Goal: Information Seeking & Learning: Learn about a topic

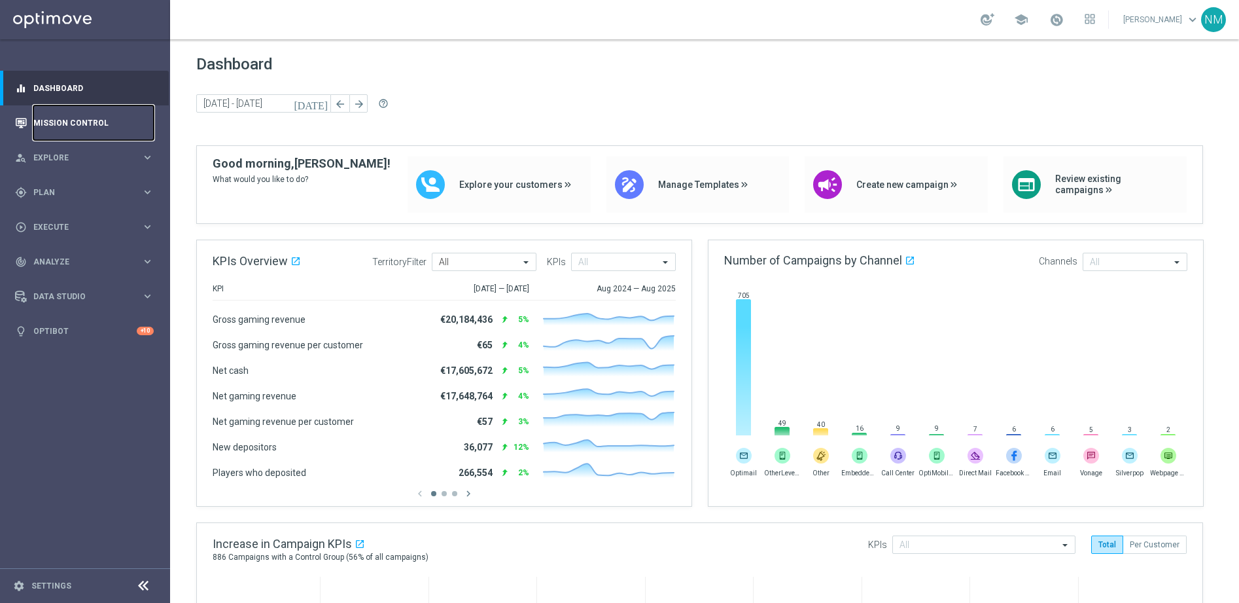
click at [84, 111] on link "Mission Control" at bounding box center [93, 122] width 120 height 35
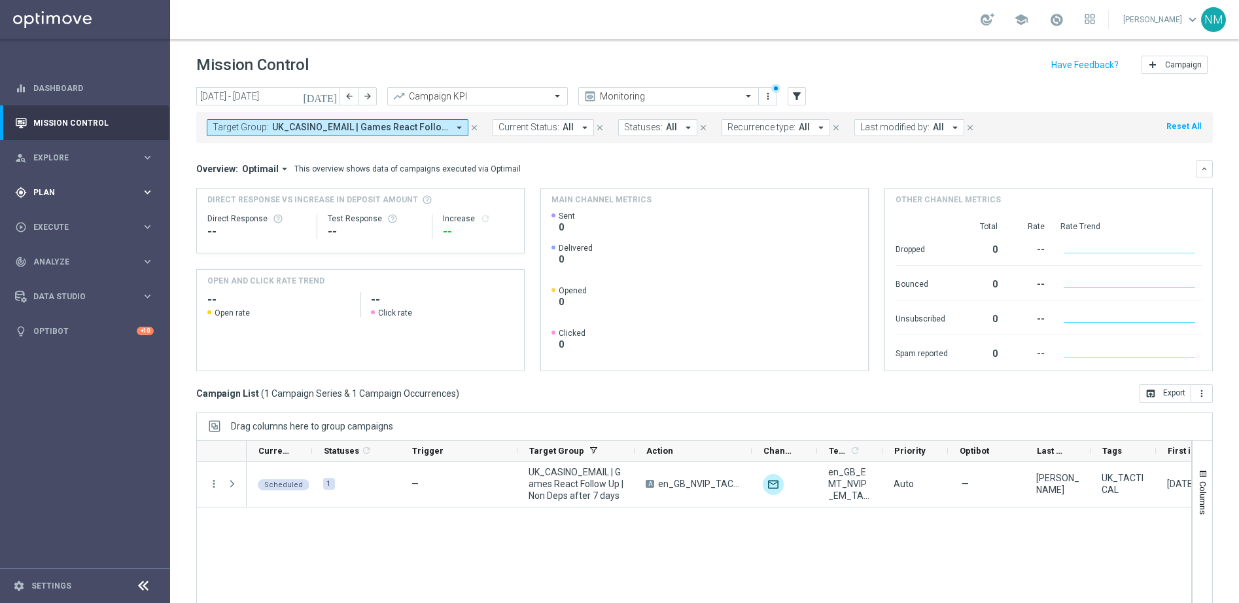
click at [92, 195] on span "Plan" at bounding box center [87, 192] width 108 height 8
click at [59, 221] on link "Target Groups" at bounding box center [85, 219] width 102 height 10
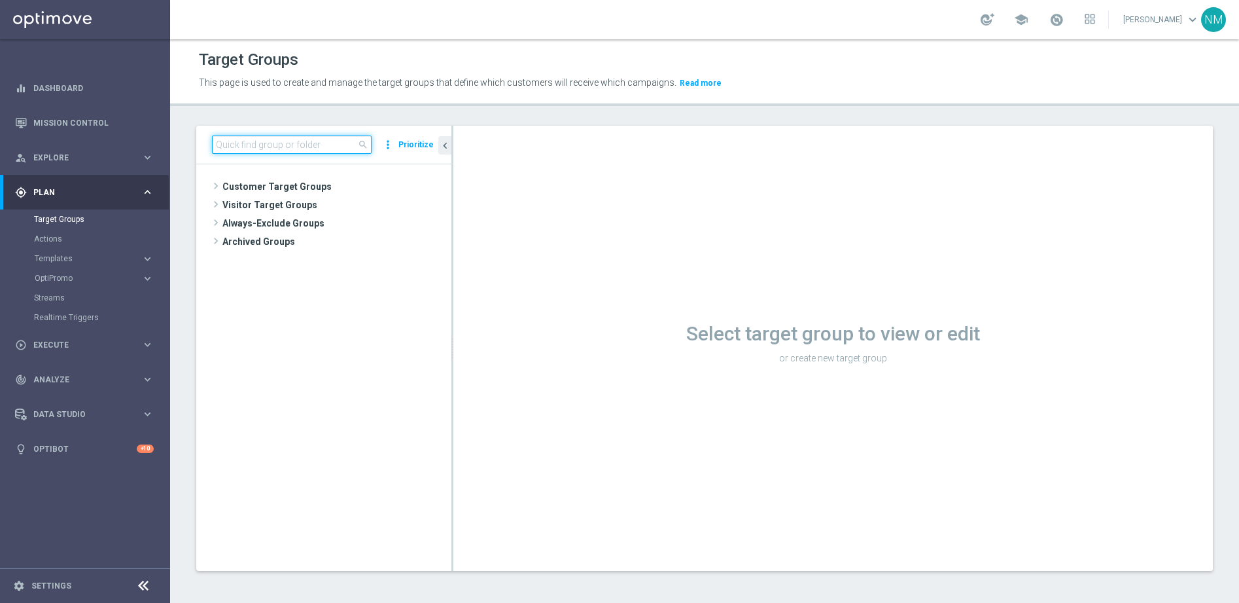
click at [283, 141] on input at bounding box center [292, 144] width 160 height 18
paste input "UK_CASINO_EMAIL | NOT ON APP YET"
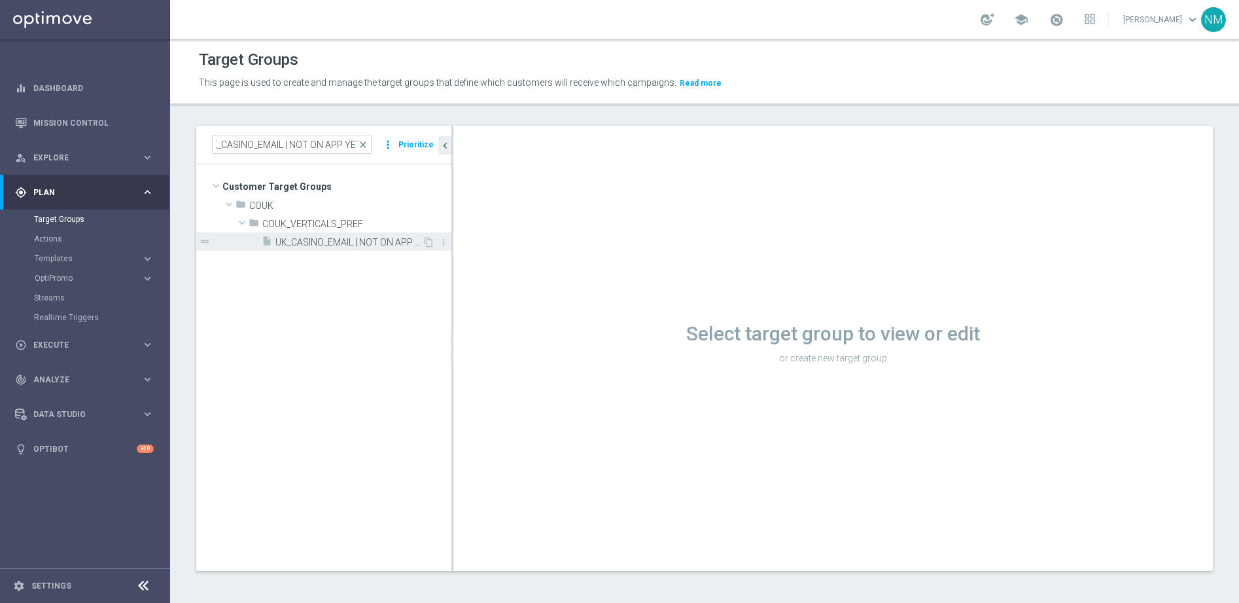
click at [364, 243] on span "UK_CASINO_EMAIL | NOT ON APP YET" at bounding box center [348, 242] width 147 height 11
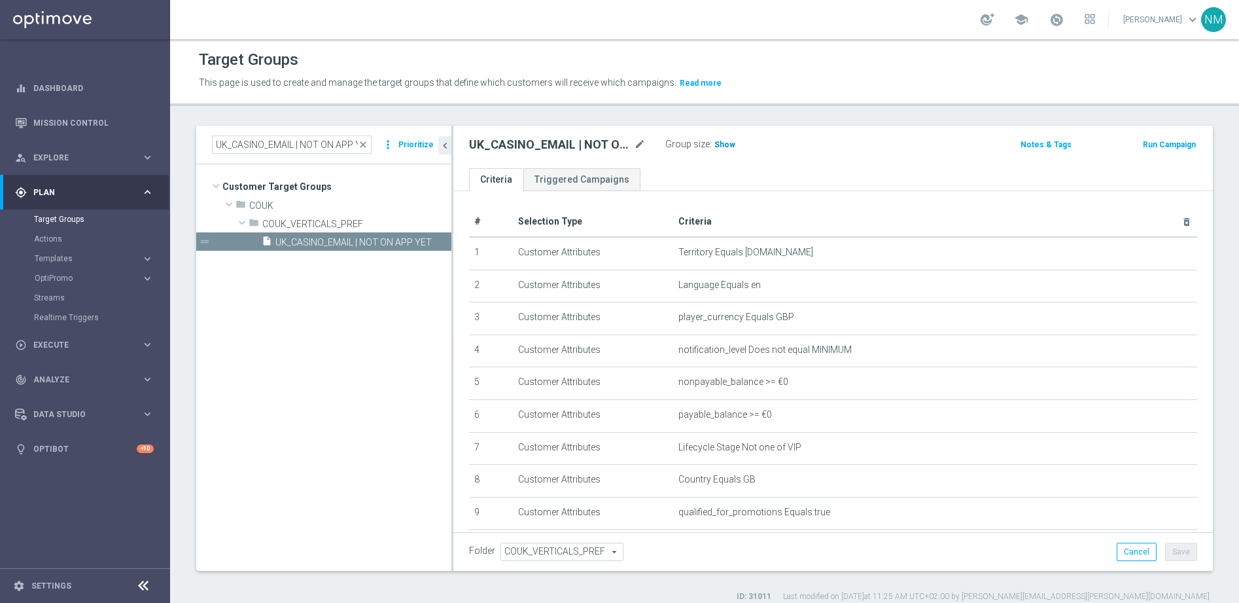
click at [717, 149] on h3 "Show" at bounding box center [725, 144] width 24 height 14
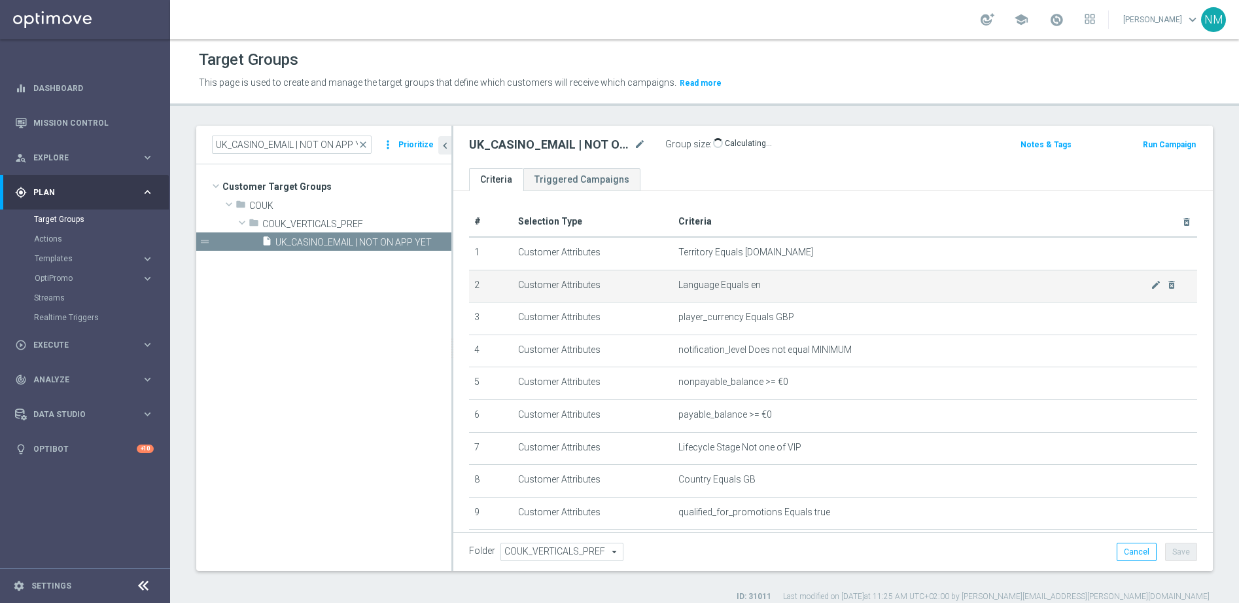
scroll to position [3, 0]
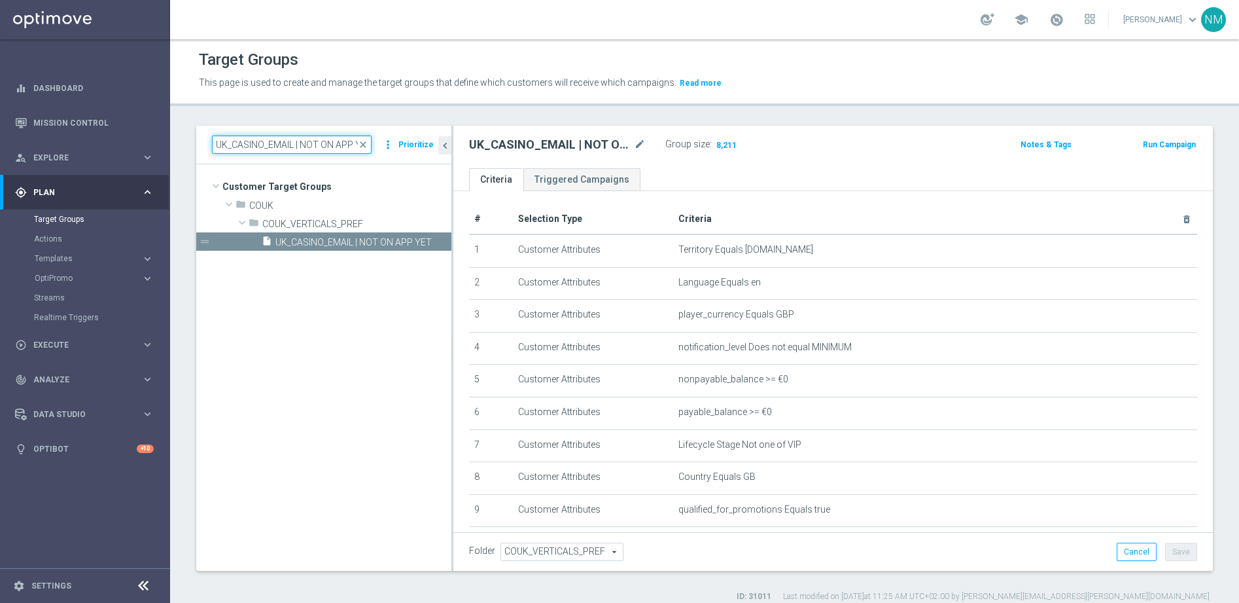
click at [313, 145] on input "UK_CASINO_EMAIL | NOT ON APP YET" at bounding box center [292, 144] width 160 height 18
paste input "Games React Follow Up | Non Deps after 7 days"
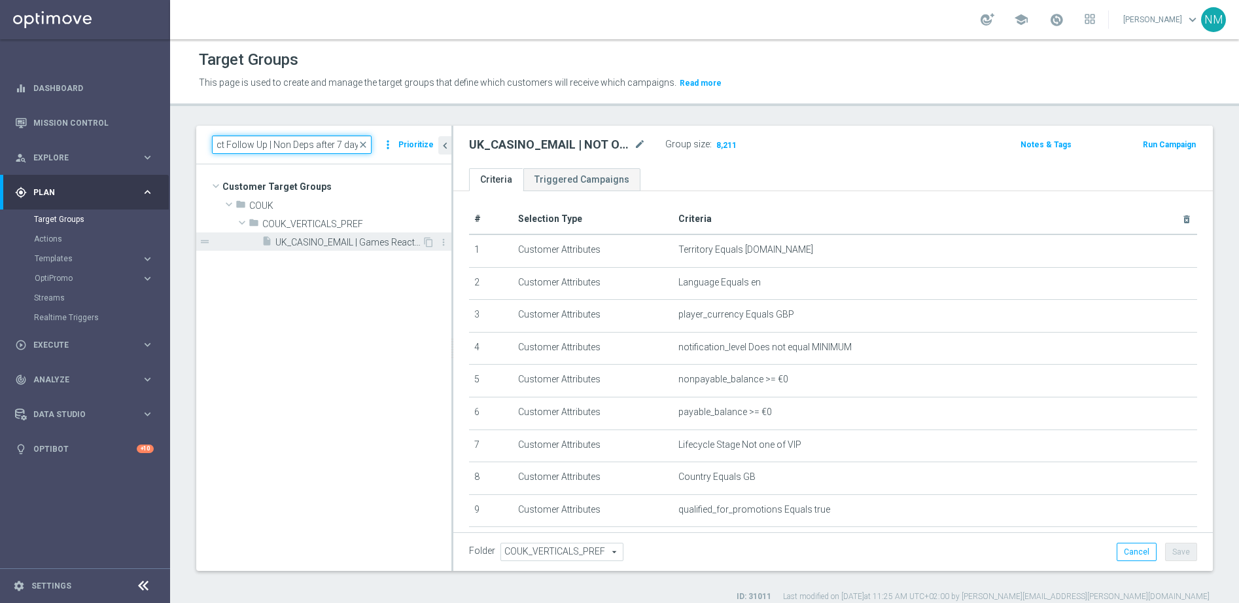
type input "UK_CASINO_EMAIL | Games React Follow Up | Non Deps after 7 days"
click at [354, 243] on span "UK_CASINO_EMAIL | Games React Follow Up | Non Deps after 7 days" at bounding box center [348, 242] width 147 height 11
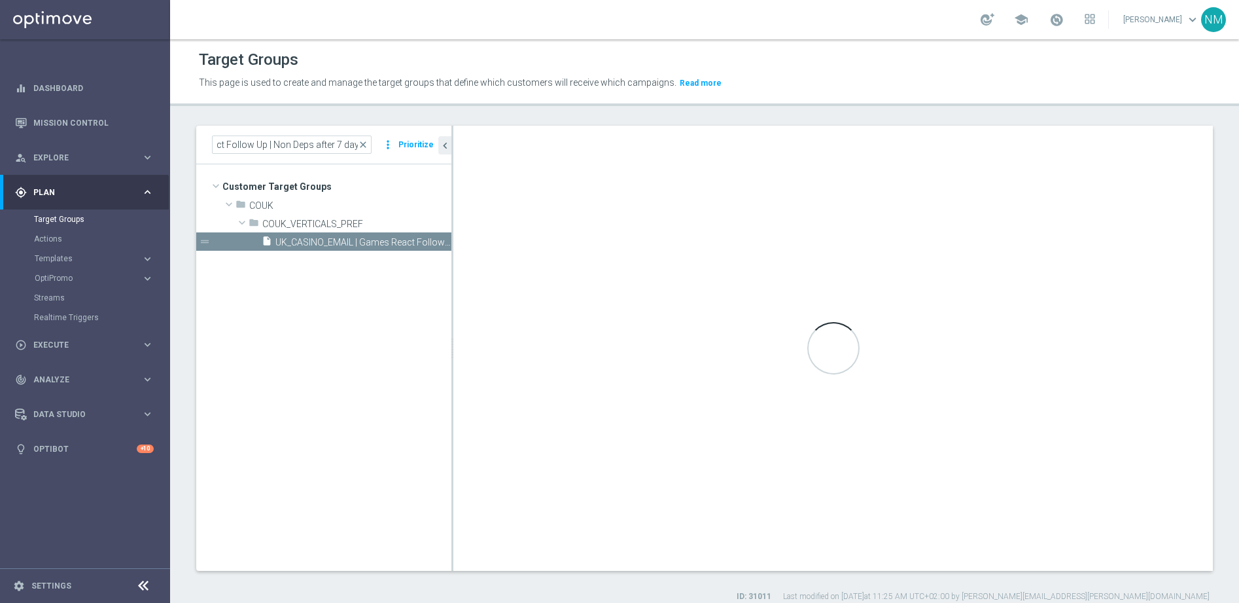
scroll to position [0, 0]
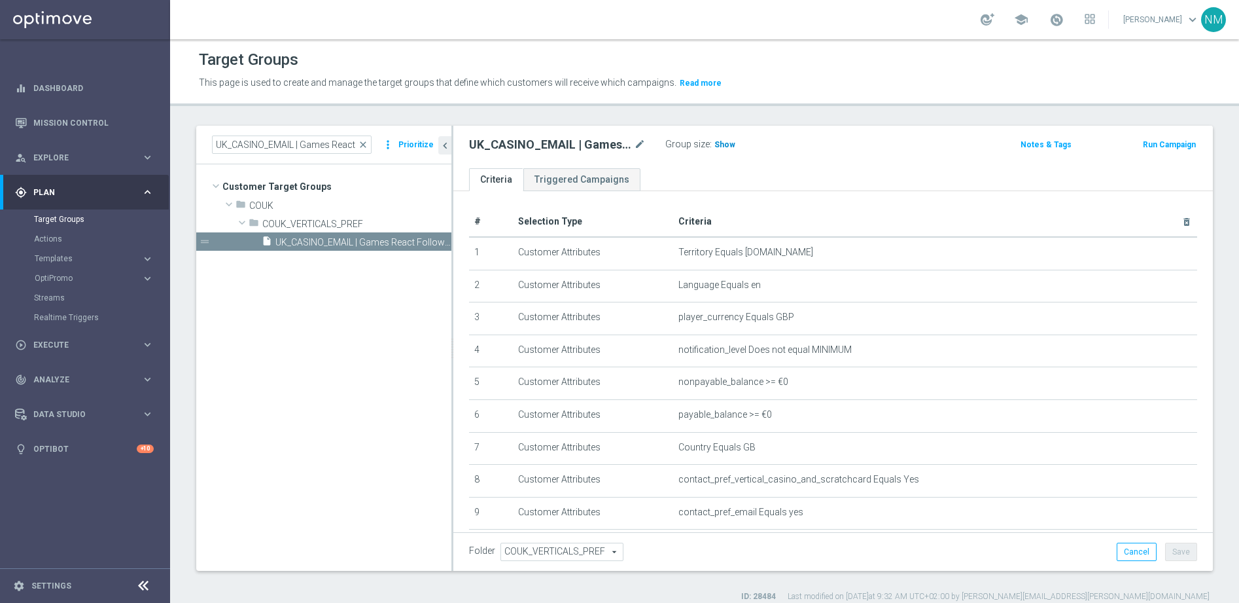
click at [722, 143] on span "Show" at bounding box center [725, 144] width 21 height 9
click at [427, 239] on icon "content_copy" at bounding box center [428, 242] width 10 height 10
click at [360, 240] on span "Copy of UK_CASINO_EMAIL | Games React Follow Up | Non Deps after 7 days" at bounding box center [348, 242] width 147 height 11
click at [363, 256] on span "UK_CASINO_EMAIL | Games React Follow Up | Non Deps after 7 days" at bounding box center [348, 260] width 147 height 11
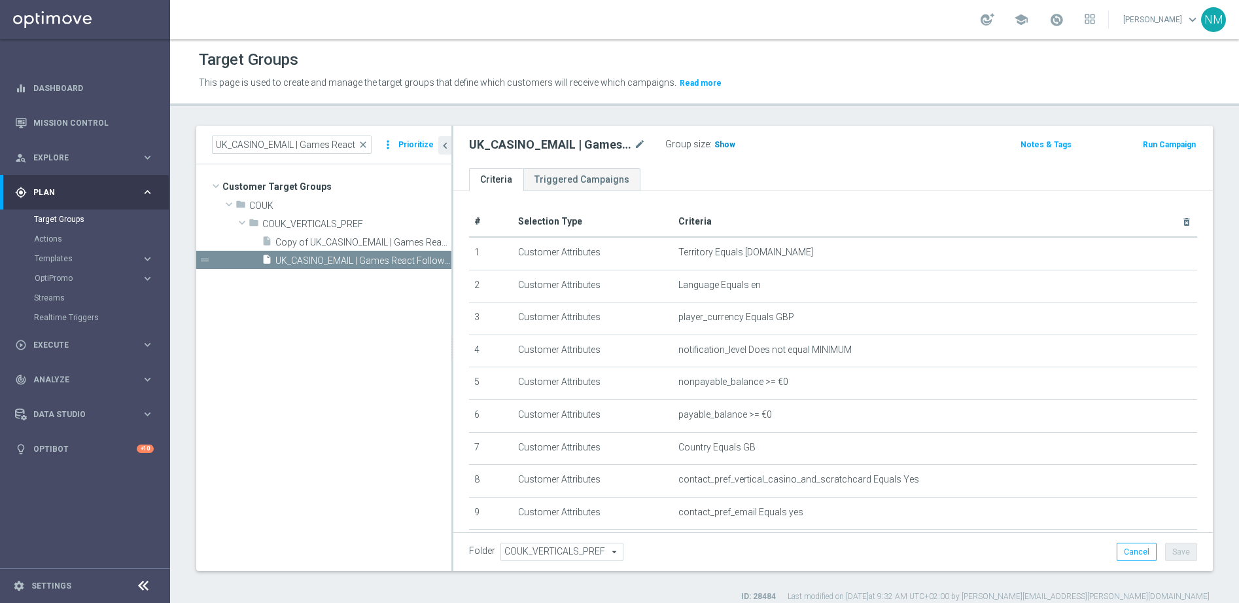
click at [713, 149] on h3 "Show" at bounding box center [725, 144] width 24 height 14
click at [371, 239] on span "Copy of UK_CASINO_EMAIL | Games React Follow Up | Non Deps after 7 days" at bounding box center [348, 242] width 147 height 11
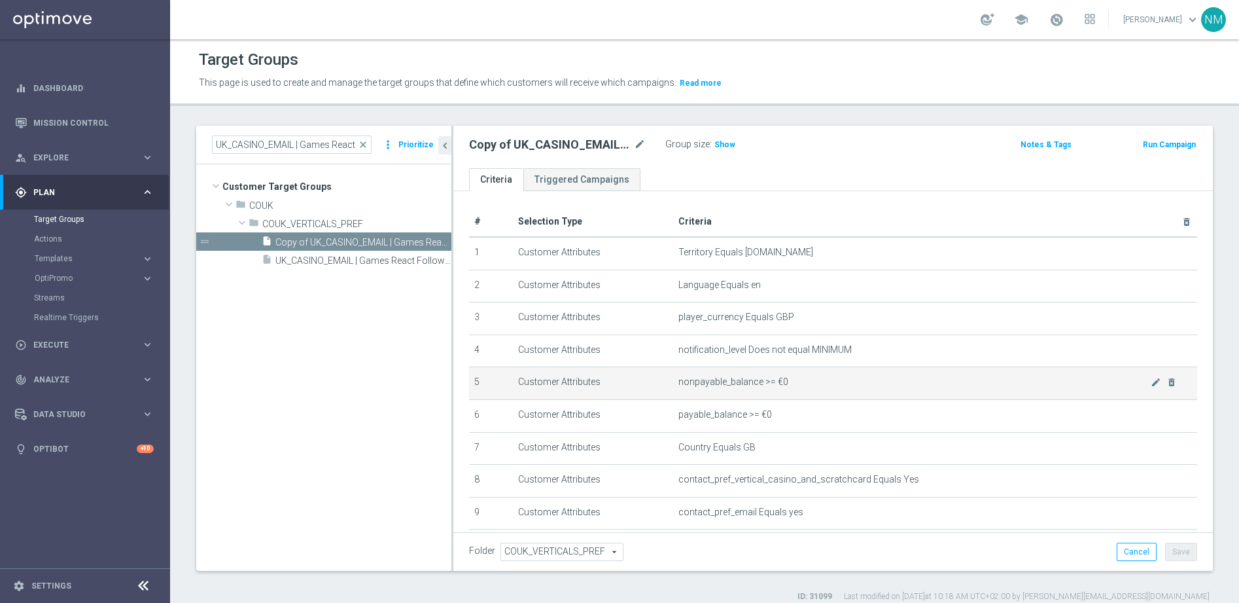
scroll to position [188, 0]
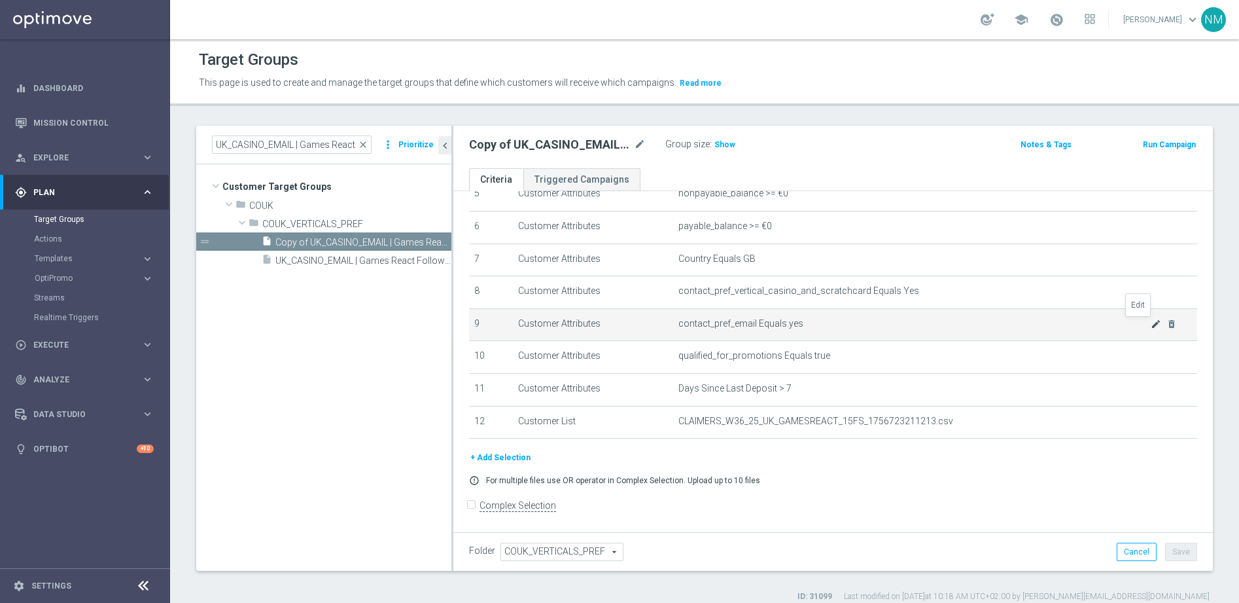
click at [1151, 324] on icon "mode_edit" at bounding box center [1156, 324] width 10 height 10
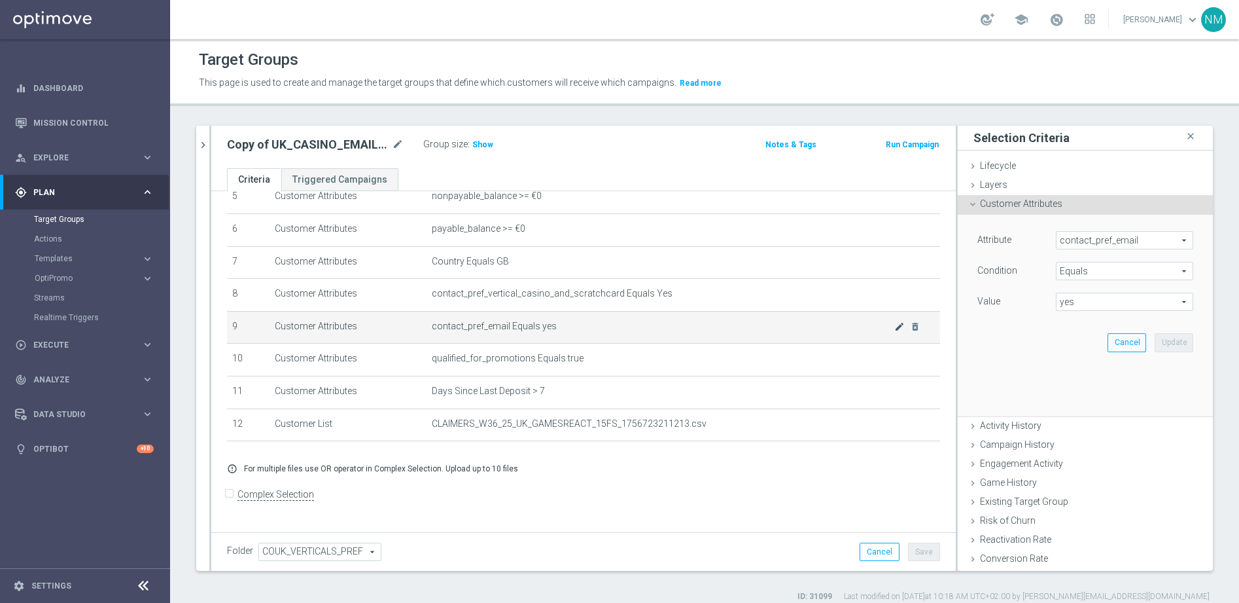
scroll to position [175, 0]
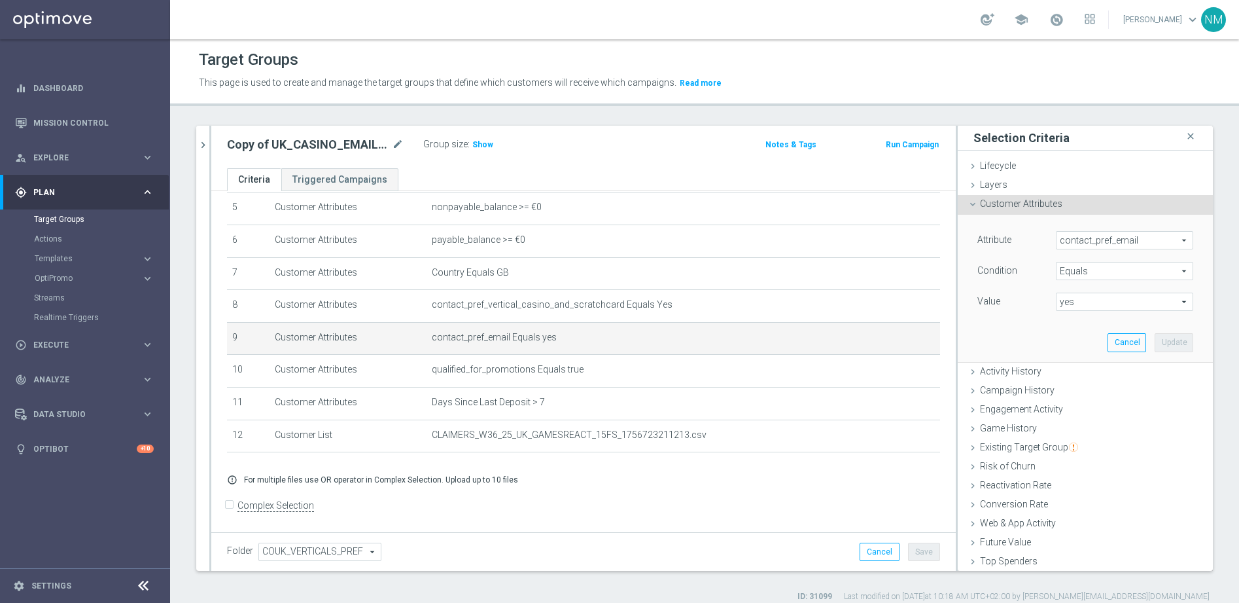
click at [1099, 313] on div "Attribute contact_pref_email contact_pref_email arrow_drop_down search Conditio…" at bounding box center [1086, 288] width 236 height 147
click at [1093, 306] on span "yes" at bounding box center [1125, 301] width 136 height 17
click at [1073, 323] on span "no" at bounding box center [1125, 321] width 124 height 10
type input "no"
click at [1155, 339] on button "Update" at bounding box center [1174, 342] width 39 height 18
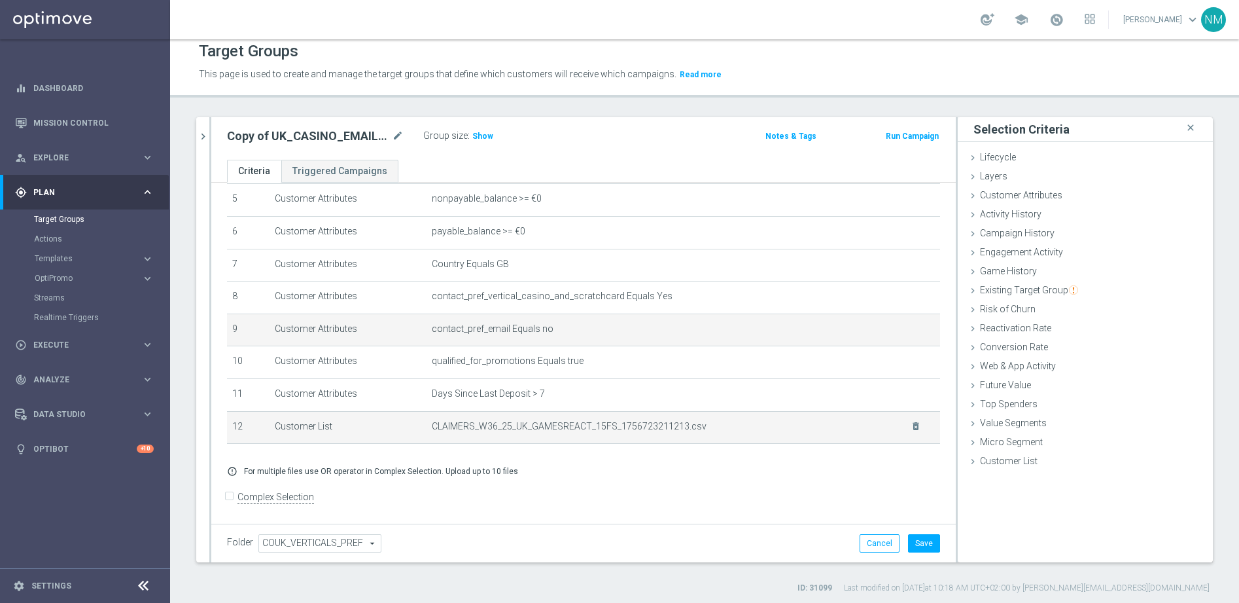
scroll to position [12, 0]
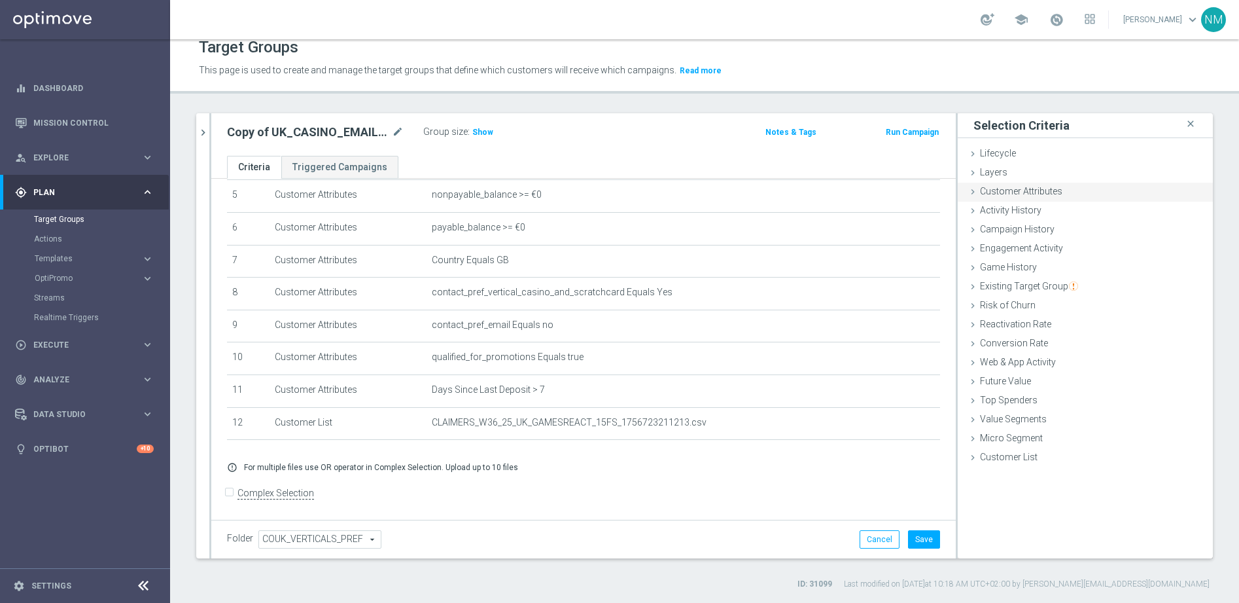
click at [1016, 190] on span "Customer Attributes" at bounding box center [1021, 191] width 82 height 10
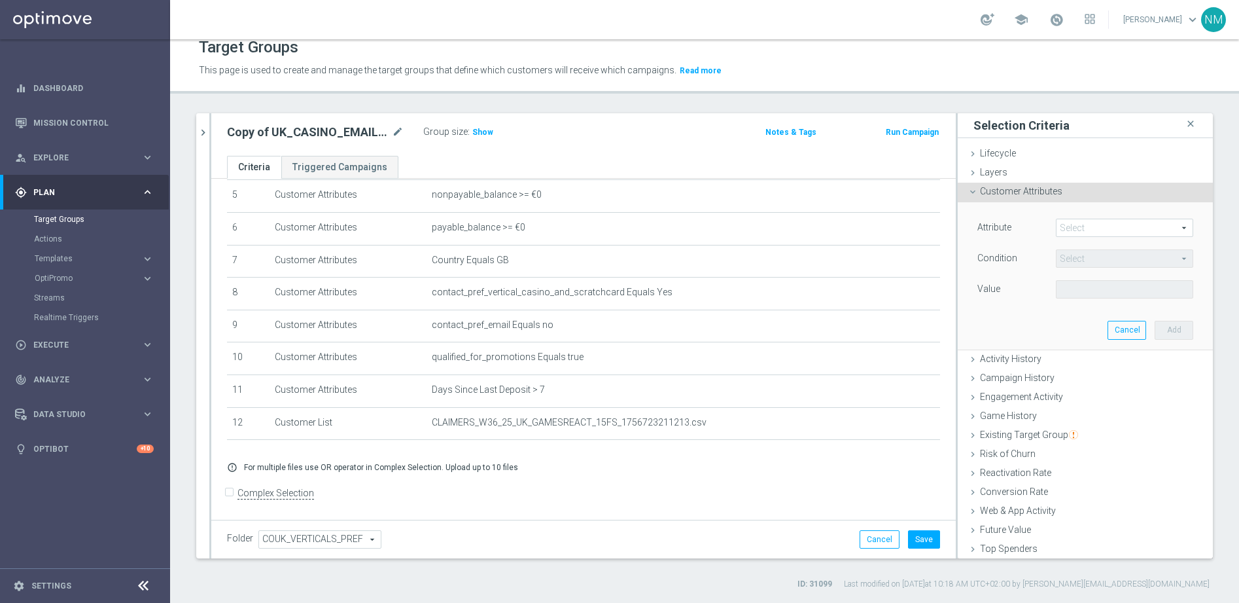
click at [1057, 230] on span at bounding box center [1125, 227] width 136 height 17
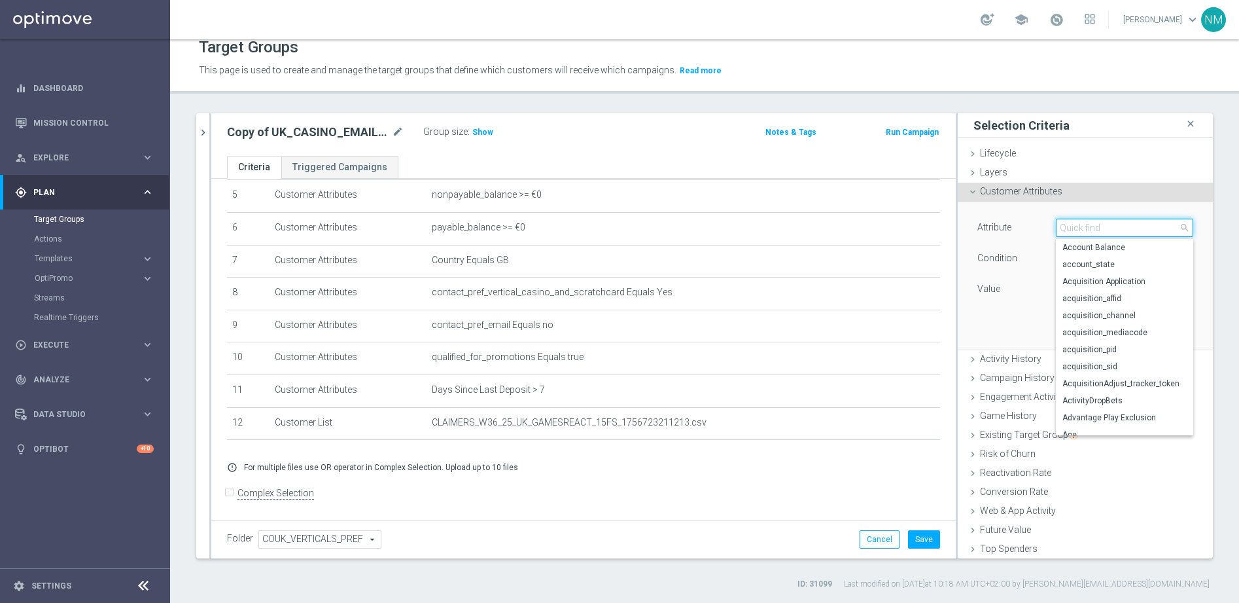
click at [1061, 227] on input "search" at bounding box center [1124, 228] width 137 height 18
type input "mobil"
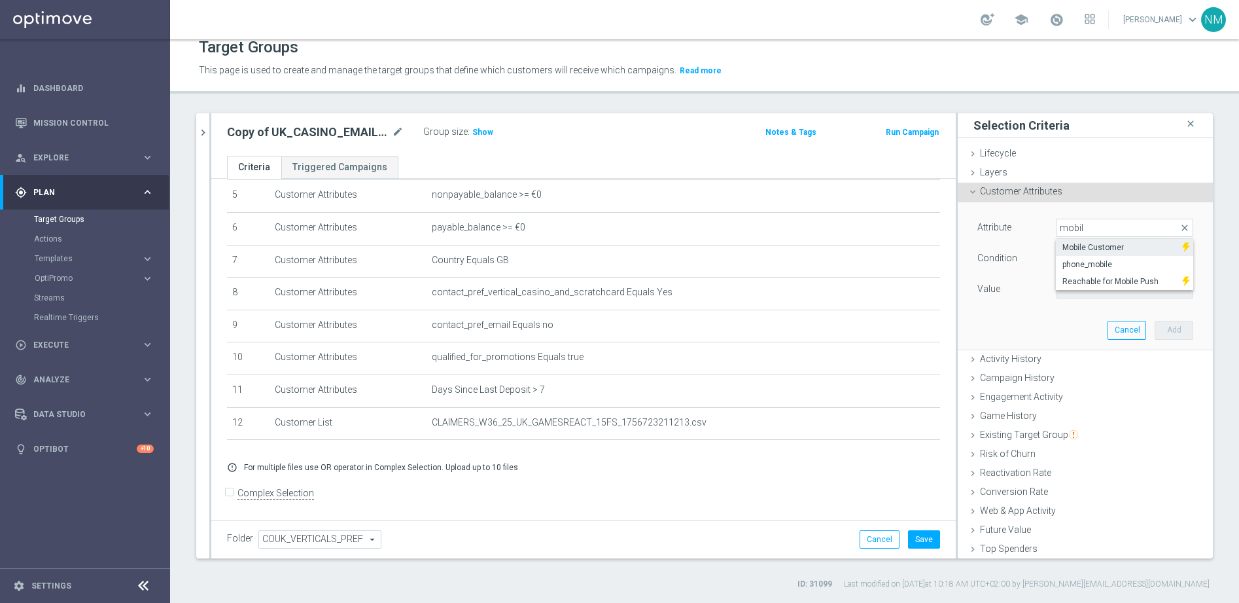
click at [1119, 251] on span "Mobile Customer" at bounding box center [1119, 247] width 113 height 10
type input "Mobile Customer"
type input "Equals"
click at [1096, 289] on span at bounding box center [1125, 289] width 136 height 17
click at [1063, 306] on span "false" at bounding box center [1125, 309] width 124 height 10
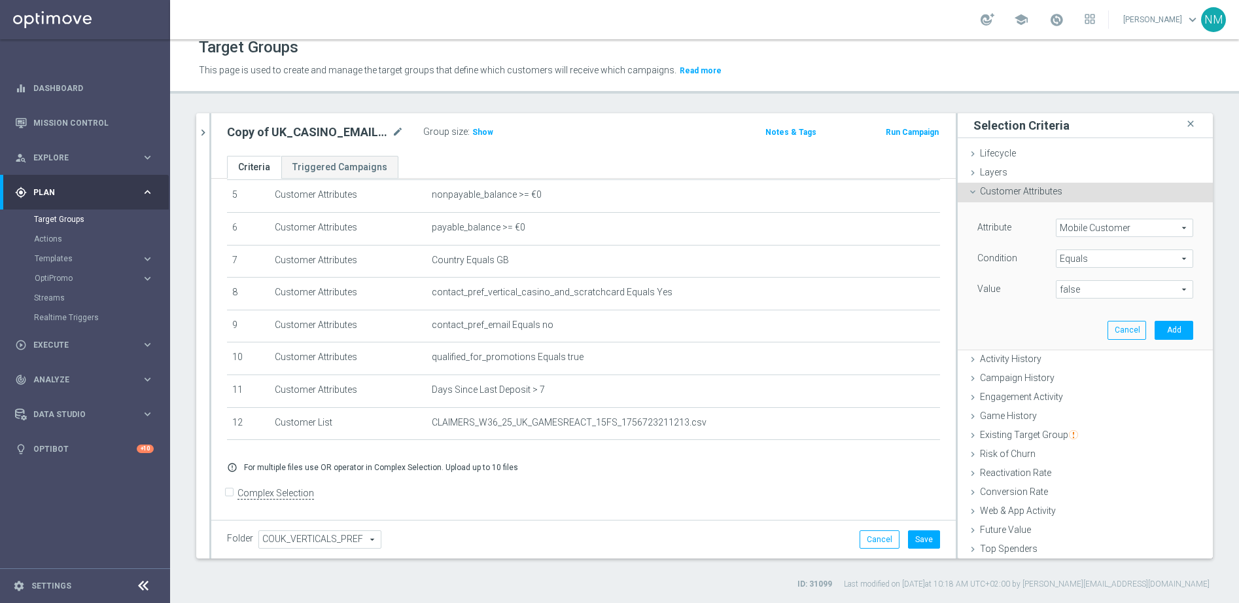
click at [1097, 288] on span "false" at bounding box center [1125, 289] width 136 height 17
click at [1089, 327] on span "true" at bounding box center [1125, 326] width 124 height 10
type input "true"
click at [1155, 329] on button "Add" at bounding box center [1174, 330] width 39 height 18
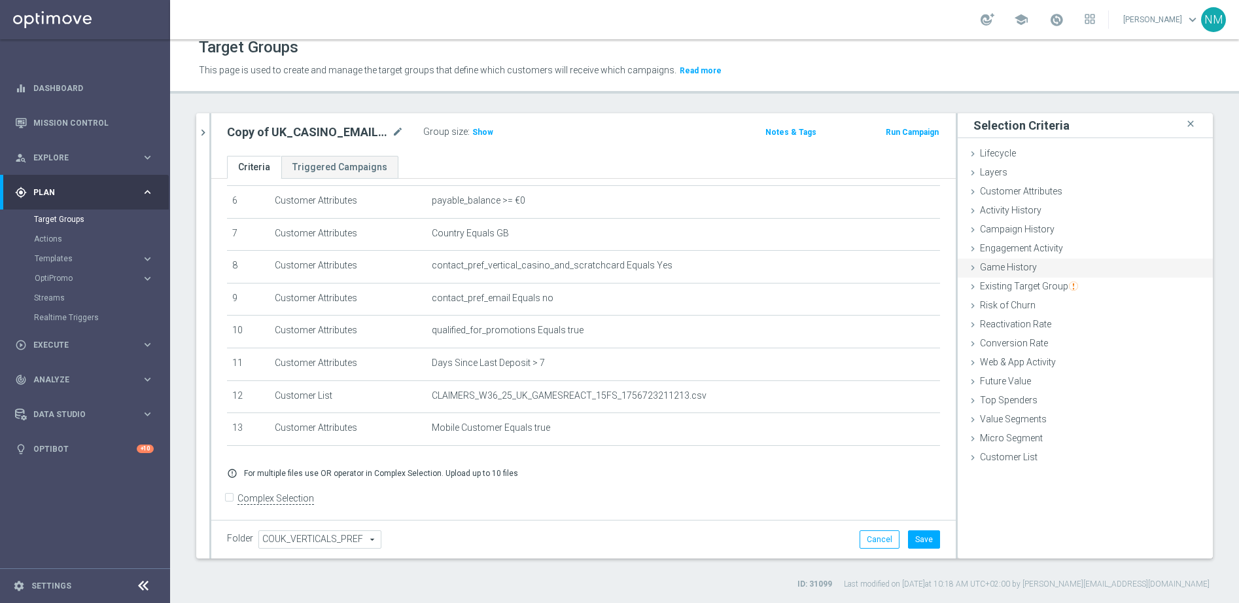
scroll to position [207, 0]
click at [1069, 187] on div "Customer Attributes done selection saved" at bounding box center [1085, 193] width 255 height 20
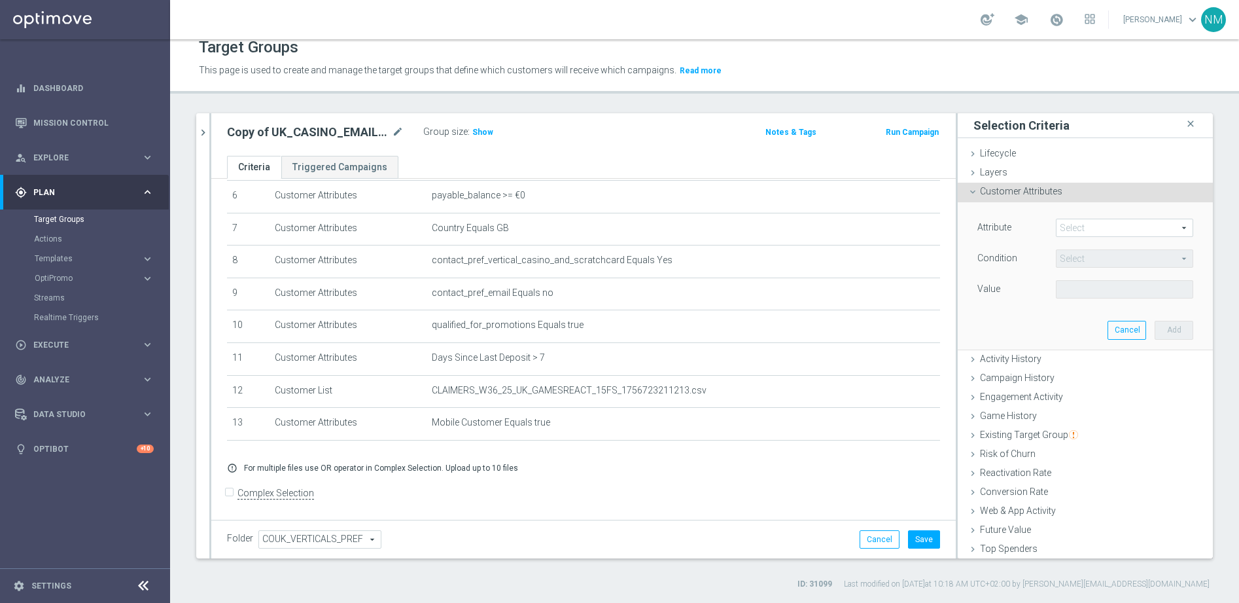
click at [1057, 224] on span at bounding box center [1125, 227] width 136 height 17
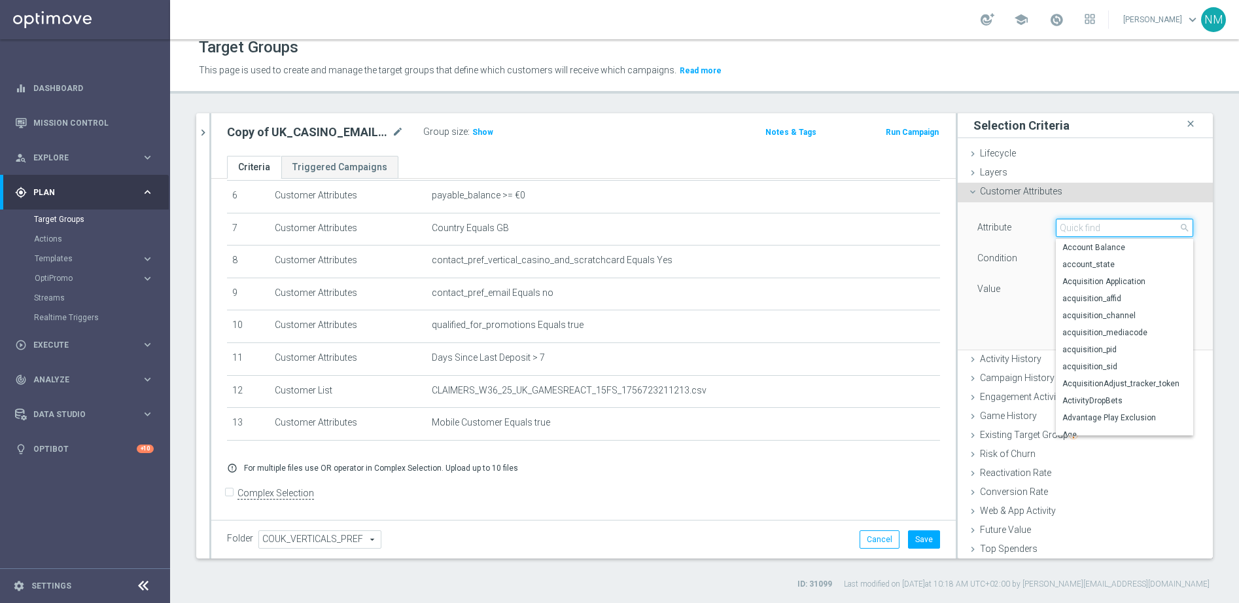
click at [1073, 228] on input "search" at bounding box center [1124, 228] width 137 height 18
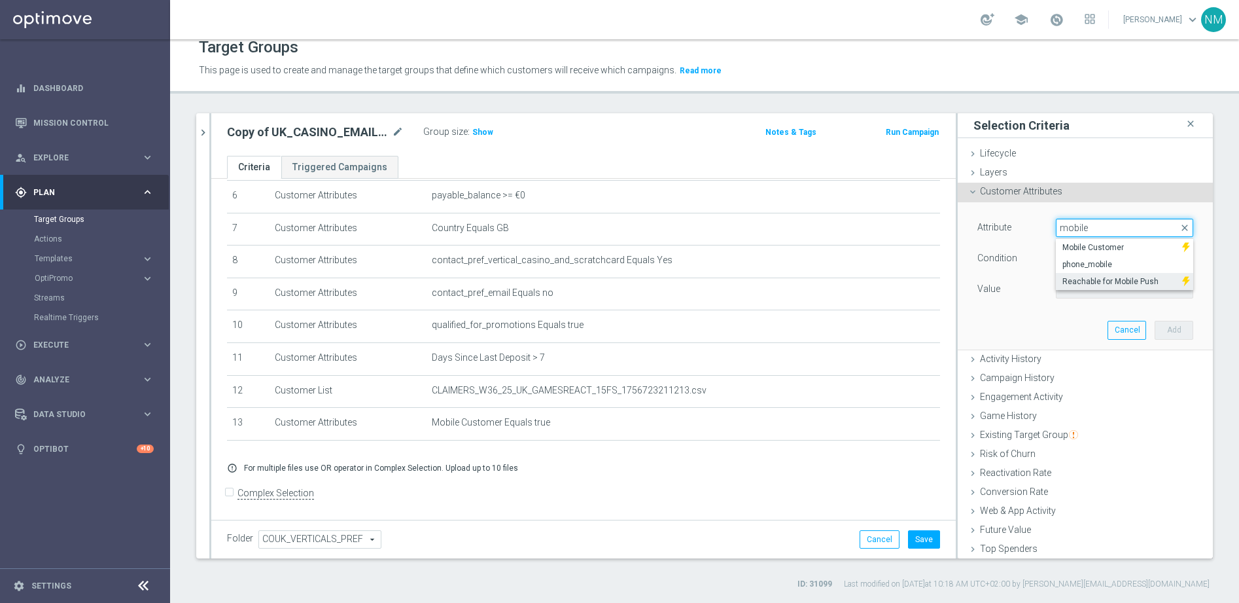
type input "mobile"
click at [1093, 276] on span "Reachable for Mobile Push" at bounding box center [1119, 281] width 113 height 10
type input "Reachable for Mobile Push"
type input "Equals"
click at [1089, 296] on span at bounding box center [1125, 289] width 136 height 17
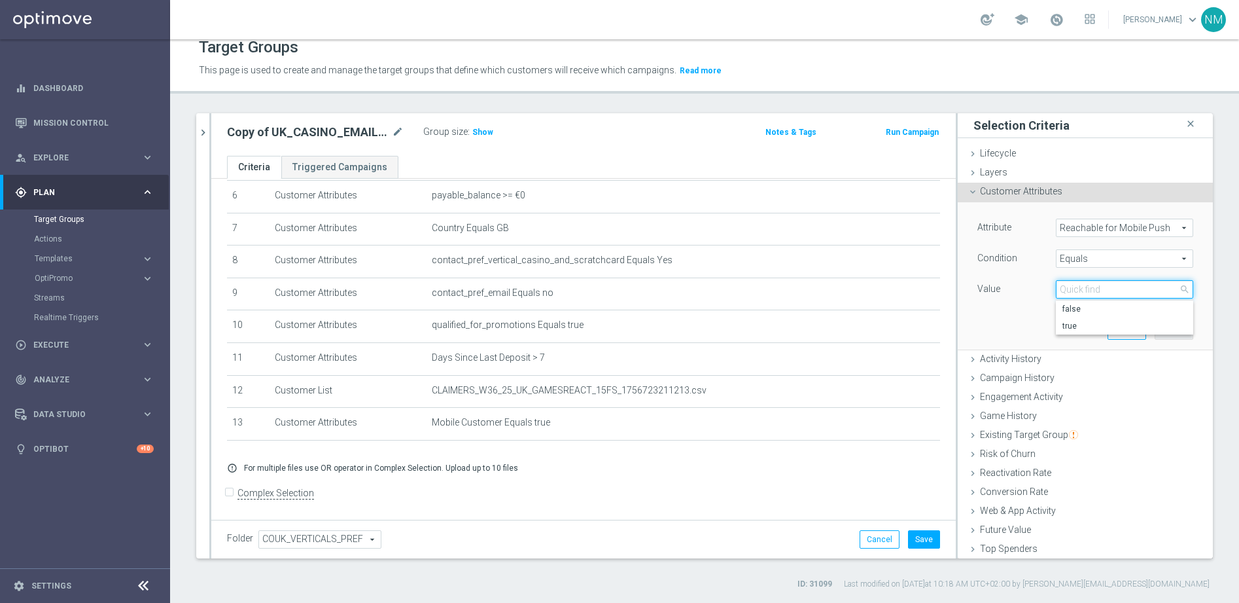
click at [1080, 293] on input "search" at bounding box center [1124, 289] width 137 height 18
click at [1077, 319] on label "true" at bounding box center [1124, 325] width 137 height 17
type input "true"
click at [1157, 329] on button "Add" at bounding box center [1174, 330] width 39 height 18
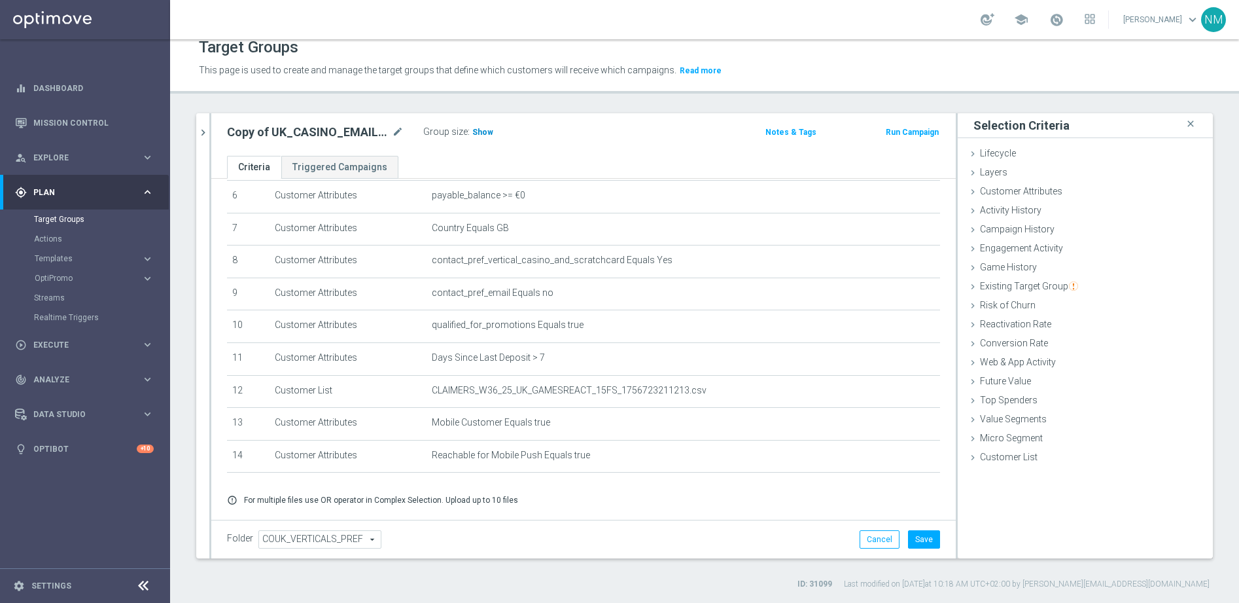
click at [479, 132] on span "Show" at bounding box center [482, 132] width 21 height 9
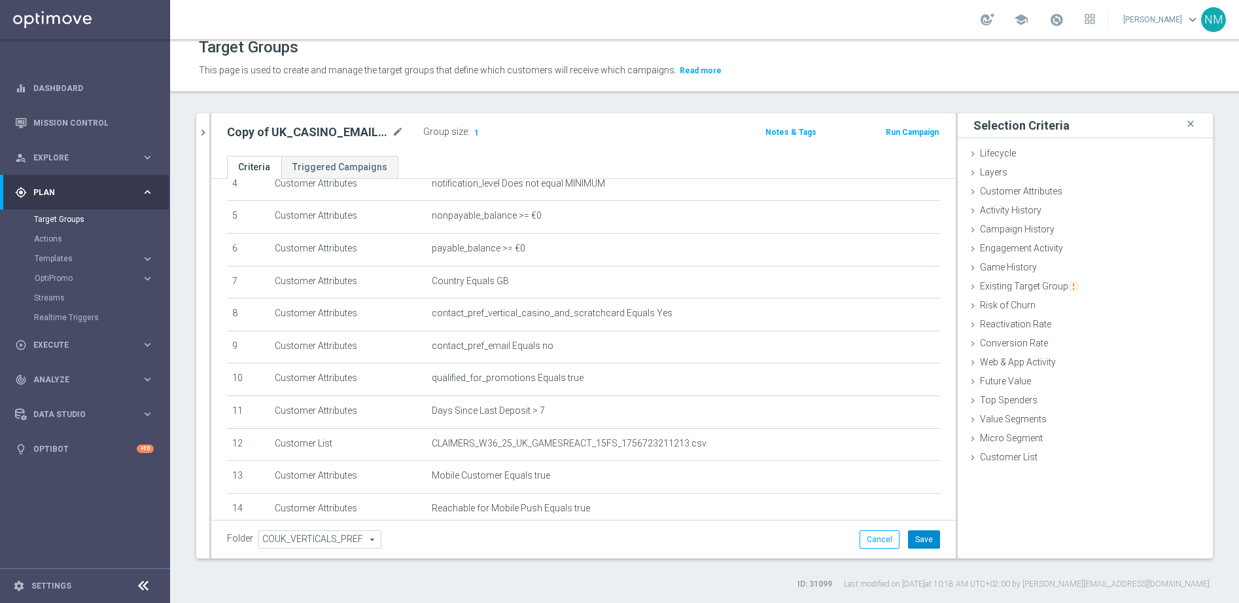
scroll to position [145, 0]
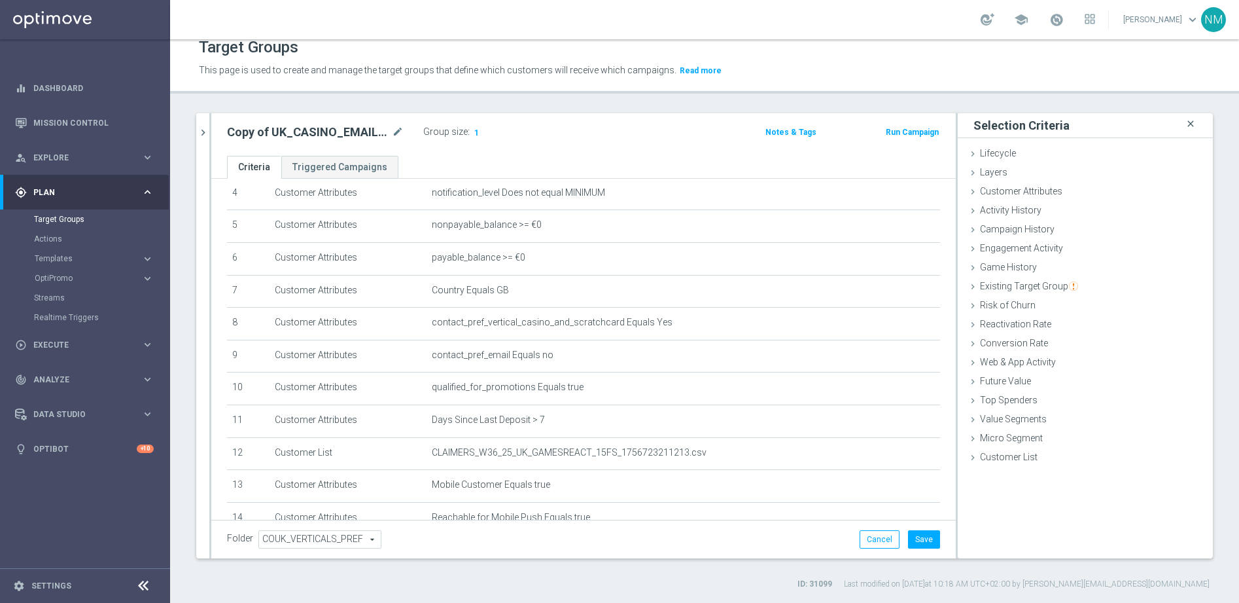
click at [1184, 131] on icon "close" at bounding box center [1190, 124] width 13 height 18
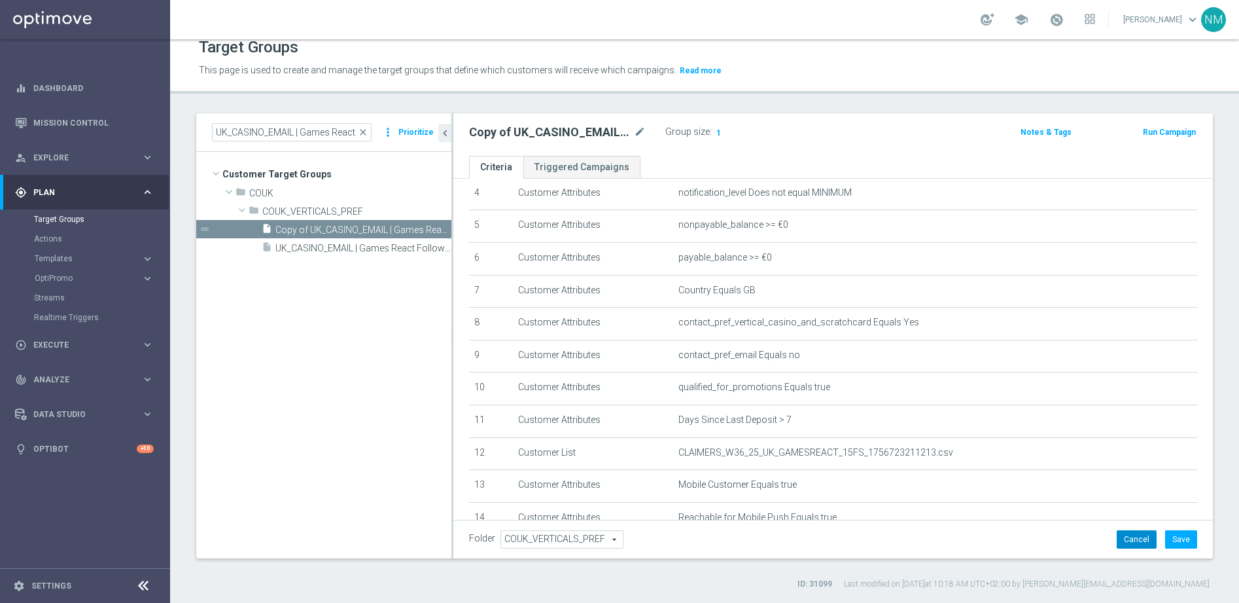
click at [1130, 539] on button "Cancel" at bounding box center [1137, 539] width 40 height 18
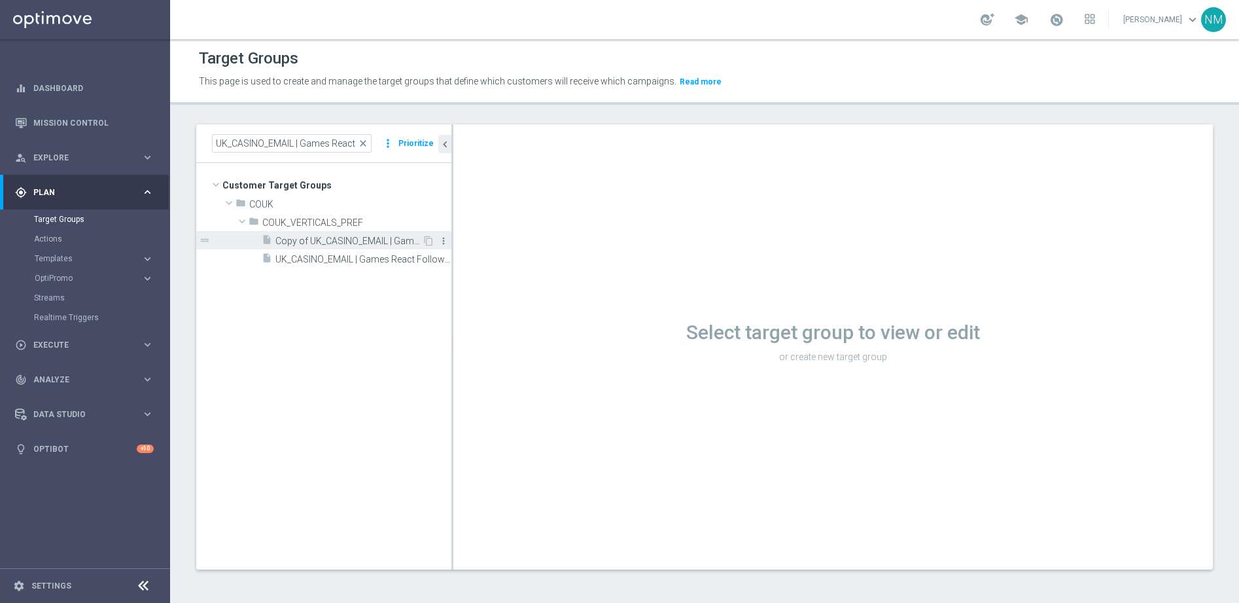
click at [442, 240] on icon "more_vert" at bounding box center [443, 241] width 10 height 10
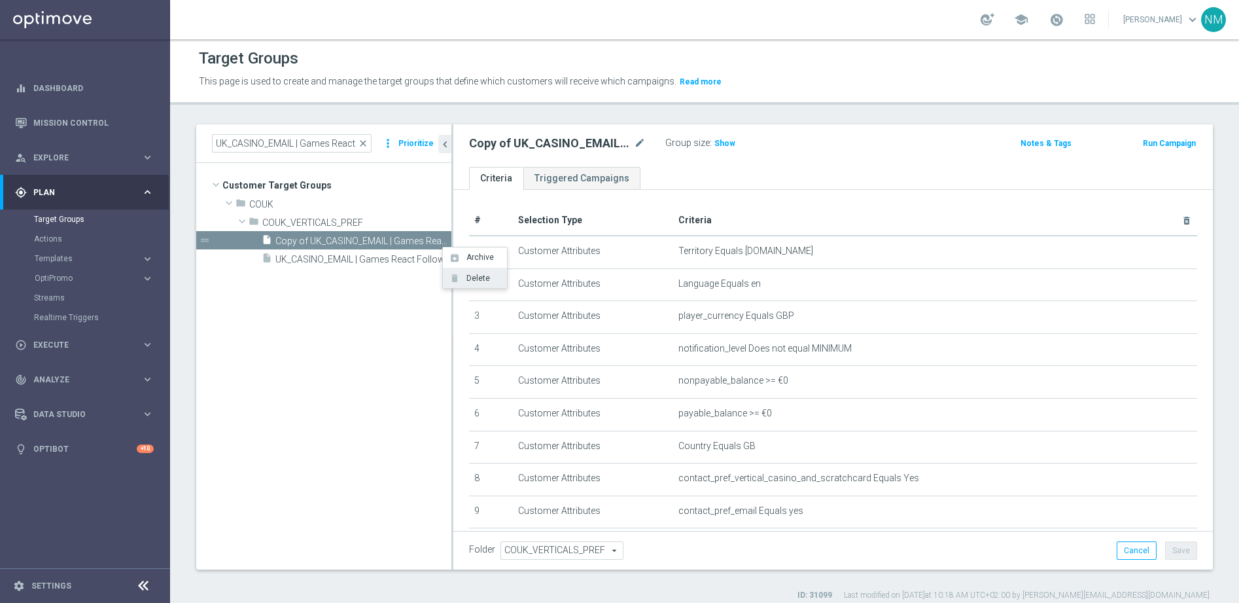
click at [452, 277] on icon "delete" at bounding box center [455, 278] width 10 height 10
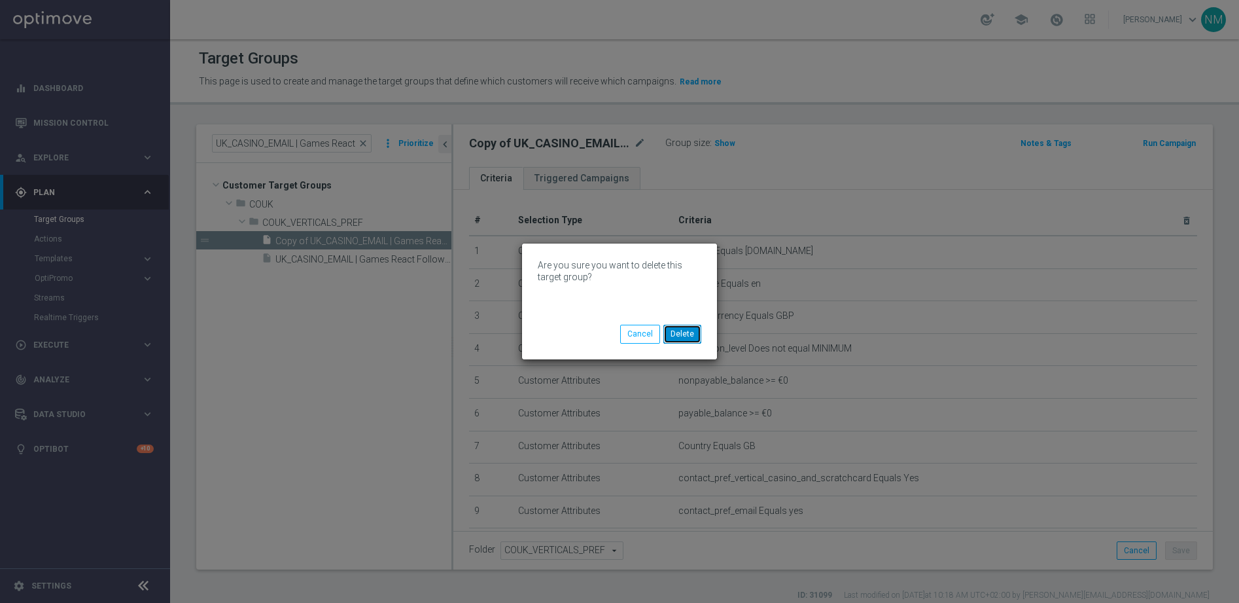
click at [690, 334] on button "Delete" at bounding box center [683, 334] width 38 height 18
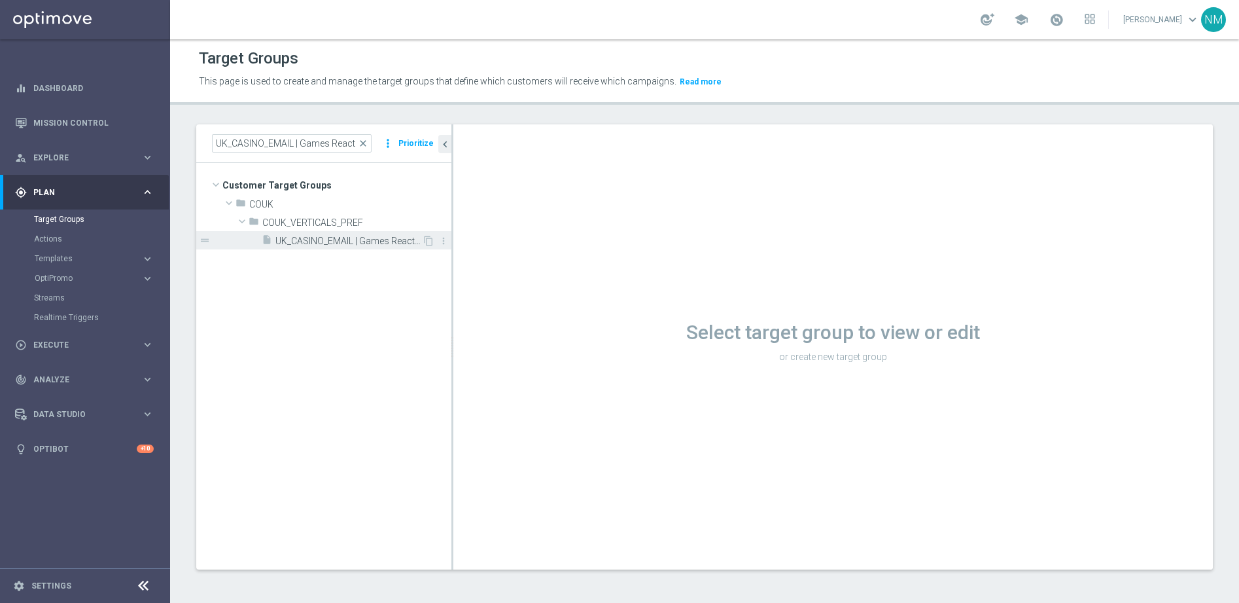
click at [369, 238] on span "UK_CASINO_EMAIL | Games React Follow Up | Non Deps after 7 days" at bounding box center [348, 241] width 147 height 11
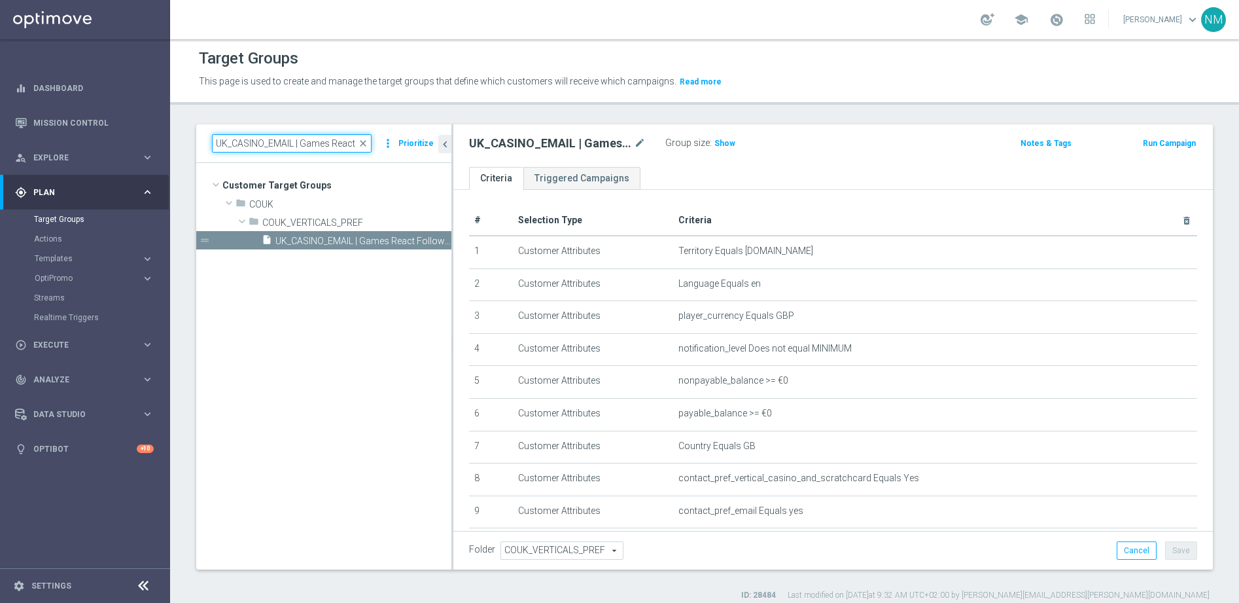
click at [332, 140] on input "UK_CASINO_EMAIL | Games React Follow Up | Non Deps after 7 days" at bounding box center [292, 143] width 160 height 18
paste input "HVC_PlayerIdentification_BigWin"
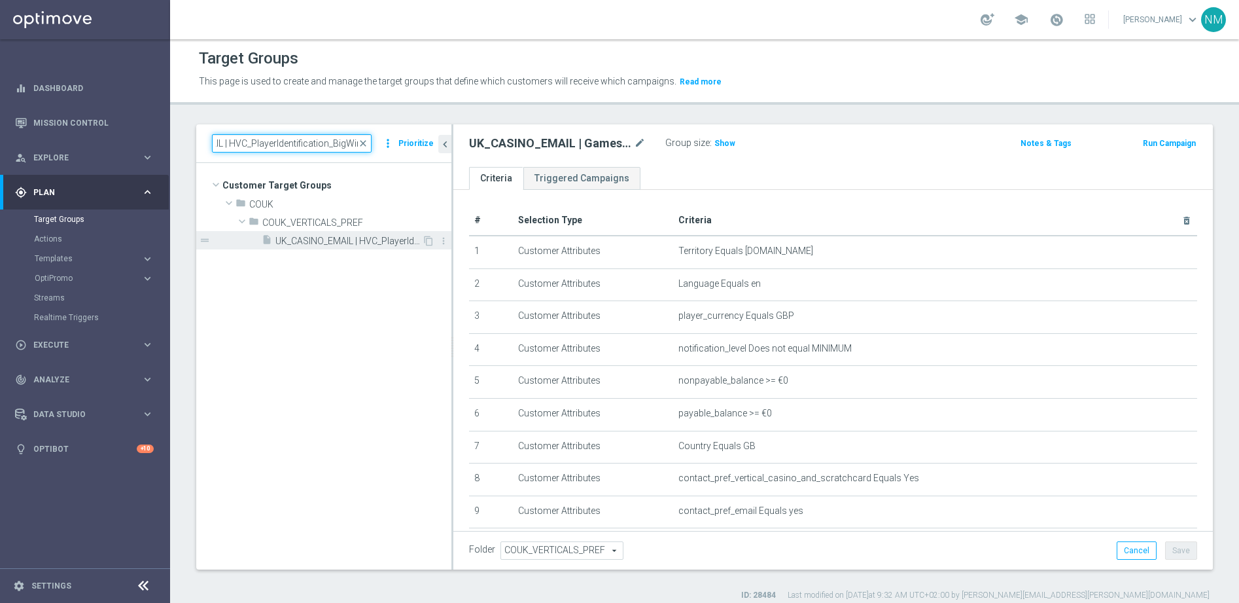
type input "UK_CASINO_EMAIL | HVC_PlayerIdentification_BigWin"
click at [362, 239] on span "UK_CASINO_EMAIL | HVC_PlayerIdentification_BigWin" at bounding box center [348, 241] width 147 height 11
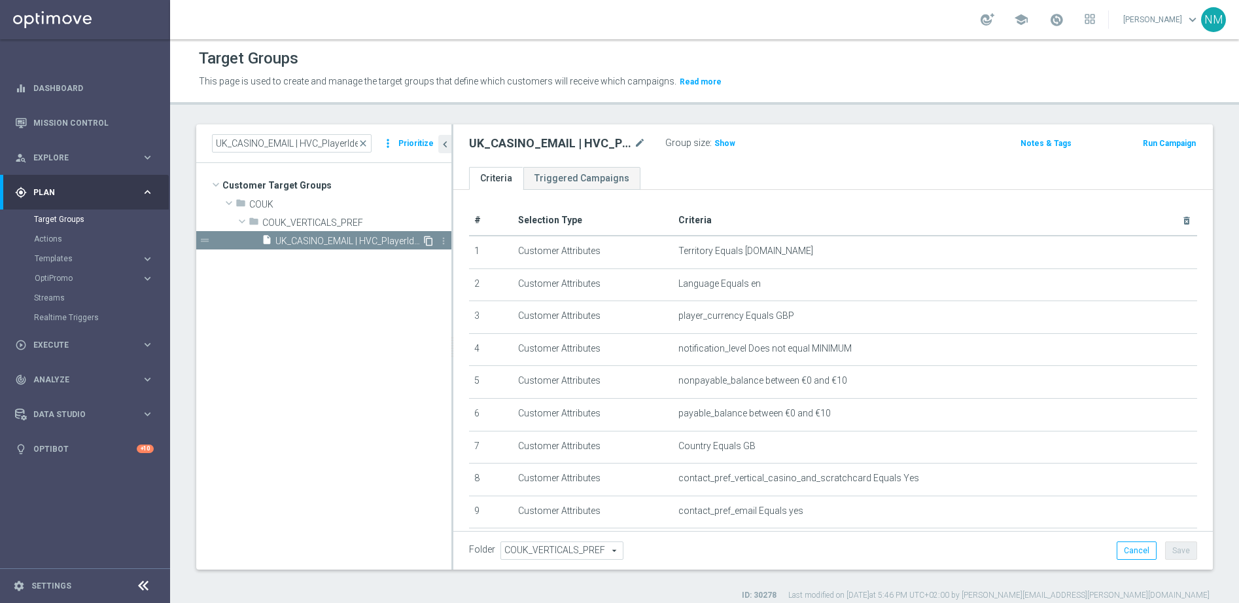
click at [424, 245] on icon "content_copy" at bounding box center [428, 241] width 10 height 10
click at [323, 236] on span "Copy of UK_CASINO_EMAIL | HVC_PlayerIdentification_BigWin" at bounding box center [348, 241] width 147 height 11
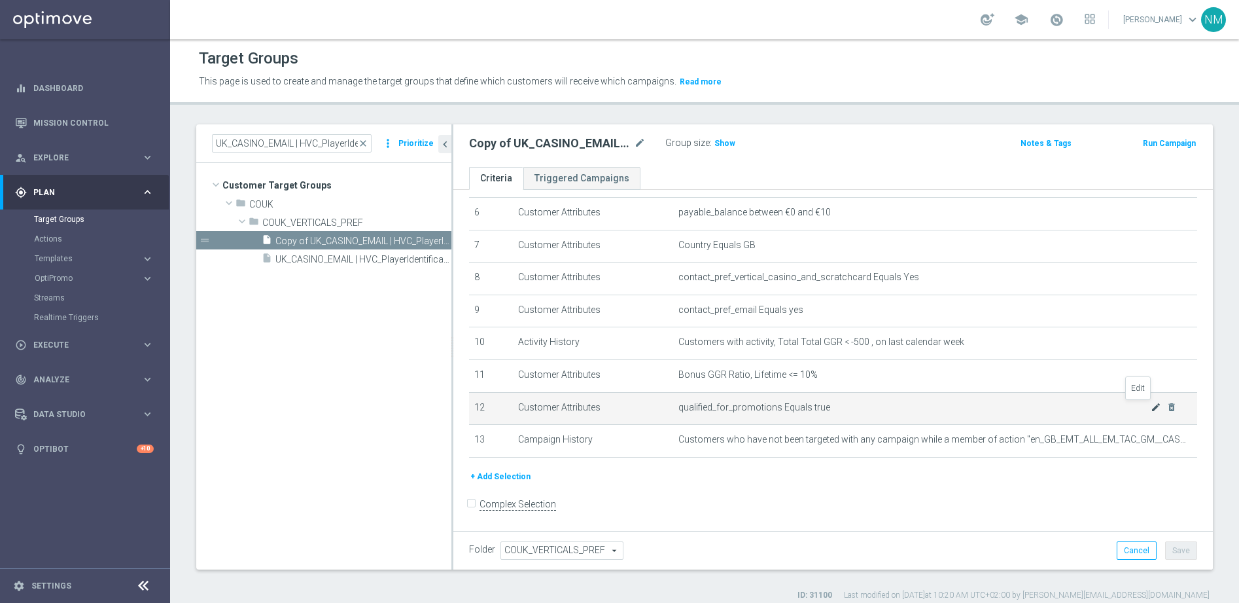
click at [1151, 406] on icon "mode_edit" at bounding box center [1156, 407] width 10 height 10
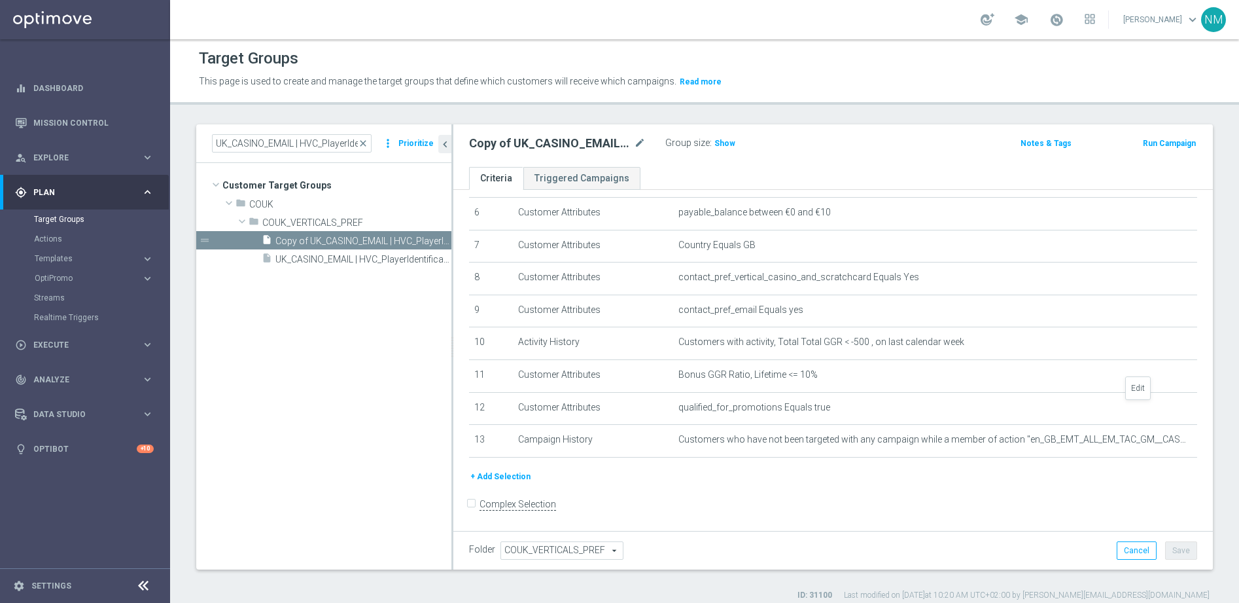
scroll to position [187, 0]
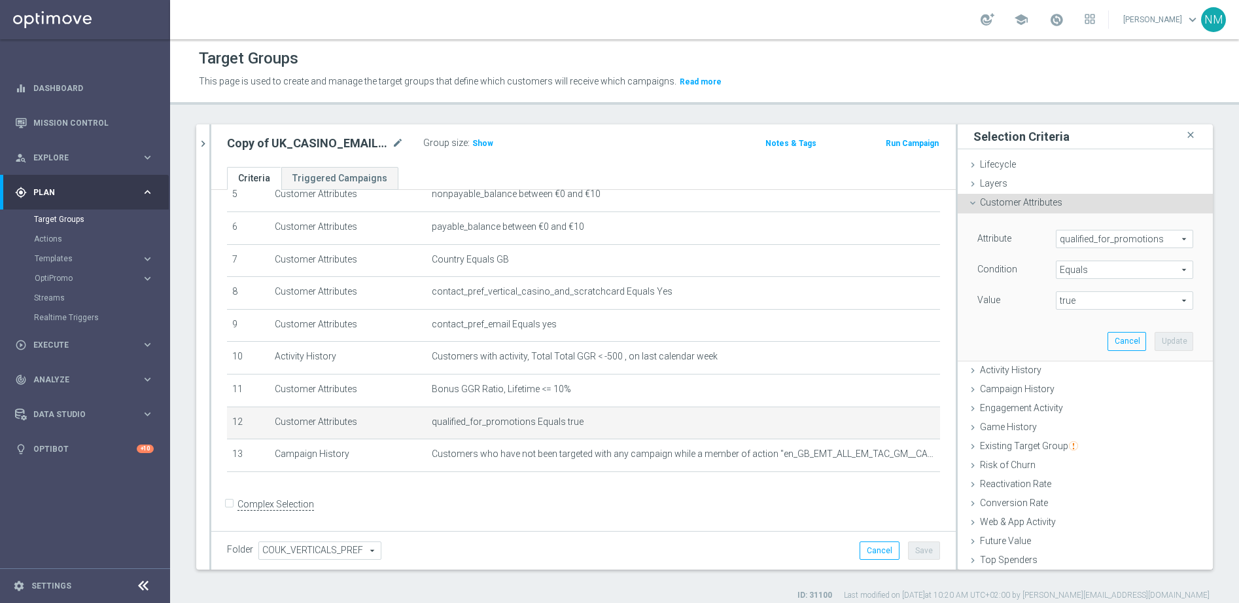
click at [1092, 296] on span "true" at bounding box center [1125, 300] width 136 height 17
click at [1078, 323] on span "false" at bounding box center [1125, 320] width 124 height 10
type input "false"
click at [1155, 340] on button "Update" at bounding box center [1174, 341] width 39 height 18
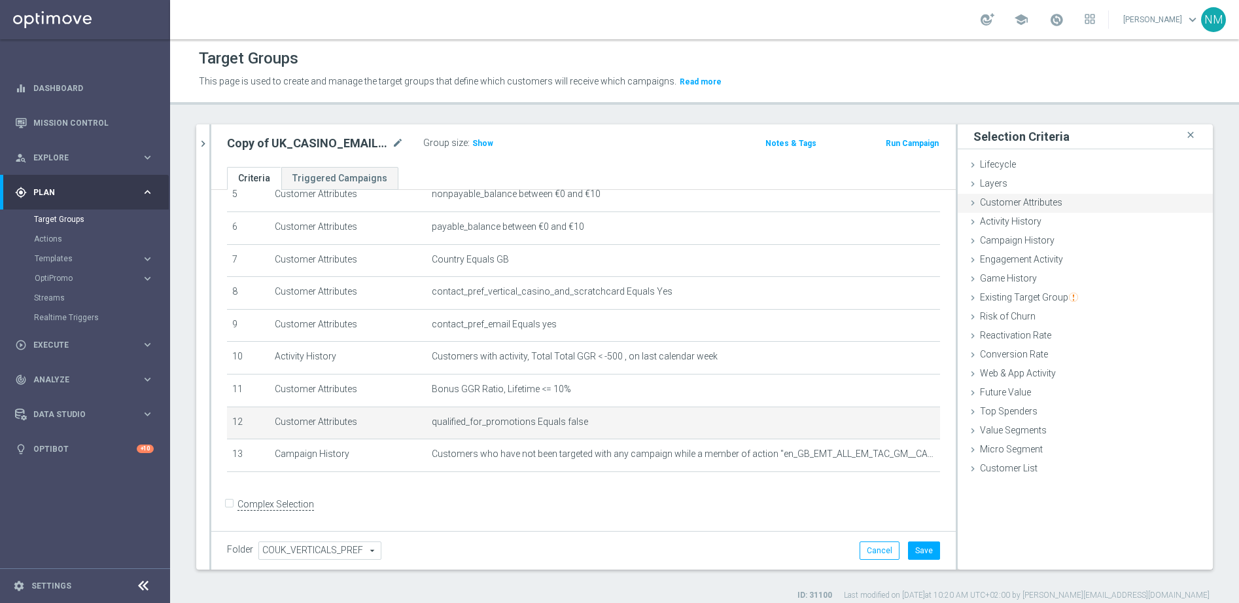
click at [1068, 202] on div "Customer Attributes done selection updated" at bounding box center [1085, 204] width 255 height 20
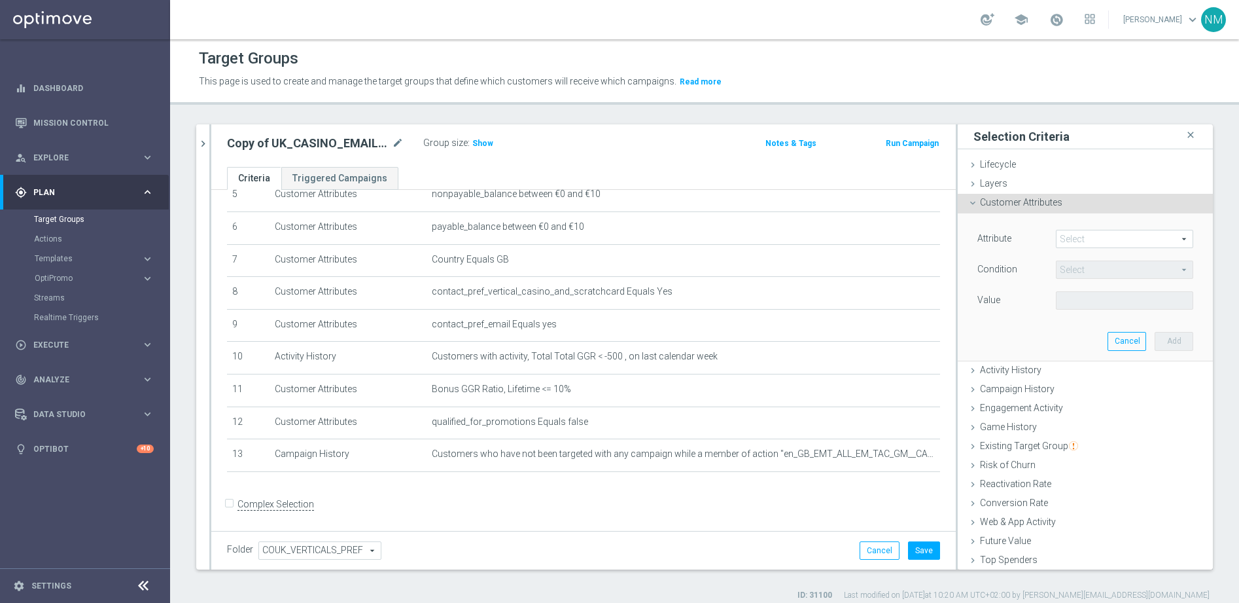
click at [1057, 237] on span at bounding box center [1125, 238] width 136 height 17
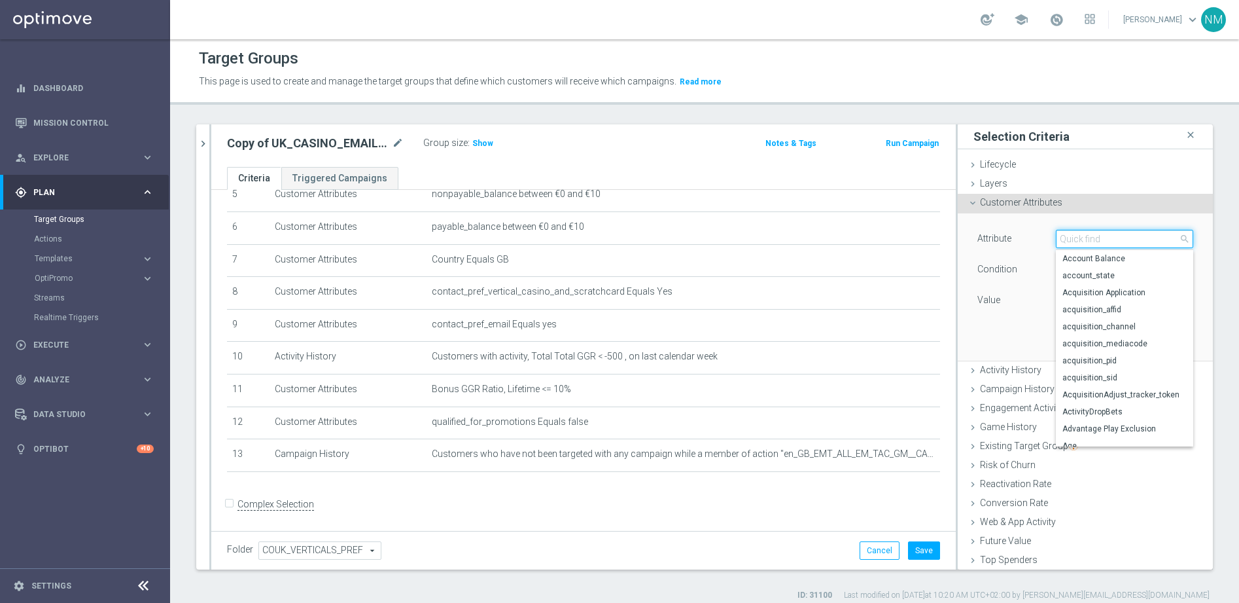
click at [1063, 240] on input "search" at bounding box center [1124, 239] width 137 height 18
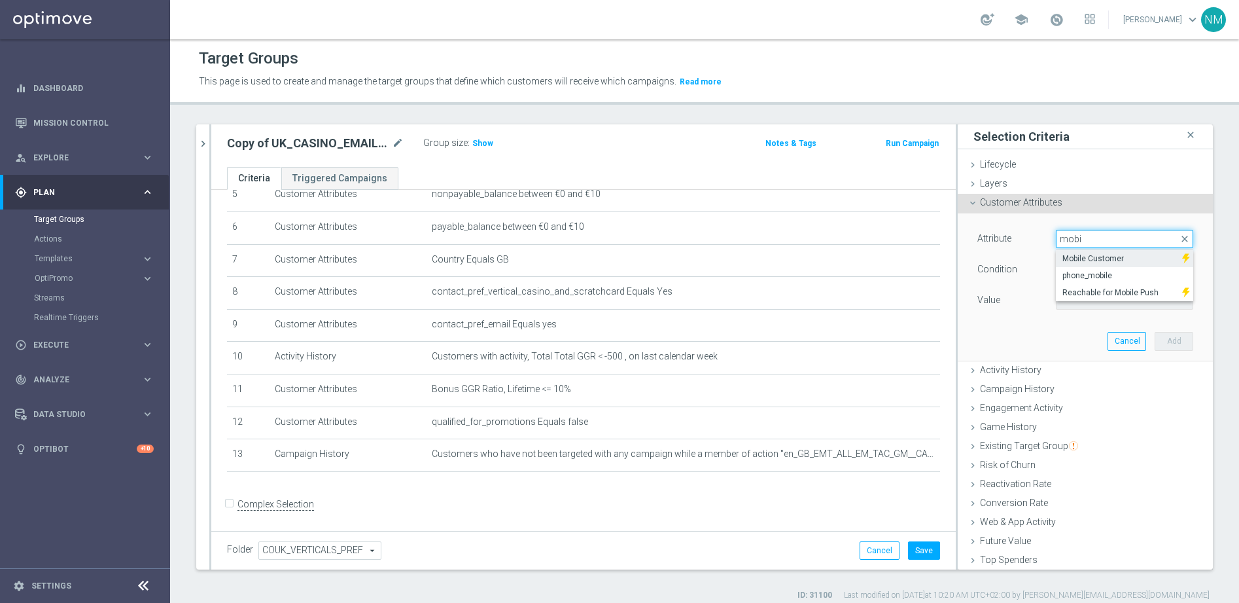
type input "mobi"
click at [1063, 254] on span "Mobile Customer" at bounding box center [1119, 258] width 113 height 10
type input "Mobile Customer"
type input "Equals"
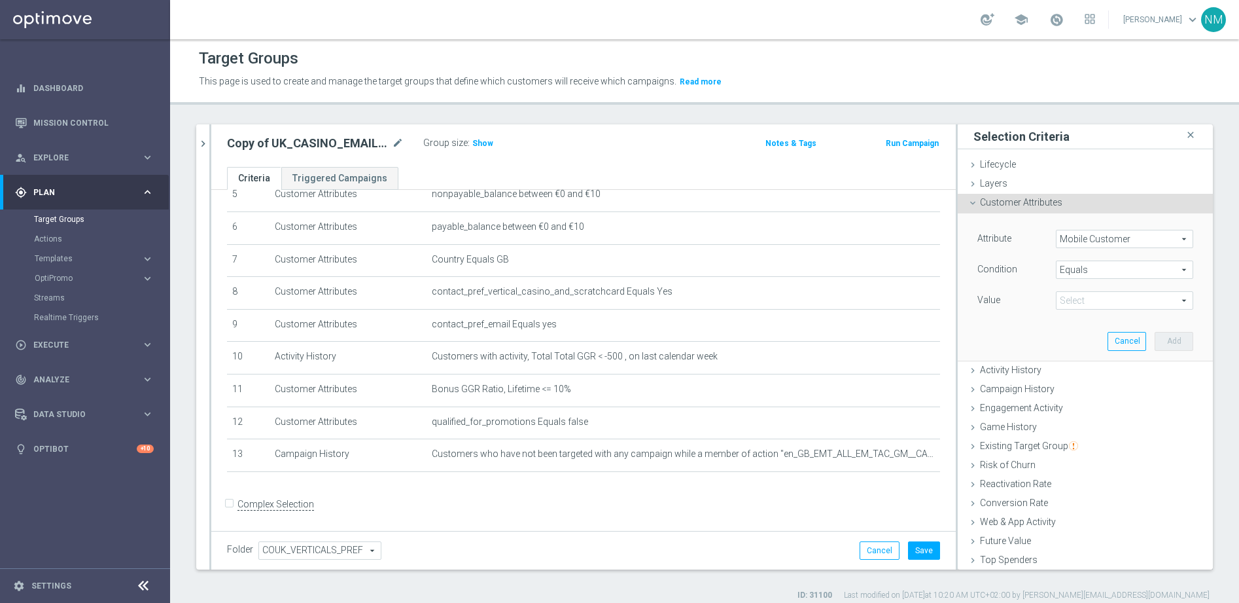
click at [1071, 307] on span at bounding box center [1125, 300] width 136 height 17
click at [1088, 336] on span "true" at bounding box center [1125, 337] width 124 height 10
type input "true"
click at [1155, 342] on button "Add" at bounding box center [1174, 341] width 39 height 18
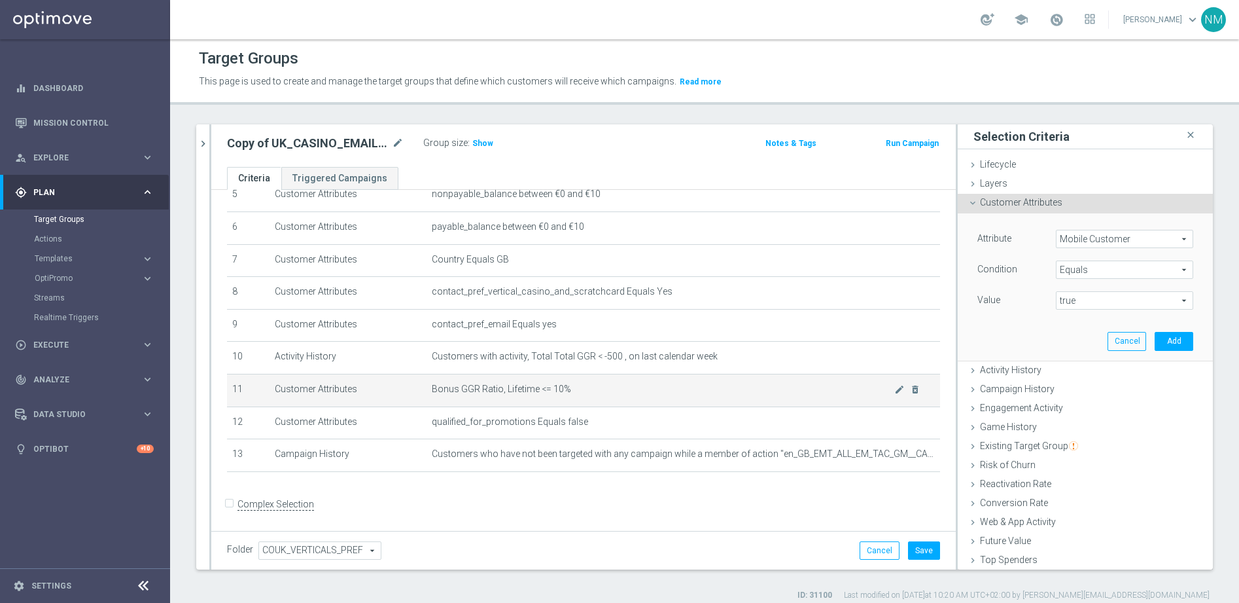
scroll to position [201, 0]
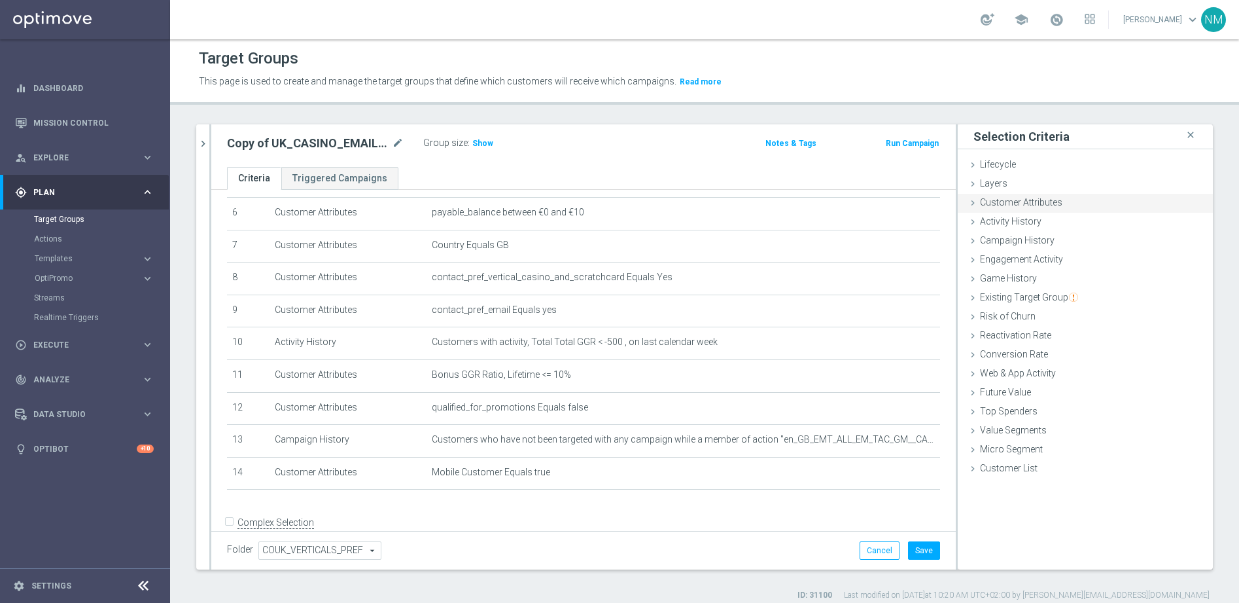
click at [980, 202] on span "Customer Attributes" at bounding box center [1021, 202] width 82 height 10
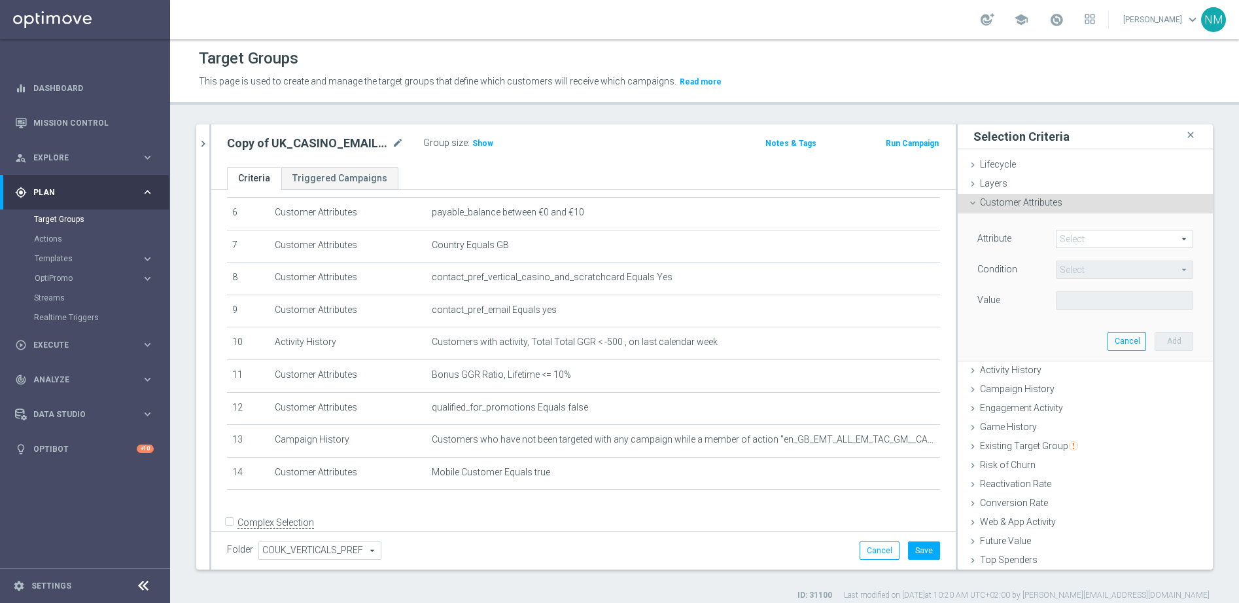
click at [1088, 242] on span at bounding box center [1125, 238] width 136 height 17
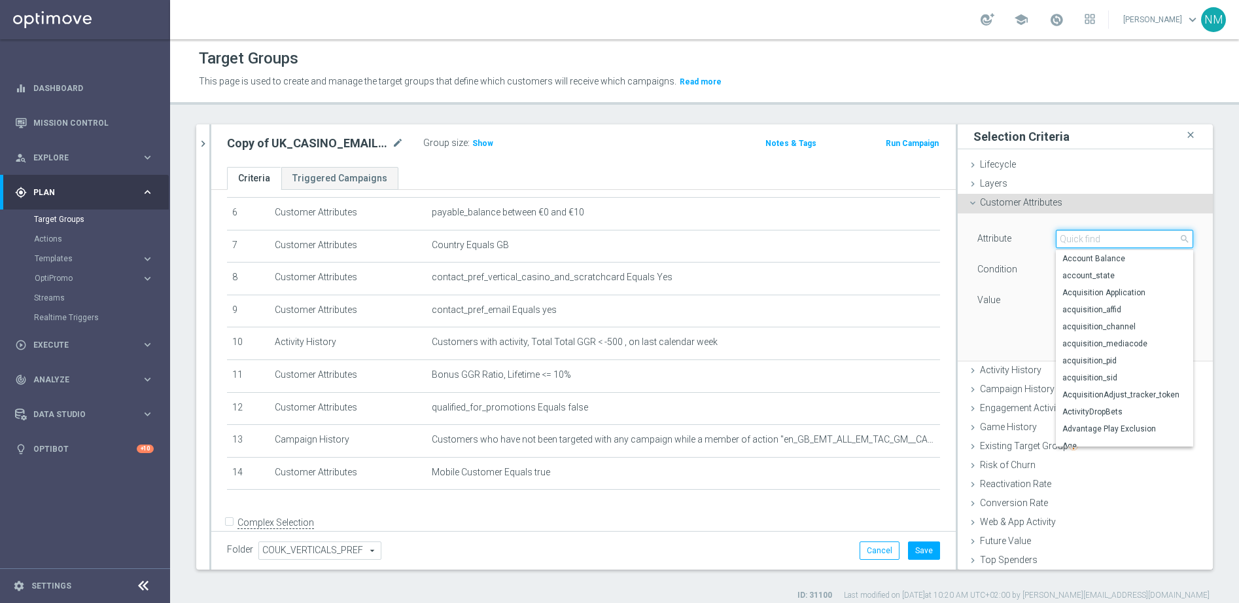
click at [1080, 239] on input "search" at bounding box center [1124, 239] width 137 height 18
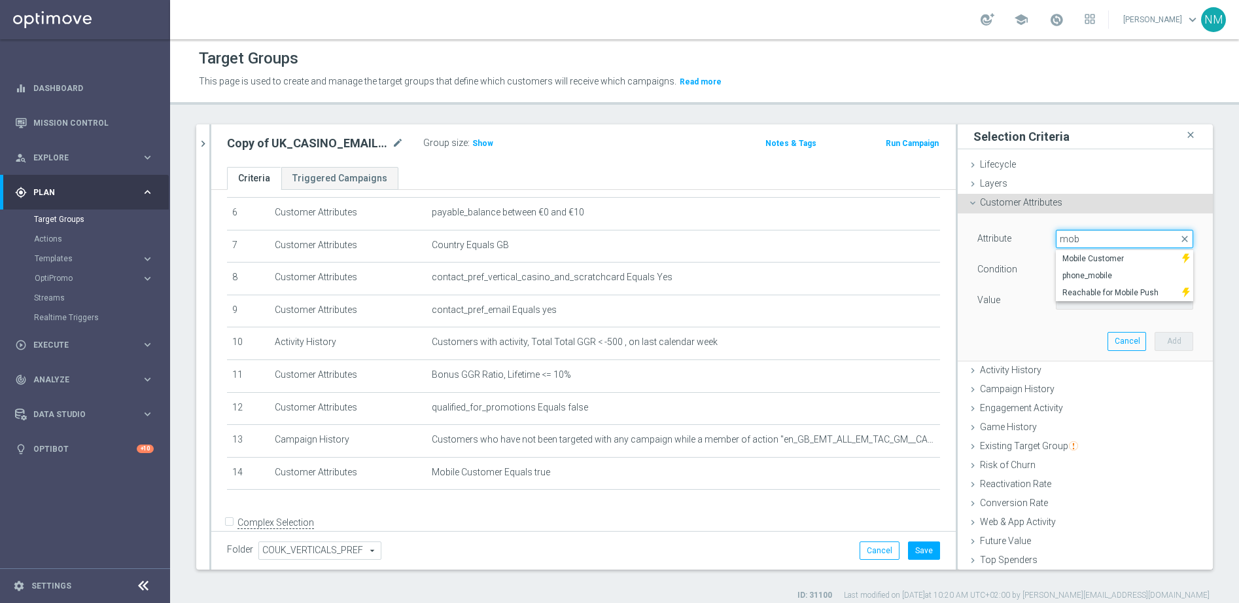
type input "mob"
click at [1086, 291] on span "Reachable for Mobile Push" at bounding box center [1119, 292] width 113 height 10
type input "Reachable for Mobile Push"
type input "Equals"
click at [1086, 292] on span at bounding box center [1125, 300] width 136 height 17
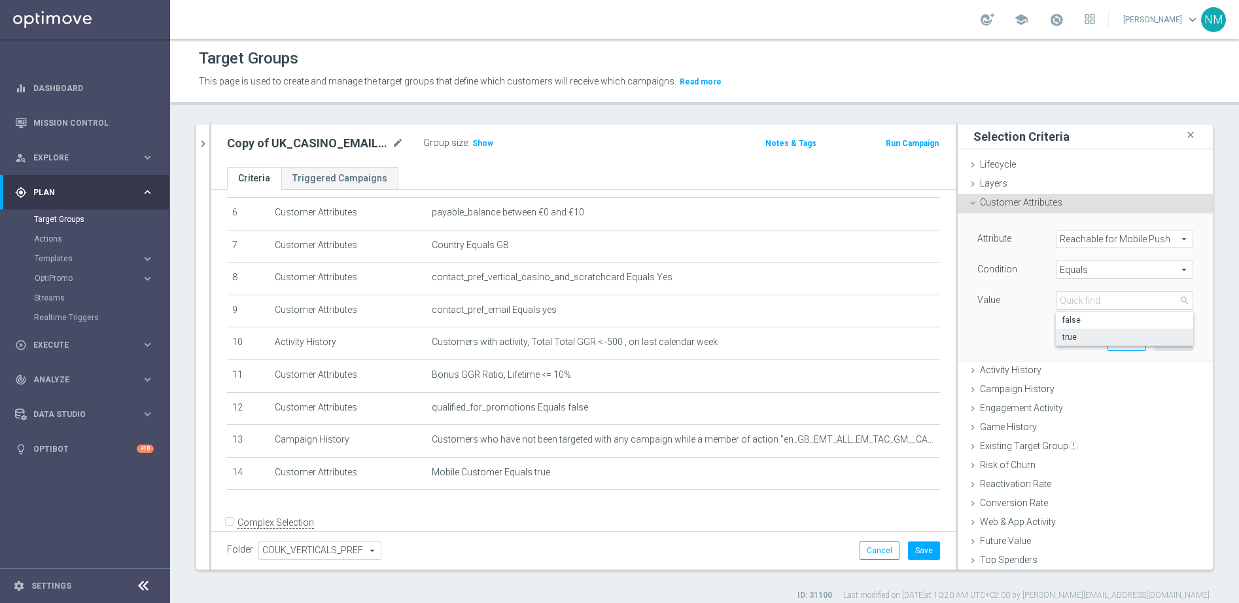
click at [1090, 332] on span "true" at bounding box center [1125, 337] width 124 height 10
type input "true"
click at [1160, 340] on button "Add" at bounding box center [1174, 341] width 39 height 18
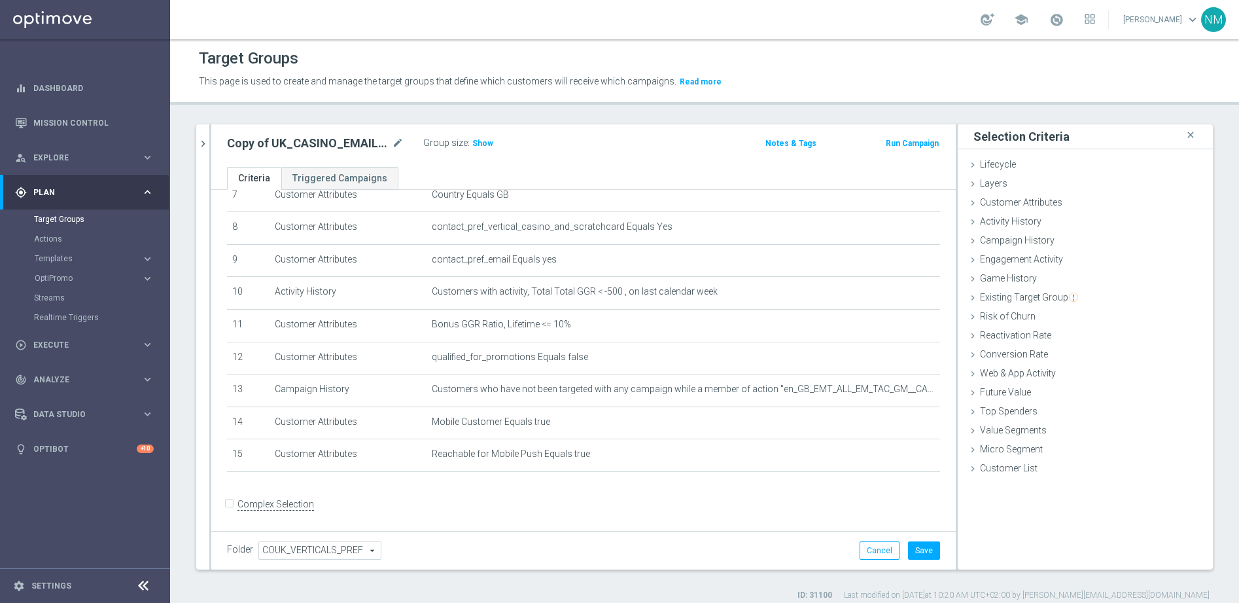
scroll to position [252, 0]
click at [476, 145] on span "Show" at bounding box center [482, 143] width 21 height 9
click at [863, 550] on button "Cancel" at bounding box center [880, 550] width 40 height 18
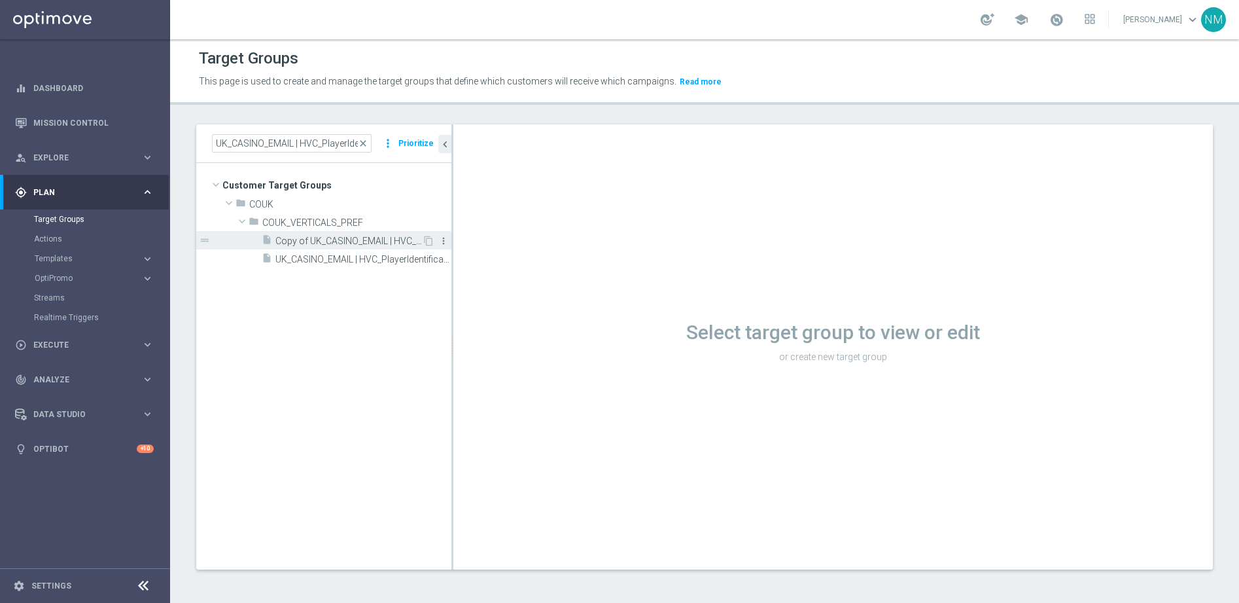
click at [444, 240] on icon "more_vert" at bounding box center [443, 241] width 10 height 10
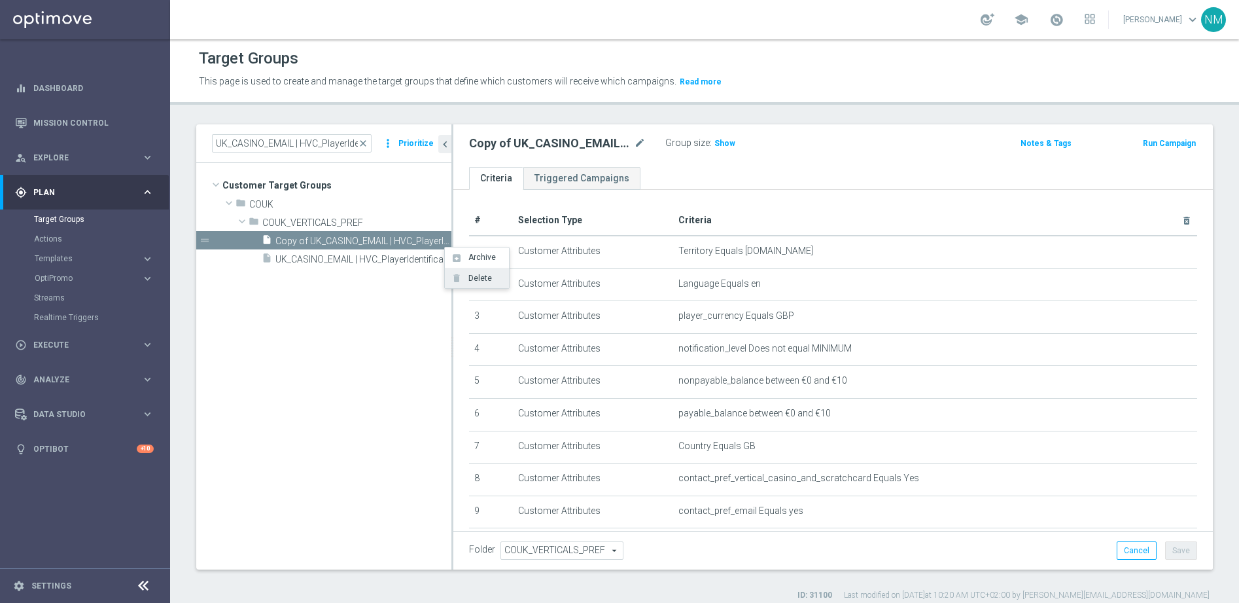
click at [485, 276] on span "Delete" at bounding box center [478, 278] width 28 height 9
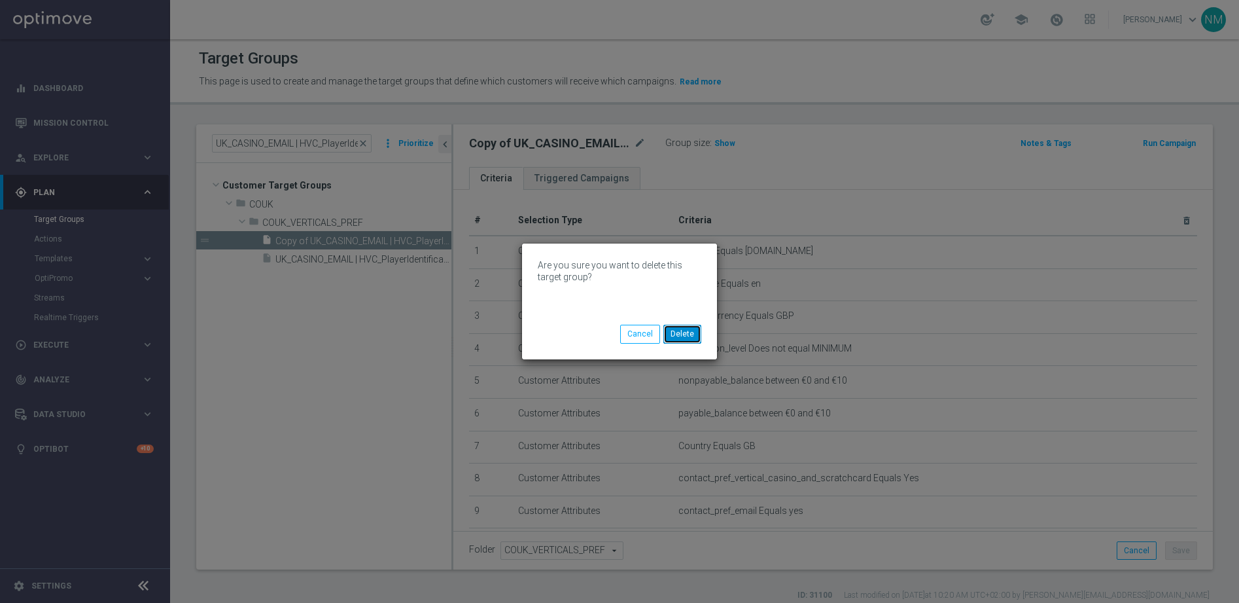
click at [681, 334] on button "Delete" at bounding box center [683, 334] width 38 height 18
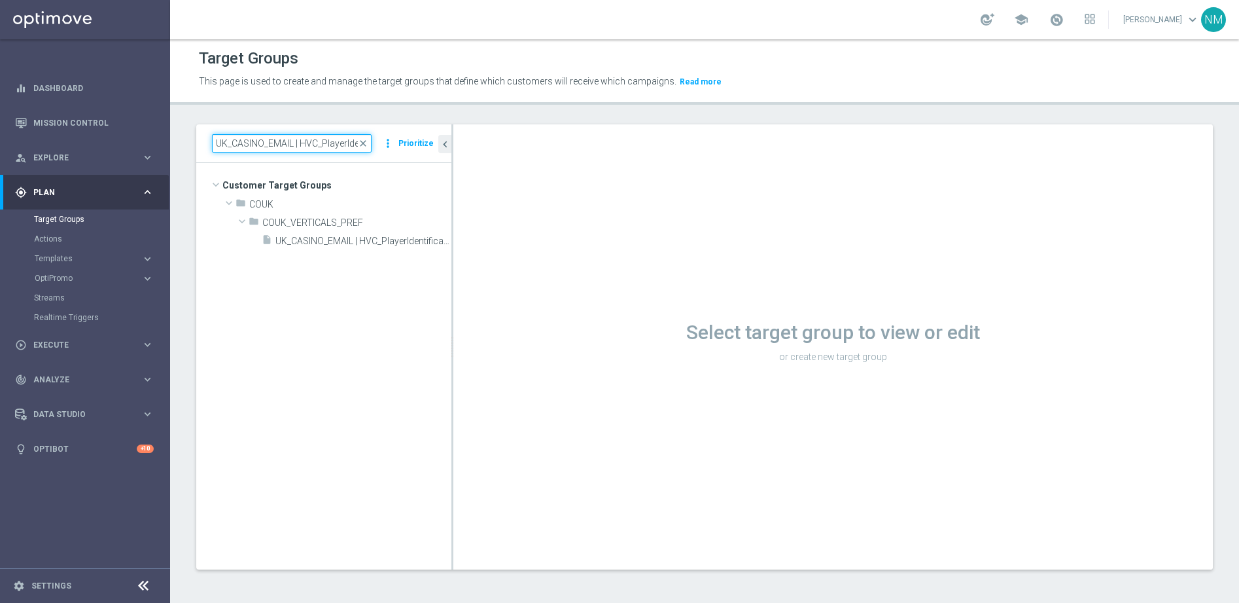
click at [320, 139] on input "UK_CASINO_EMAIL | HVC_PlayerIdentification_BigWin" at bounding box center [292, 143] width 160 height 18
paste input "Loss_BigDeps"
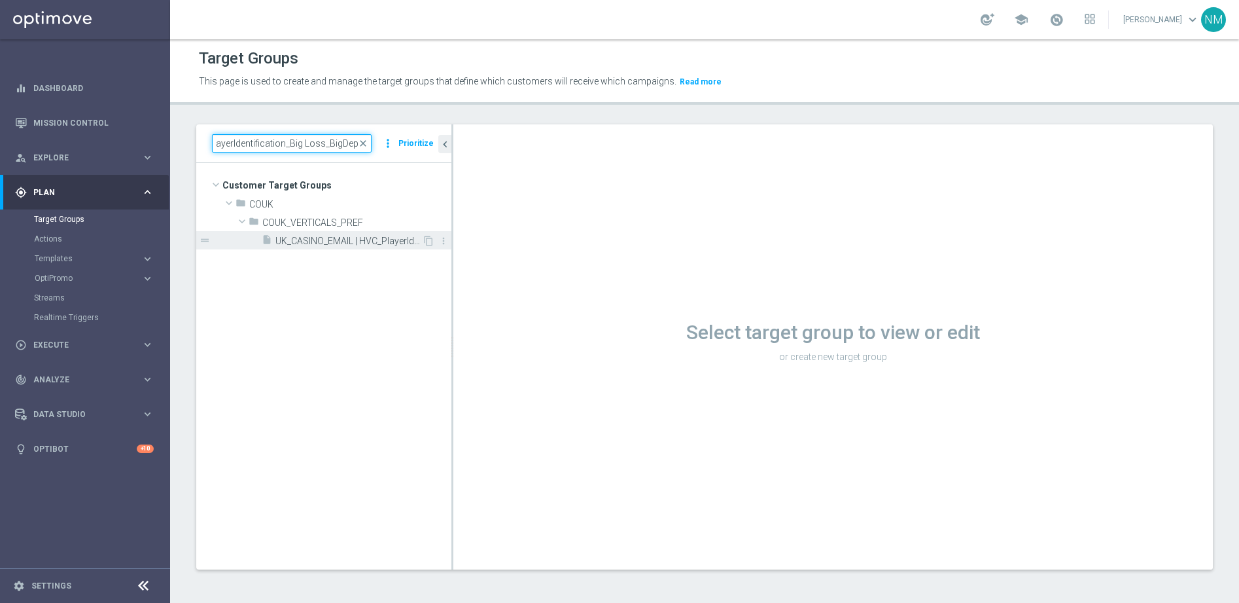
type input "UK_CASINO_EMAIL | HVC_PlayerIdentification_Big Loss_BigDeps"
click at [373, 242] on span "UK_CASINO_EMAIL | HVC_PlayerIdentification_Big Loss_BigDeps" at bounding box center [348, 241] width 147 height 11
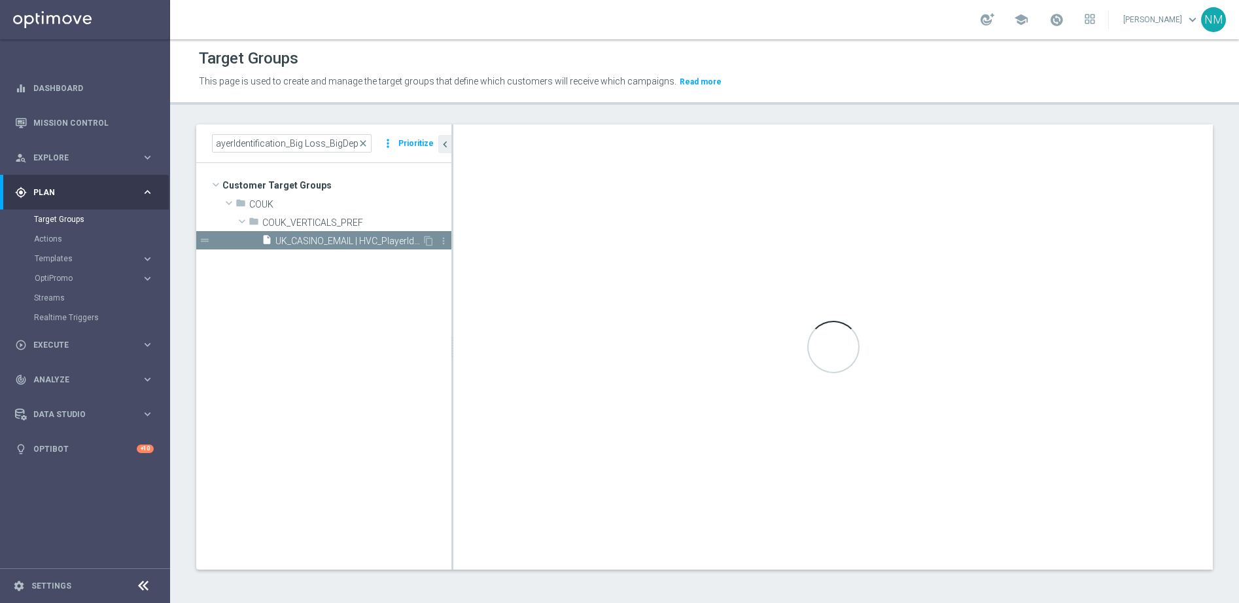
scroll to position [0, 0]
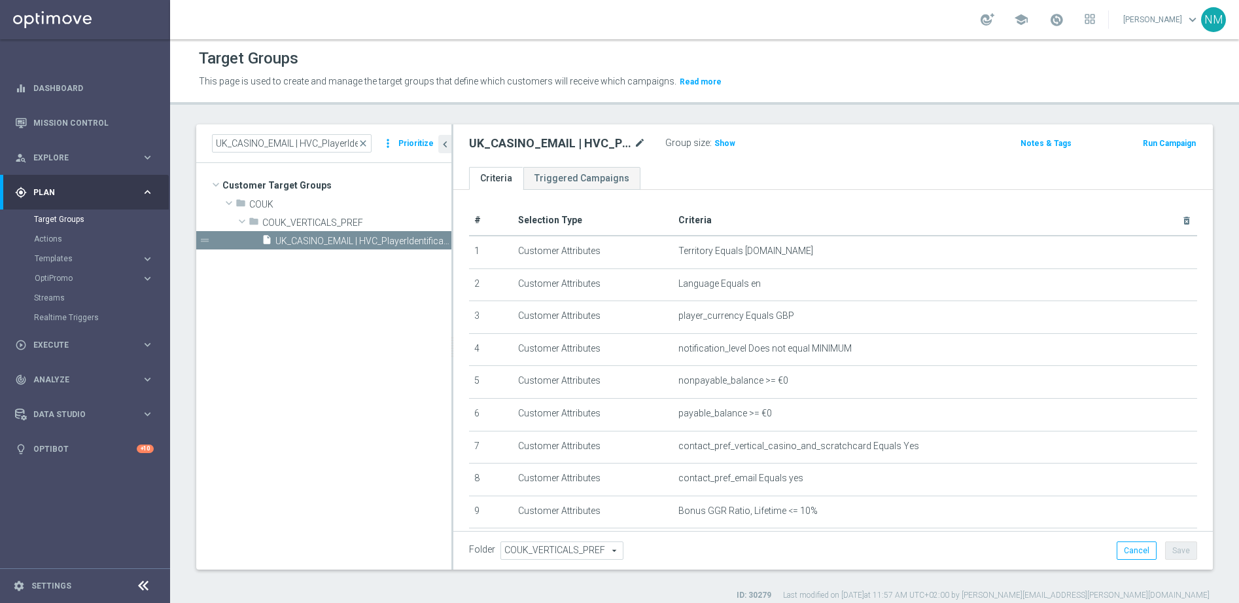
click at [641, 143] on icon "mode_edit" at bounding box center [640, 143] width 12 height 16
click at [868, 151] on div "UK_CASINO_EMAIL | HVC_PlayerIdentification_Big Loss_BigDeps Group size : Show" at bounding box center [708, 144] width 499 height 20
click at [427, 238] on icon "content_copy" at bounding box center [428, 241] width 10 height 10
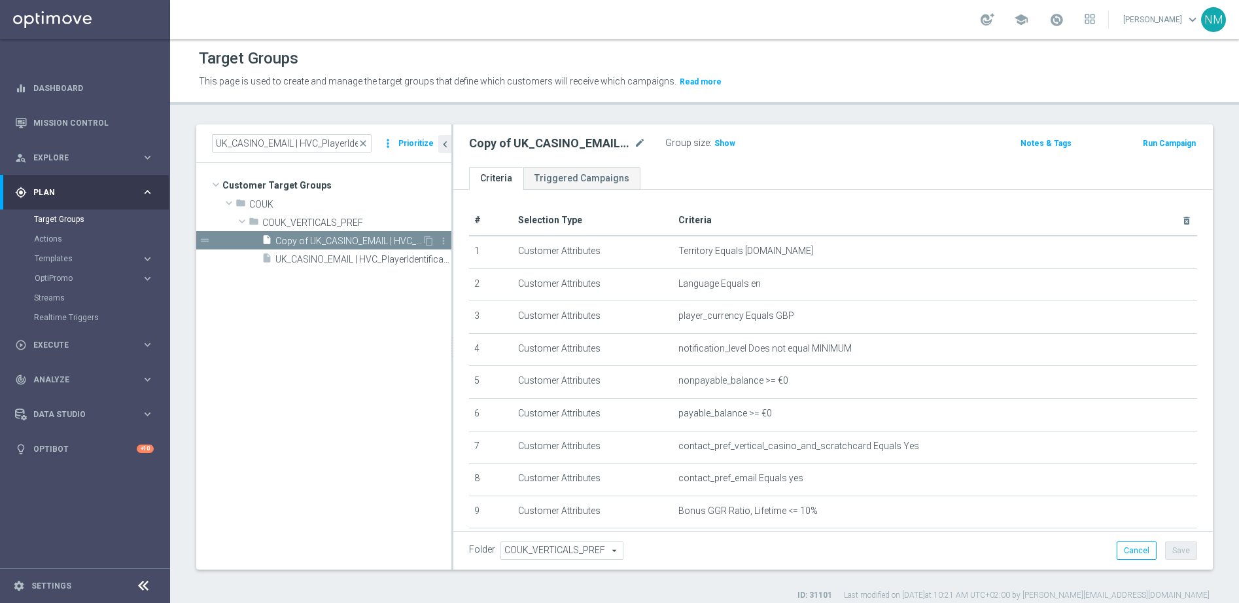
click at [326, 238] on span "Copy of UK_CASINO_EMAIL | HVC_PlayerIdentification_Big Loss_BigDeps" at bounding box center [348, 241] width 147 height 11
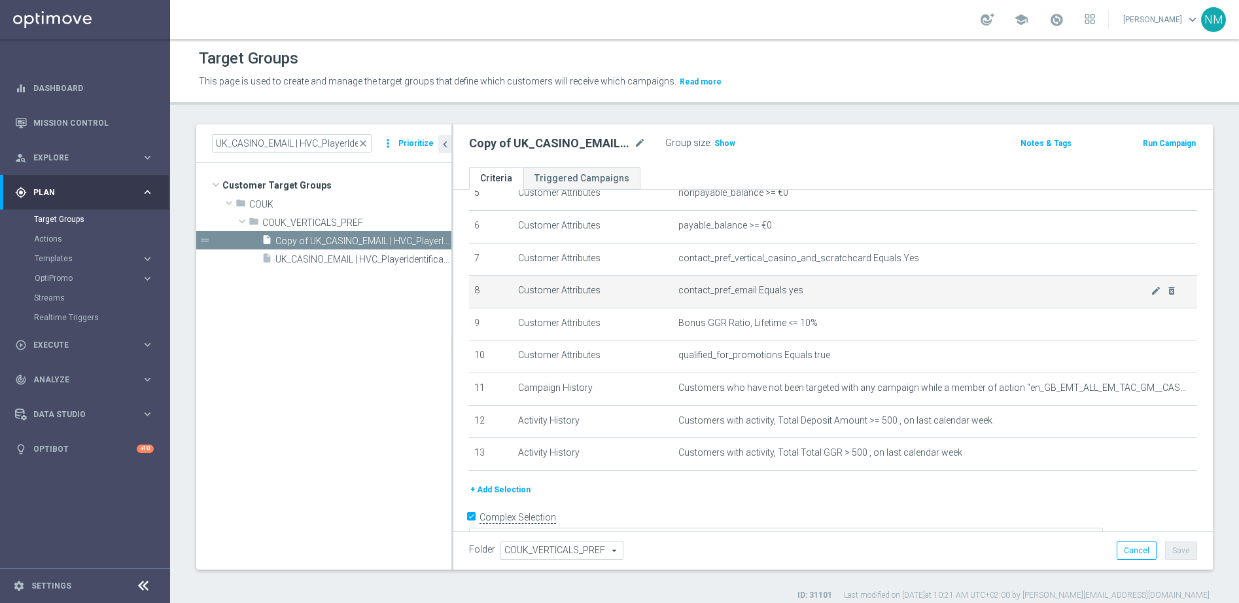
scroll to position [185, 0]
click at [1151, 294] on icon "mode_edit" at bounding box center [1156, 293] width 10 height 10
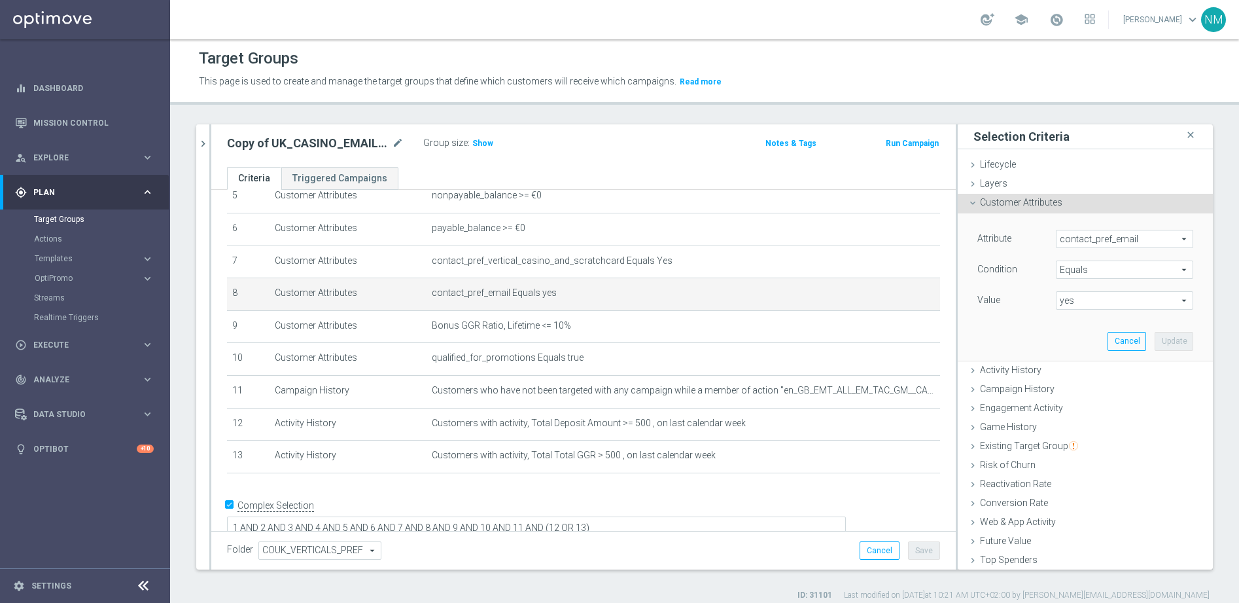
click at [1075, 306] on span "yes" at bounding box center [1125, 300] width 136 height 17
click at [1071, 323] on span "no" at bounding box center [1125, 320] width 124 height 10
type input "no"
click at [1155, 342] on button "Update" at bounding box center [1174, 341] width 39 height 18
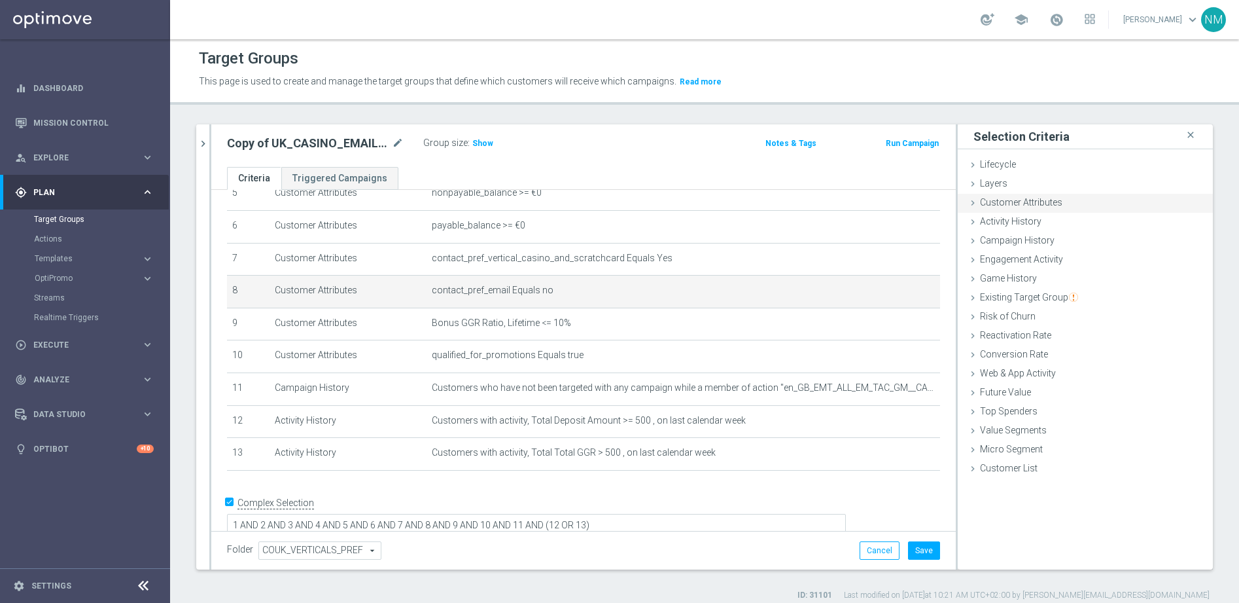
scroll to position [188, 0]
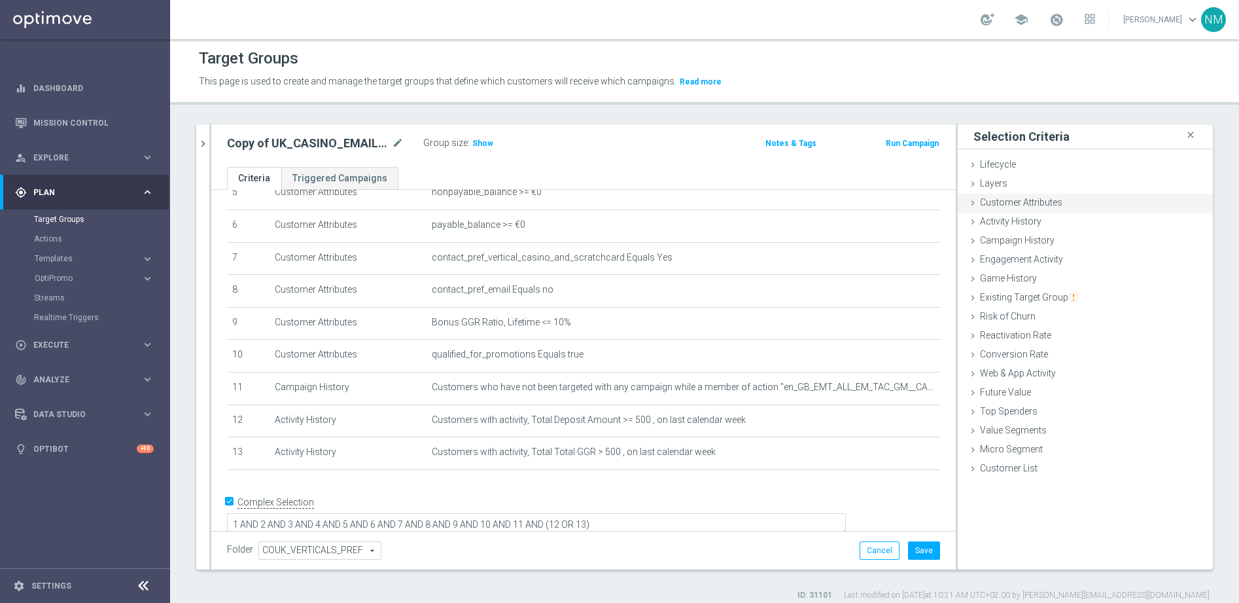
click at [1067, 205] on div "Customer Attributes done selection updated" at bounding box center [1085, 204] width 255 height 20
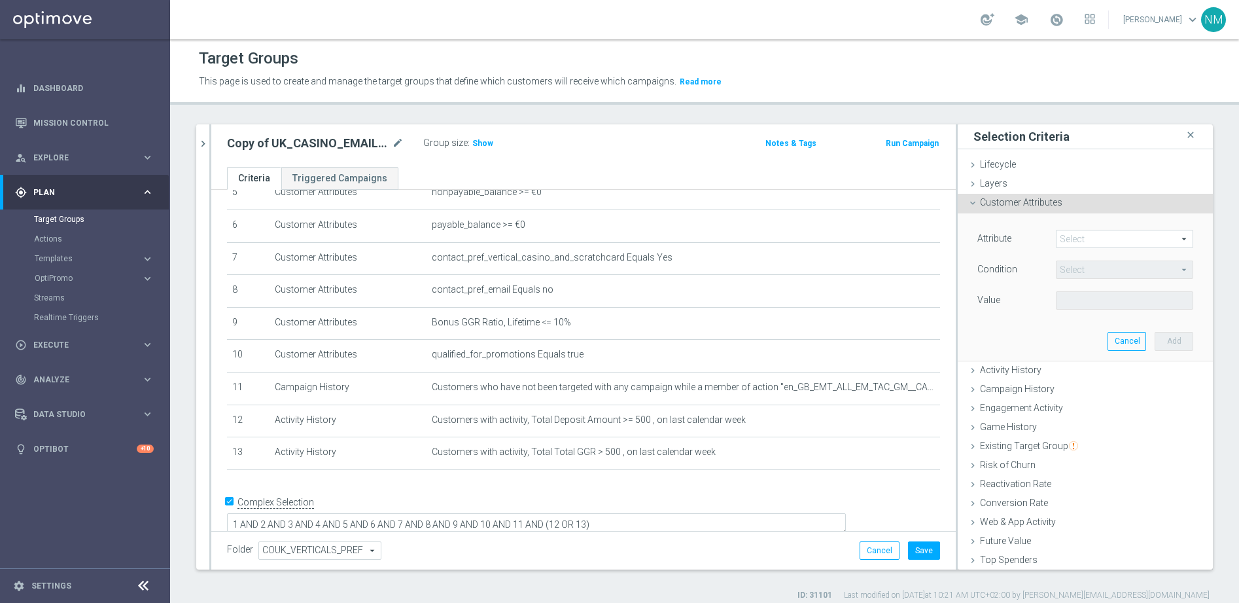
click at [1057, 235] on span at bounding box center [1125, 238] width 136 height 17
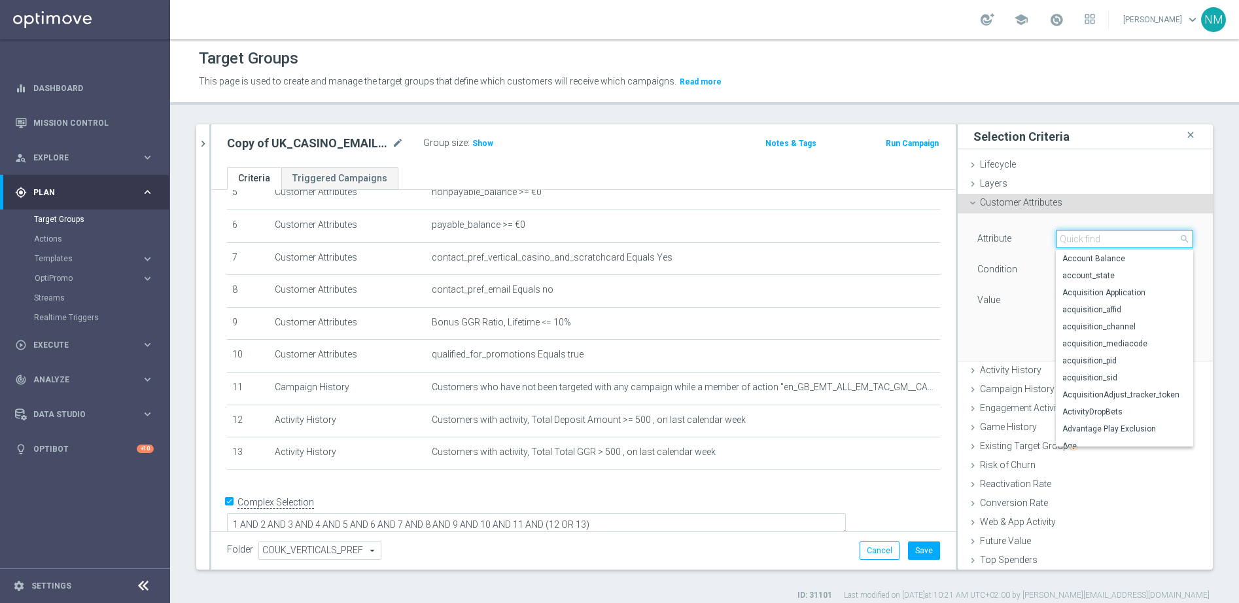
click at [1056, 236] on input "search" at bounding box center [1124, 239] width 137 height 18
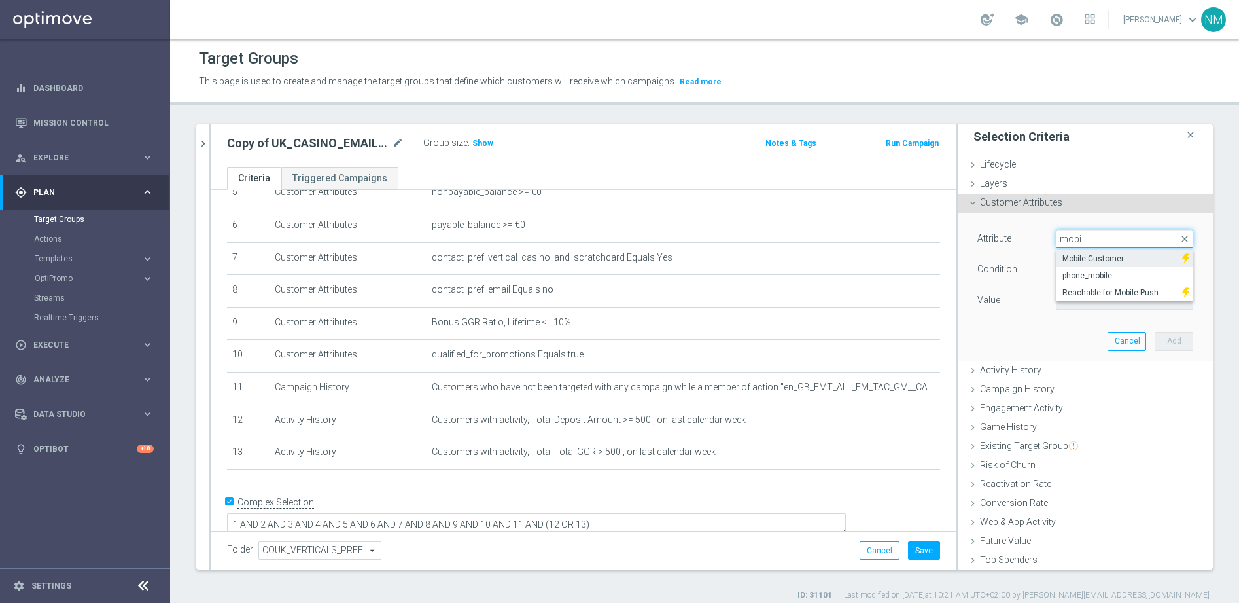
type input "mobi"
click at [1071, 260] on span "Mobile Customer" at bounding box center [1119, 258] width 113 height 10
type input "Mobile Customer"
type input "Equals"
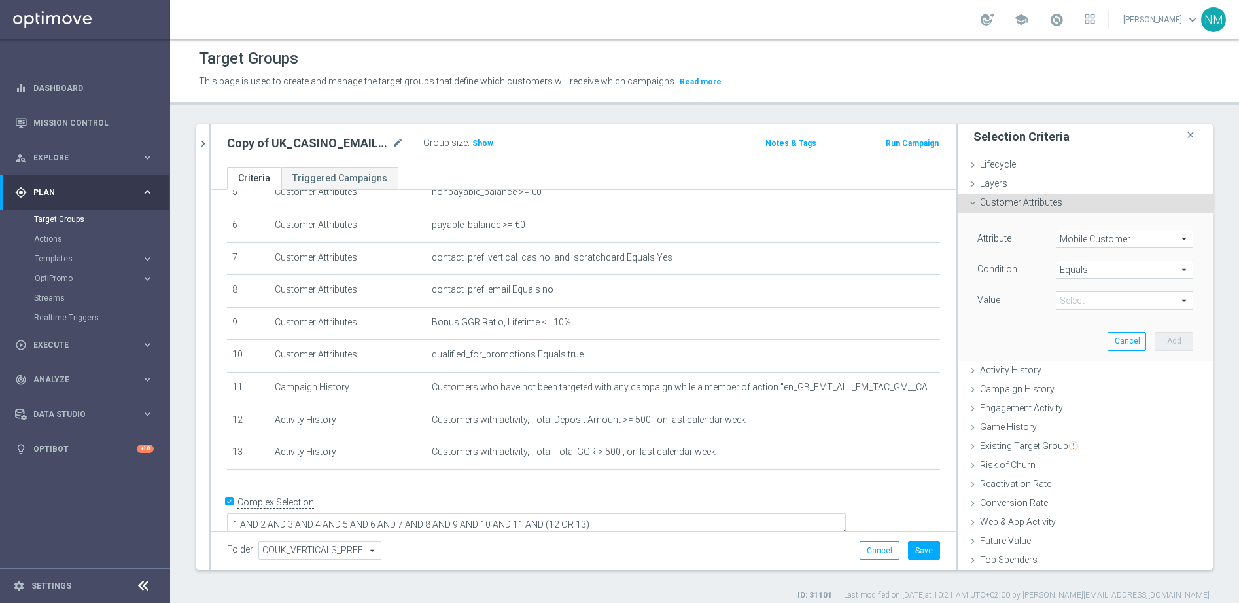
click at [1084, 298] on span at bounding box center [1125, 300] width 136 height 17
click at [1078, 338] on span "true" at bounding box center [1125, 337] width 124 height 10
type input "true"
click at [1160, 347] on button "Add" at bounding box center [1174, 341] width 39 height 18
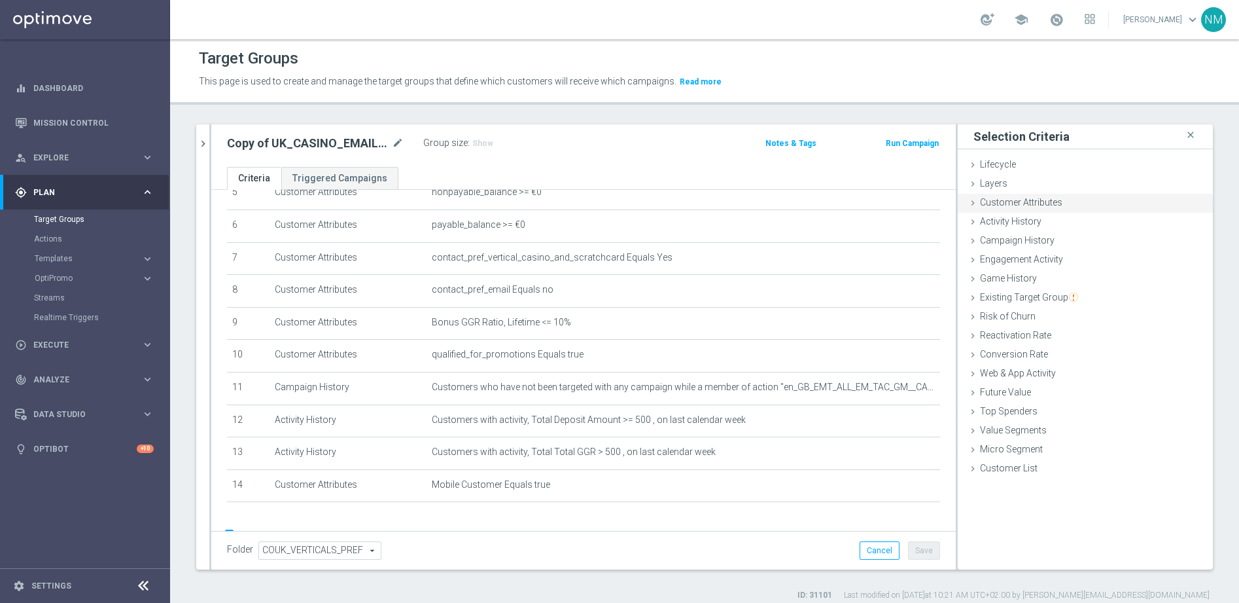
click at [1031, 199] on span "Customer Attributes" at bounding box center [1021, 202] width 82 height 10
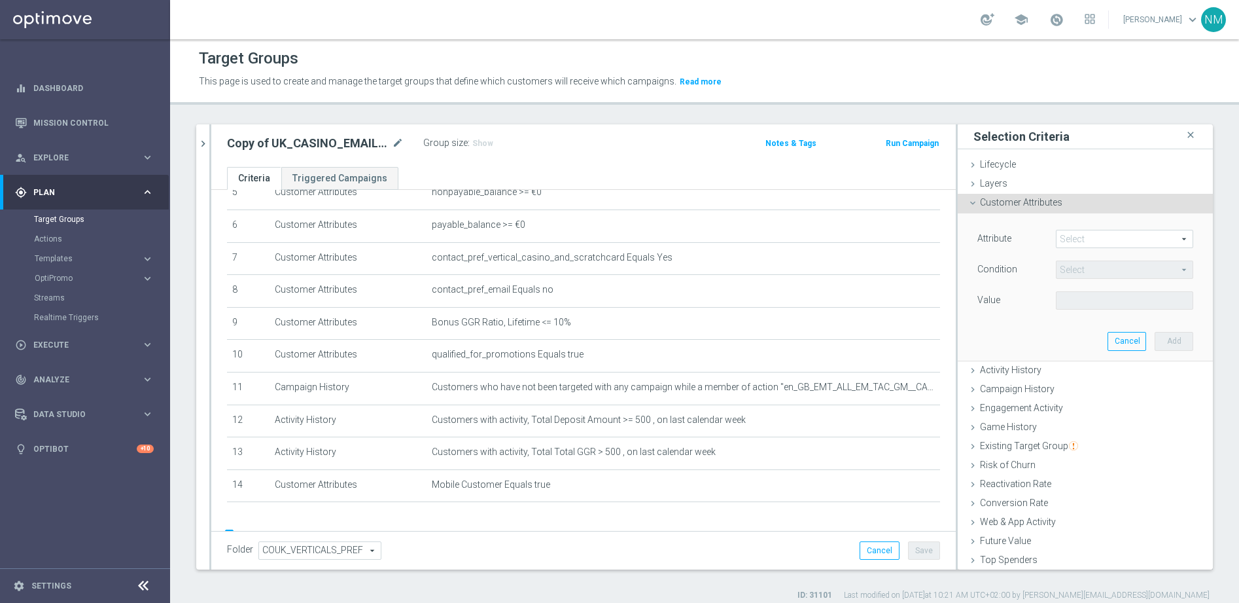
click at [1067, 234] on span at bounding box center [1125, 238] width 136 height 17
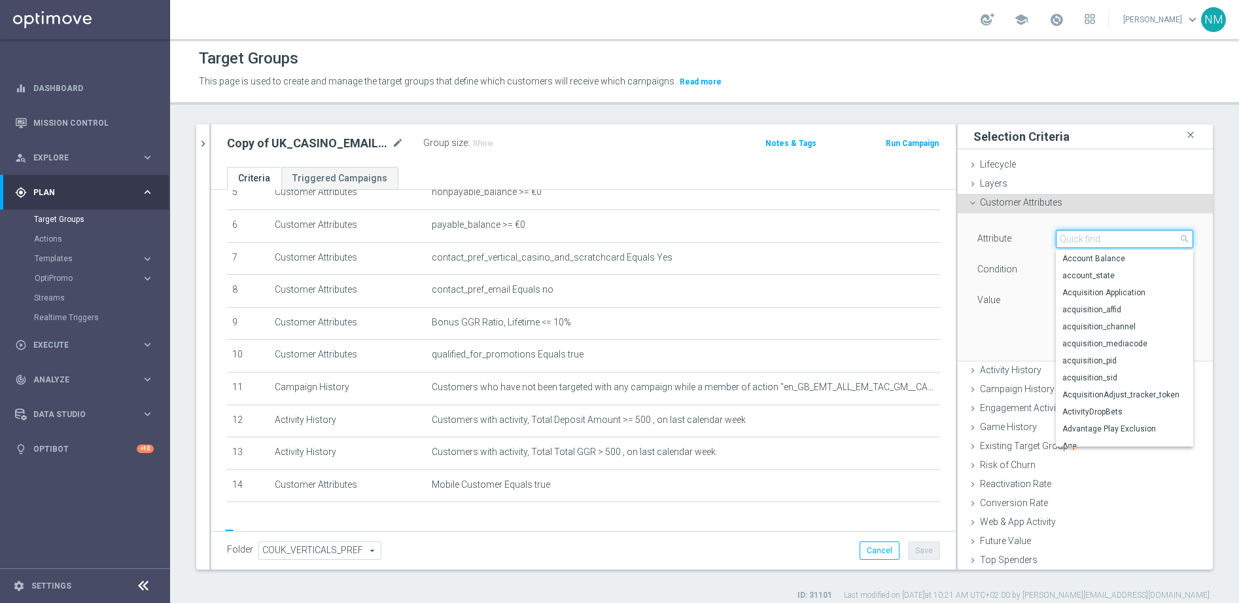
click at [1063, 237] on input "search" at bounding box center [1124, 239] width 137 height 18
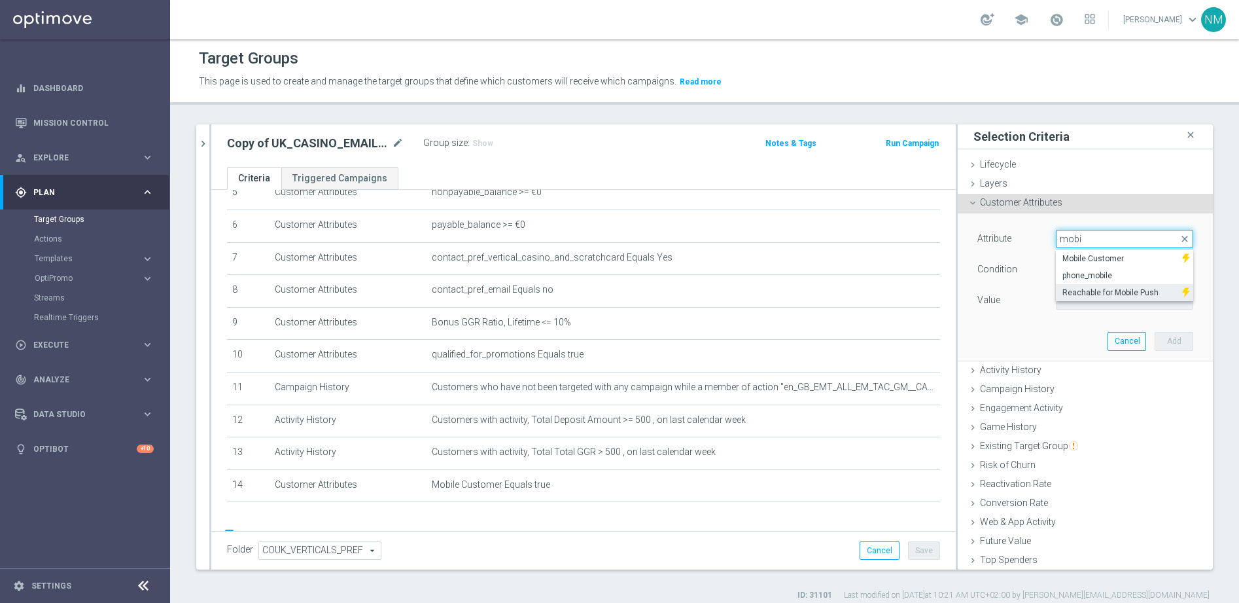
type input "mobi"
click at [1072, 287] on span "Reachable for Mobile Push" at bounding box center [1119, 292] width 113 height 10
type input "Reachable for Mobile Push"
type input "Equals"
click at [1077, 303] on span at bounding box center [1125, 300] width 136 height 17
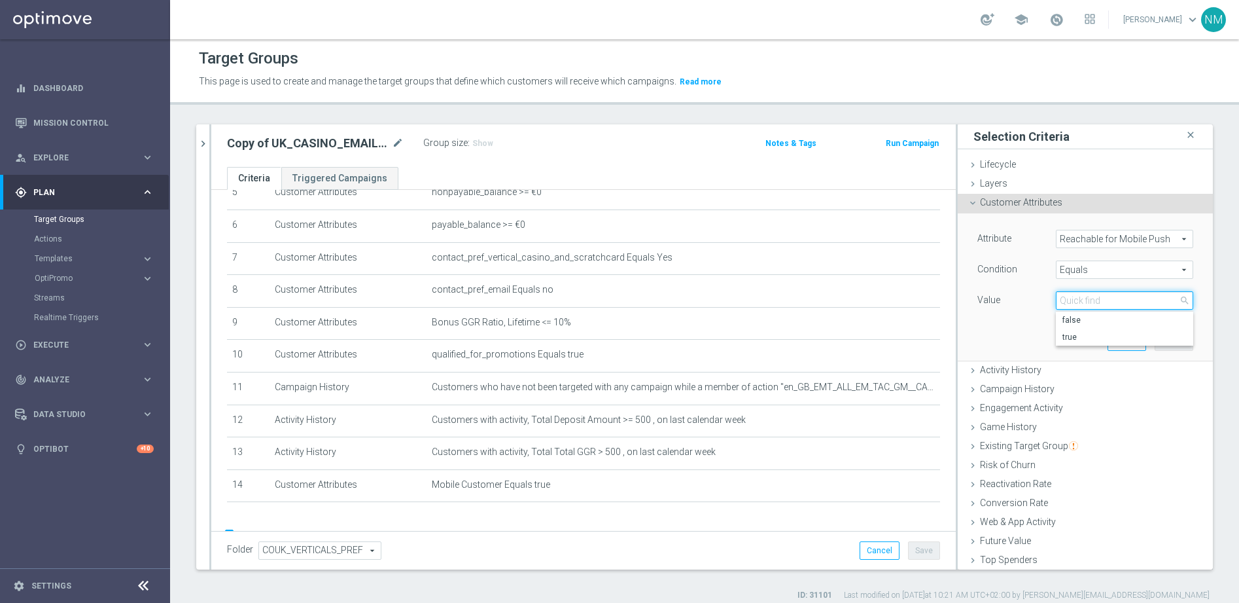
click at [1072, 298] on input "search" at bounding box center [1124, 300] width 137 height 18
click at [1075, 339] on span "true" at bounding box center [1125, 337] width 124 height 10
type input "true"
click at [1155, 338] on button "Add" at bounding box center [1174, 341] width 39 height 18
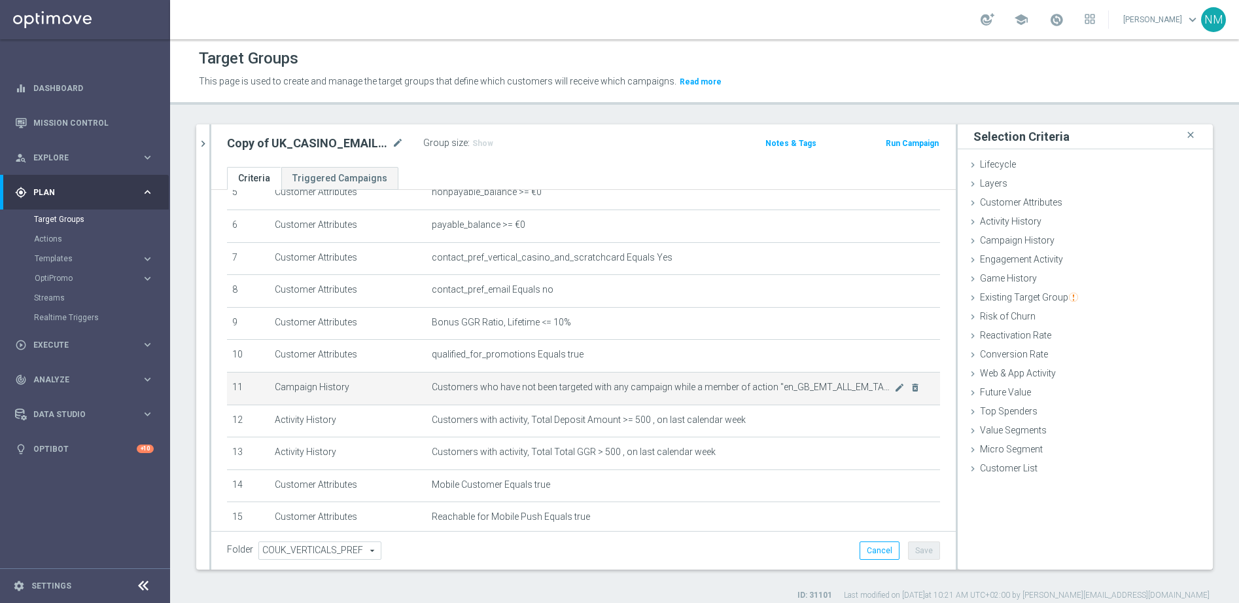
scroll to position [255, 0]
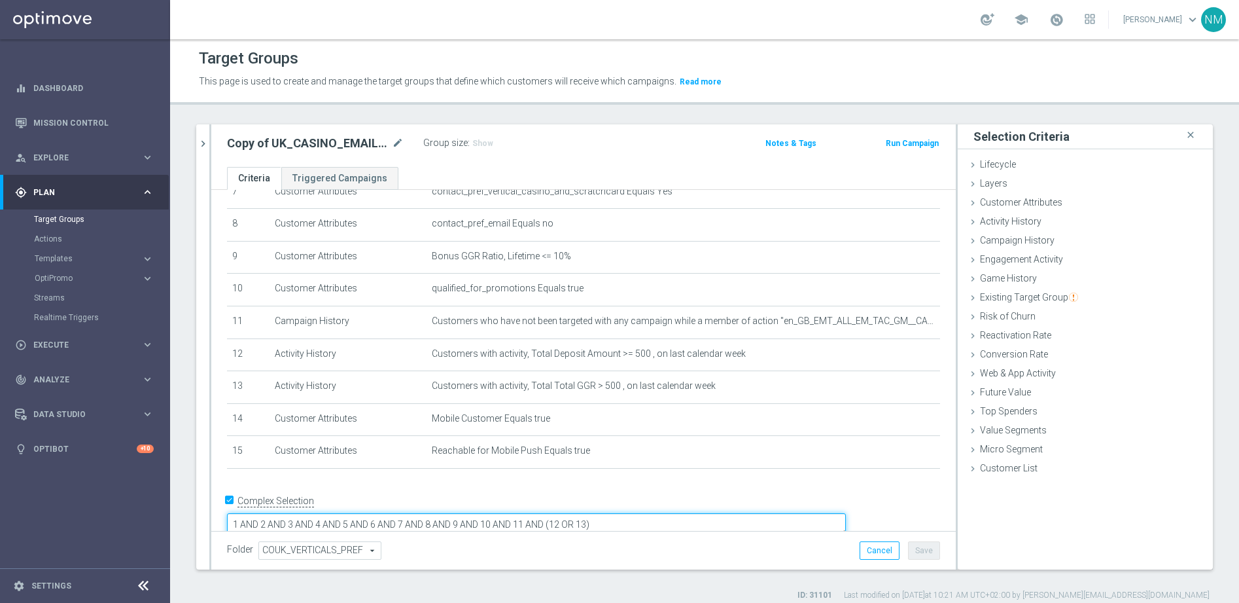
click at [727, 513] on textarea "1 AND 2 AND 3 AND 4 AND 5 AND 6 AND 7 AND 8 AND 9 AND 10 AND 11 AND (12 OR 13)" at bounding box center [536, 524] width 619 height 23
type textarea "1 AND 2 AND 3 AND 4 AND 5 AND 6 AND 7 AND 8 AND 9 AND 10 AND 11 AND (12 OR 13) …"
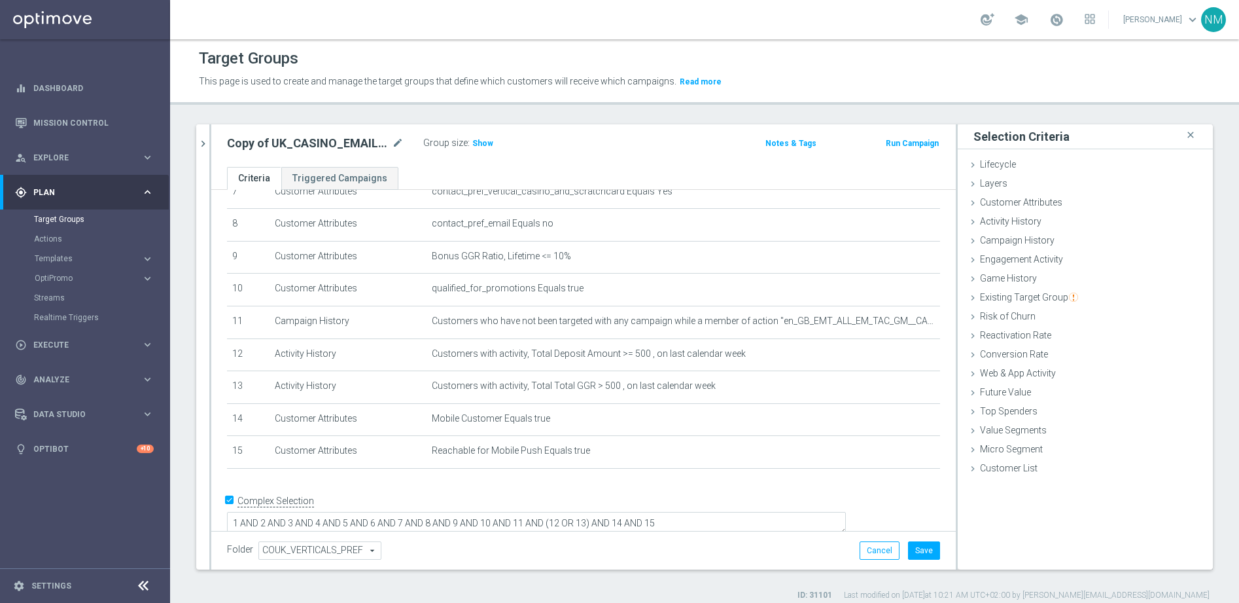
click at [774, 476] on div "# Selection Type Criteria delete_forever 1 Customer Attributes Territory Equals…" at bounding box center [583, 215] width 733 height 529
click at [476, 143] on span "Show" at bounding box center [482, 143] width 21 height 9
click at [866, 543] on button "Cancel" at bounding box center [880, 550] width 40 height 18
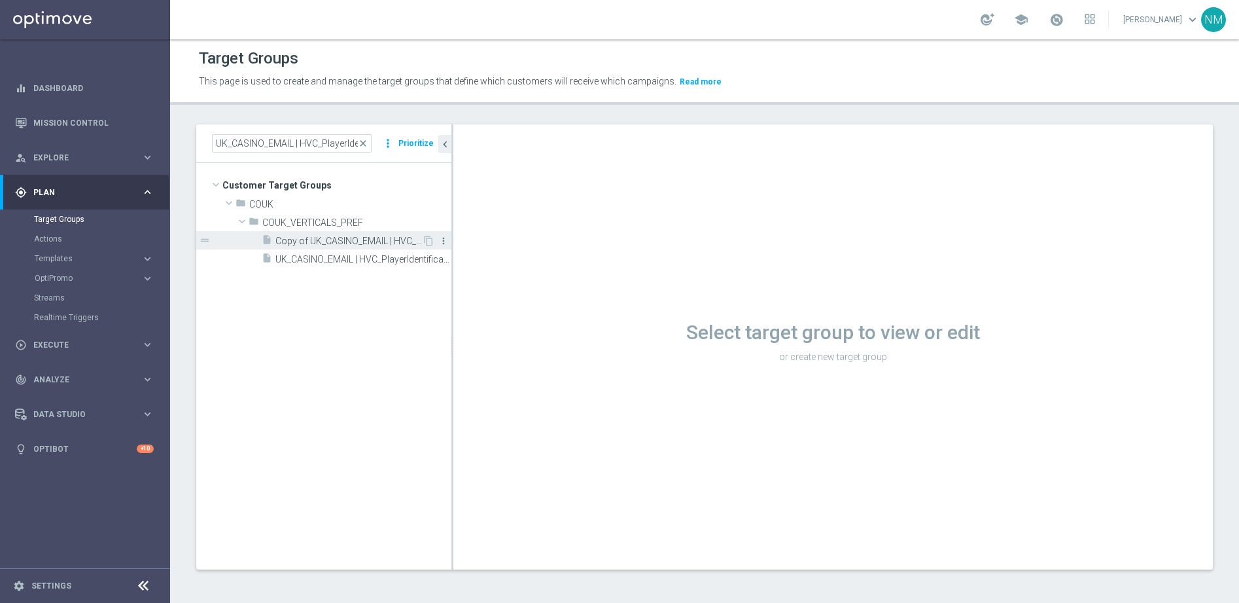
click at [440, 237] on icon "more_vert" at bounding box center [443, 241] width 10 height 10
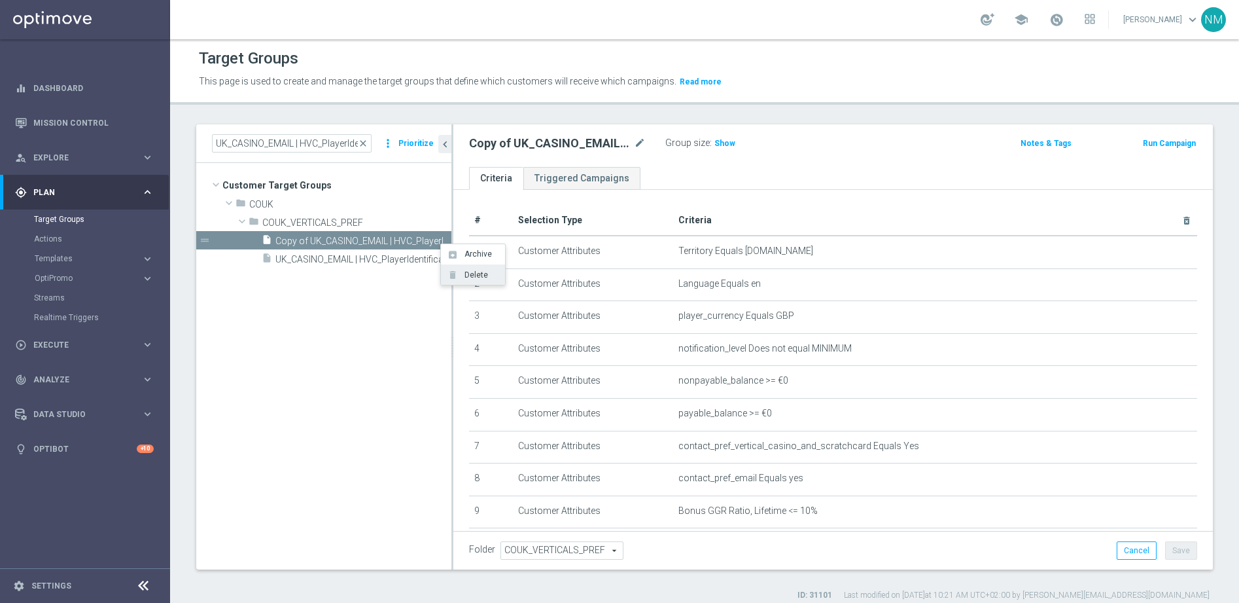
click at [463, 277] on span "Delete" at bounding box center [474, 274] width 28 height 9
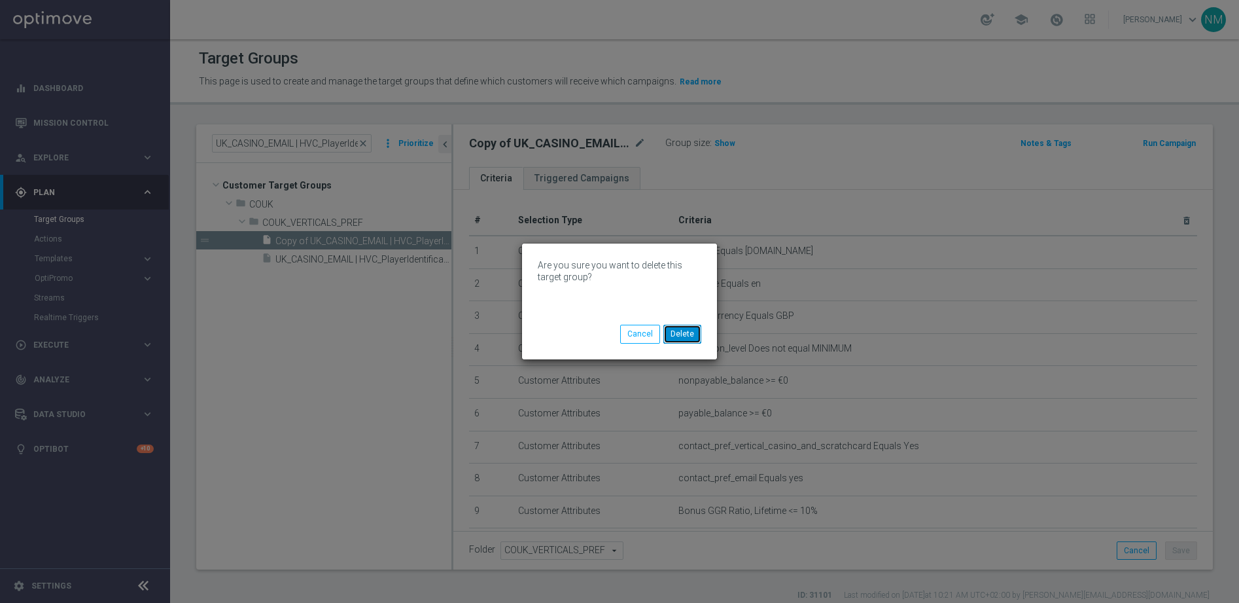
click at [680, 337] on button "Delete" at bounding box center [683, 334] width 38 height 18
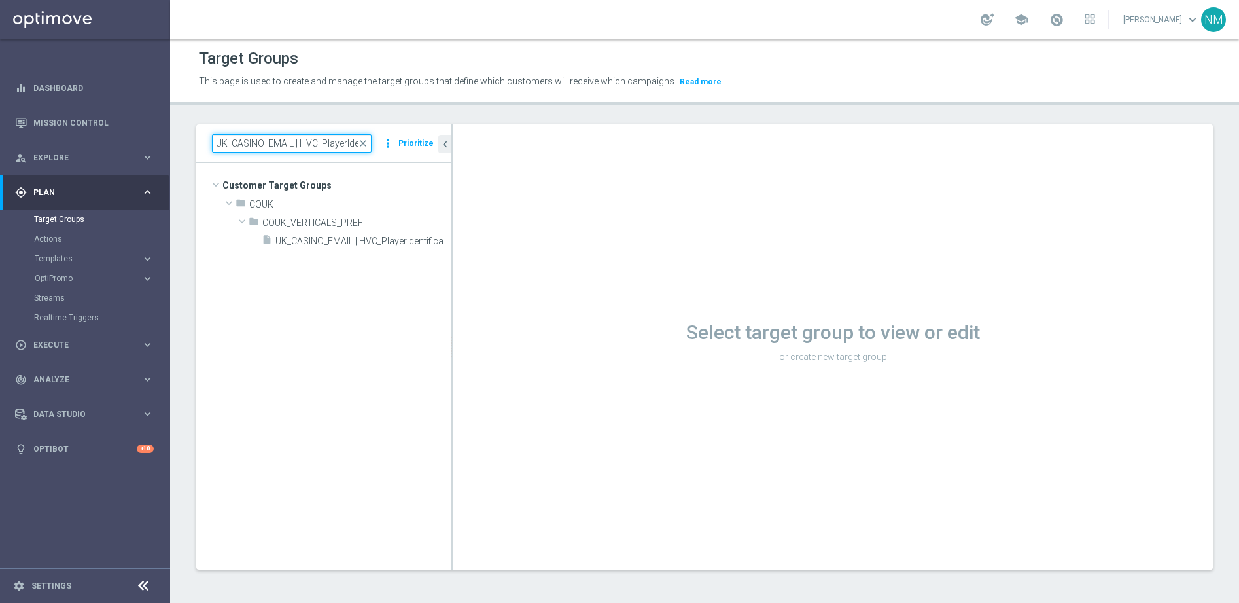
click at [337, 140] on input "UK_CASINO_EMAIL | HVC_PlayerIdentification_Big Loss_BigDeps" at bounding box center [292, 143] width 160 height 18
paste input "Drop"
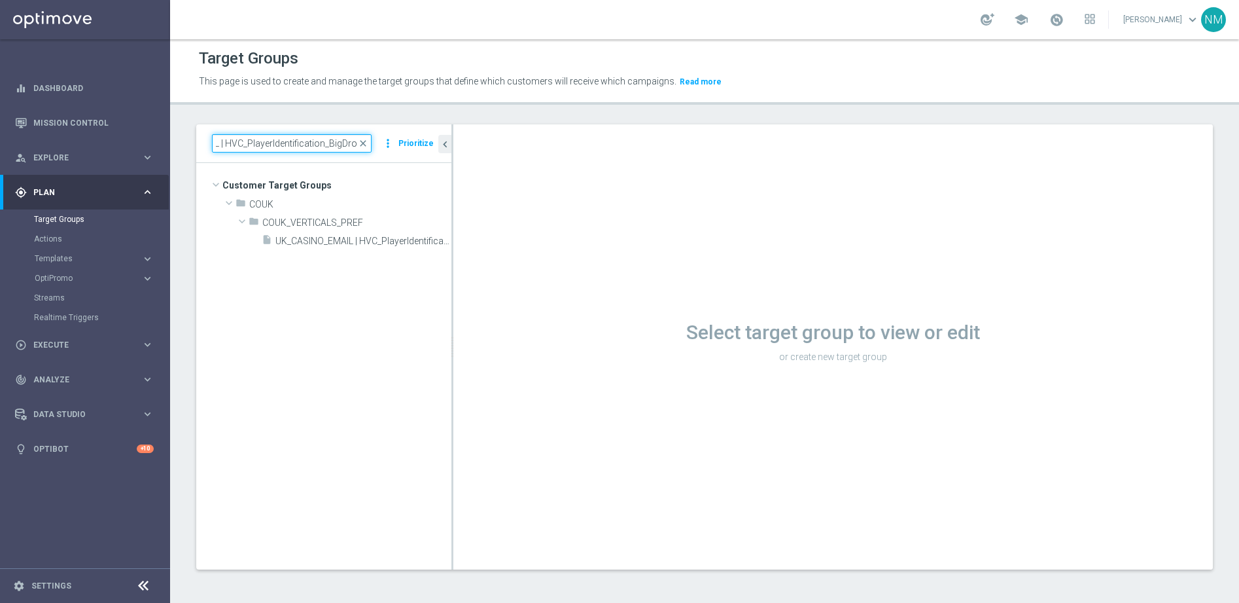
type input "UK_CASINO_EMAIL | HVC_PlayerIdentification_BigDrop"
click at [373, 240] on span "UK_CASINO_EMAIL | HVC_PlayerIdentification_BigDrop" at bounding box center [348, 241] width 147 height 11
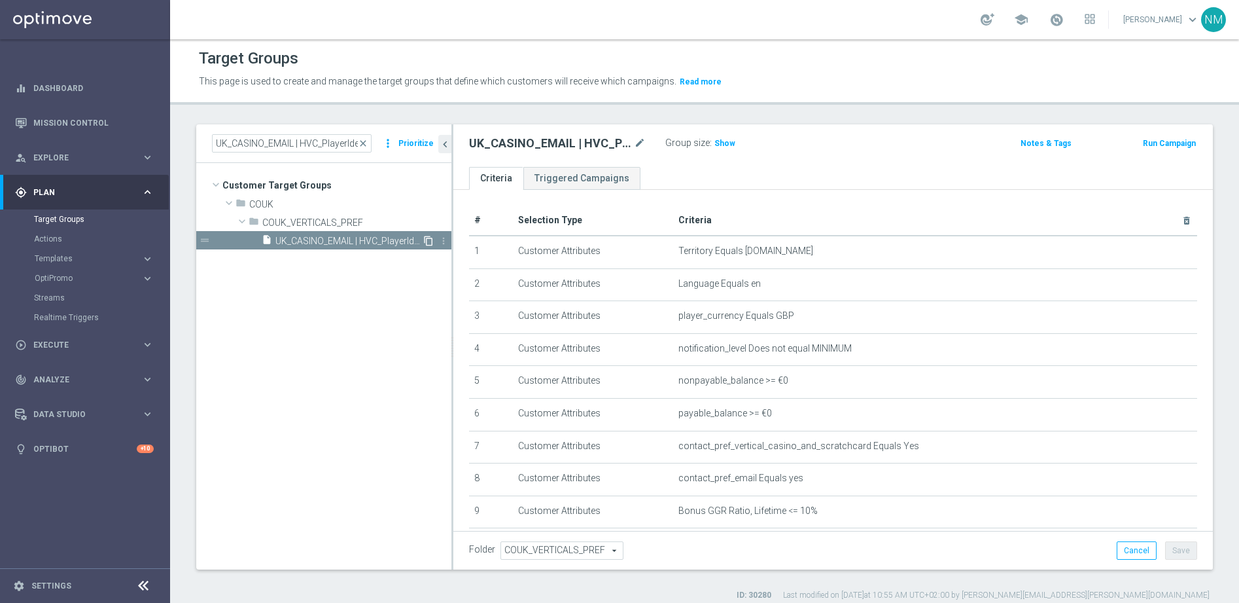
click at [431, 237] on icon "content_copy" at bounding box center [428, 241] width 10 height 10
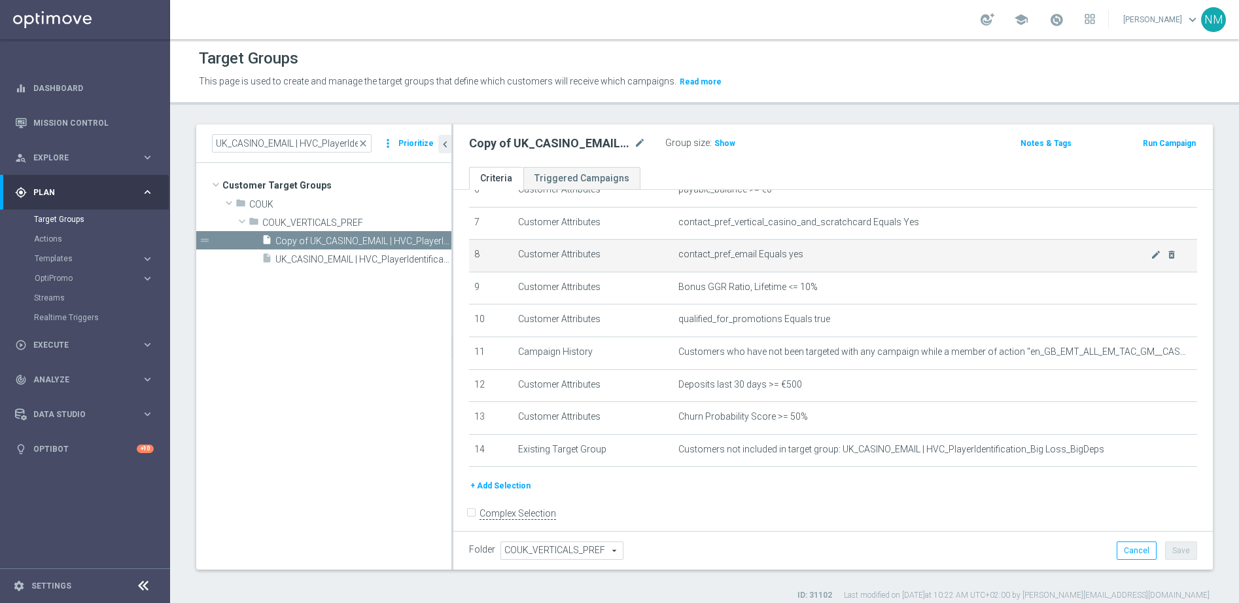
scroll to position [210, 0]
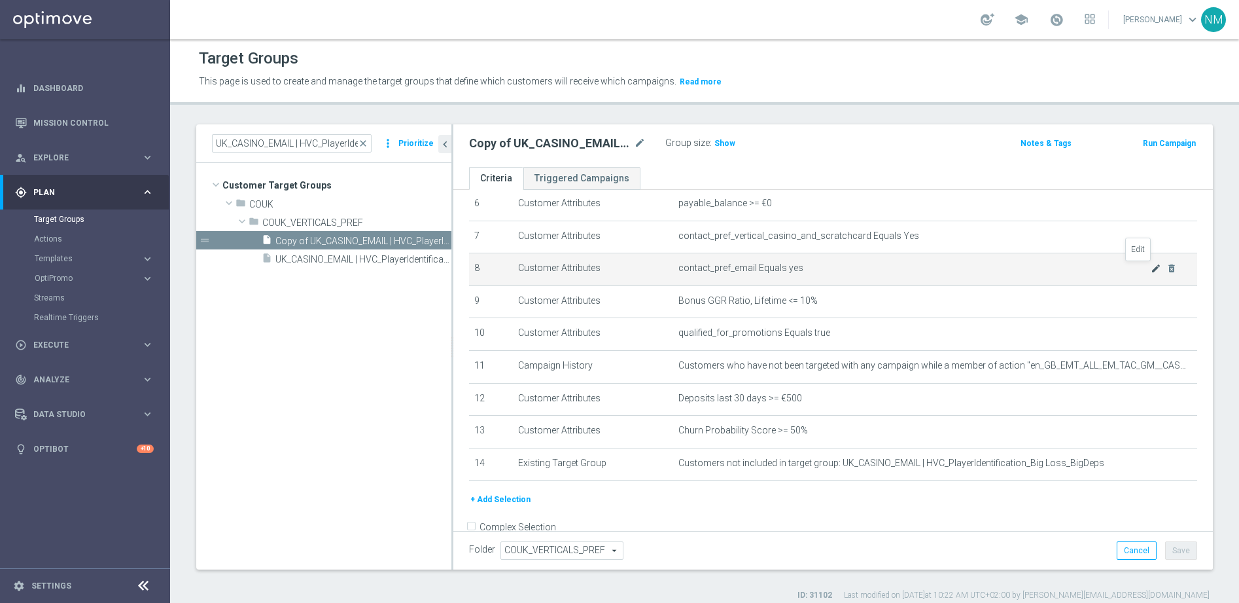
click at [1151, 269] on icon "mode_edit" at bounding box center [1156, 268] width 10 height 10
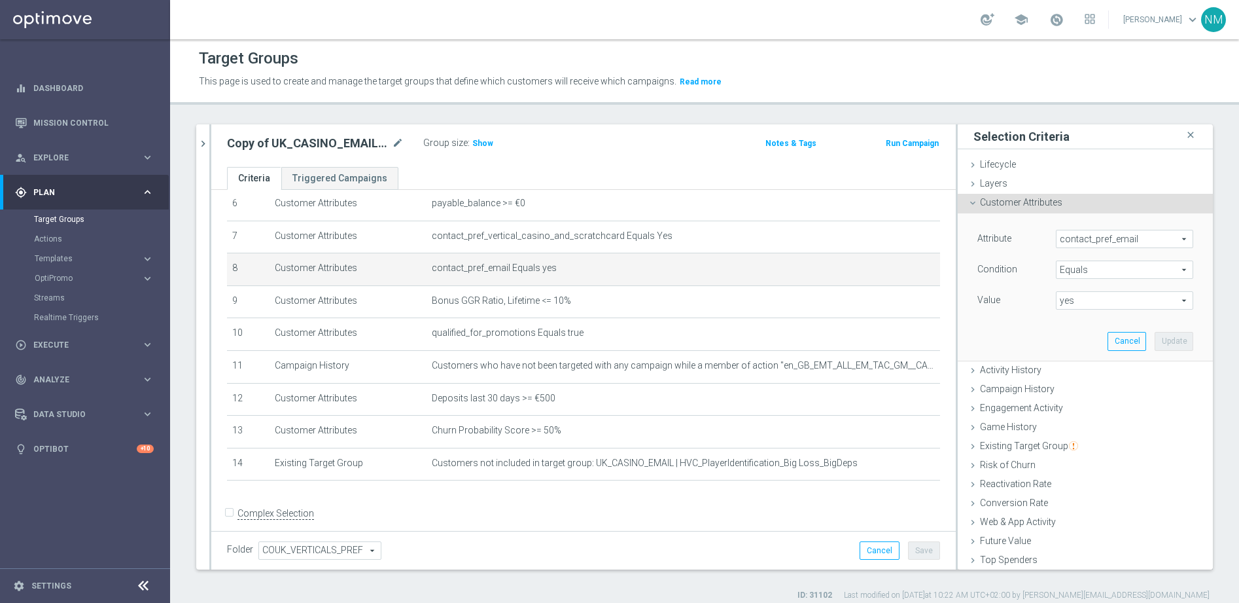
click at [1073, 300] on span "yes" at bounding box center [1125, 300] width 136 height 17
click at [1081, 317] on span "no" at bounding box center [1125, 320] width 124 height 10
type input "no"
click at [1155, 340] on button "Update" at bounding box center [1174, 341] width 39 height 18
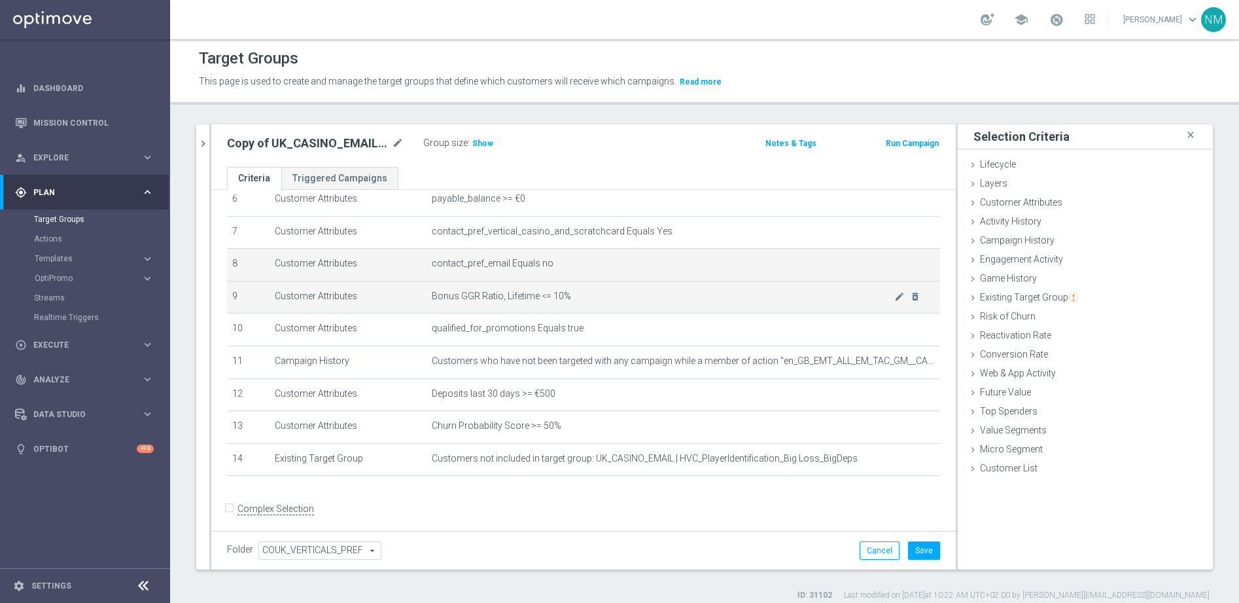
scroll to position [219, 0]
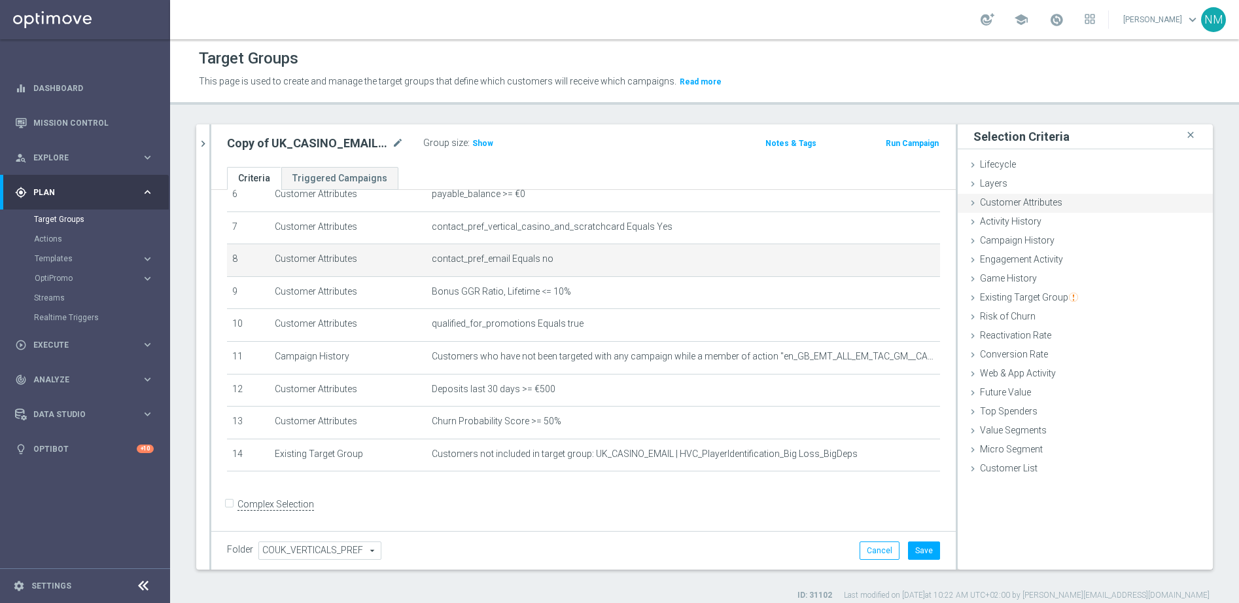
click at [979, 211] on div "Customer Attributes done selection updated" at bounding box center [1085, 204] width 255 height 20
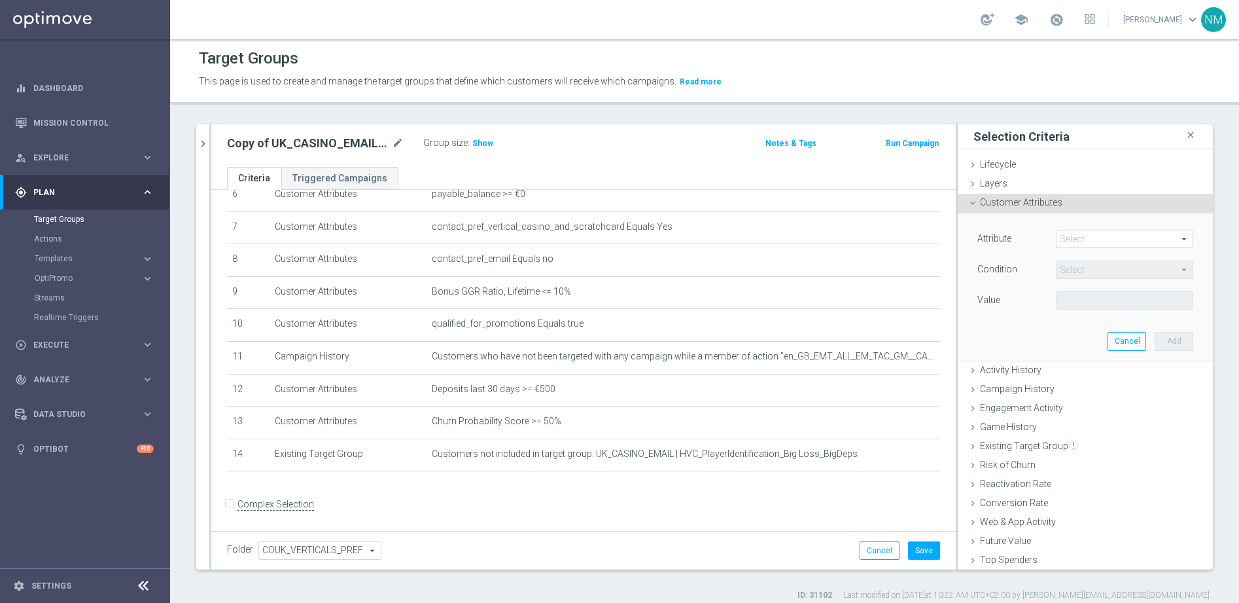
click at [1076, 238] on span at bounding box center [1125, 238] width 136 height 17
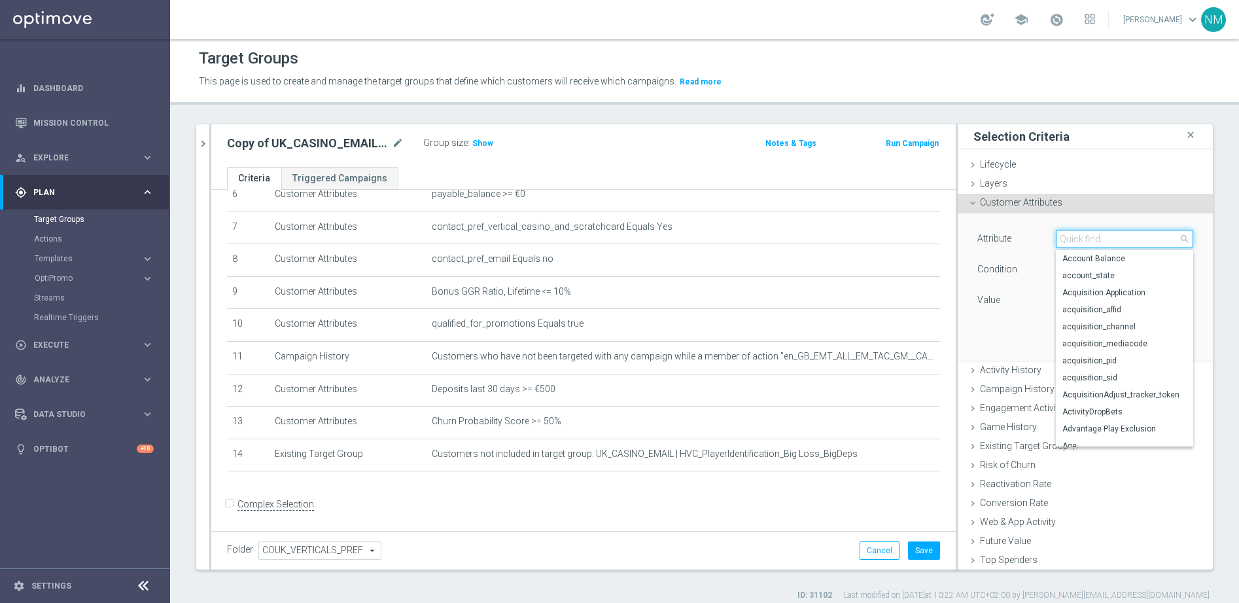
click at [1073, 238] on input "search" at bounding box center [1124, 239] width 137 height 18
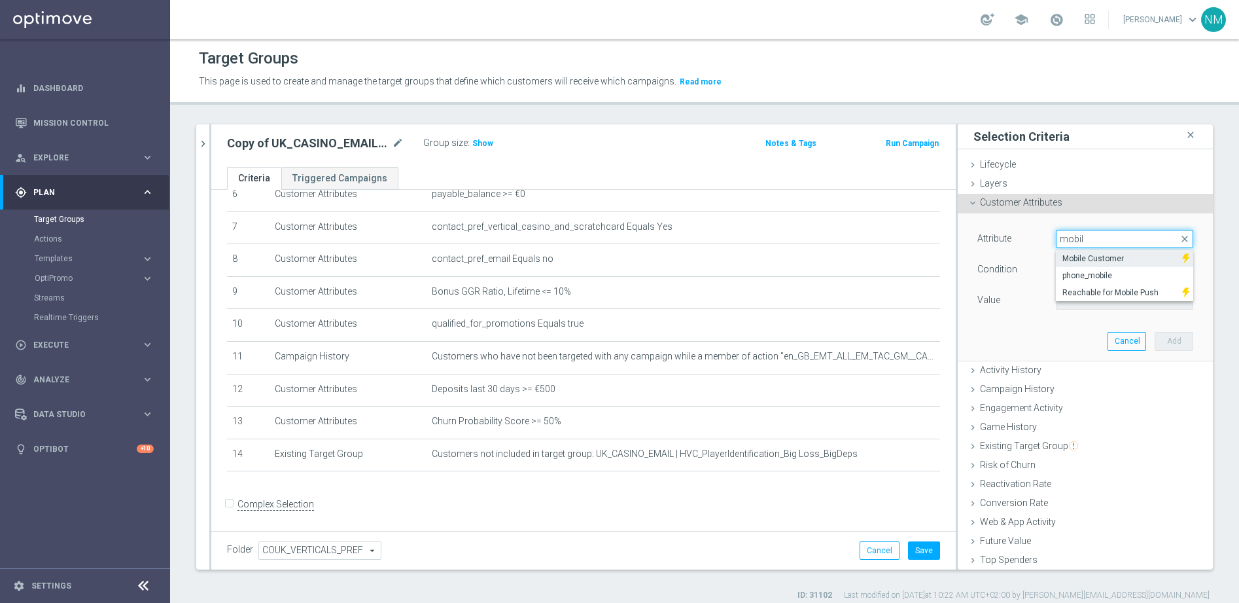
type input "mobil"
click at [1081, 262] on span "Mobile Customer" at bounding box center [1119, 258] width 113 height 10
type input "Mobile Customer"
type input "Equals"
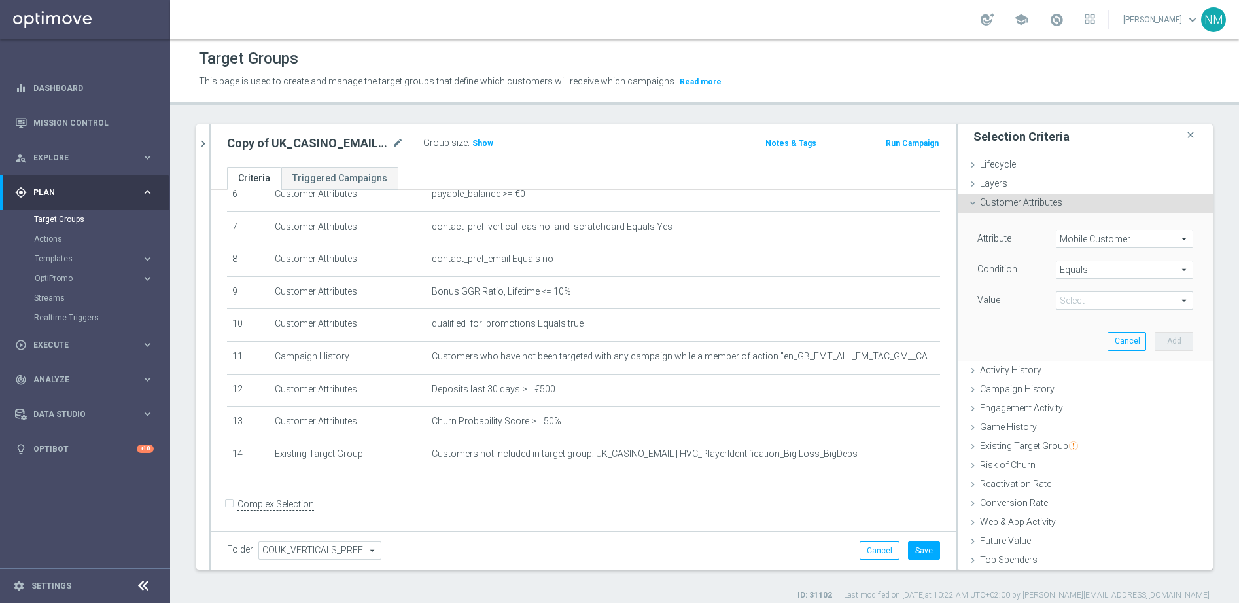
click at [1068, 302] on span at bounding box center [1125, 300] width 136 height 17
click at [1072, 334] on span "true" at bounding box center [1125, 337] width 124 height 10
type input "true"
click at [1155, 341] on button "Add" at bounding box center [1174, 341] width 39 height 18
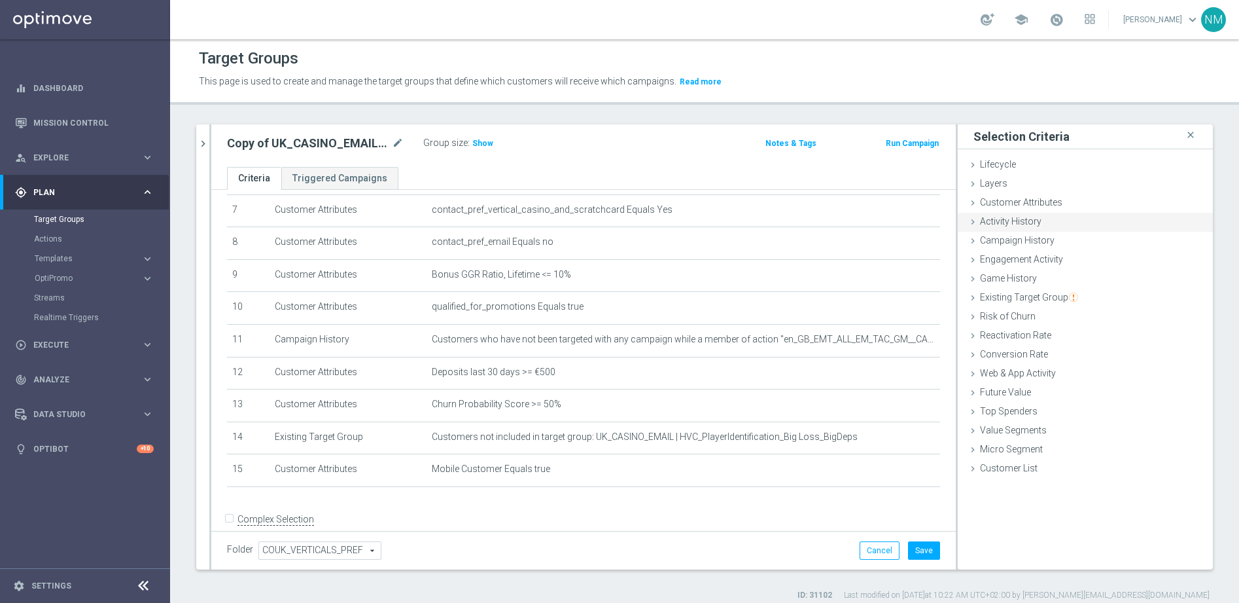
scroll to position [252, 0]
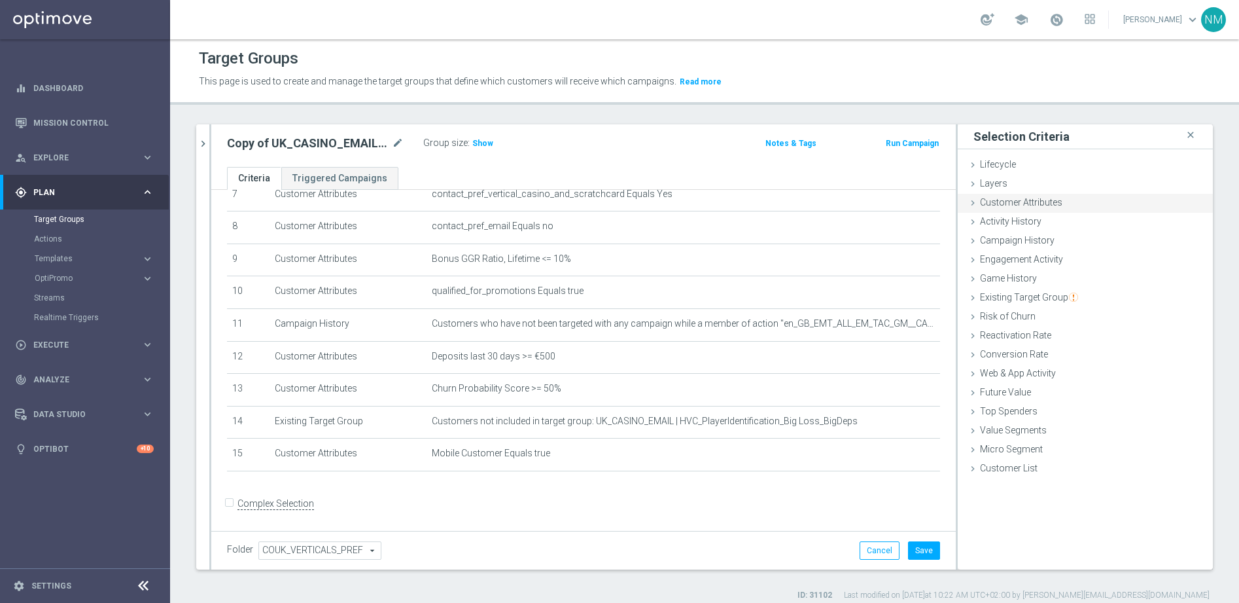
click at [1006, 201] on span "Customer Attributes" at bounding box center [1021, 202] width 82 height 10
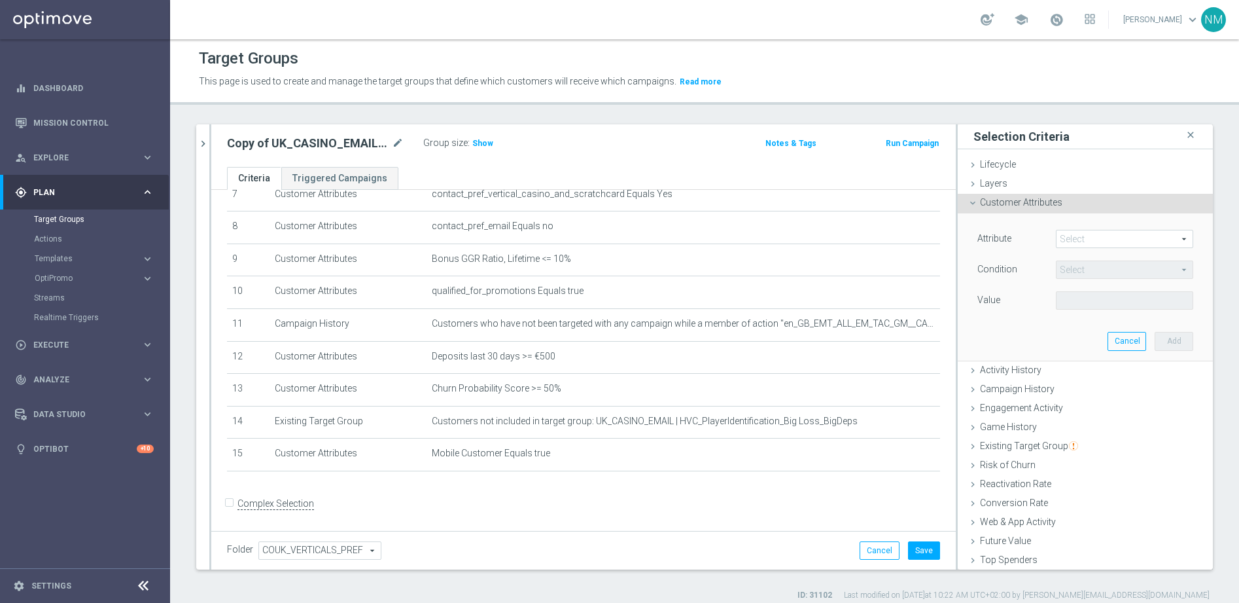
drag, startPoint x: 1086, startPoint y: 242, endPoint x: 1082, endPoint y: 236, distance: 7.1
click at [1086, 242] on span at bounding box center [1125, 238] width 136 height 17
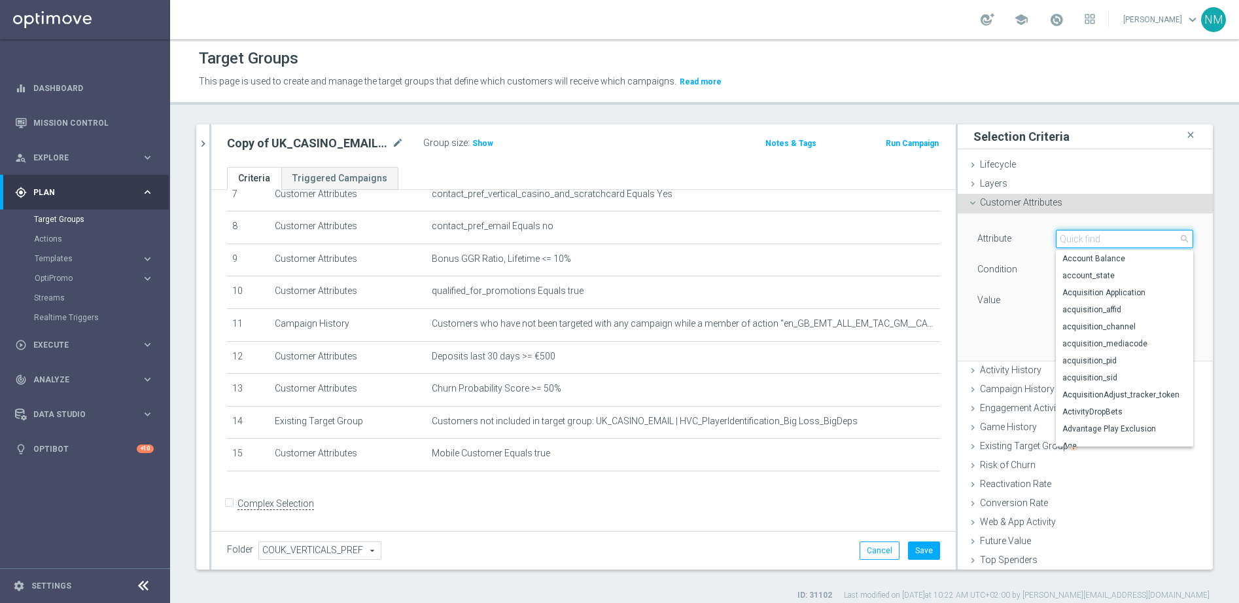
click at [1082, 236] on input "search" at bounding box center [1124, 239] width 137 height 18
type input "mobi"
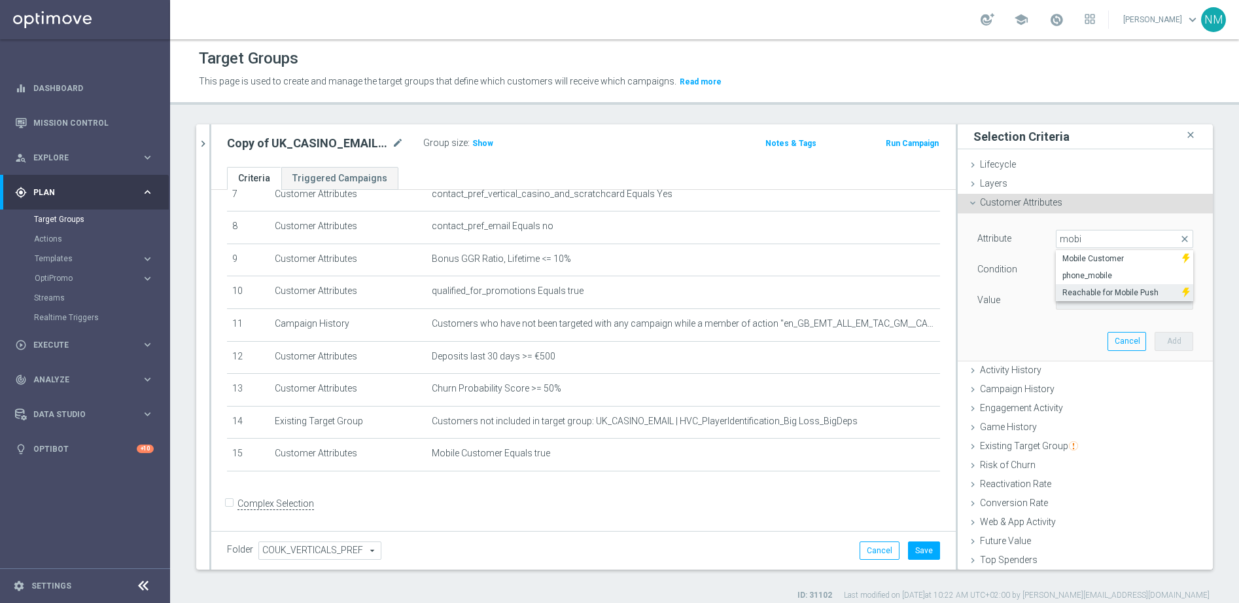
click at [1068, 290] on span "Reachable for Mobile Push" at bounding box center [1119, 292] width 113 height 10
type input "Reachable for Mobile Push"
type input "Equals"
click at [1072, 294] on span at bounding box center [1125, 300] width 136 height 17
click at [1074, 313] on label "false" at bounding box center [1124, 319] width 137 height 17
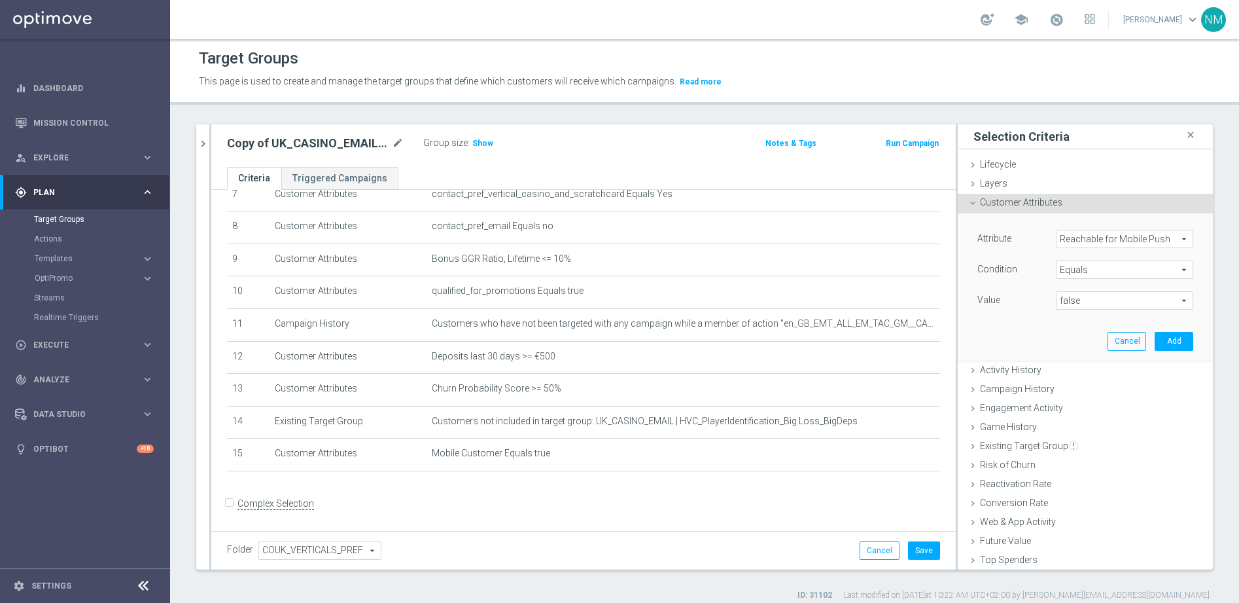
drag, startPoint x: 1094, startPoint y: 283, endPoint x: 1095, endPoint y: 296, distance: 12.5
click at [1094, 283] on div "Attribute Reachable for Mobile Push Reachable for Mobile Push arrow_drop_down s…" at bounding box center [1086, 271] width 216 height 82
click at [1095, 298] on span "false" at bounding box center [1125, 300] width 136 height 17
click at [1084, 334] on span "true" at bounding box center [1125, 337] width 124 height 10
type input "true"
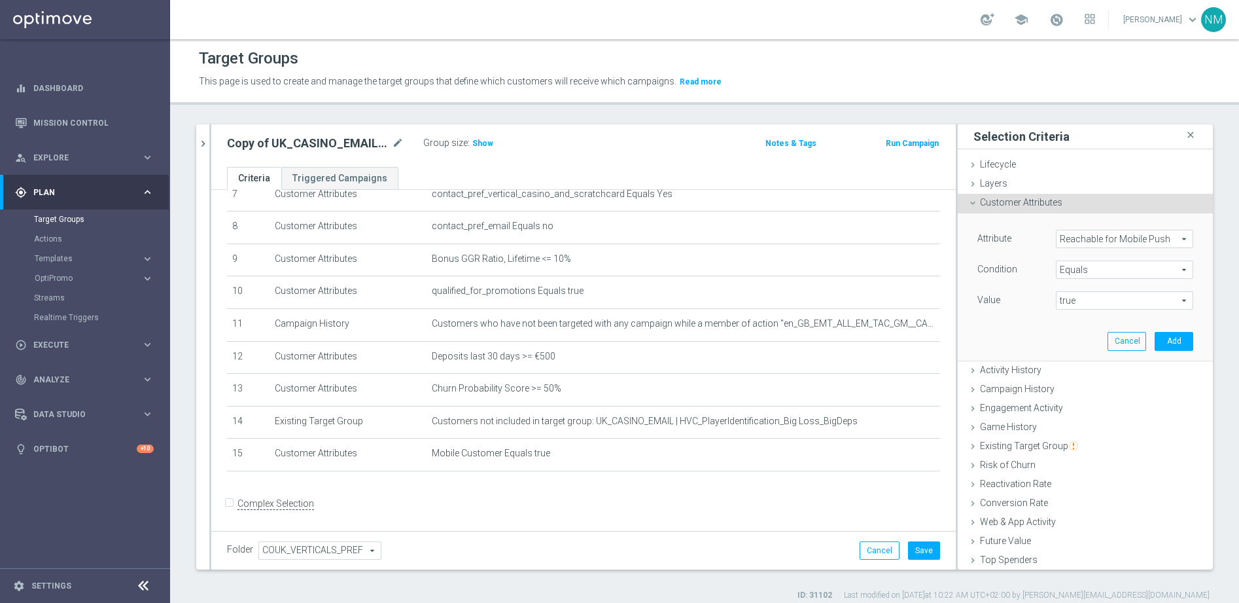
drag, startPoint x: 982, startPoint y: 317, endPoint x: 1069, endPoint y: 321, distance: 86.5
click at [983, 317] on div "Attribute Reachable for Mobile Push Reachable for Mobile Push arrow_drop_down s…" at bounding box center [1086, 286] width 236 height 147
click at [1155, 343] on button "Add" at bounding box center [1174, 341] width 39 height 18
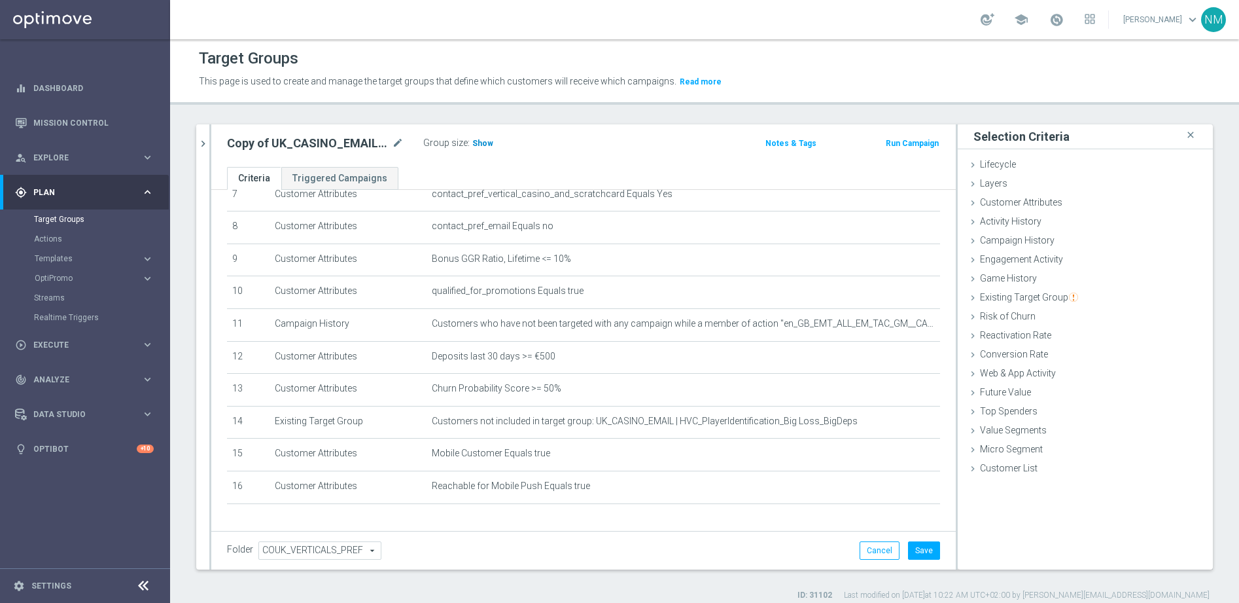
click at [473, 149] on h3 "Show" at bounding box center [483, 143] width 24 height 14
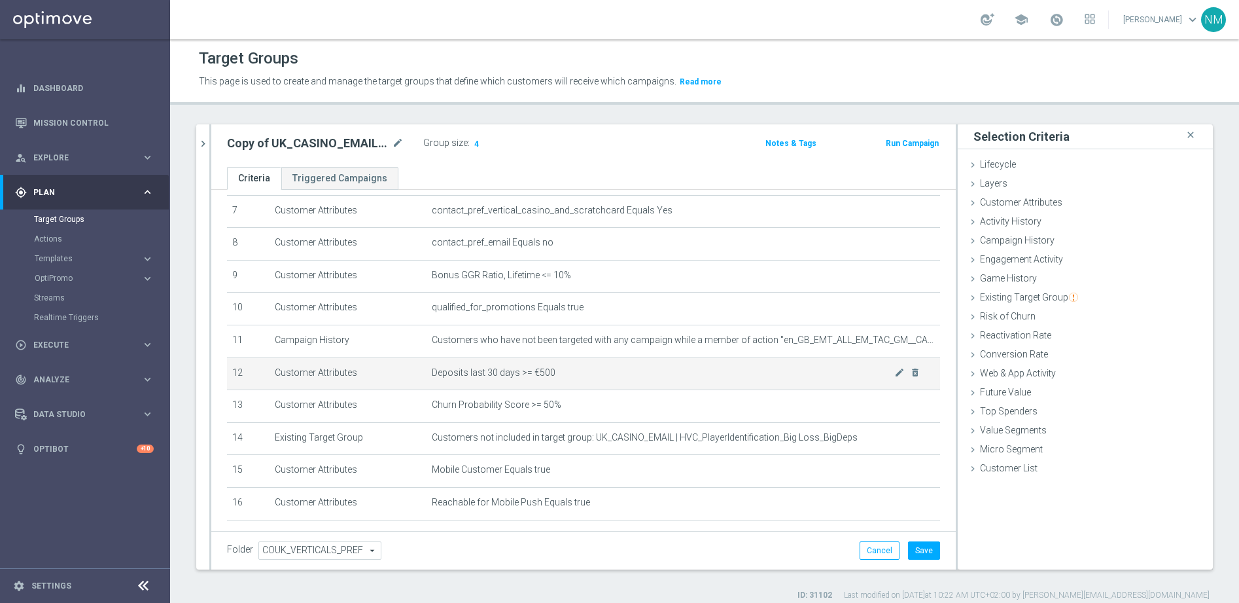
scroll to position [284, 0]
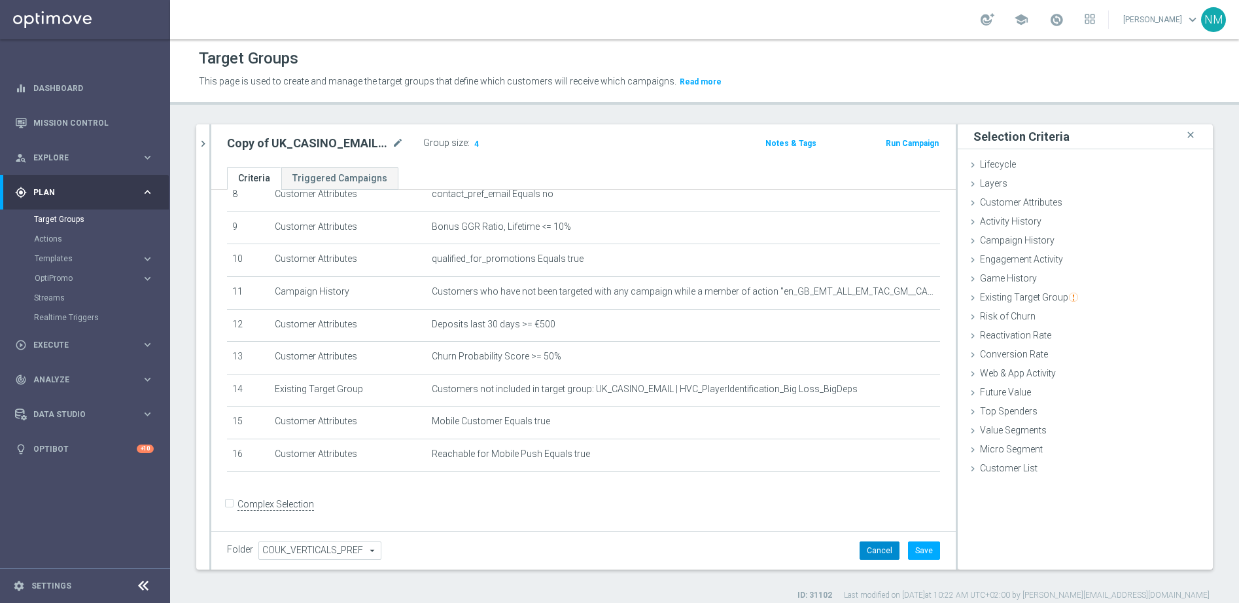
click at [862, 557] on button "Cancel" at bounding box center [880, 550] width 40 height 18
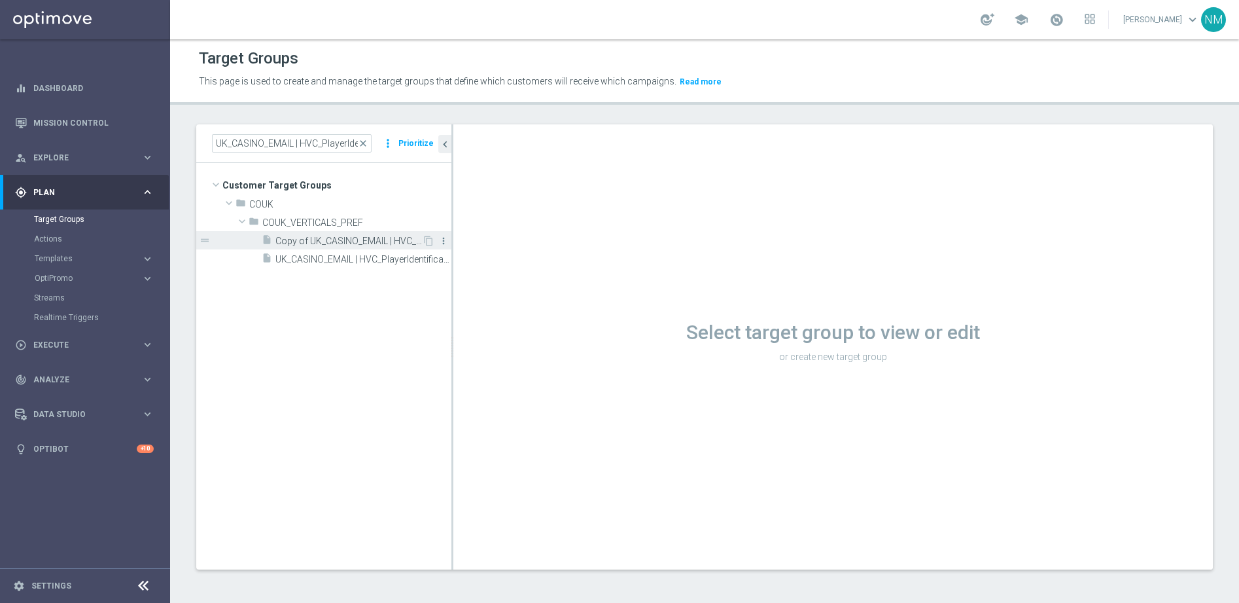
click at [441, 241] on icon "more_vert" at bounding box center [443, 241] width 10 height 10
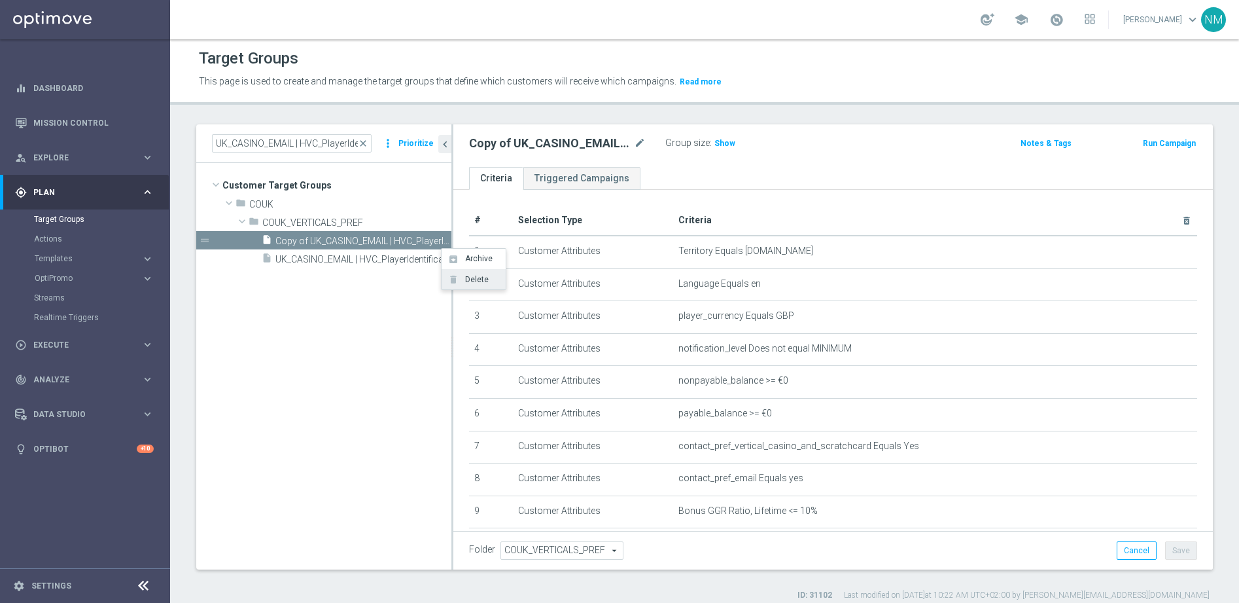
click at [467, 276] on span "Delete" at bounding box center [475, 279] width 28 height 9
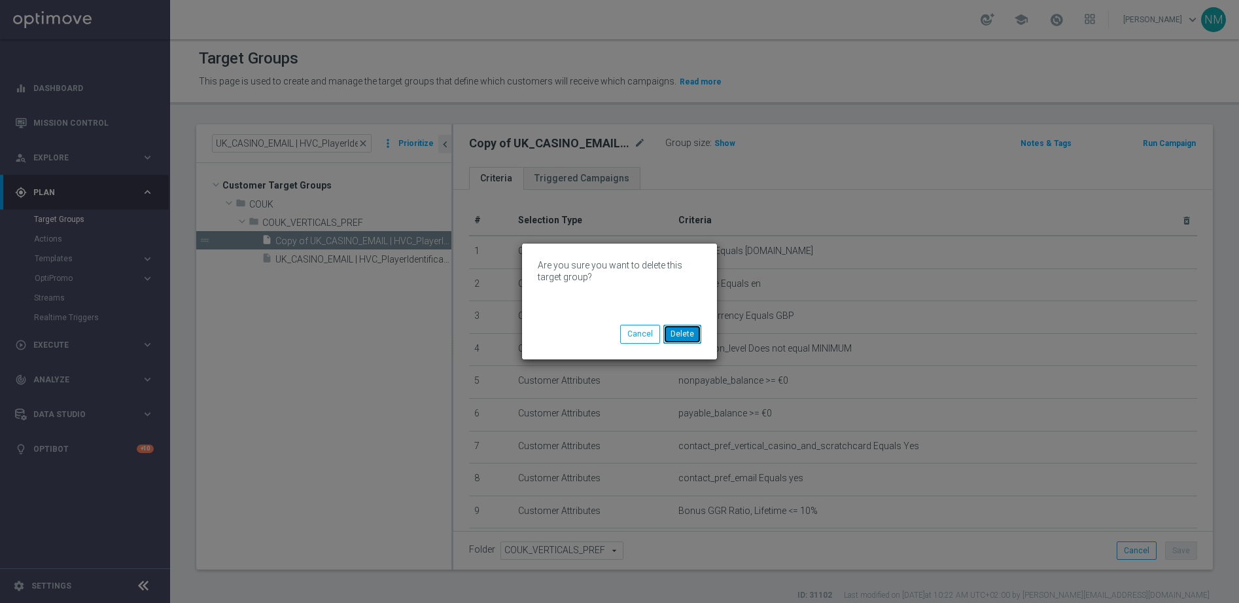
click at [687, 334] on button "Delete" at bounding box center [683, 334] width 38 height 18
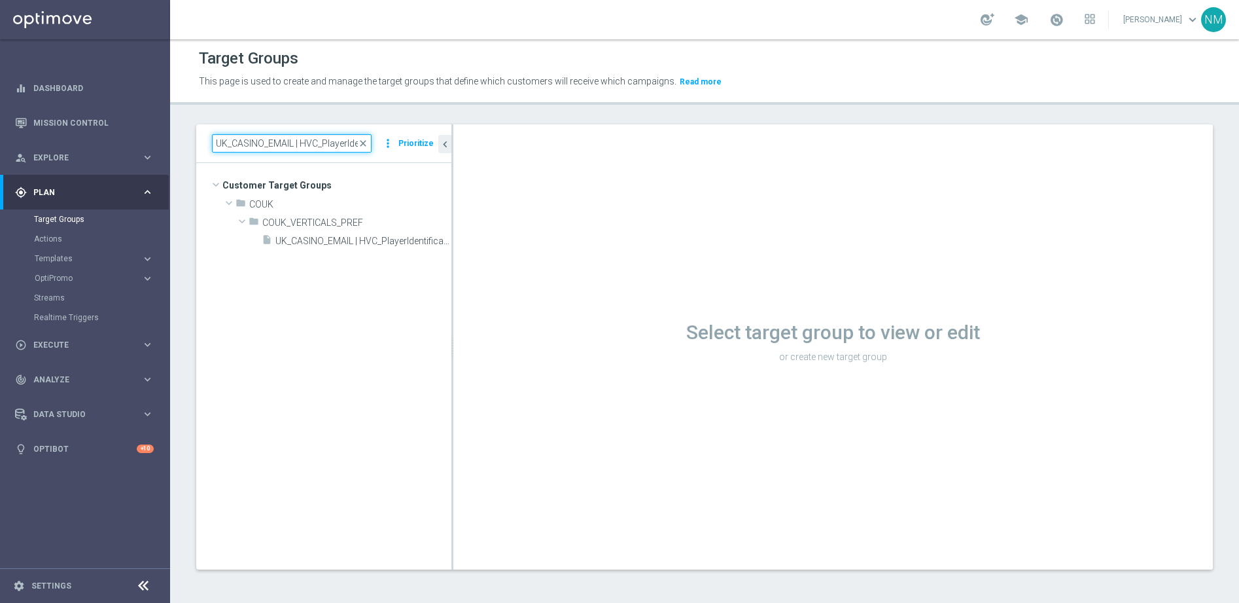
click at [330, 146] on input "UK_CASINO_EMAIL | HVC_PlayerIdentification_BigDrop" at bounding box center [292, 143] width 160 height 18
paste input ""UK_CASINO_EMAIL | Games React | 15 Free Spins | Excl. Sports, Live Casino ""
click at [222, 143] on input ""UK_CASINO_EMAIL | Games React | 15 Free Spins | Excl. Sports, Live Casino" at bounding box center [292, 143] width 160 height 18
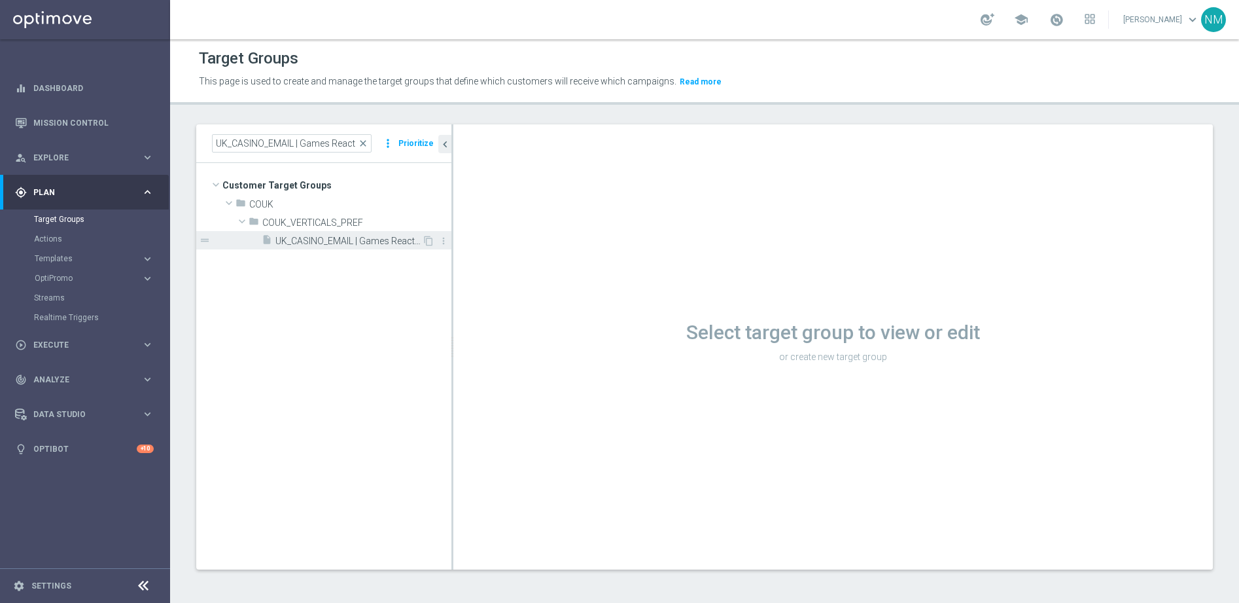
click at [352, 234] on div "insert_drive_file UK_CASINO_EMAIL | Games React | 15 Free Spins | Excl. Sports,…" at bounding box center [342, 240] width 160 height 18
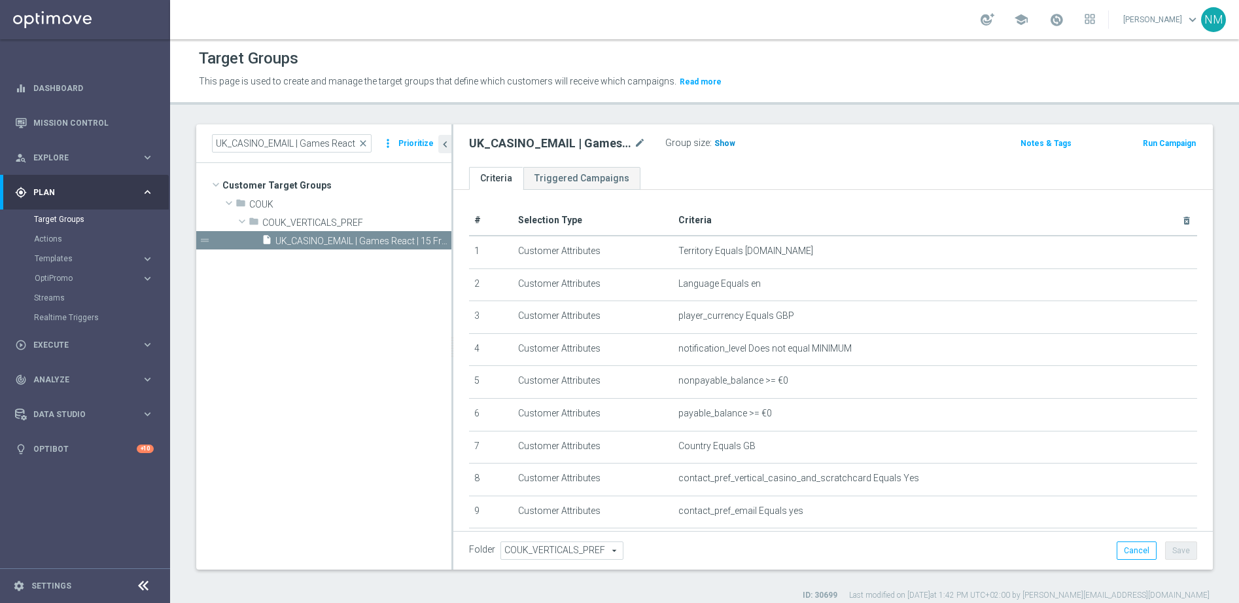
click at [719, 151] on h3 "Show" at bounding box center [725, 143] width 24 height 14
click at [322, 140] on input "UK_CASINO_EMAIL | Games React | 15 Free Spins | Excl. Sports, Live Casino" at bounding box center [292, 143] width 160 height 18
paste input "APP"
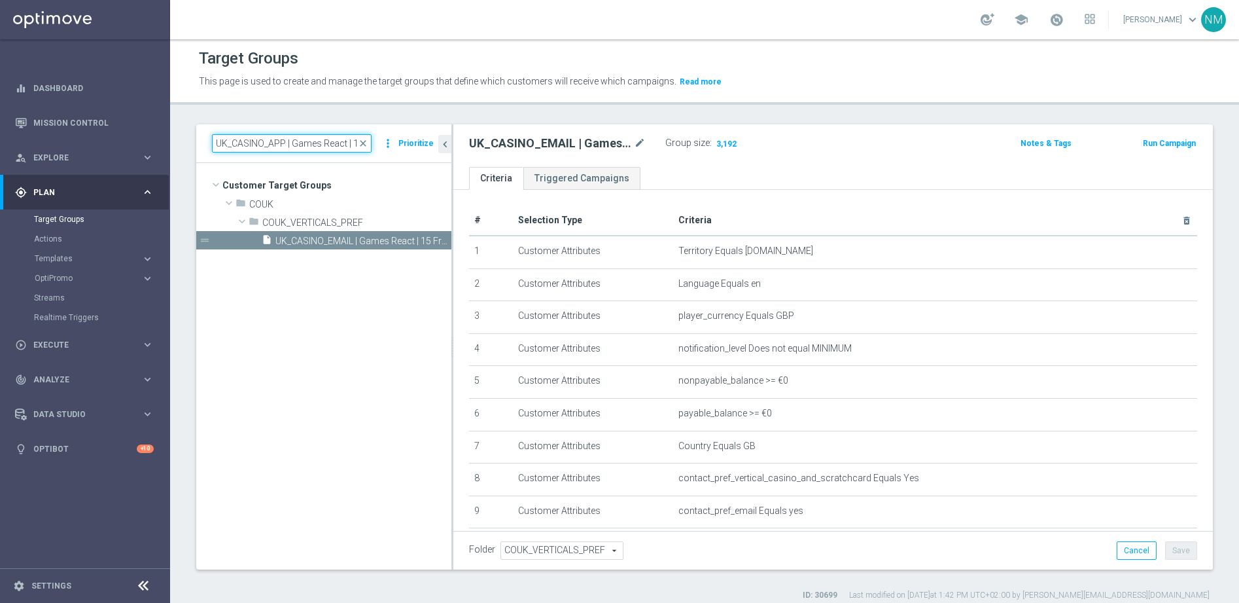
scroll to position [0, 149]
type input "UK_CASINO_APP | Games React | 15 Free Spins | Excl. Sports, Live Casino"
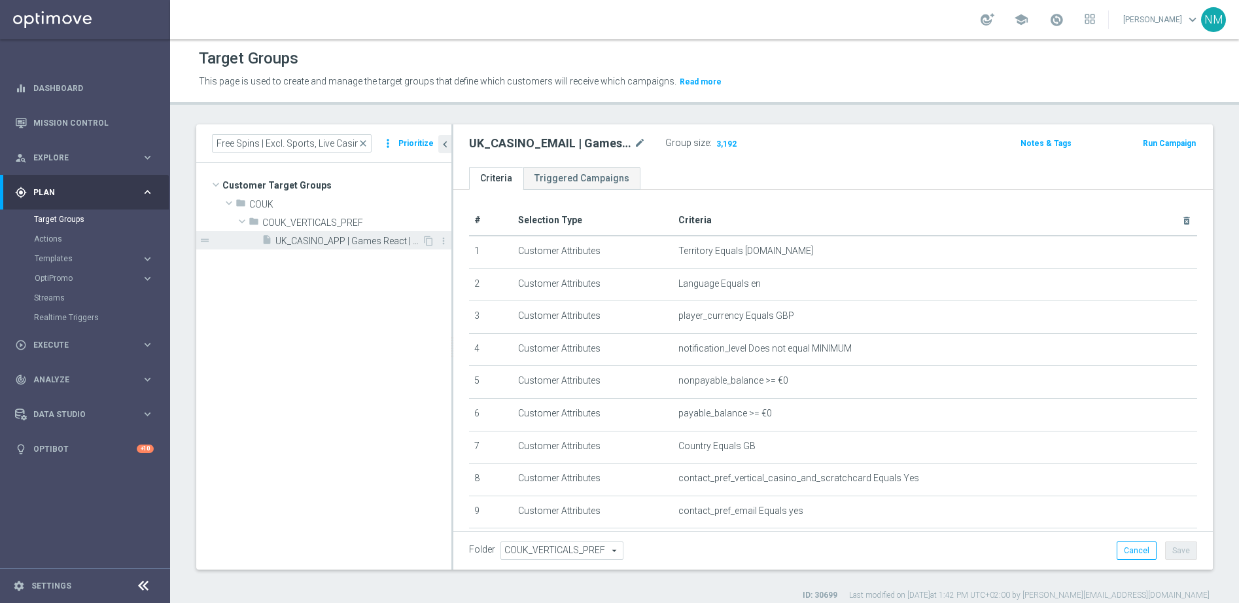
click at [369, 245] on span "UK_CASINO_APP | Games React | 15 Free Spins | Excl. Sports, Live Casino" at bounding box center [348, 241] width 147 height 11
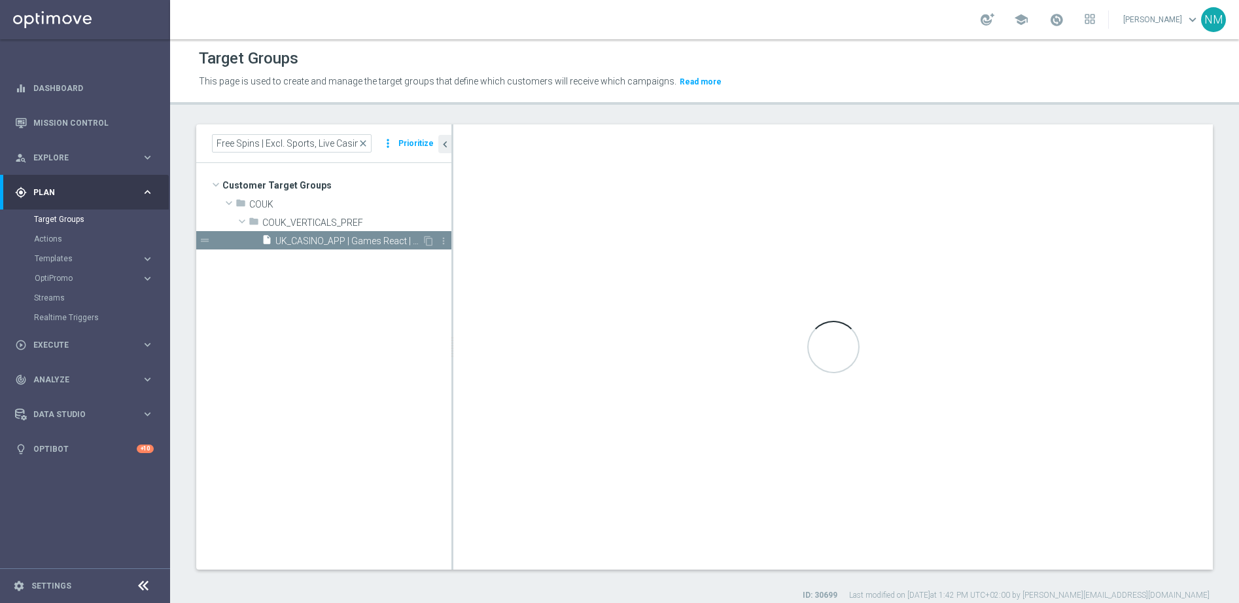
scroll to position [0, 0]
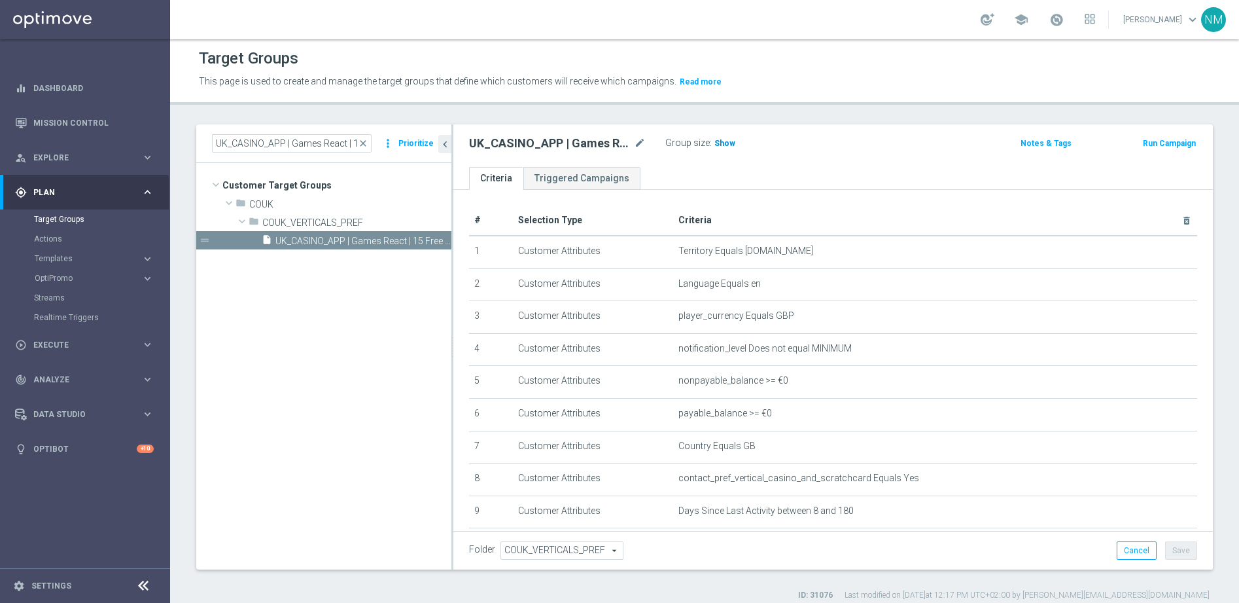
click at [722, 145] on span "Show" at bounding box center [725, 143] width 21 height 9
click at [115, 120] on link "Mission Control" at bounding box center [93, 122] width 120 height 35
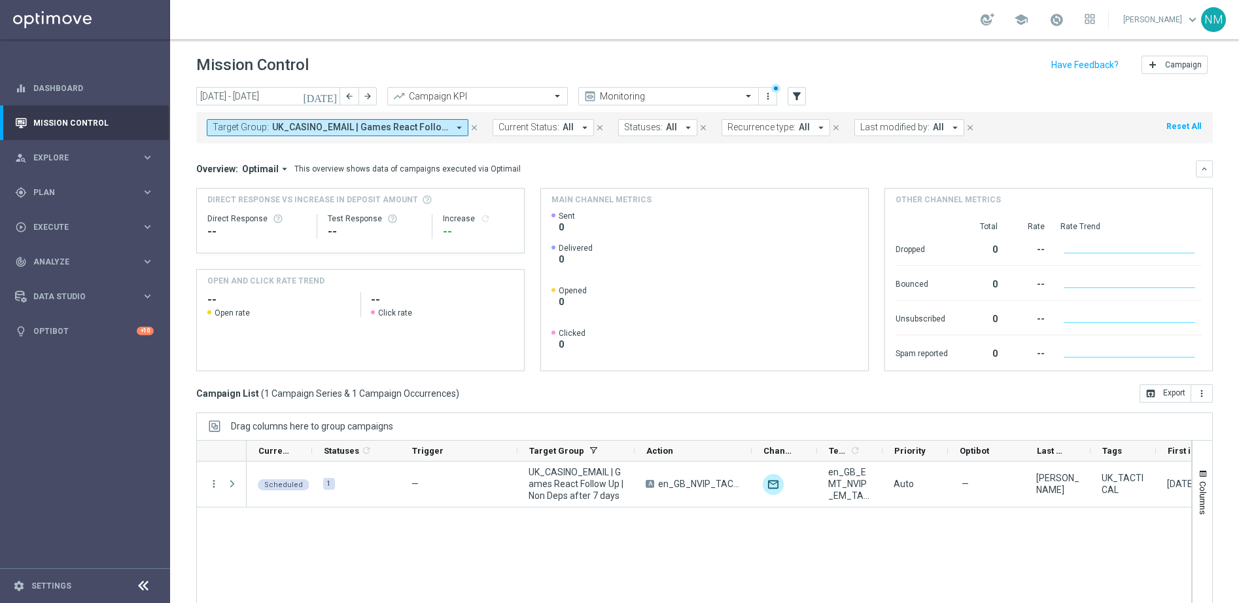
click at [460, 124] on icon "arrow_drop_down" at bounding box center [459, 128] width 12 height 12
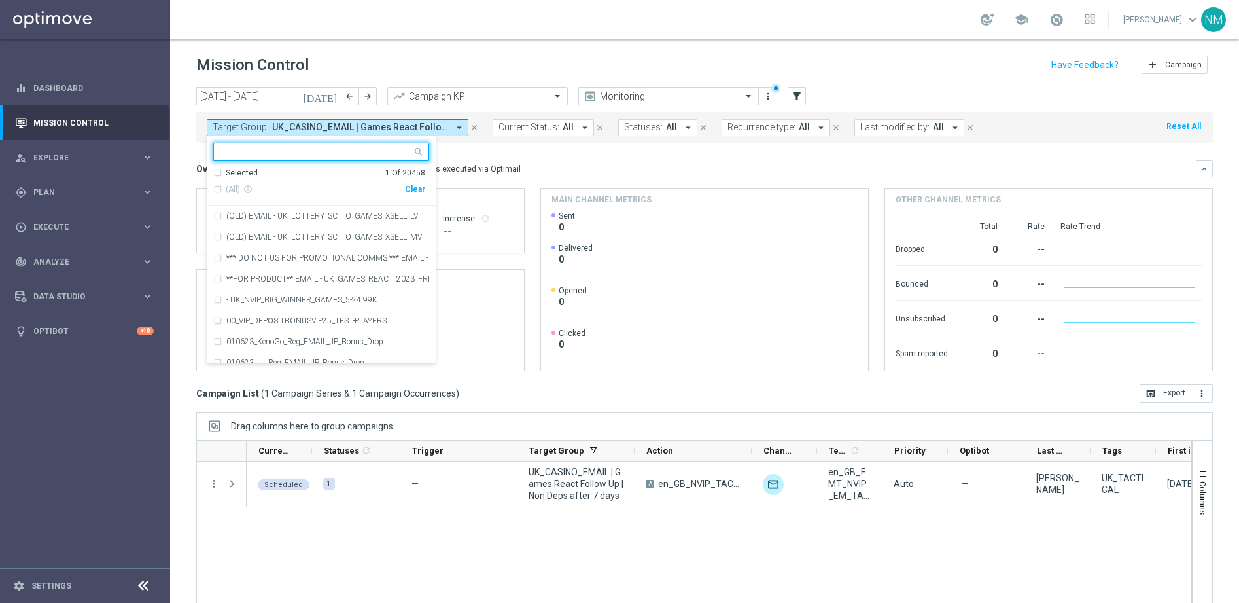
click at [0, 0] on div "Clear" at bounding box center [0, 0] width 0 height 0
click at [618, 171] on div "Overview: Optimail arrow_drop_down This overview shows data of campaigns execut…" at bounding box center [696, 169] width 1000 height 12
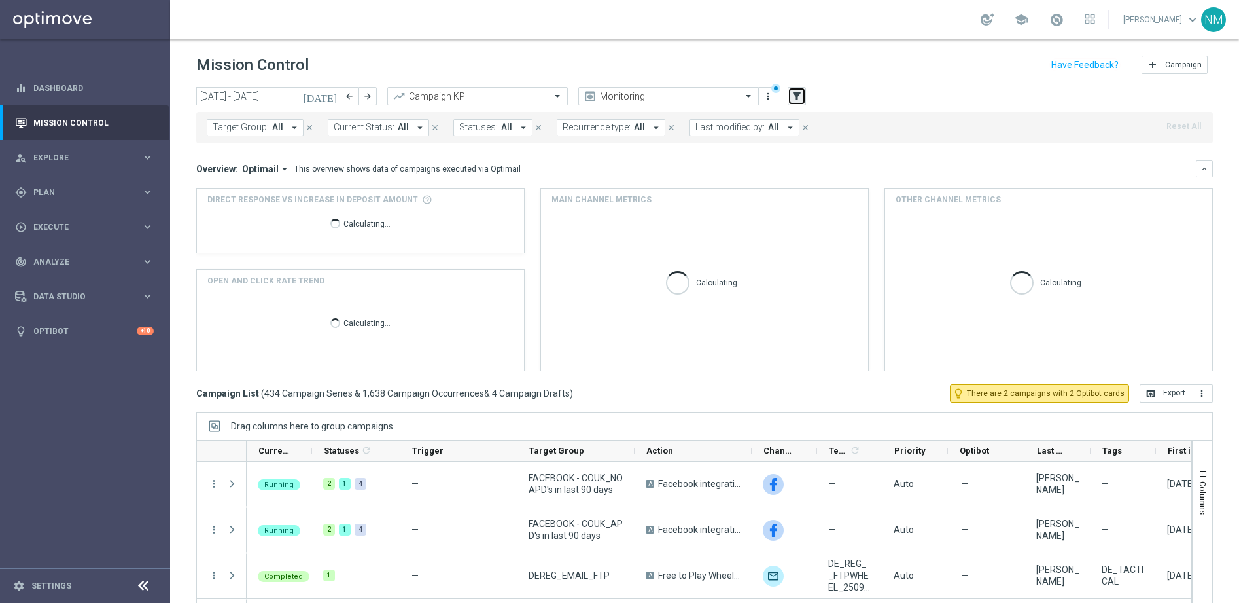
click at [800, 98] on icon "filter_alt" at bounding box center [797, 96] width 12 height 12
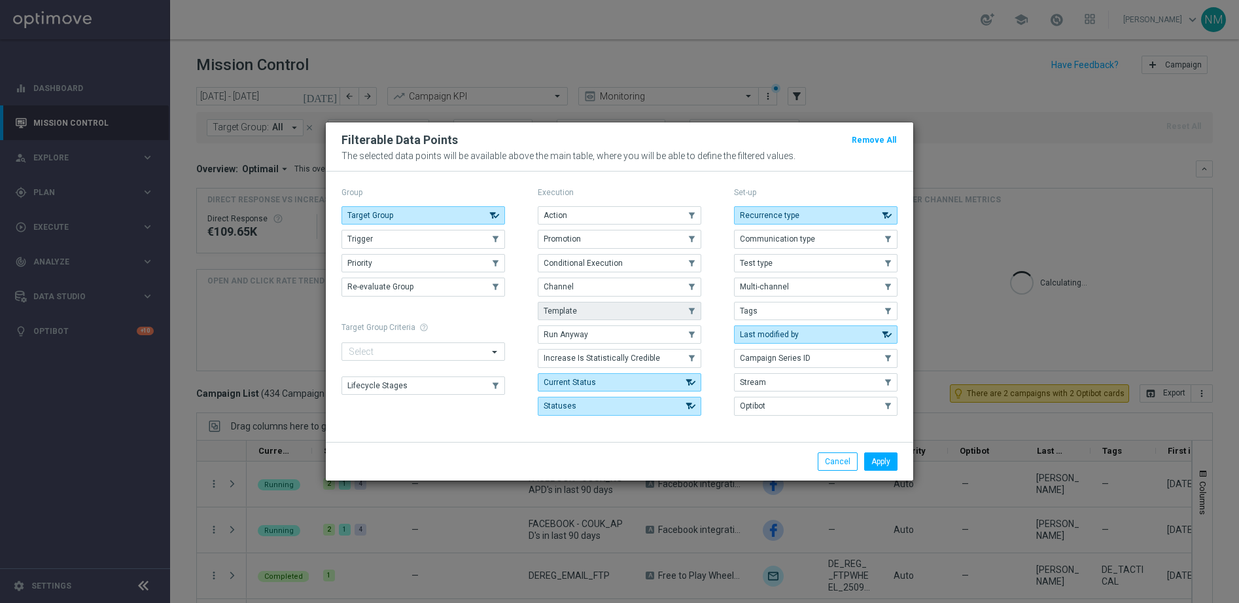
click at [609, 304] on button "Template" at bounding box center [620, 311] width 164 height 18
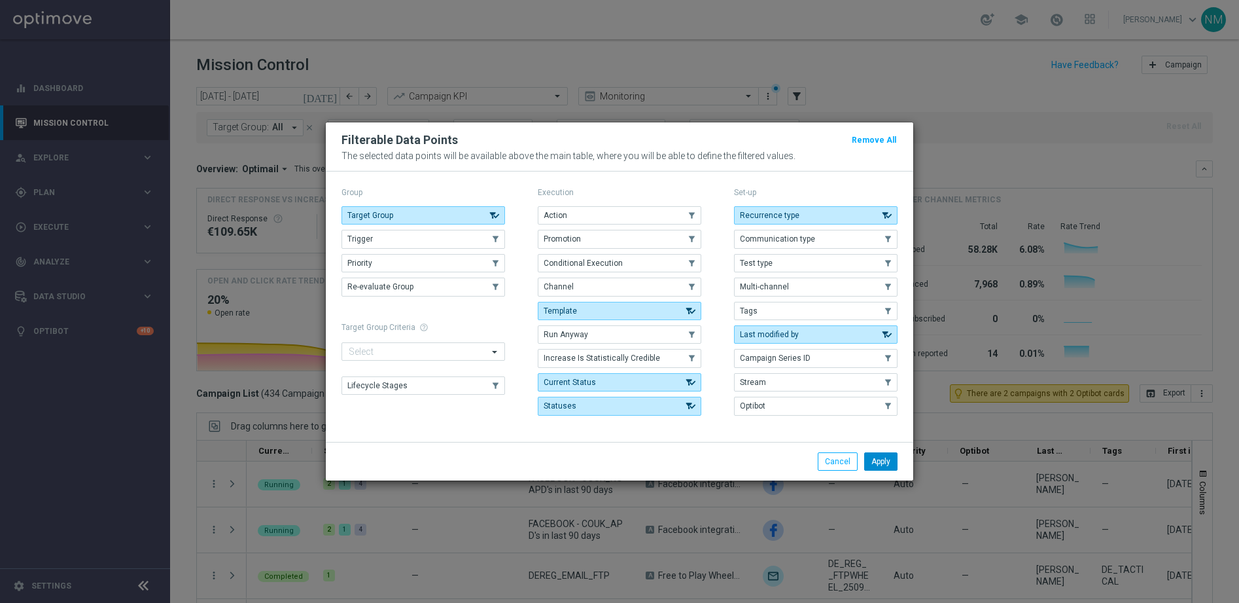
drag, startPoint x: 885, startPoint y: 465, endPoint x: 872, endPoint y: 462, distance: 13.3
click at [884, 465] on button "Apply" at bounding box center [880, 461] width 33 height 18
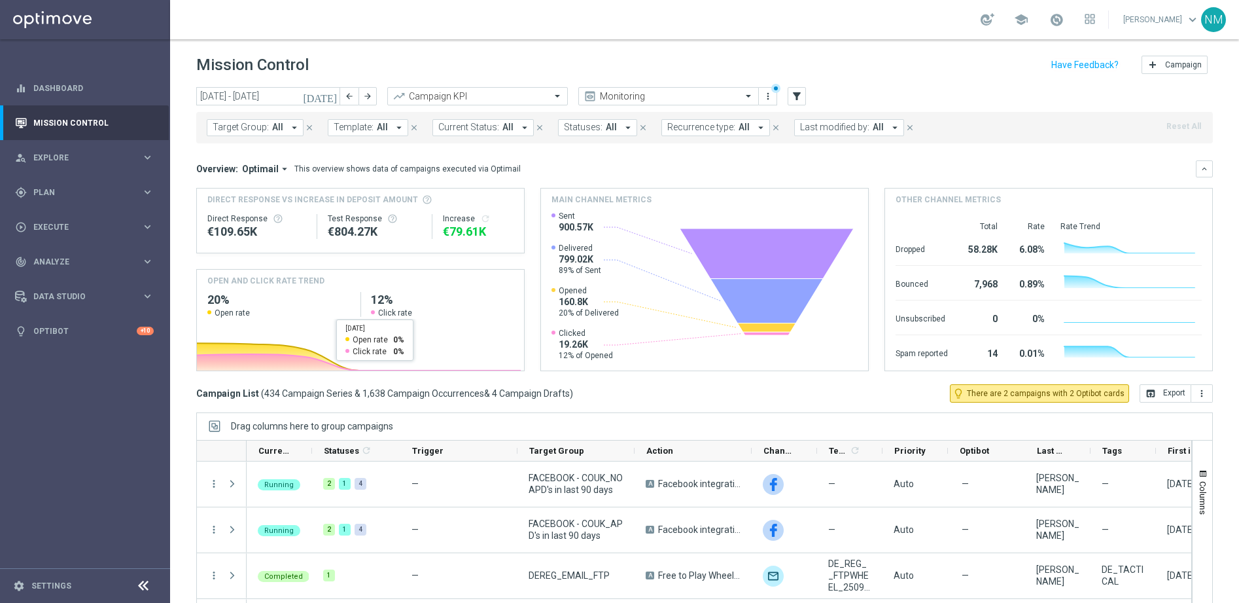
click at [377, 128] on span "All" at bounding box center [382, 127] width 11 height 11
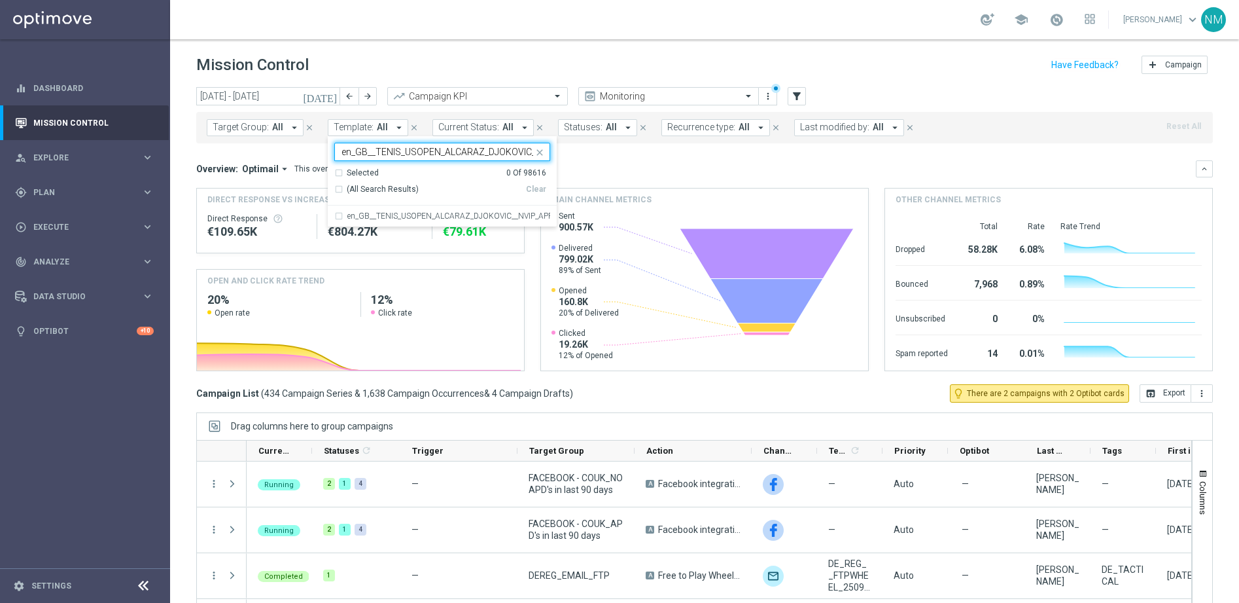
scroll to position [0, 80]
click at [395, 211] on div "en_GB__TENIS_USOPEN_ALCARAZ_DJOKOVIC__NVIP_APP_TAC_SP" at bounding box center [442, 215] width 216 height 21
type input "en_GB__TENIS_USOPEN_ALCARAZ_DJOKOVIC__NVIP_APP_TAC_SP"
click at [329, 95] on icon "today" at bounding box center [320, 96] width 35 height 12
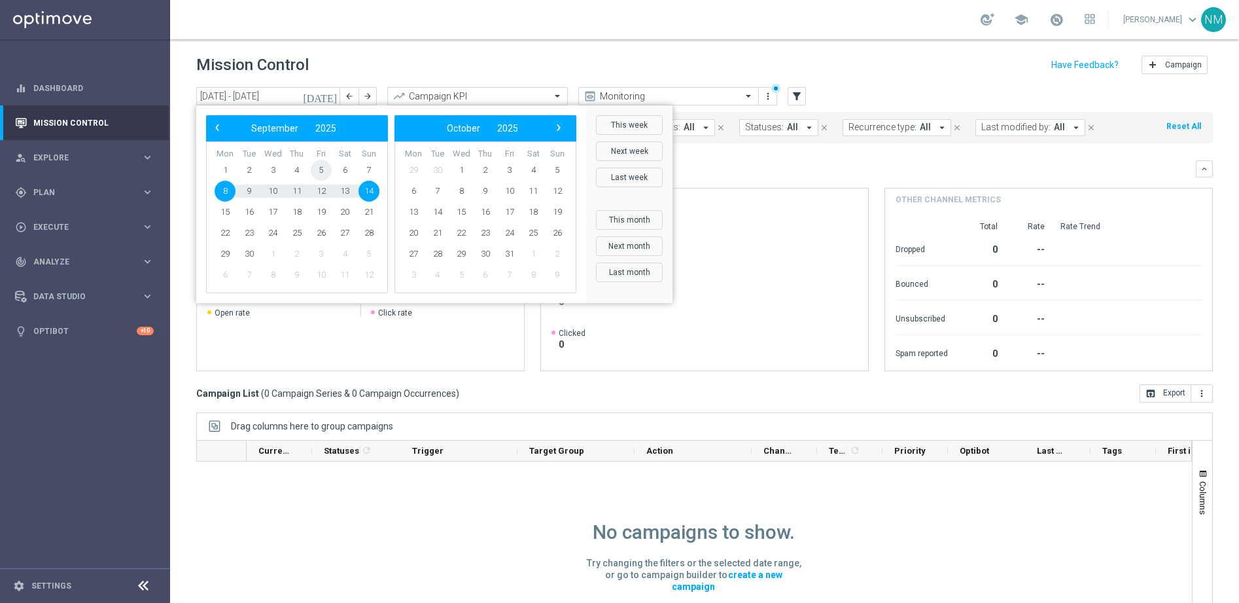
click at [317, 172] on span "5" at bounding box center [321, 170] width 21 height 21
type input "05 Sep 2025 - 05 Sep 2025"
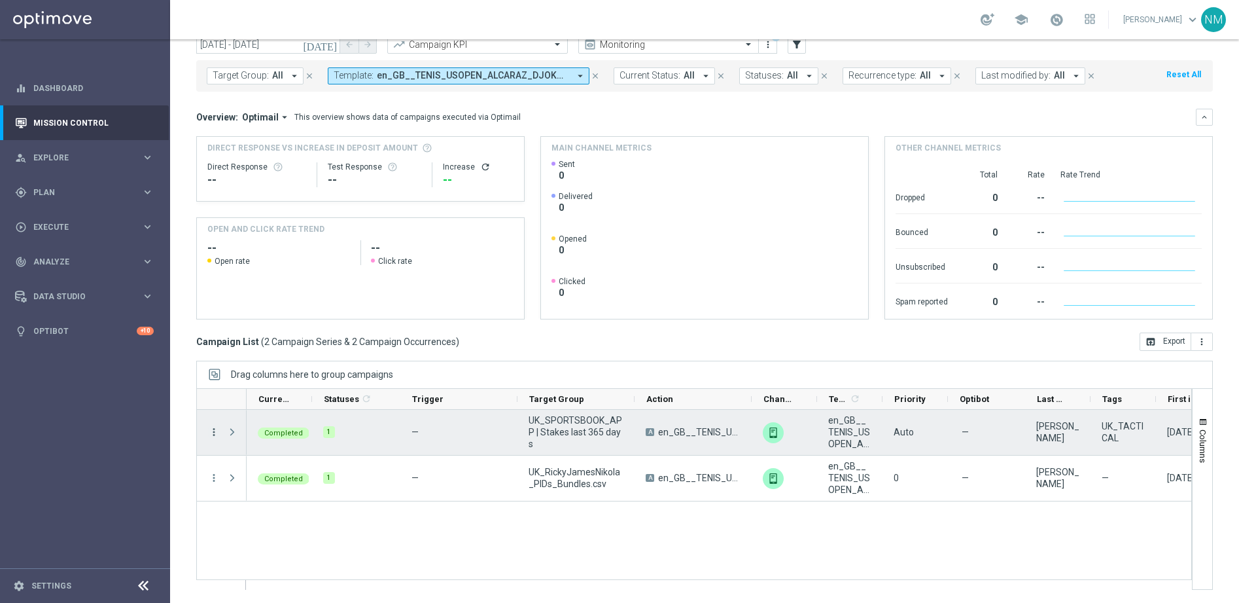
click at [213, 428] on icon "more_vert" at bounding box center [214, 432] width 12 height 12
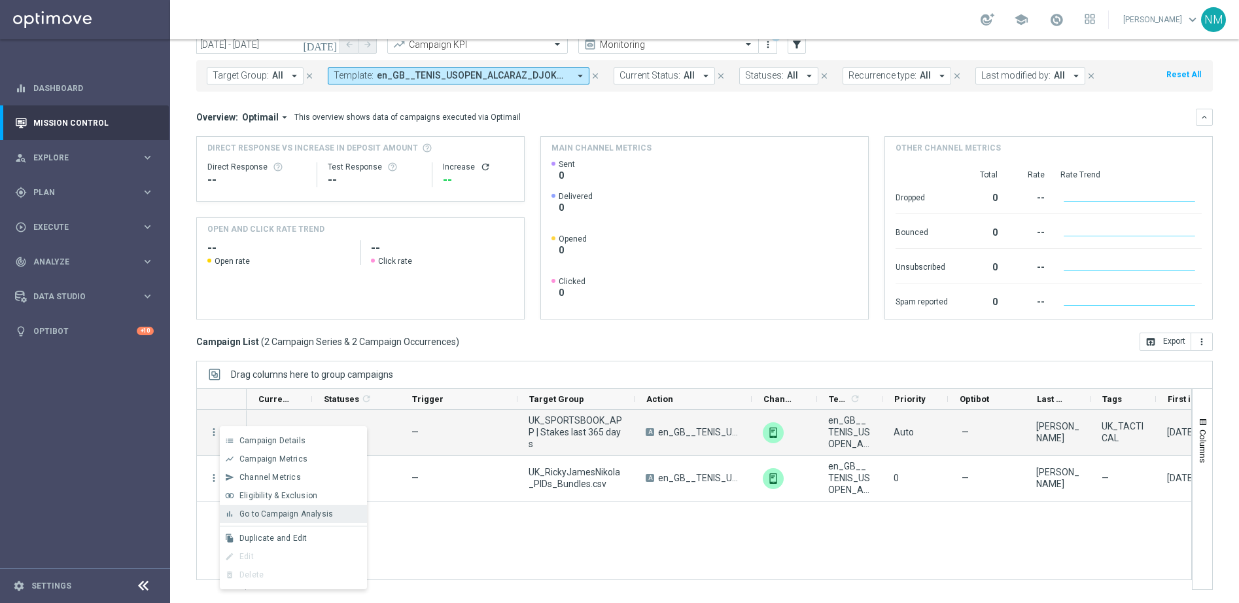
click at [264, 518] on div "bar_chart Go to Campaign Analysis" at bounding box center [293, 514] width 147 height 18
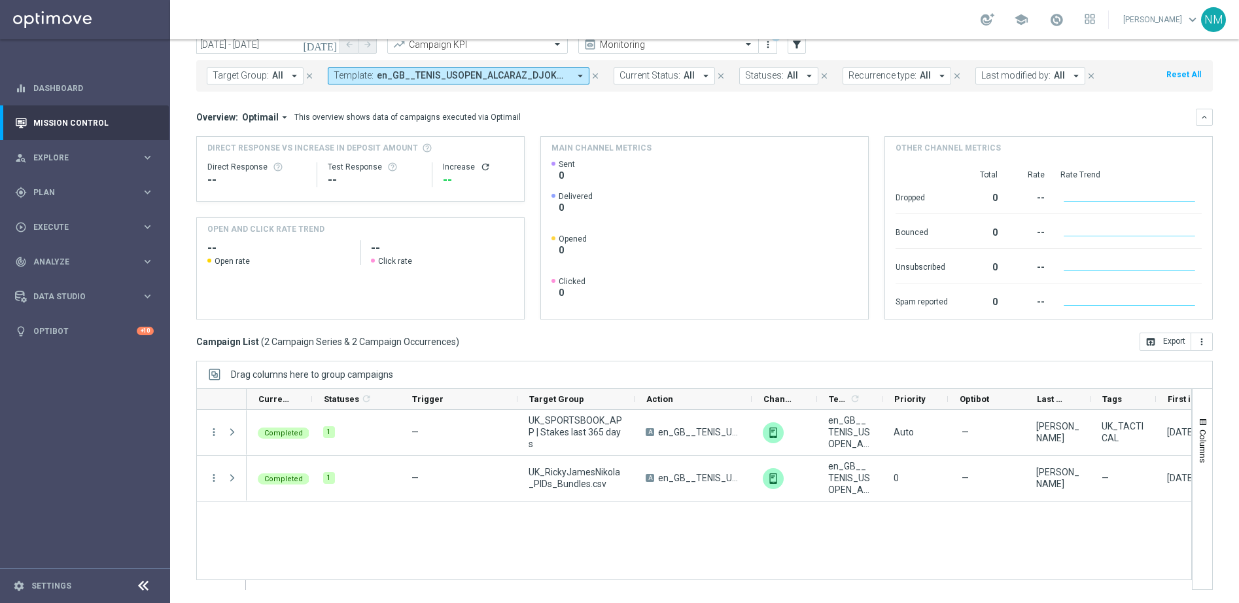
click at [517, 75] on span "en_GB__TENIS_USOPEN_ALCARAZ_DJOKOVIC__NVIP_APP_TAC_SP" at bounding box center [473, 75] width 192 height 11
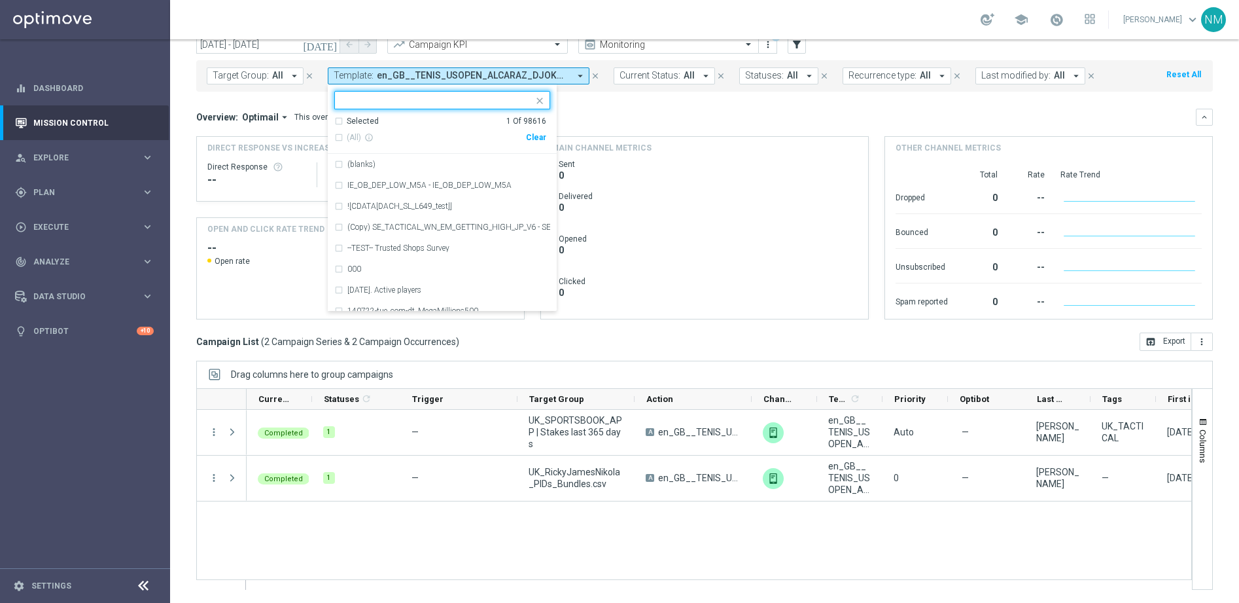
click at [536, 104] on icon "close" at bounding box center [540, 101] width 10 height 10
click at [413, 104] on input "text" at bounding box center [438, 100] width 192 height 11
paste input "en_GB__FOOTBALL_WCQ_060925_ENG_vs_AND__ALL_APP_TAC_SB"
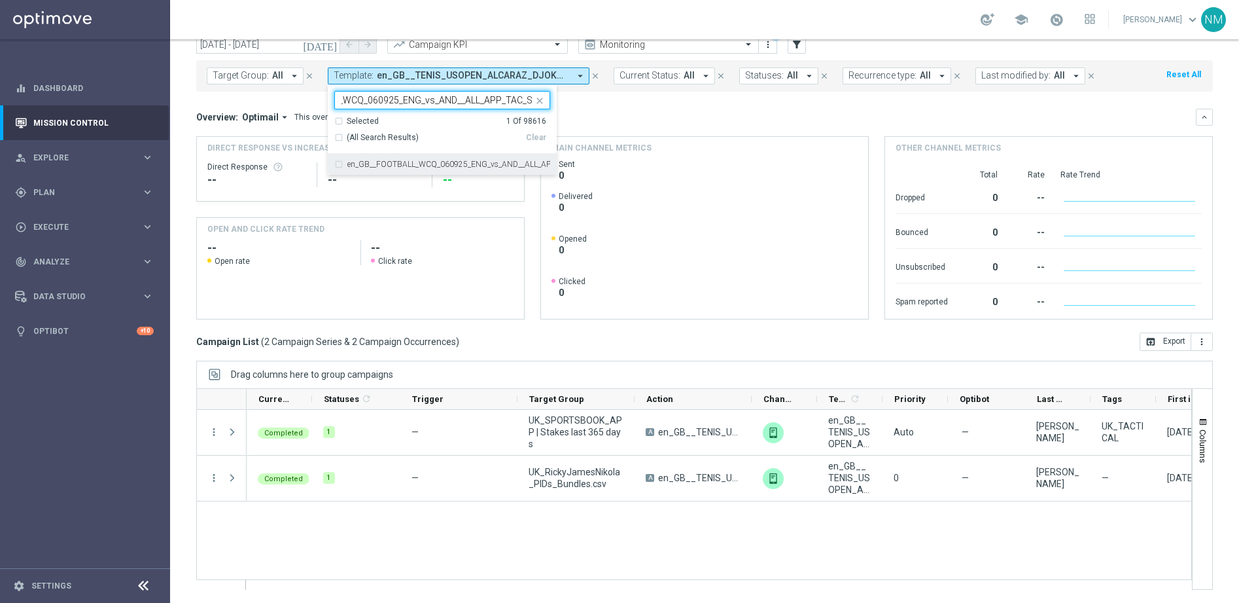
click at [442, 166] on label "en_GB__FOOTBALL_WCQ_060925_ENG_vs_AND__ALL_APP_TAC_SB" at bounding box center [448, 164] width 203 height 8
type input "en_GB__FOOTBALL_WCQ_060925_ENG_vs_AND__ALL_APP_TAC_SB"
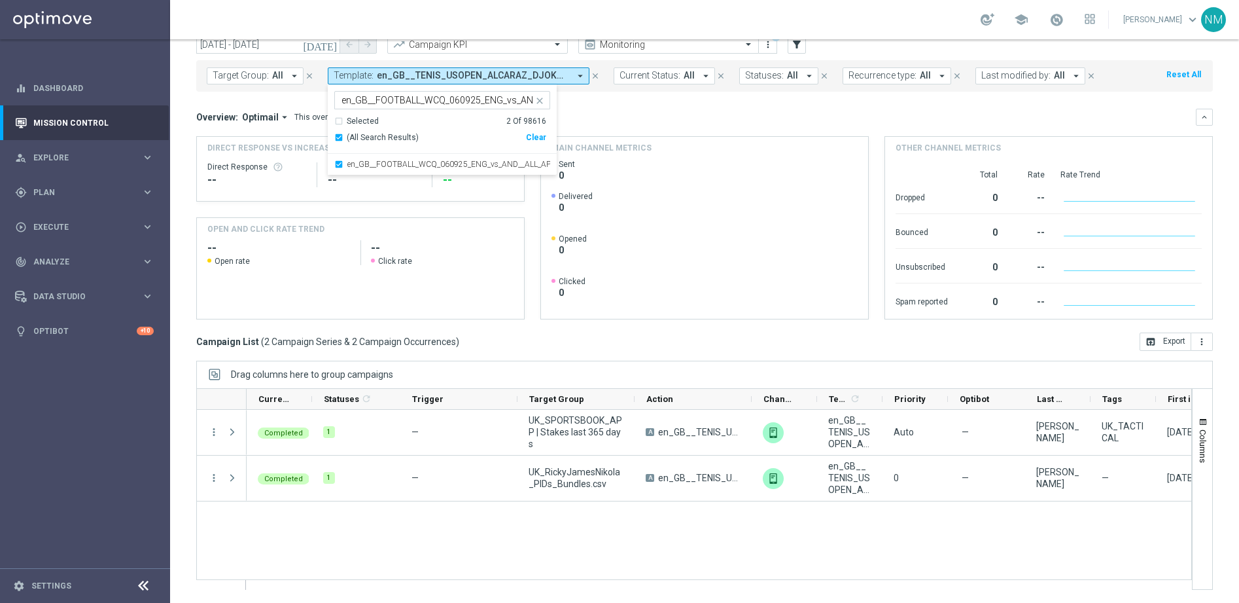
click at [334, 45] on icon "today" at bounding box center [320, 45] width 35 height 12
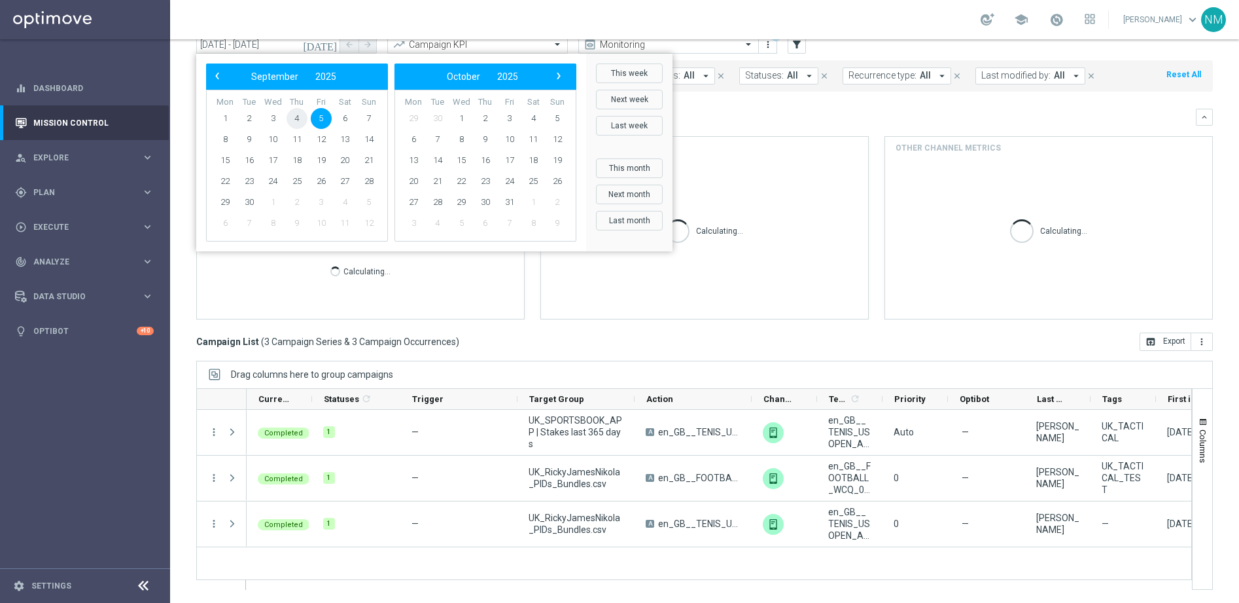
click at [300, 121] on span "4" at bounding box center [297, 118] width 21 height 21
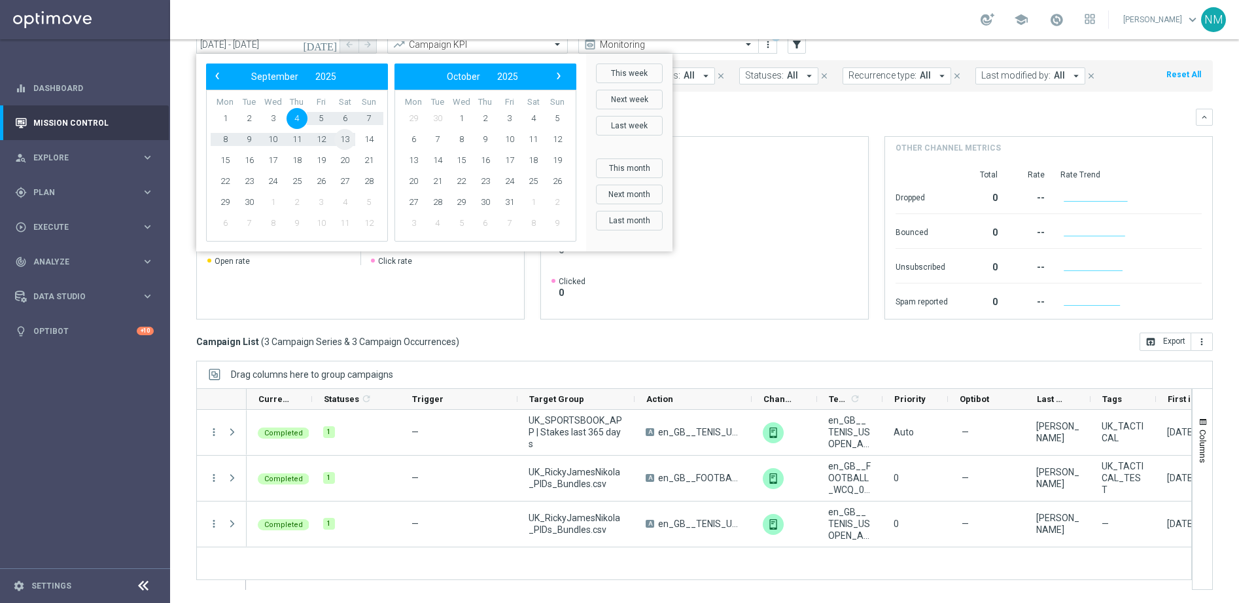
click at [338, 141] on span "13" at bounding box center [344, 139] width 21 height 21
type input "04 Sep 2025 - 13 Sep 2025"
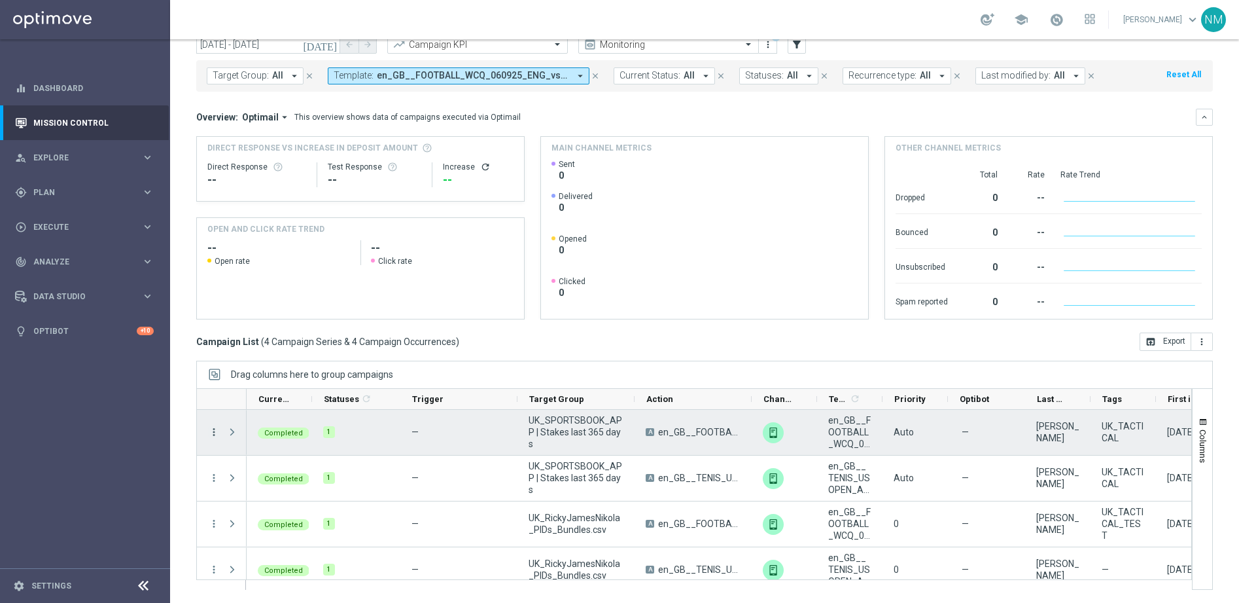
click at [211, 431] on icon "more_vert" at bounding box center [214, 432] width 12 height 12
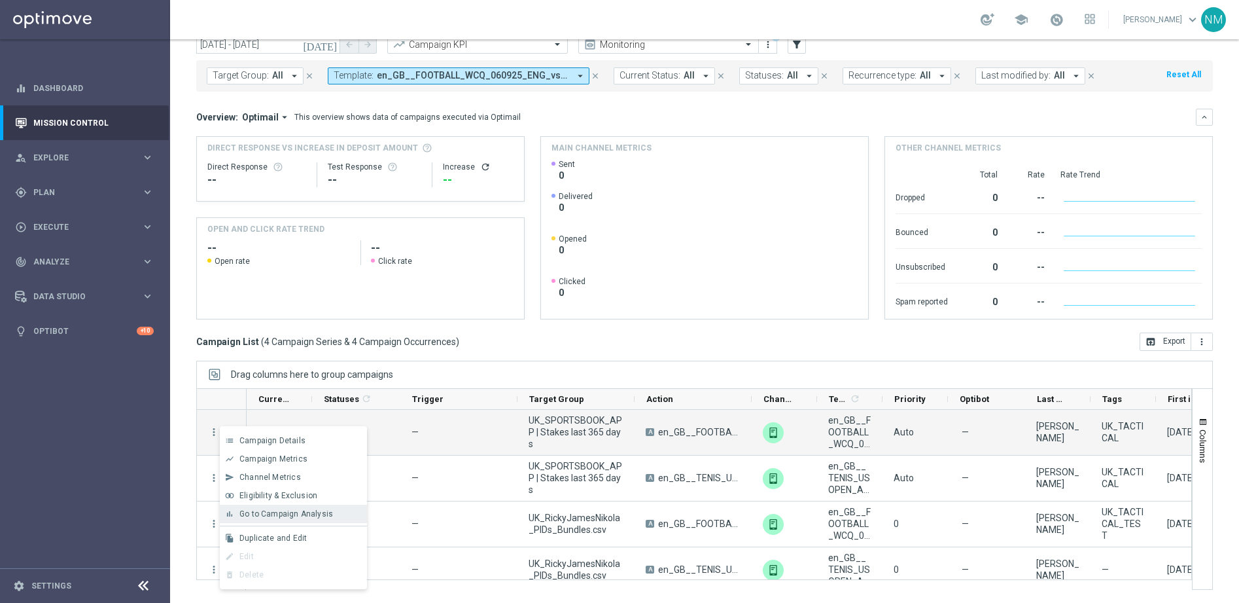
click at [266, 513] on span "Go to Campaign Analysis" at bounding box center [287, 513] width 94 height 9
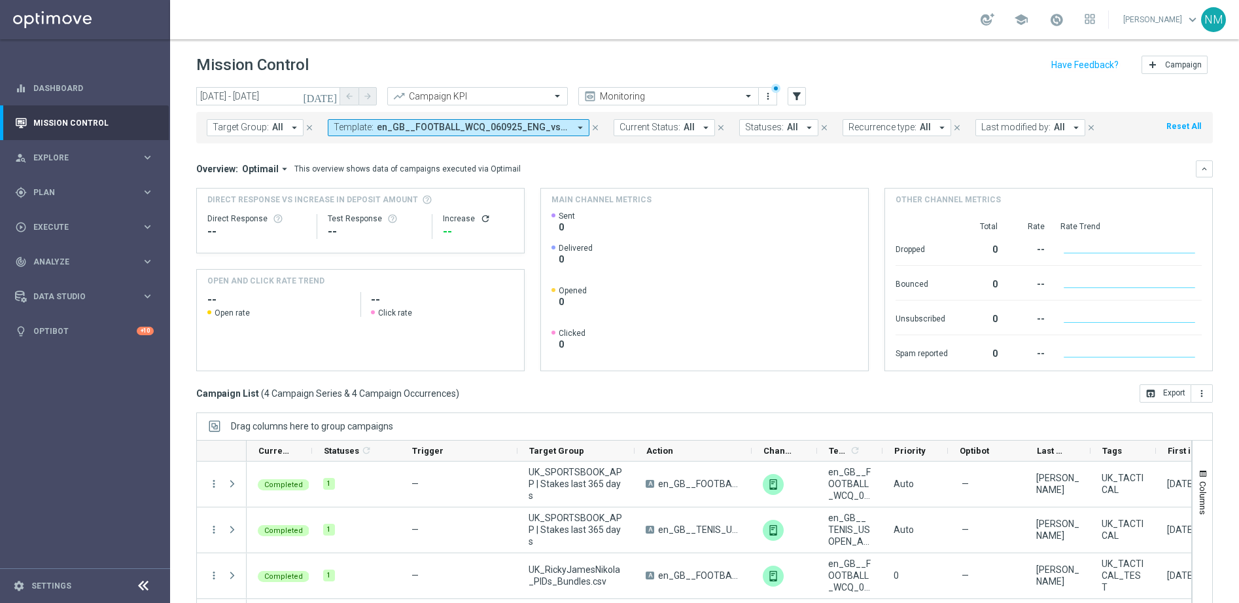
click at [470, 124] on span "en_GB__FOOTBALL_WCQ_060925_ENG_vs_AND__ALL_APP_TAC_SB, en_GB__TENIS_USOPEN_ALCA…" at bounding box center [473, 127] width 192 height 11
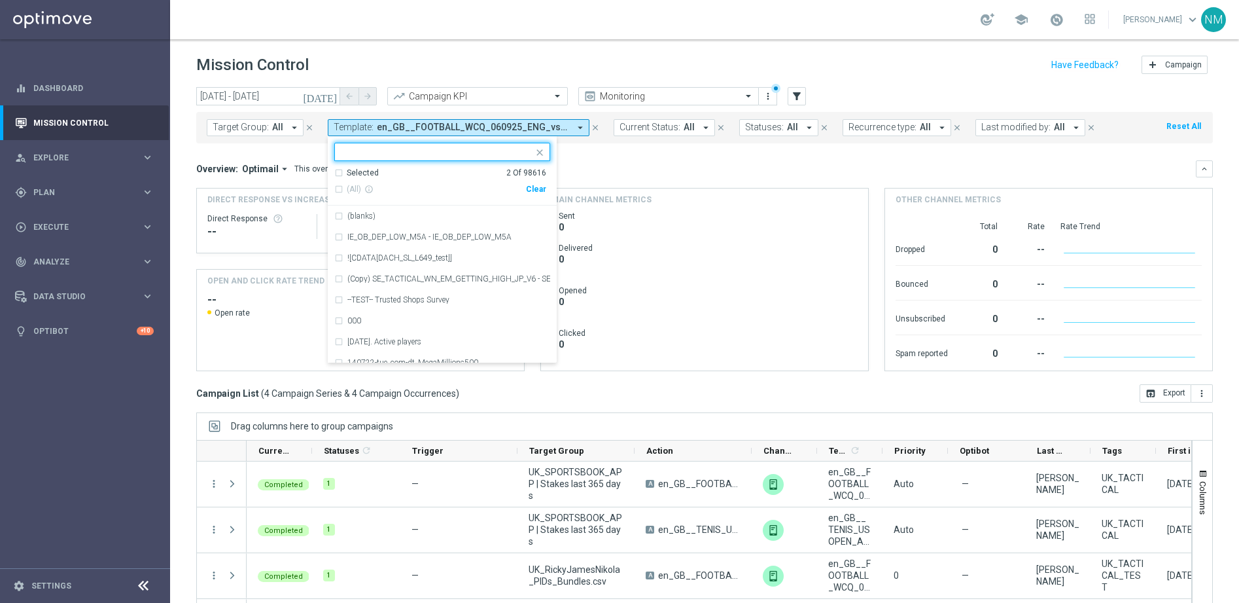
click at [0, 0] on div "Clear" at bounding box center [0, 0] width 0 height 0
click at [450, 152] on input "text" at bounding box center [438, 152] width 192 height 11
paste input "en_GB__F1_MONZA_070925__ALL_APP_TAC_SB"
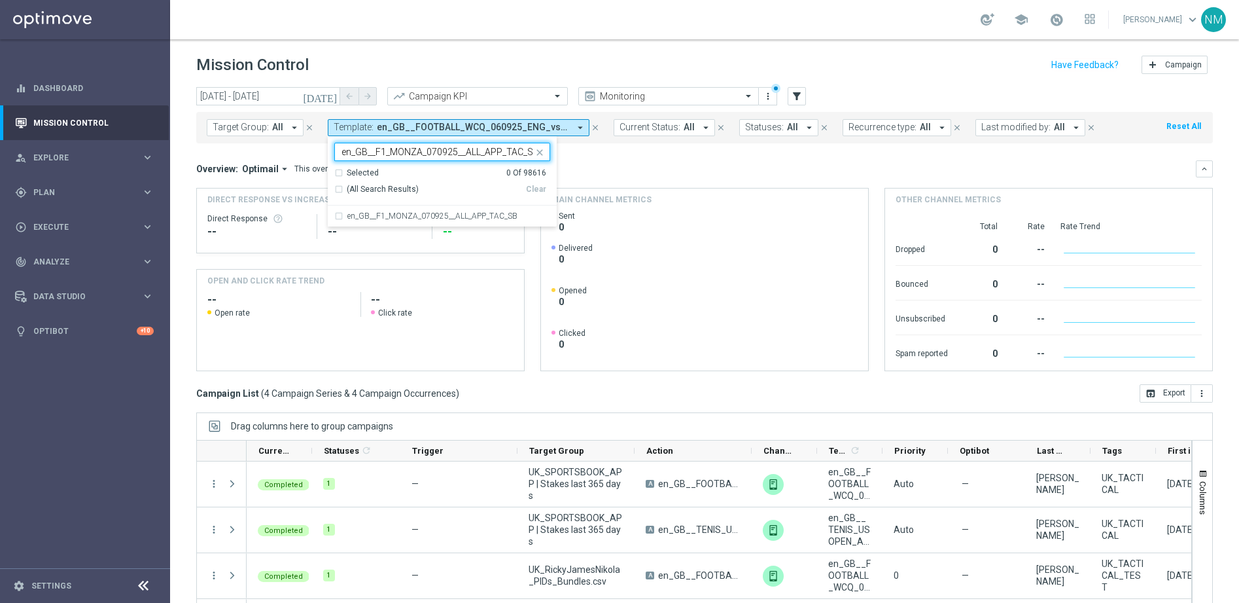
scroll to position [0, 3]
type input "en_GB__F1_MONZA_070925__ALL_APP_TAC_SB"
click at [454, 226] on div "--" at bounding box center [478, 232] width 71 height 16
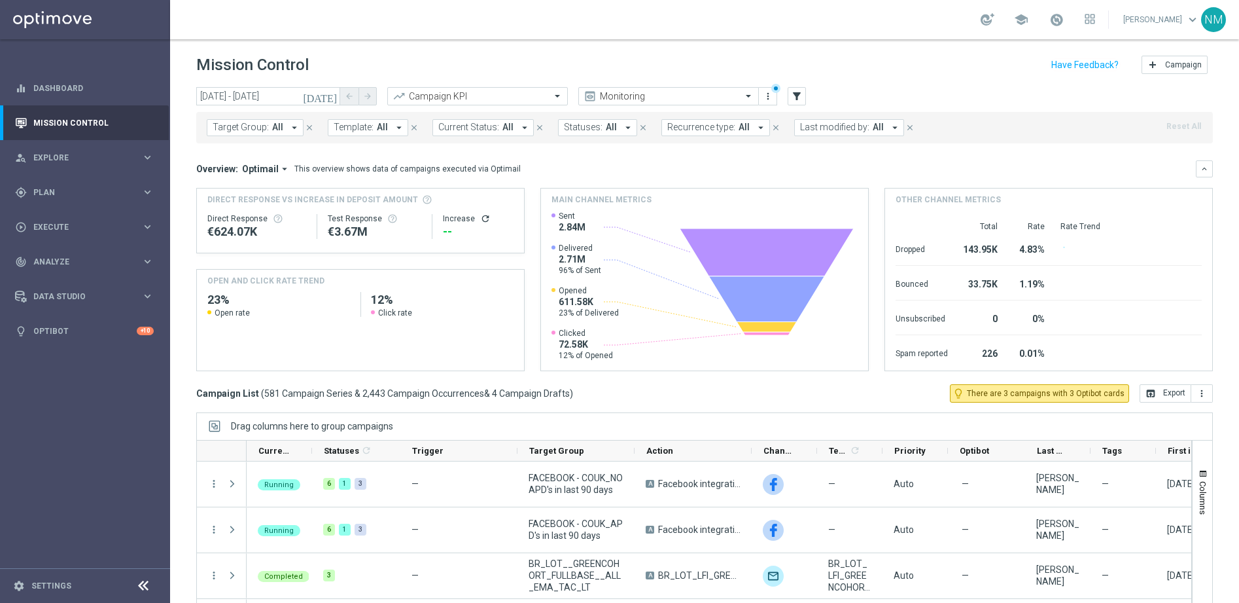
click at [393, 122] on icon "arrow_drop_down" at bounding box center [399, 128] width 12 height 12
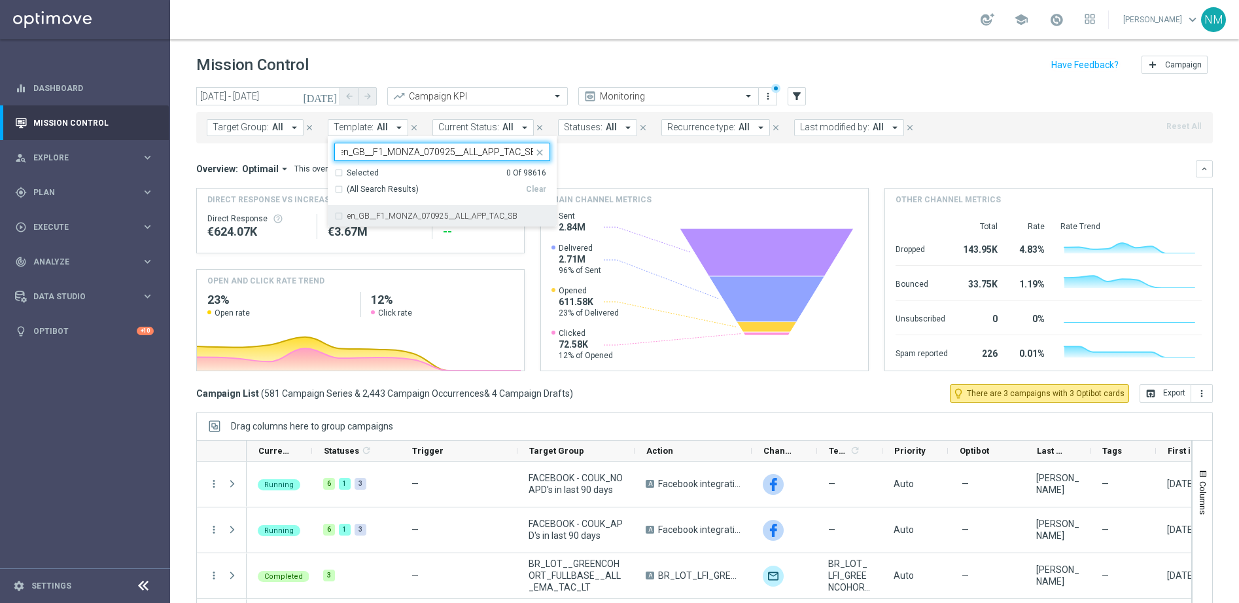
click at [399, 208] on div "en_GB__F1_MONZA_070925__ALL_APP_TAC_SB" at bounding box center [442, 215] width 216 height 21
type input "en_GB__F1_MONZA_070925__ALL_APP_TAC_SB"
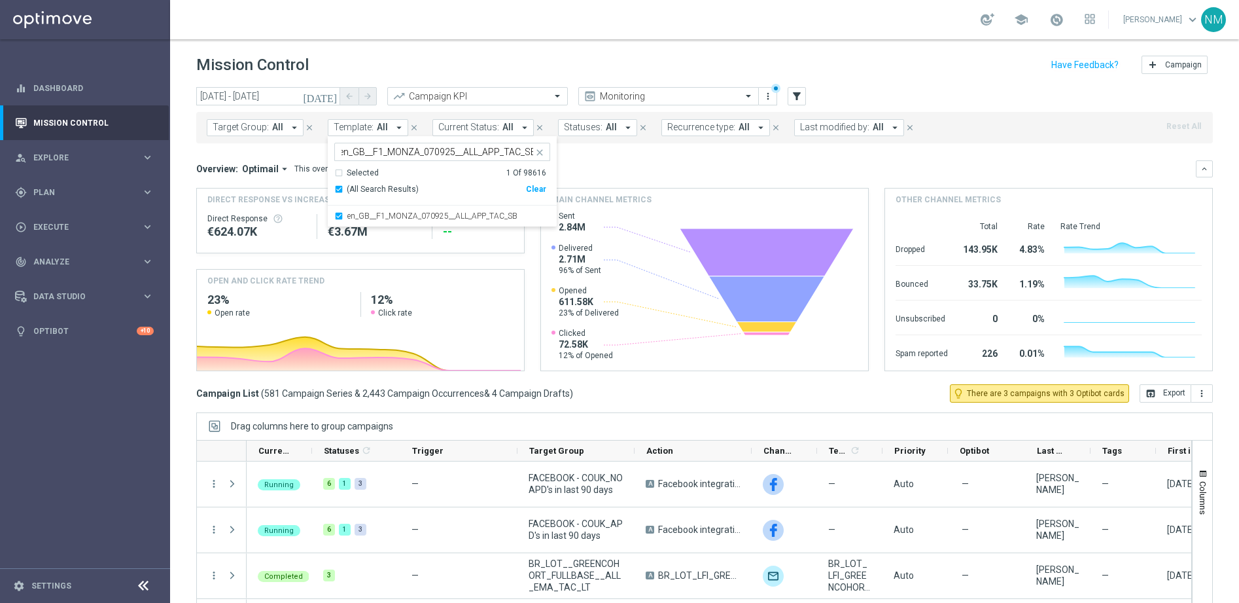
scroll to position [0, 0]
click at [668, 160] on div "Overview: Optimail arrow_drop_down This overview shows data of campaigns execut…" at bounding box center [704, 168] width 1017 height 17
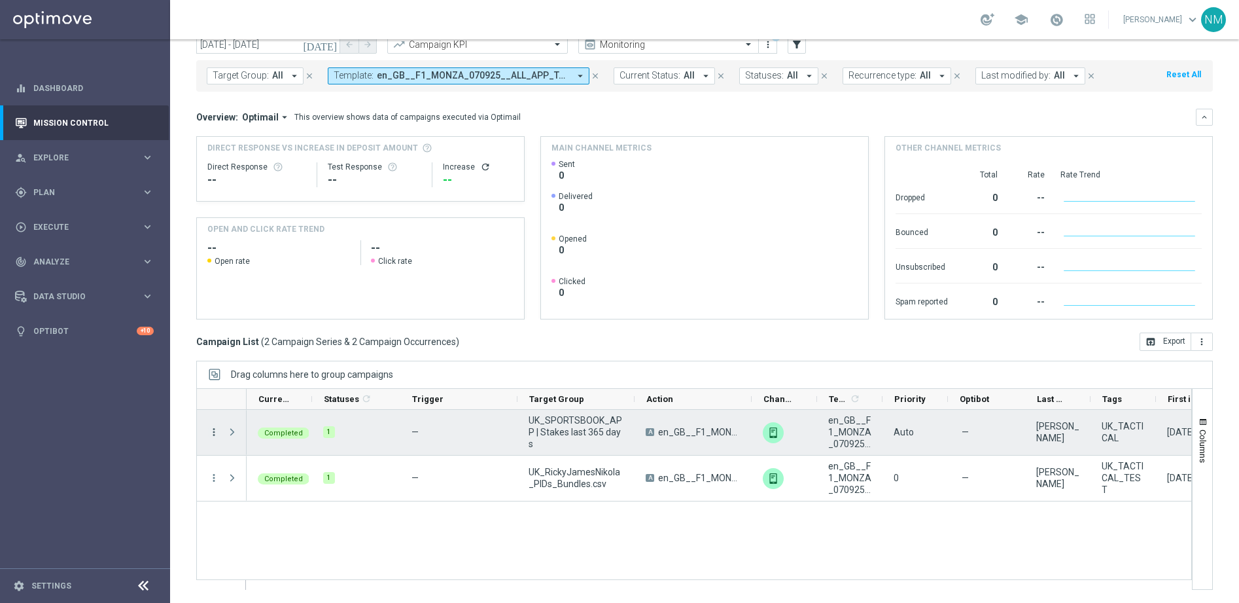
click at [212, 431] on icon "more_vert" at bounding box center [214, 432] width 12 height 12
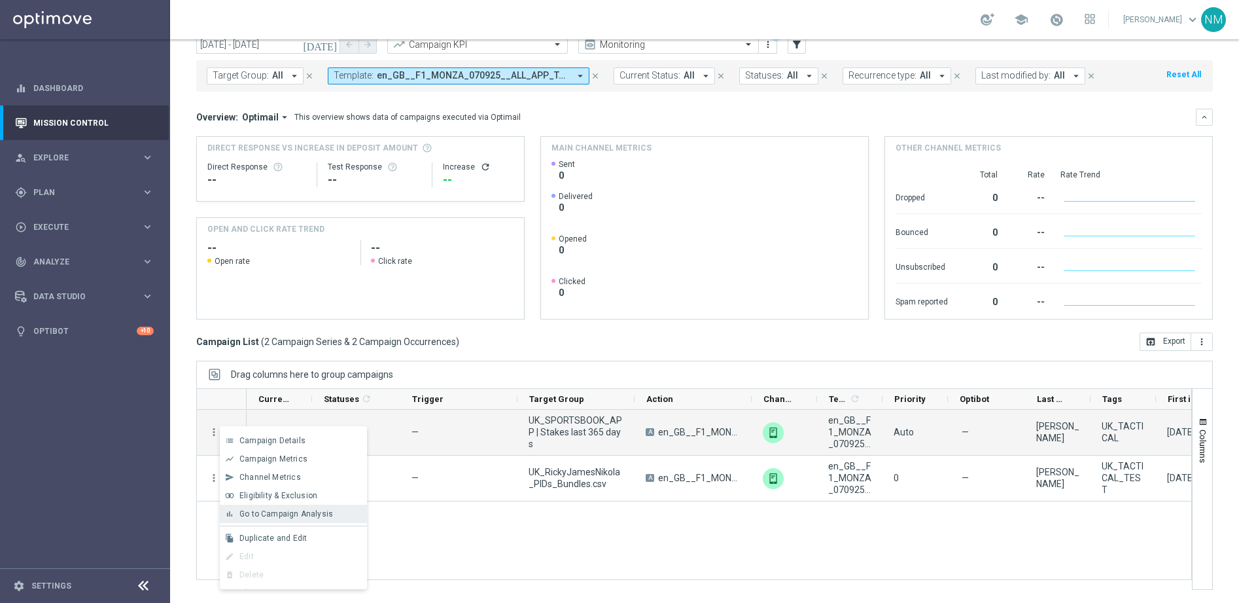
click at [272, 510] on span "Go to Campaign Analysis" at bounding box center [287, 513] width 94 height 9
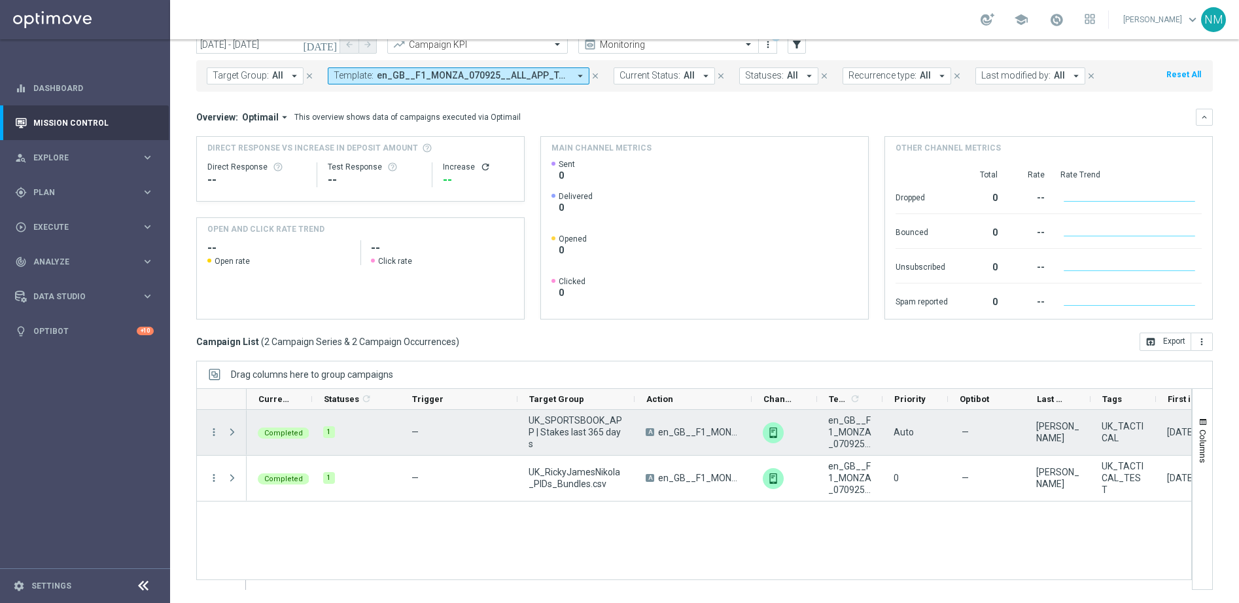
scroll to position [0, 169]
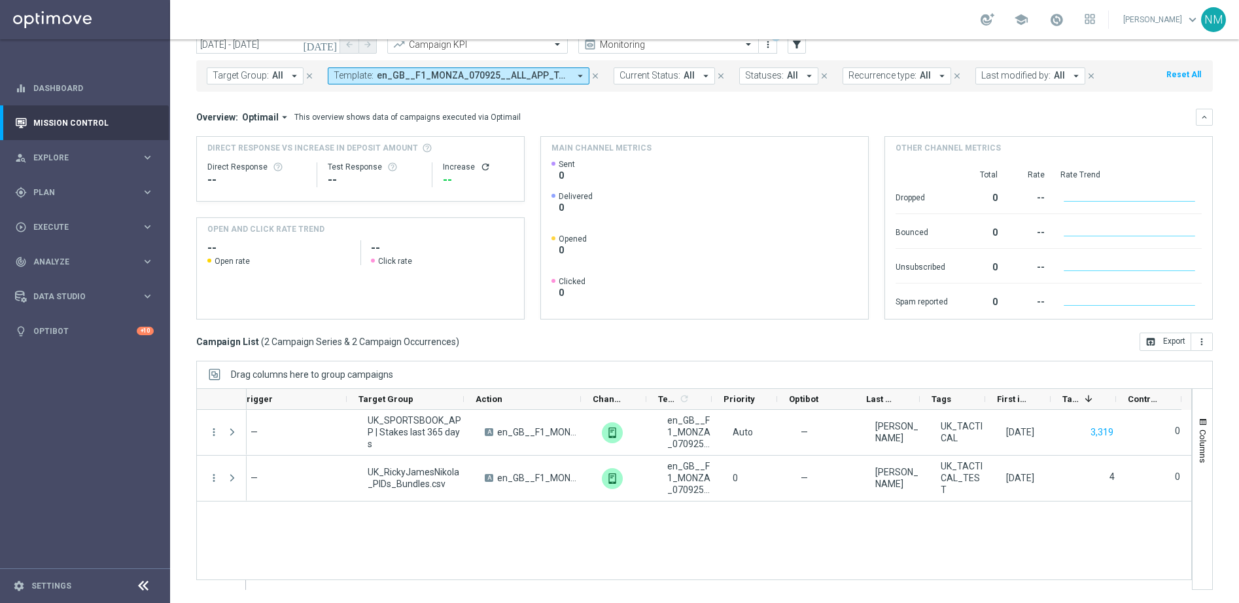
click at [422, 73] on span "en_GB__F1_MONZA_070925__ALL_APP_TAC_SB" at bounding box center [473, 75] width 192 height 11
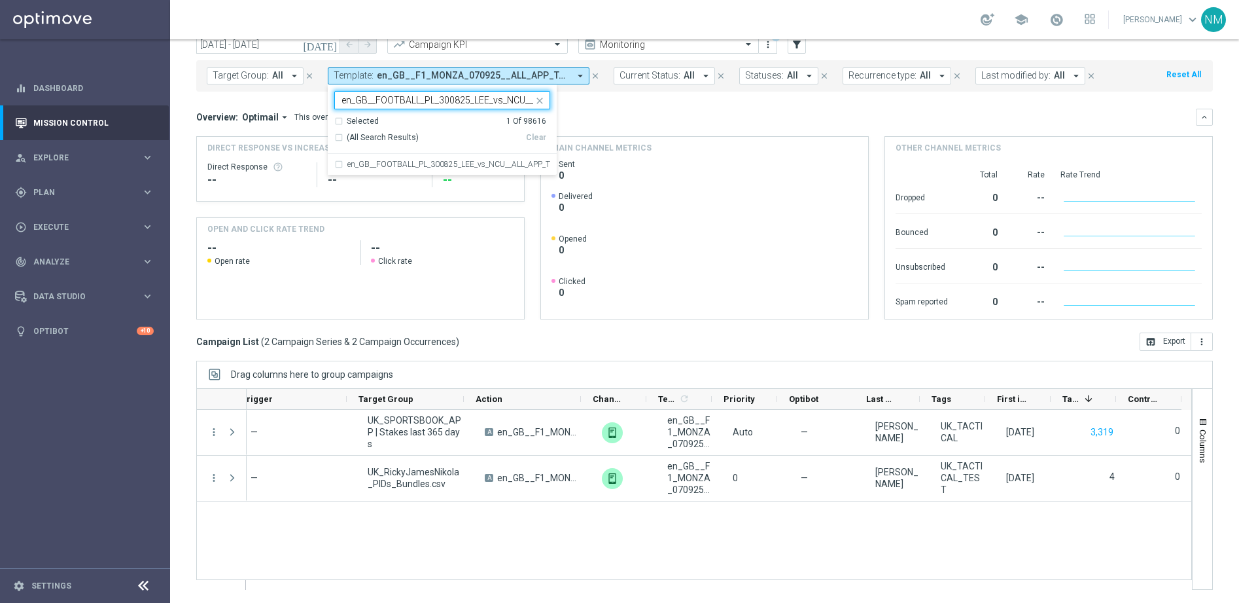
scroll to position [0, 69]
click at [503, 156] on div "en_GB__FOOTBALL_PL_300825_LEE_vs_NCU__ALL_APP_TAC_SB" at bounding box center [442, 164] width 216 height 21
type input "en_GB__FOOTBALL_PL_300825_LEE_vs_NCU__ALL_APP_TAC_SB"
click at [0, 0] on div "Clear" at bounding box center [0, 0] width 0 height 0
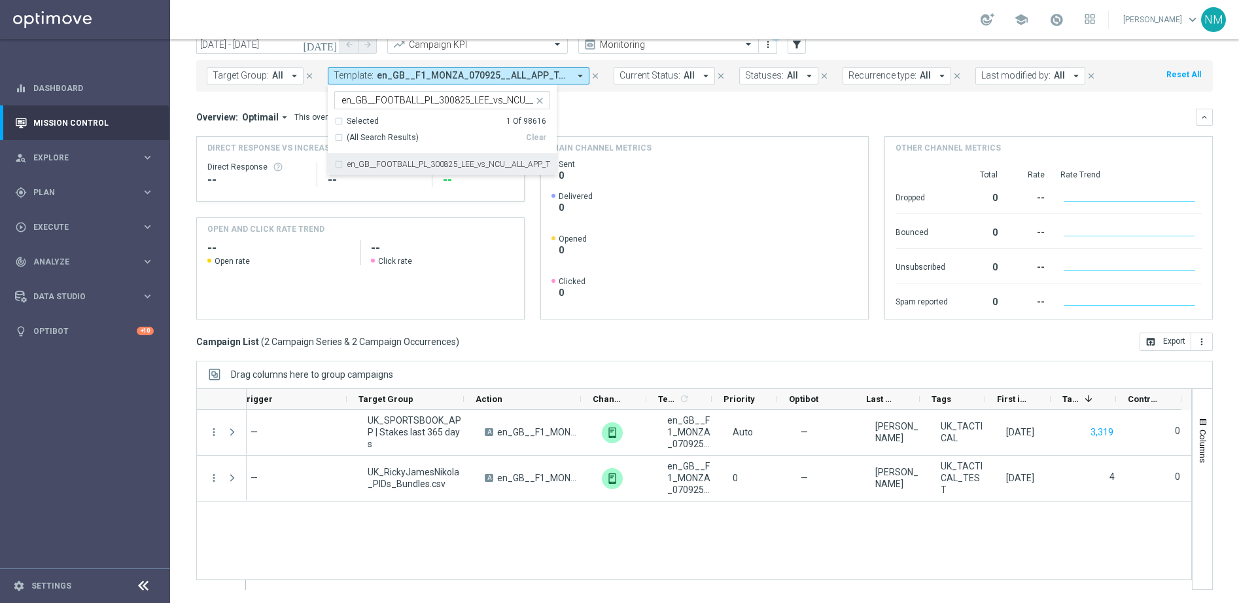
click at [537, 99] on icon "close" at bounding box center [540, 101] width 10 height 10
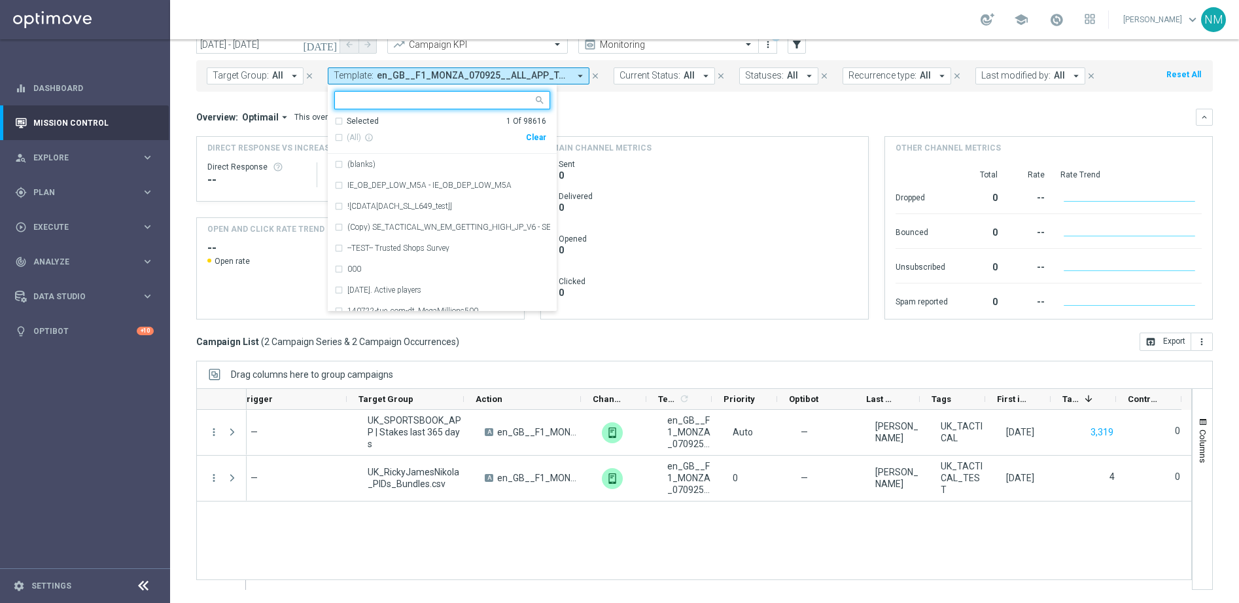
click at [501, 104] on input "text" at bounding box center [438, 100] width 192 height 11
click at [0, 0] on div "Clear" at bounding box center [0, 0] width 0 height 0
click at [499, 97] on input "text" at bounding box center [438, 100] width 192 height 11
paste input "en_GB__FOOTBALL_PL_300825_LEE_vs_NCU__ALL_APP_TAC_SB"
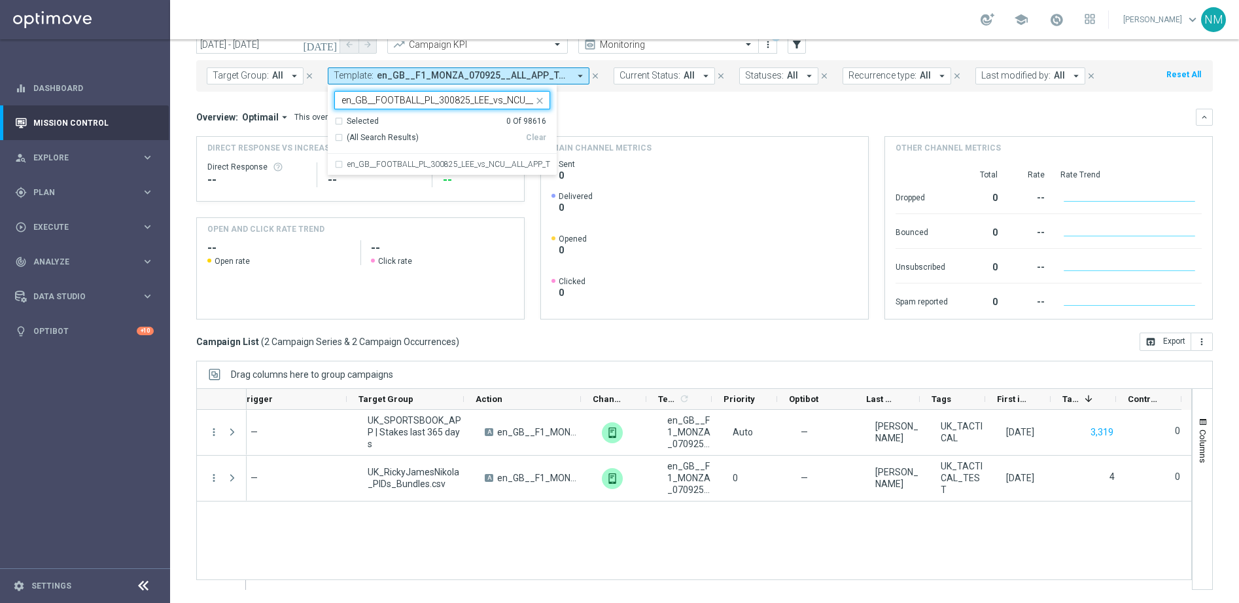
scroll to position [0, 69]
click at [496, 162] on label "en_GB__FOOTBALL_PL_300825_LEE_vs_NCU__ALL_APP_TAC_SB" at bounding box center [448, 164] width 203 height 8
type input "en_GB__FOOTBALL_PL_300825_LEE_vs_NCU__ALL_APP_TAC_SB"
click at [614, 120] on div "Overview: Optimail arrow_drop_down This overview shows data of campaigns execut…" at bounding box center [696, 117] width 1000 height 12
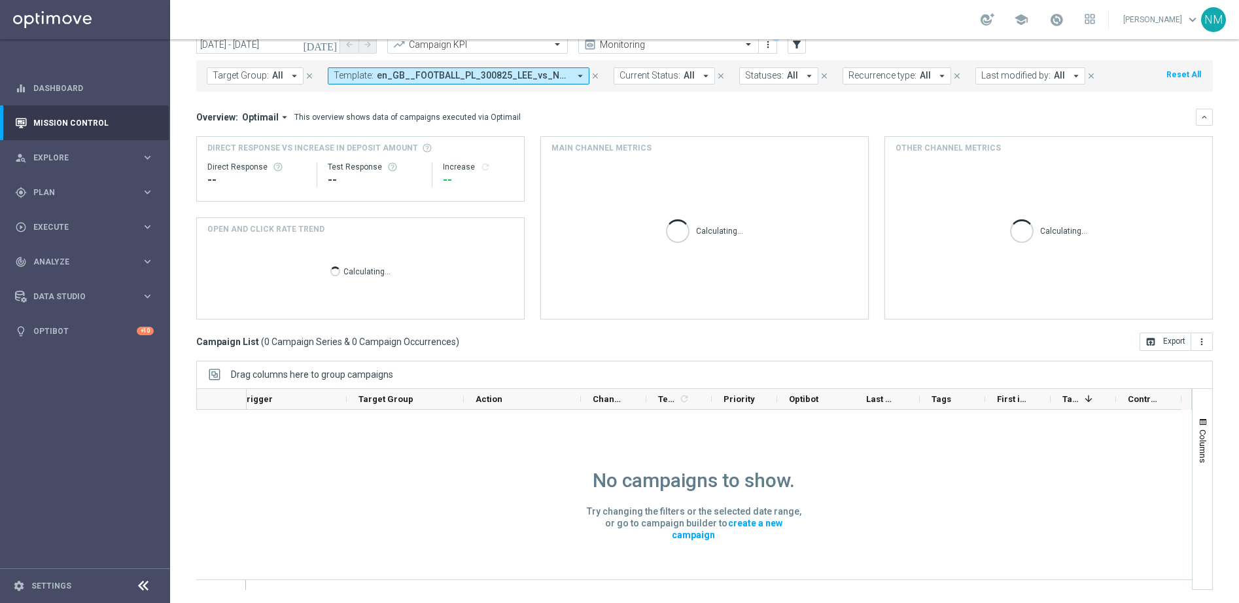
click at [327, 45] on icon "today" at bounding box center [320, 45] width 35 height 12
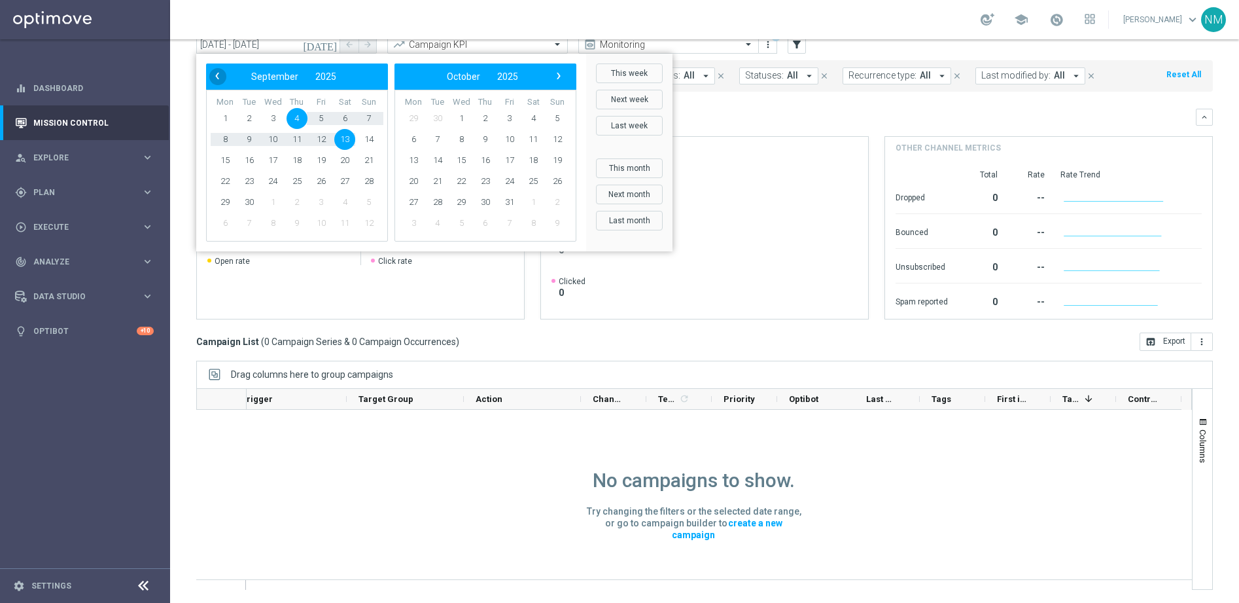
click at [213, 80] on span "‹" at bounding box center [217, 75] width 17 height 17
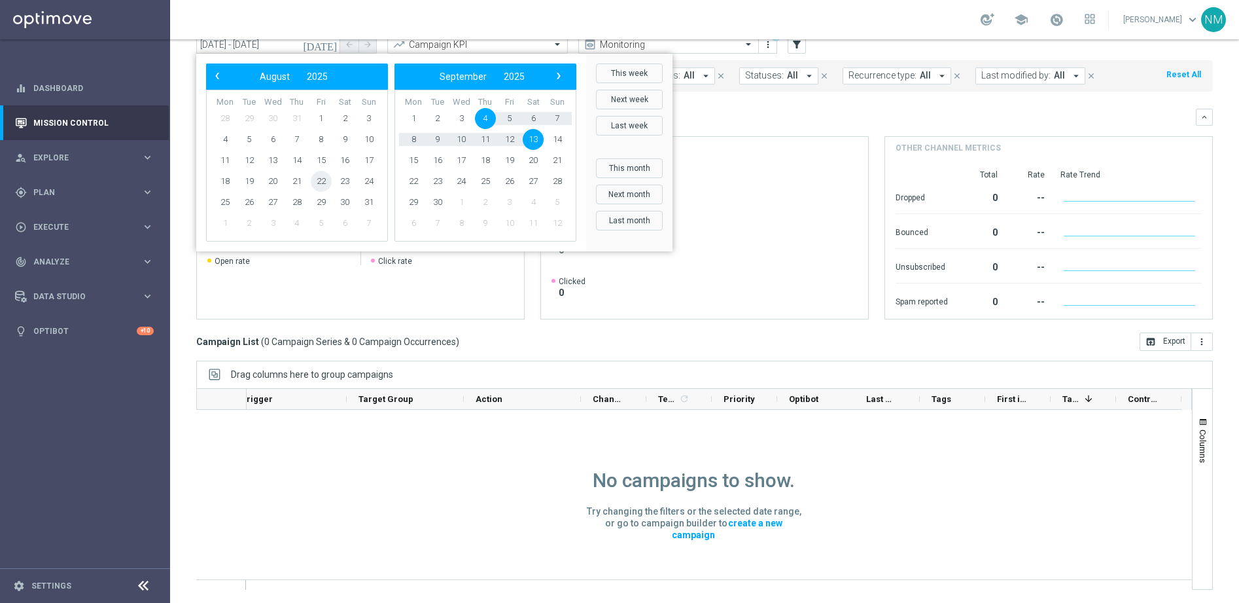
click at [317, 177] on span "22" at bounding box center [321, 181] width 21 height 21
click at [463, 132] on span "10" at bounding box center [461, 139] width 21 height 21
type input "22 Aug 2025 - 10 Sep 2025"
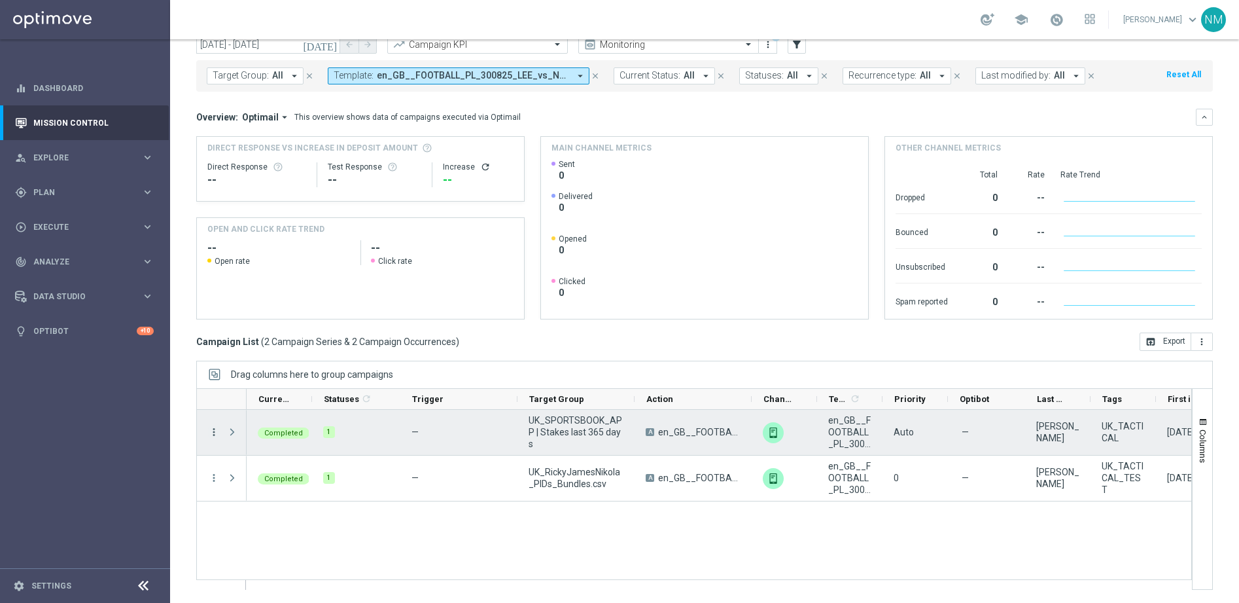
click at [217, 430] on icon "more_vert" at bounding box center [214, 432] width 12 height 12
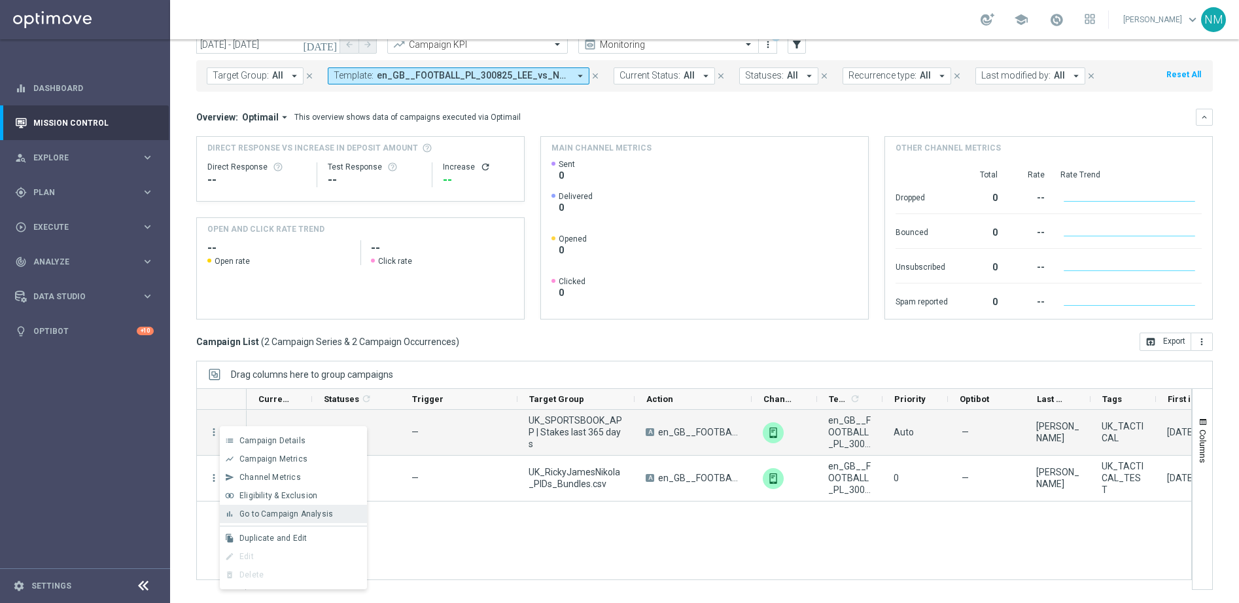
click at [250, 515] on span "Go to Campaign Analysis" at bounding box center [287, 513] width 94 height 9
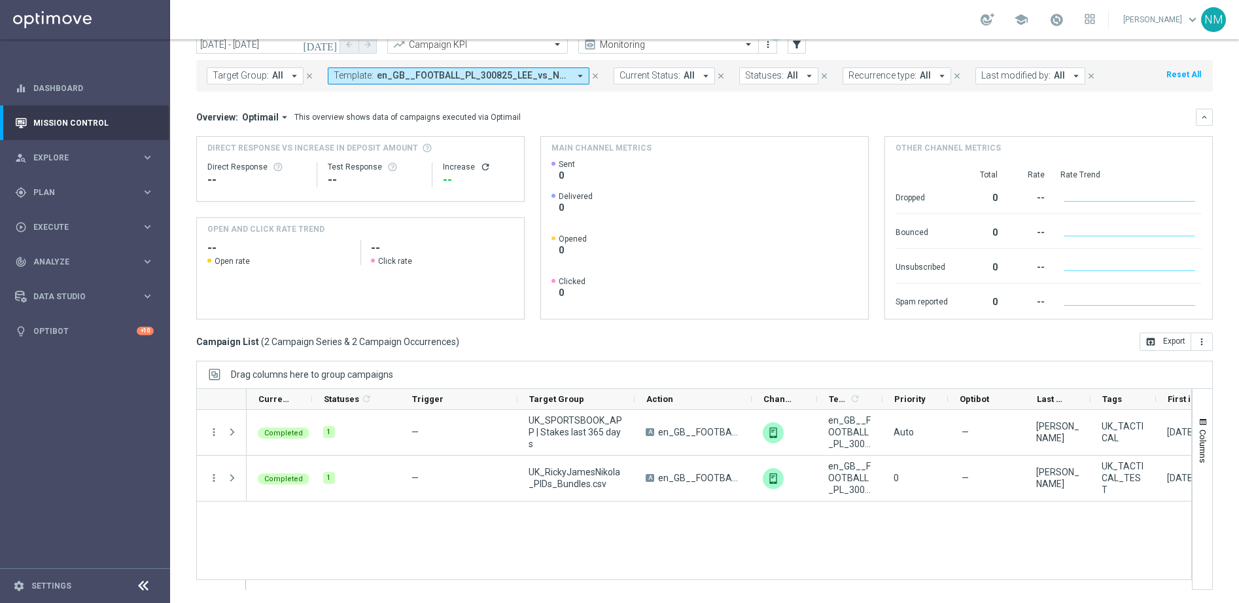
click at [399, 82] on button "Template: en_GB__FOOTBALL_PL_300825_LEE_vs_NCU__ALL_APP_TAC_SB arrow_drop_down" at bounding box center [459, 75] width 262 height 17
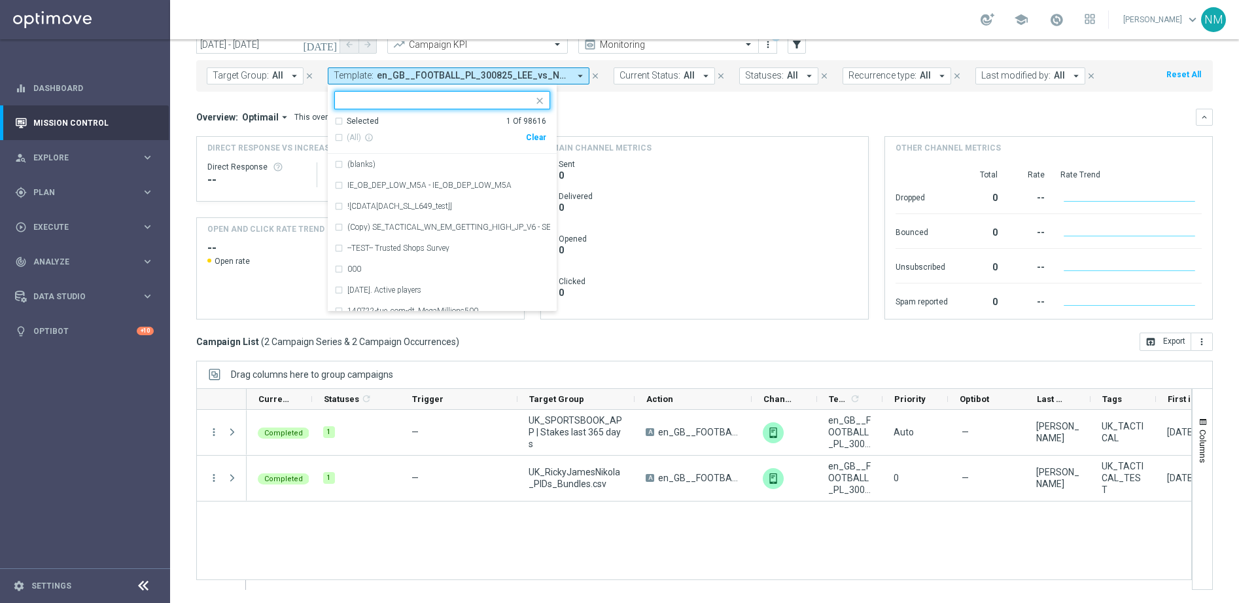
click at [0, 0] on div "Clear" at bounding box center [0, 0] width 0 height 0
click at [498, 101] on input "text" at bounding box center [438, 100] width 192 height 11
paste input "en_GB__FOOTBALL_PL_300825_LEE_vs_NCU__ALL_APP_TAC_SB"
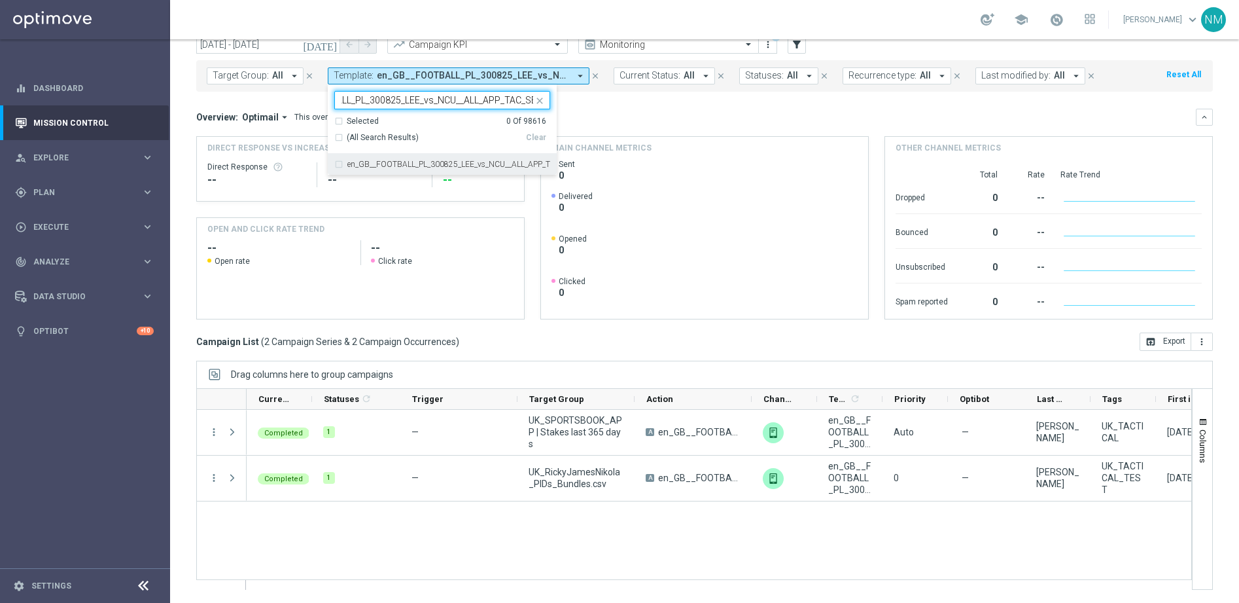
click at [487, 159] on div "en_GB__FOOTBALL_PL_300825_LEE_vs_NCU__ALL_APP_TAC_SB" at bounding box center [442, 164] width 216 height 21
type input "en_GB__FOOTBALL_PL_300825_LEE_vs_NCU__ALL_APP_TAC_SB"
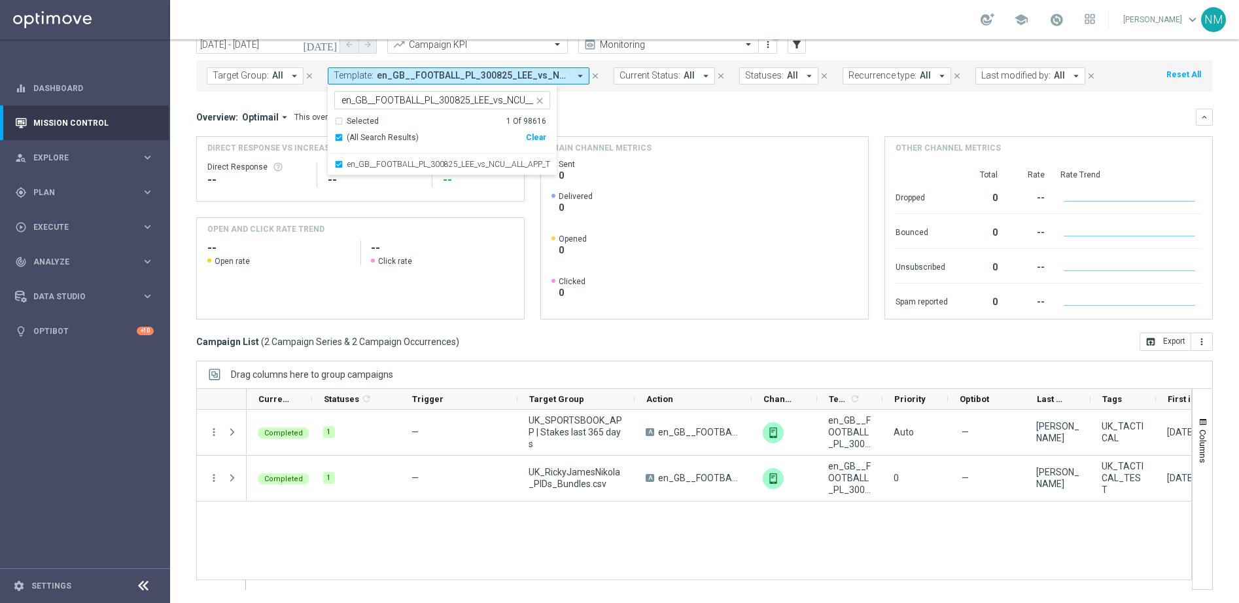
click at [648, 112] on div "Overview: Optimail arrow_drop_down This overview shows data of campaigns execut…" at bounding box center [696, 117] width 1000 height 12
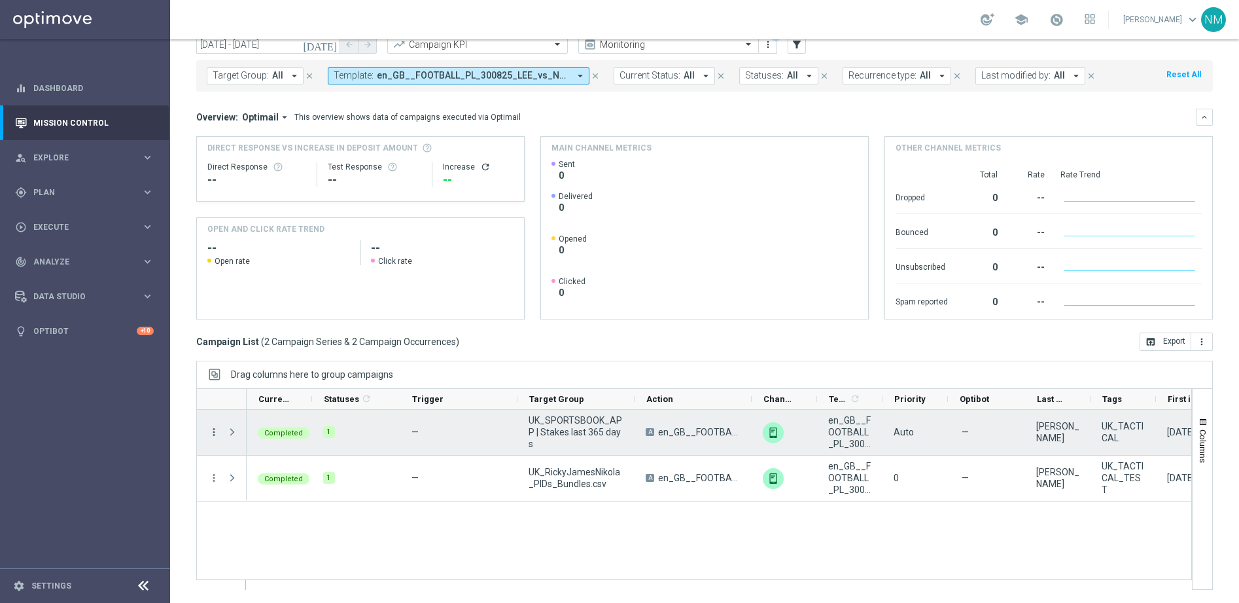
click at [215, 429] on icon "more_vert" at bounding box center [214, 432] width 12 height 12
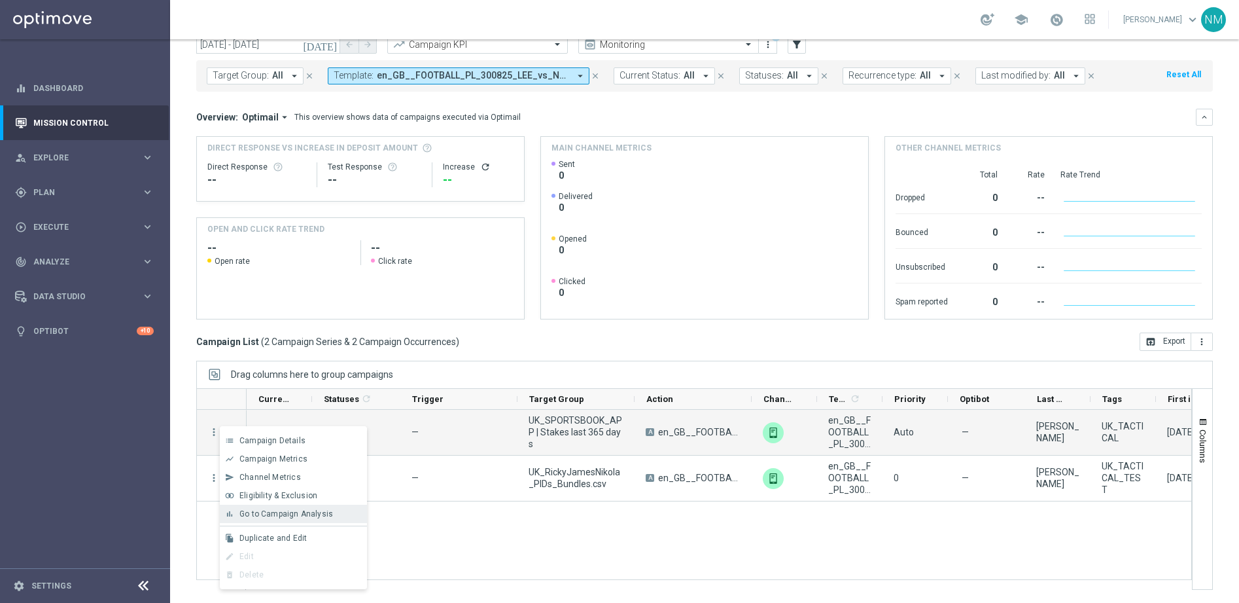
click at [288, 508] on div "bar_chart Go to Campaign Analysis" at bounding box center [293, 514] width 147 height 18
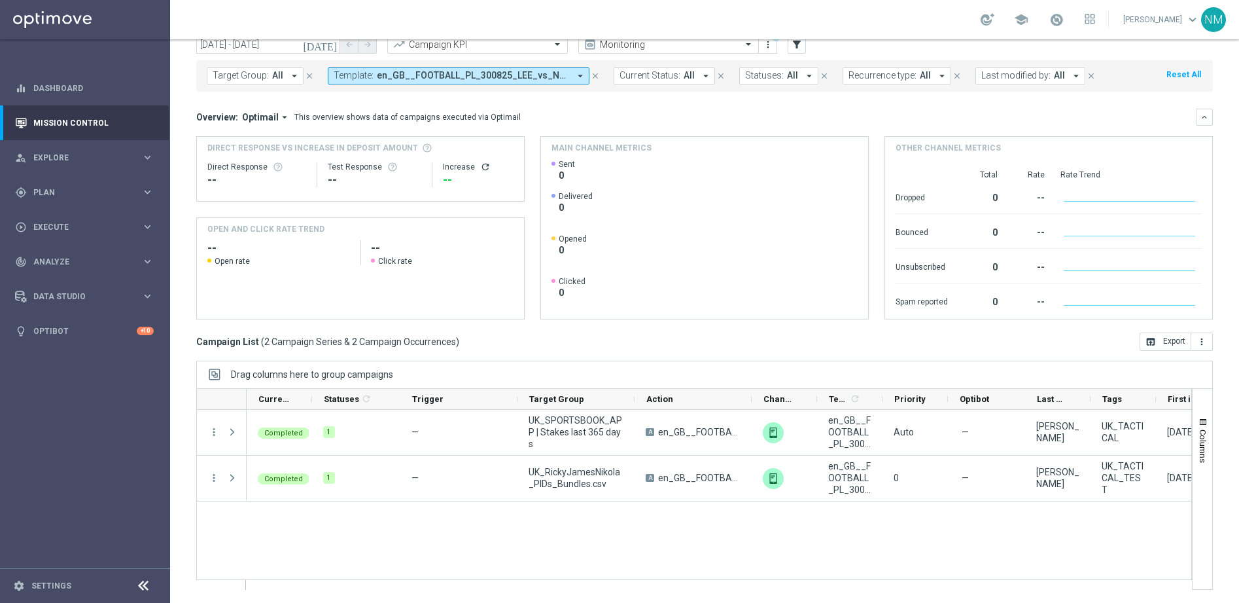
click at [463, 79] on span "en_GB__FOOTBALL_PL_300825_LEE_vs_NCU__ALL_APP_TAC_SB" at bounding box center [473, 75] width 192 height 11
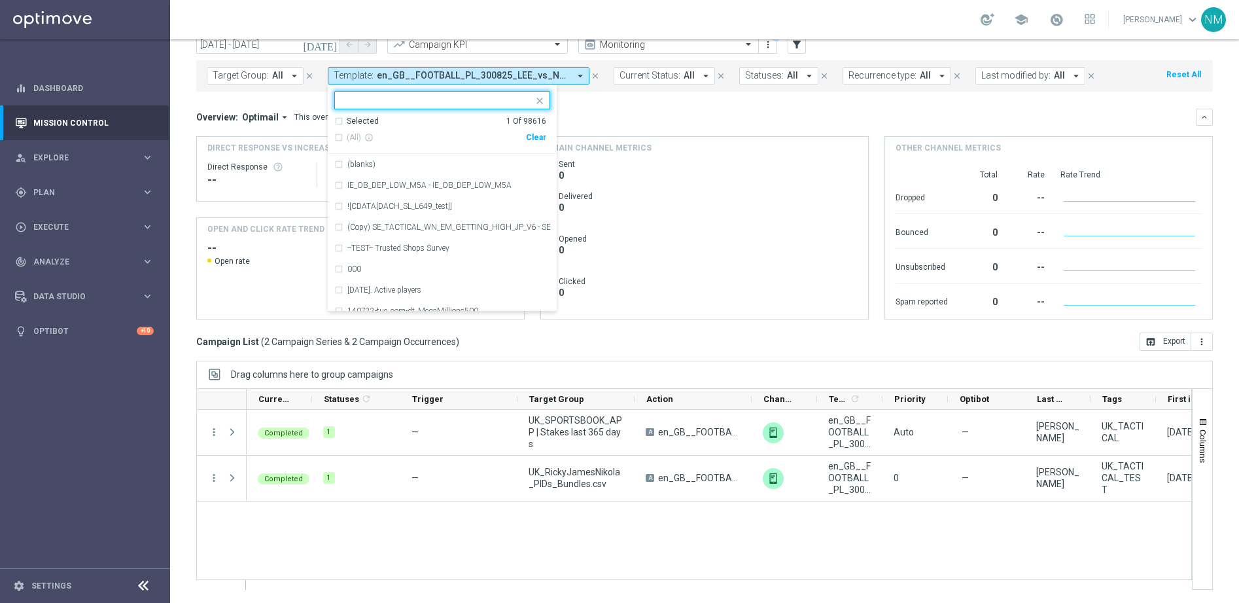
click at [0, 0] on div "Clear" at bounding box center [0, 0] width 0 height 0
click at [425, 102] on input "text" at bounding box center [438, 100] width 192 height 11
paste input "en_GB__FOOTBALL_PL_310825_LIV_vs_ARS__ALL_APP_TAC_SB"
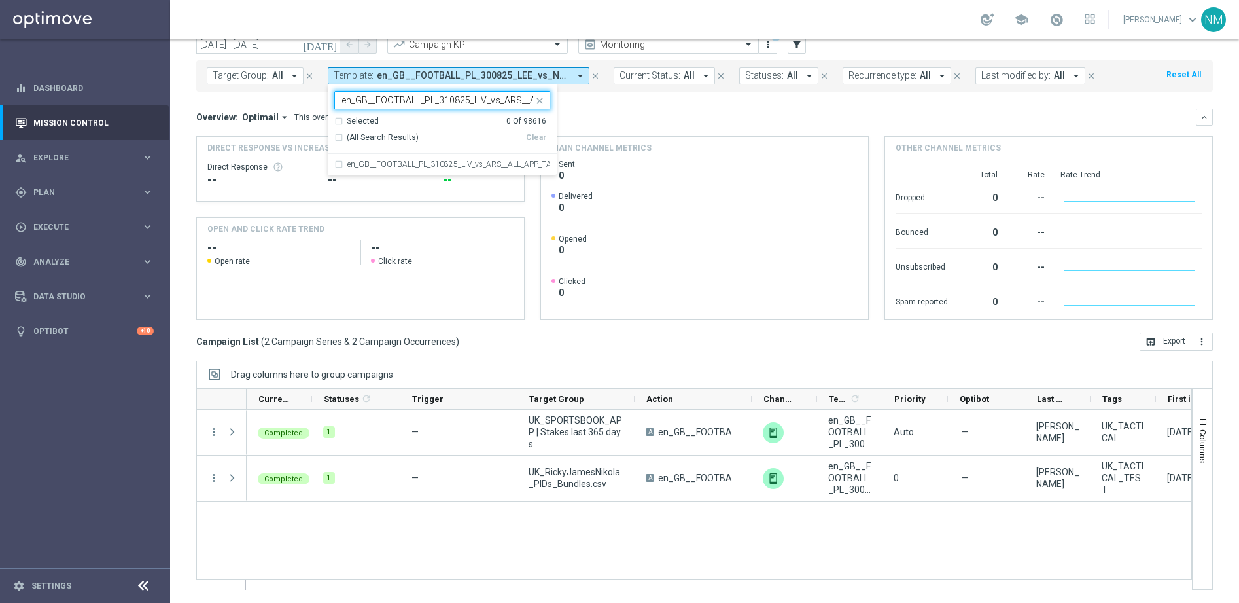
scroll to position [0, 65]
click at [482, 164] on label "en_GB__FOOTBALL_PL_310825_LIV_vs_ARS__ALL_APP_TAC_SB" at bounding box center [448, 164] width 203 height 8
type input "en_GB__FOOTBALL_PL_310825_LIV_vs_ARS__ALL_APP_TAC_SB"
click at [672, 109] on div "Overview: Optimail arrow_drop_down This overview shows data of campaigns execut…" at bounding box center [704, 117] width 1017 height 17
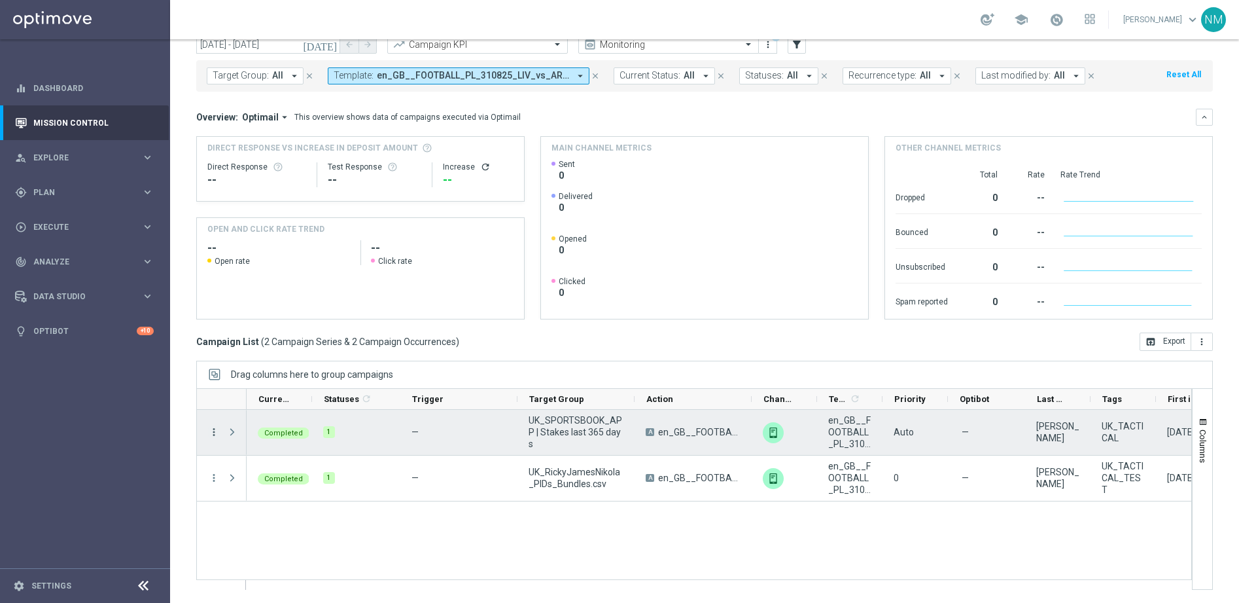
click at [212, 430] on icon "more_vert" at bounding box center [214, 432] width 12 height 12
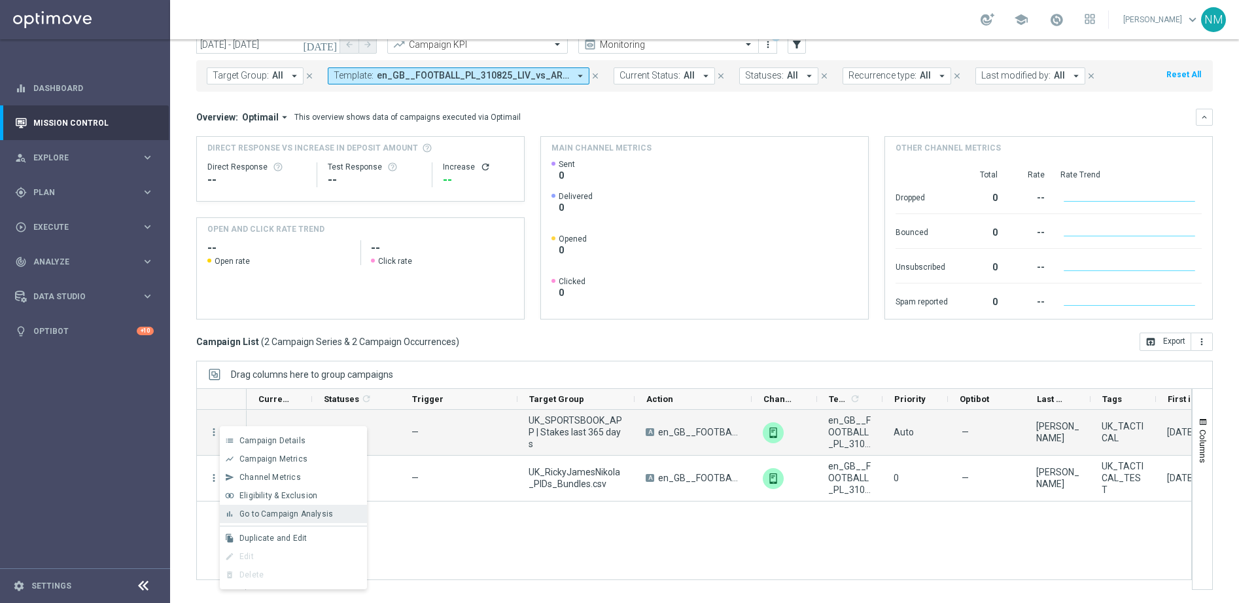
click at [256, 506] on div "bar_chart Go to Campaign Analysis" at bounding box center [293, 514] width 147 height 18
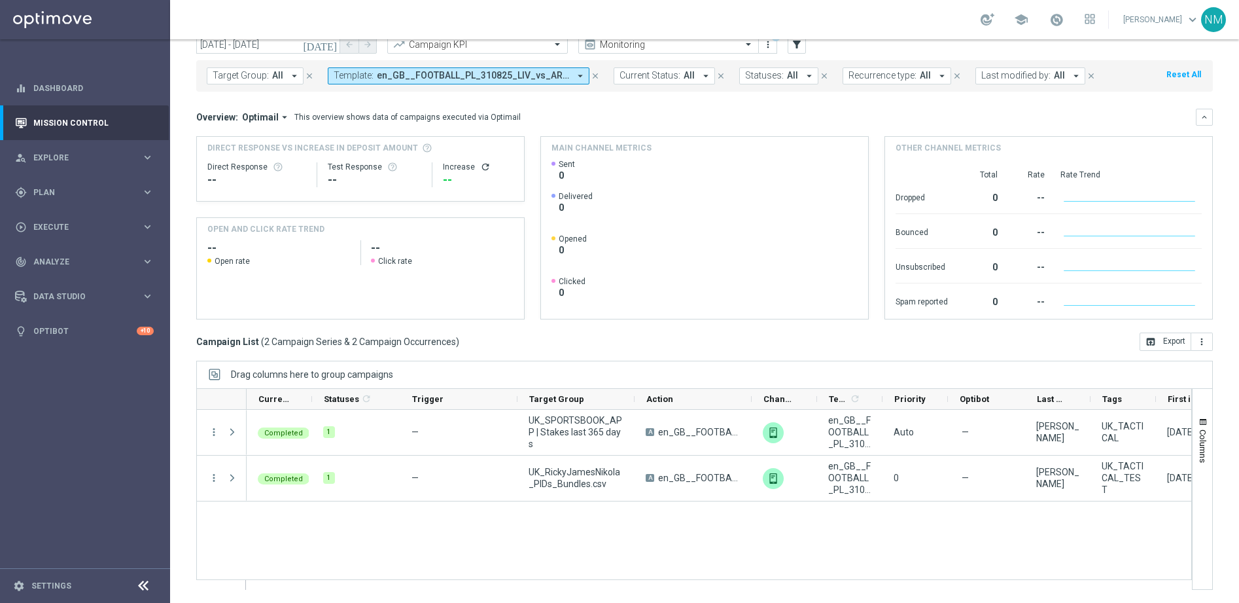
click at [411, 79] on span "en_GB__FOOTBALL_PL_310825_LIV_vs_ARS__ALL_APP_TAC_SB" at bounding box center [473, 75] width 192 height 11
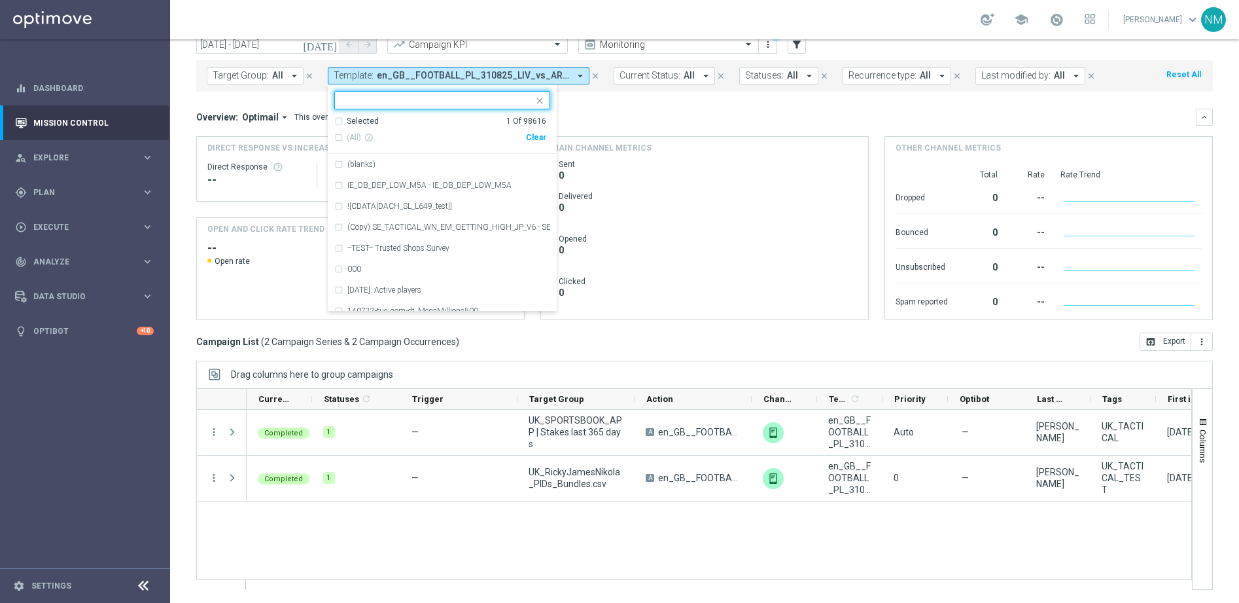
click at [0, 0] on div "Clear" at bounding box center [0, 0] width 0 height 0
click at [465, 99] on input "text" at bounding box center [438, 100] width 192 height 11
paste input "UK_SPORTSBOOK_EMAIL | Stakes in lifetime"
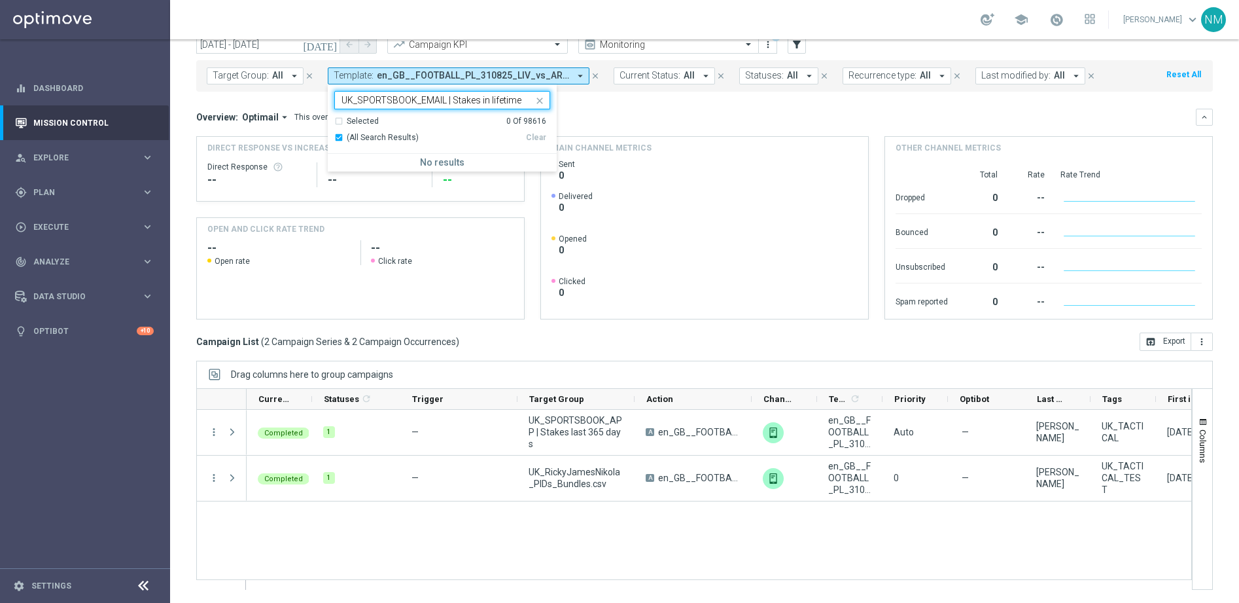
type input "UK_SPORTSBOOK_EMAIL | Stakes in lifetime"
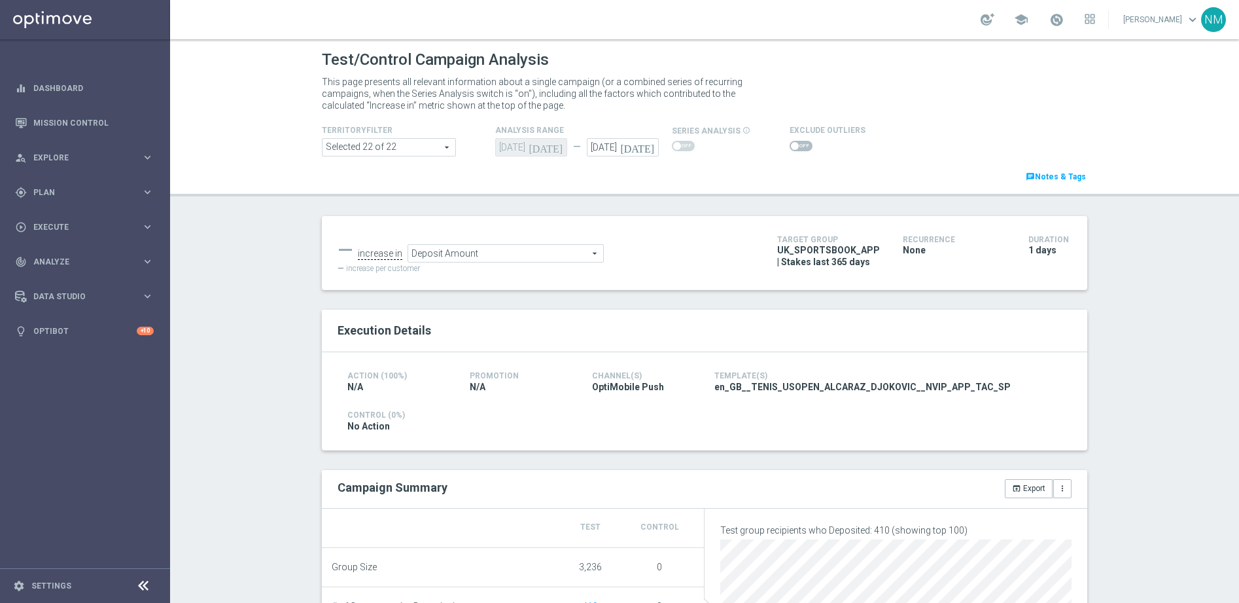
scroll to position [503, 0]
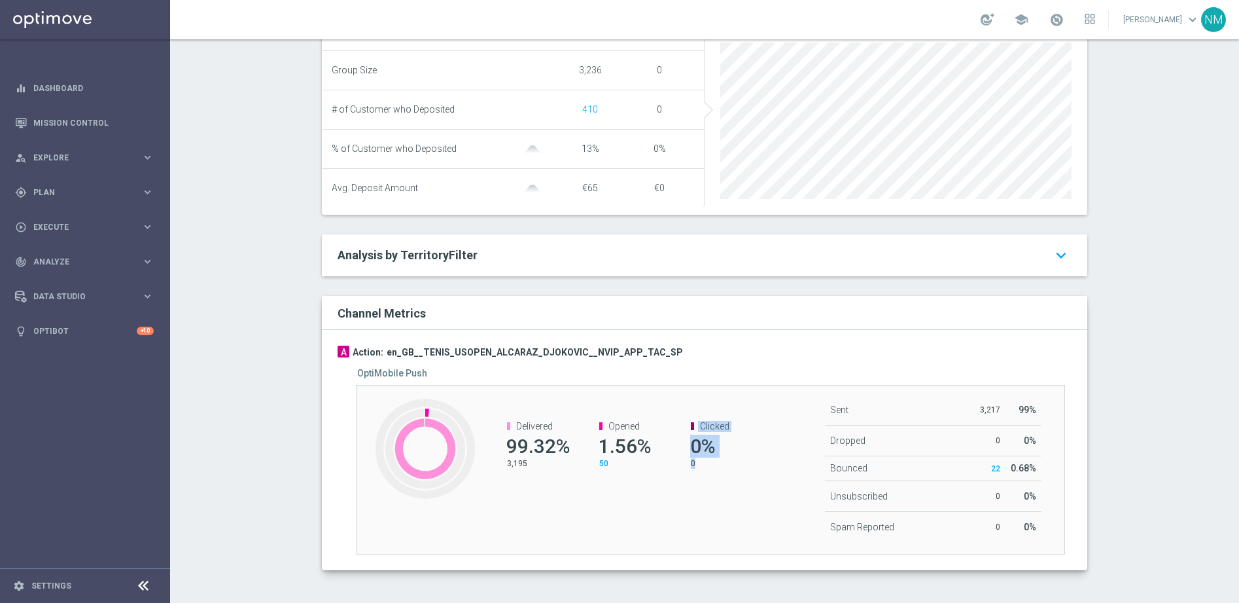
drag, startPoint x: 697, startPoint y: 469, endPoint x: 682, endPoint y: 429, distance: 43.3
click at [682, 429] on div "Clicked 0% 0" at bounding box center [714, 445] width 92 height 74
click at [662, 469] on div "Opened 1.56% 50" at bounding box center [623, 445] width 92 height 74
click at [602, 464] on span "50" at bounding box center [603, 463] width 9 height 9
drag, startPoint x: 675, startPoint y: 415, endPoint x: 743, endPoint y: 485, distance: 97.6
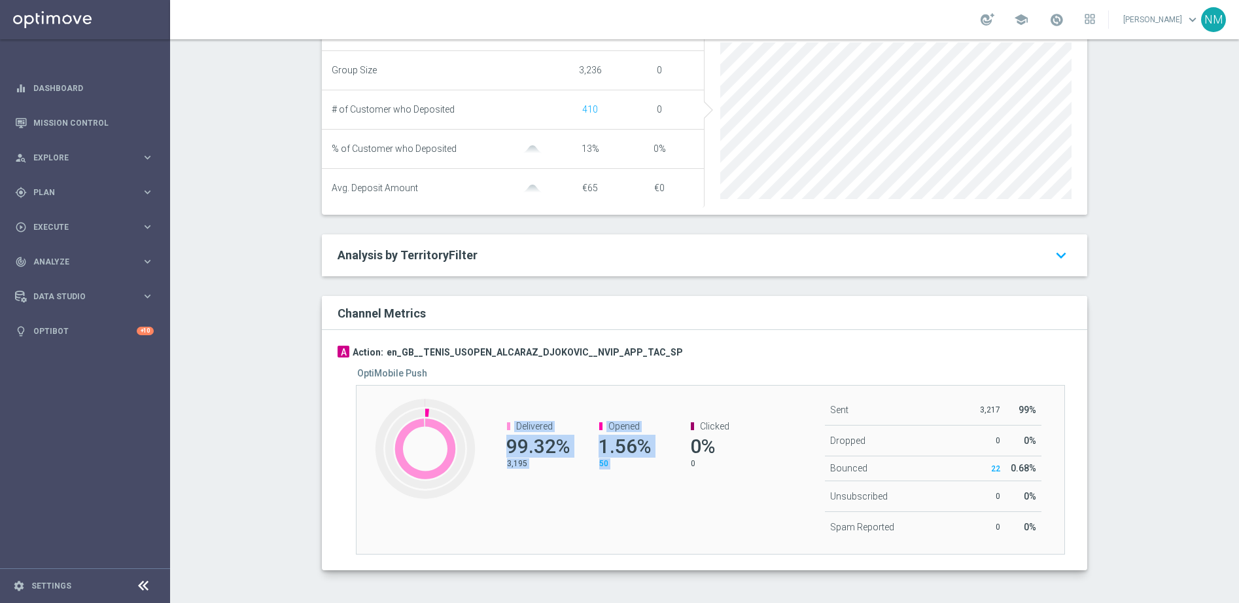
click at [743, 485] on div "Created with Highcharts 9.3.3 Delivered 99.32% 3,195 Opened 1.56% 50 Clicked 0%…" at bounding box center [710, 469] width 709 height 169
click at [702, 463] on p "0" at bounding box center [720, 463] width 59 height 10
drag, startPoint x: 694, startPoint y: 453, endPoint x: 682, endPoint y: 427, distance: 29.0
click at [682, 427] on channel-metrics-number "Clicked 0% 0" at bounding box center [714, 445] width 72 height 48
drag, startPoint x: 531, startPoint y: 461, endPoint x: 499, endPoint y: 425, distance: 48.2
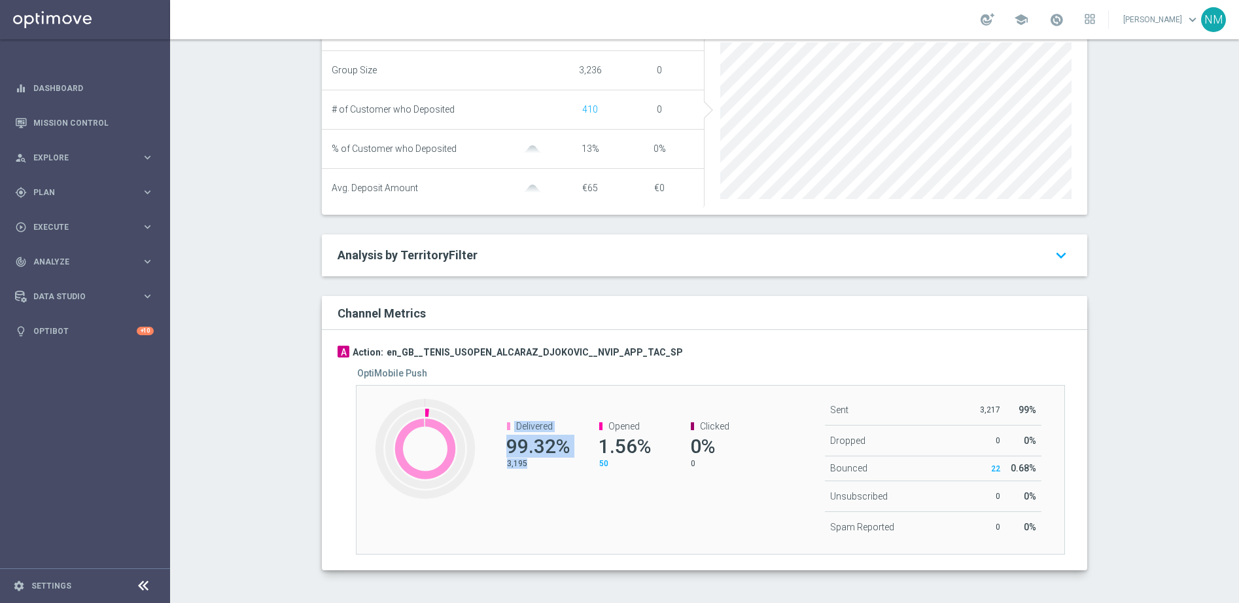
click at [499, 425] on channel-metrics-number "Delivered 99.32% 3,195" at bounding box center [530, 445] width 72 height 48
click at [704, 455] on span "0%" at bounding box center [702, 446] width 25 height 23
drag, startPoint x: 607, startPoint y: 464, endPoint x: 594, endPoint y: 427, distance: 39.5
click at [599, 427] on div "Opened 1.56% 50" at bounding box center [628, 445] width 59 height 48
click at [647, 533] on div "Created with Highcharts 9.3.3 Delivered 99.32% 3,195 Opened 1.56% 50 Clicked 0%…" at bounding box center [710, 469] width 709 height 169
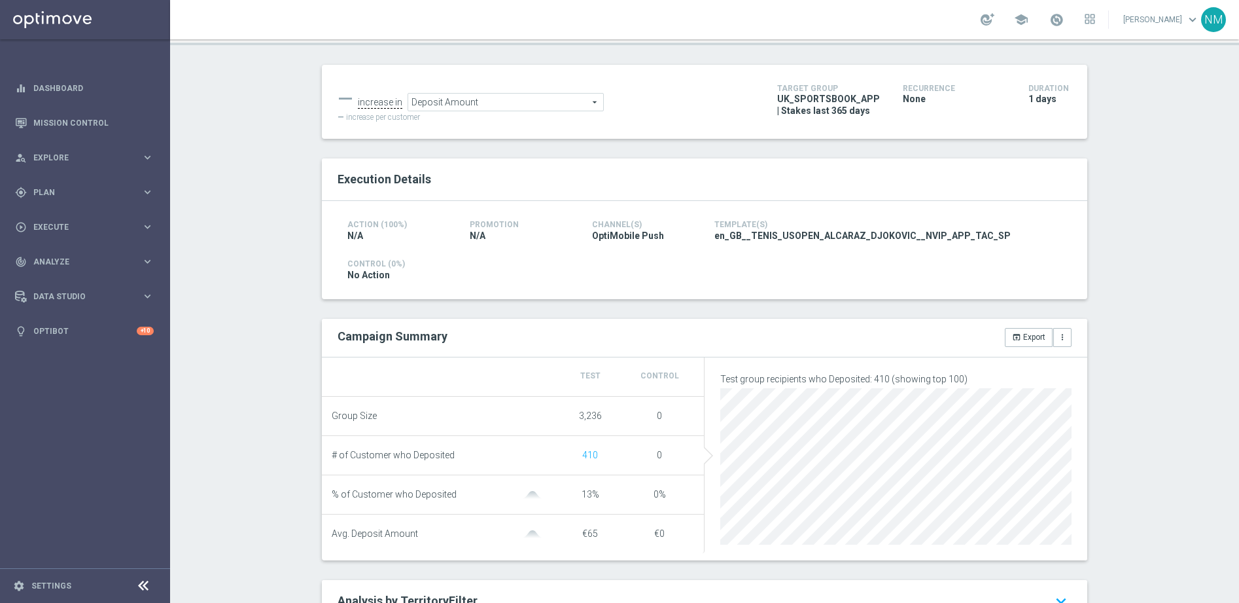
scroll to position [0, 0]
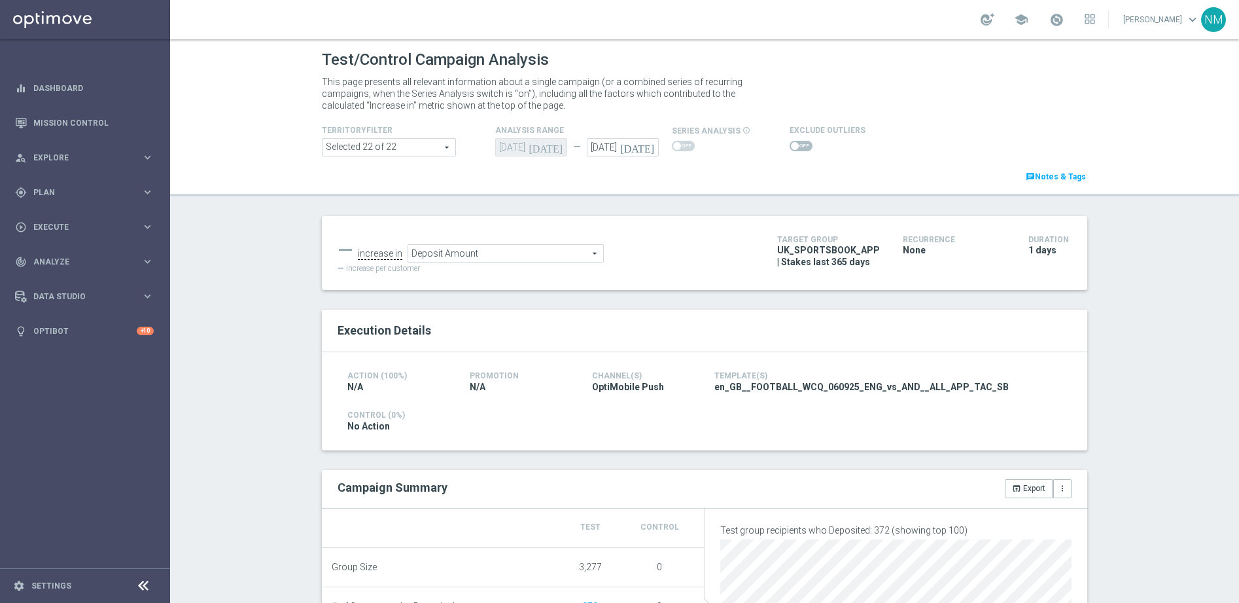
scroll to position [479, 0]
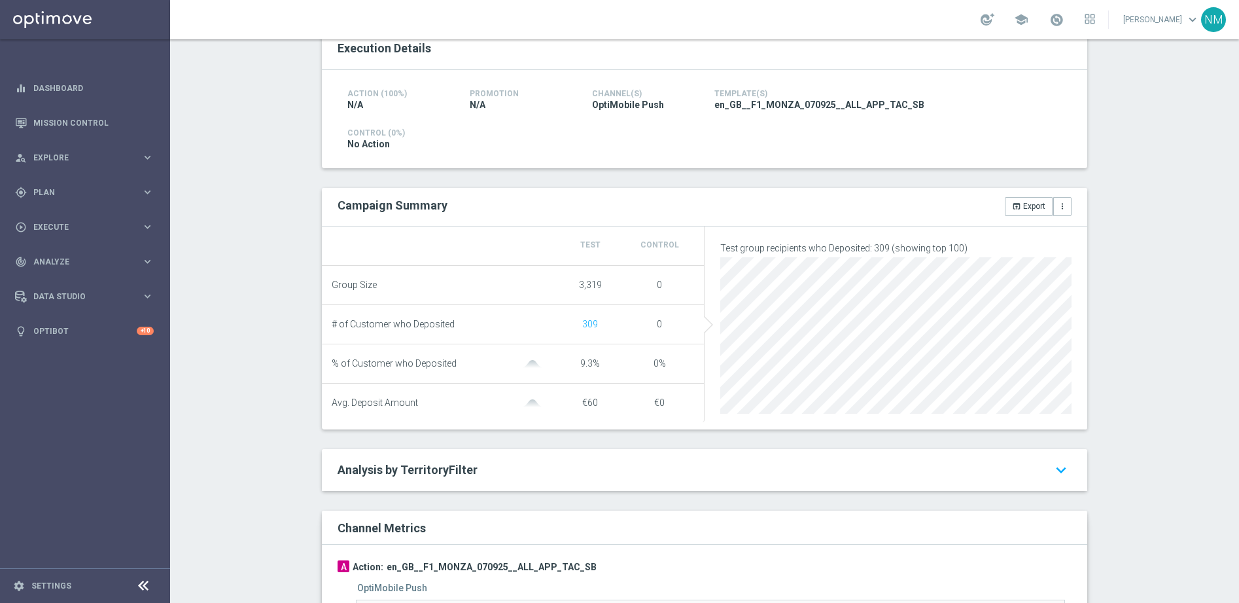
scroll to position [503, 0]
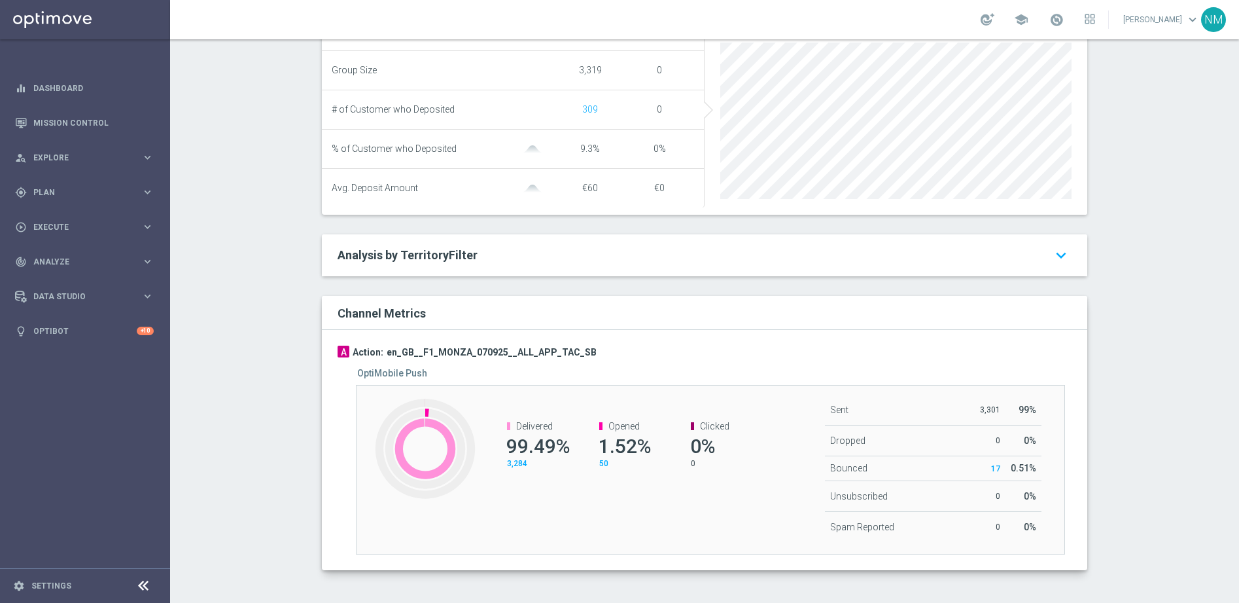
drag, startPoint x: 529, startPoint y: 467, endPoint x: 501, endPoint y: 464, distance: 27.6
click at [507, 464] on div "3,284" at bounding box center [536, 463] width 59 height 11
click at [567, 489] on div "Created with Highcharts 9.3.3 Delivered 99.49% 3,284 Opened 1.52% 50 Clicked 0%…" at bounding box center [710, 469] width 709 height 169
drag, startPoint x: 538, startPoint y: 463, endPoint x: 501, endPoint y: 465, distance: 36.7
click at [501, 465] on channel-metrics-number "Delivered 99.49% 3,284" at bounding box center [530, 445] width 72 height 48
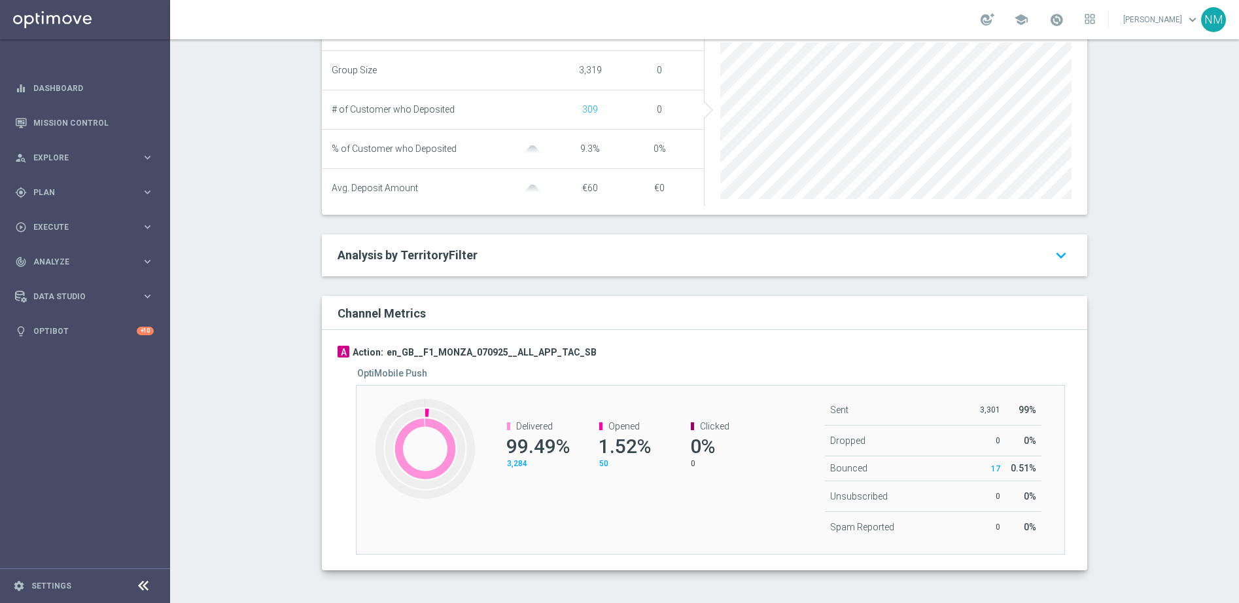
click at [603, 484] on div "Created with Highcharts 9.3.3 Delivered 99.49% 3,284 Opened 1.52% 50 Clicked 0%…" at bounding box center [710, 469] width 709 height 169
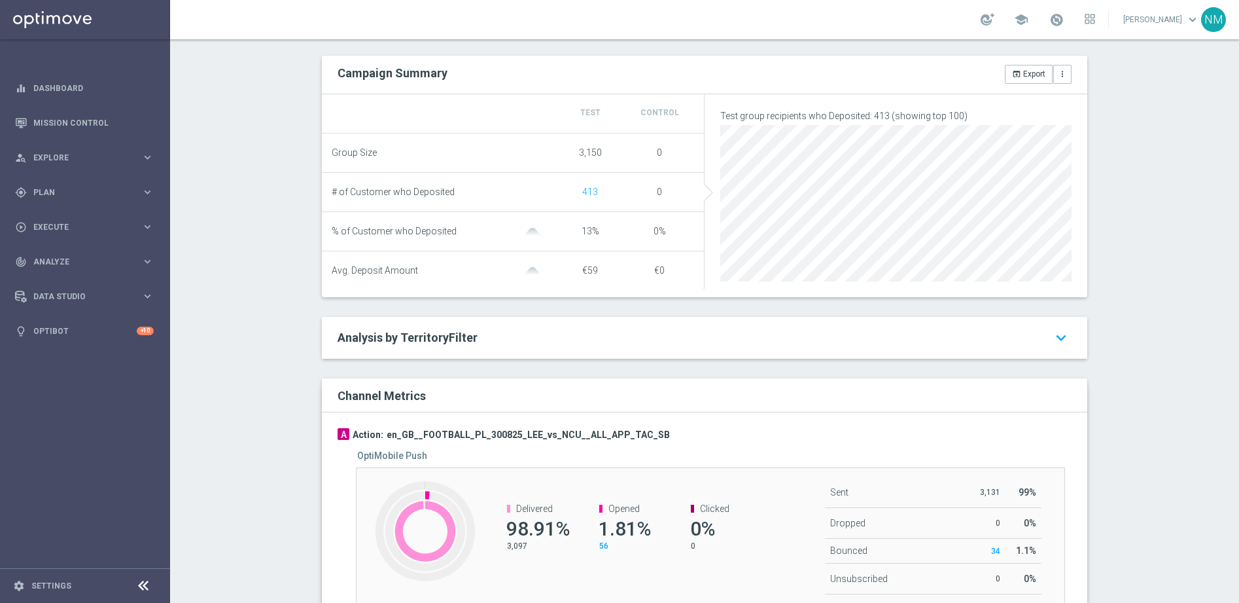
scroll to position [503, 0]
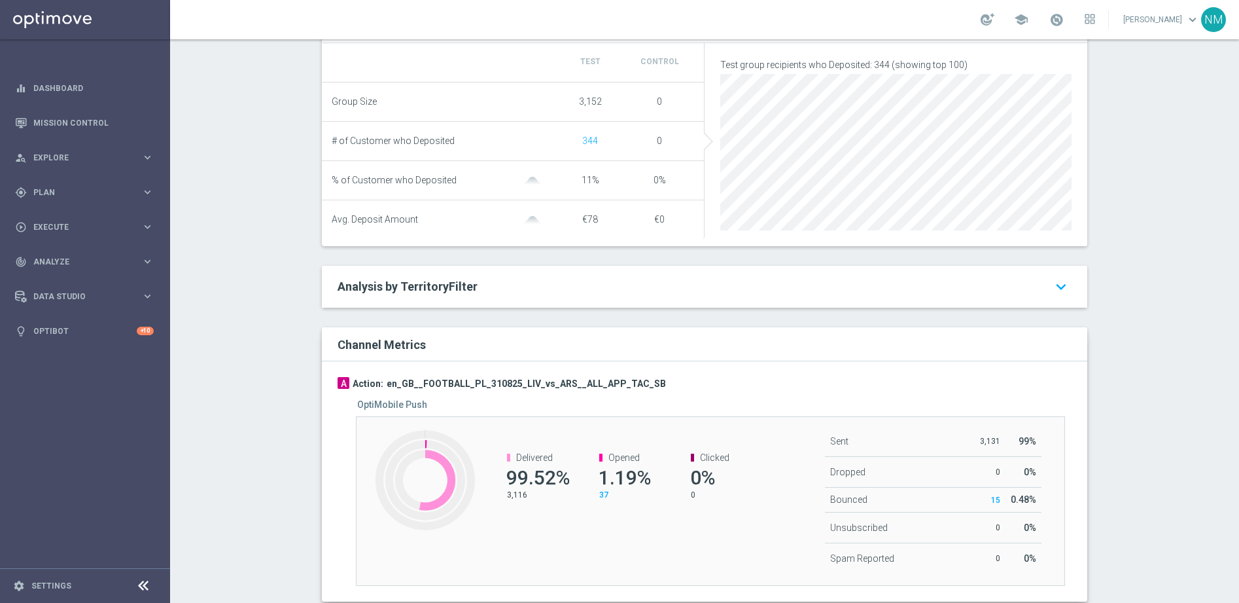
scroll to position [503, 0]
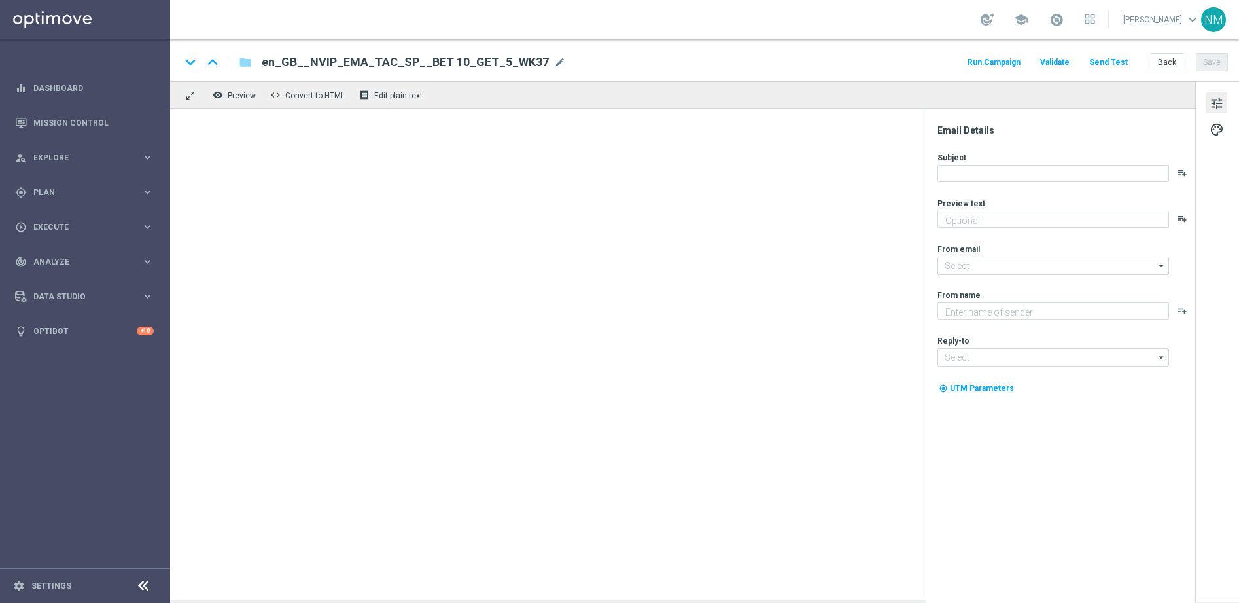
type textarea "Stake just £10 on any Premier League acca to claim your FREEBIE."
type textarea "Lottoland"
type input "[EMAIL_ADDRESS][DOMAIN_NAME]"
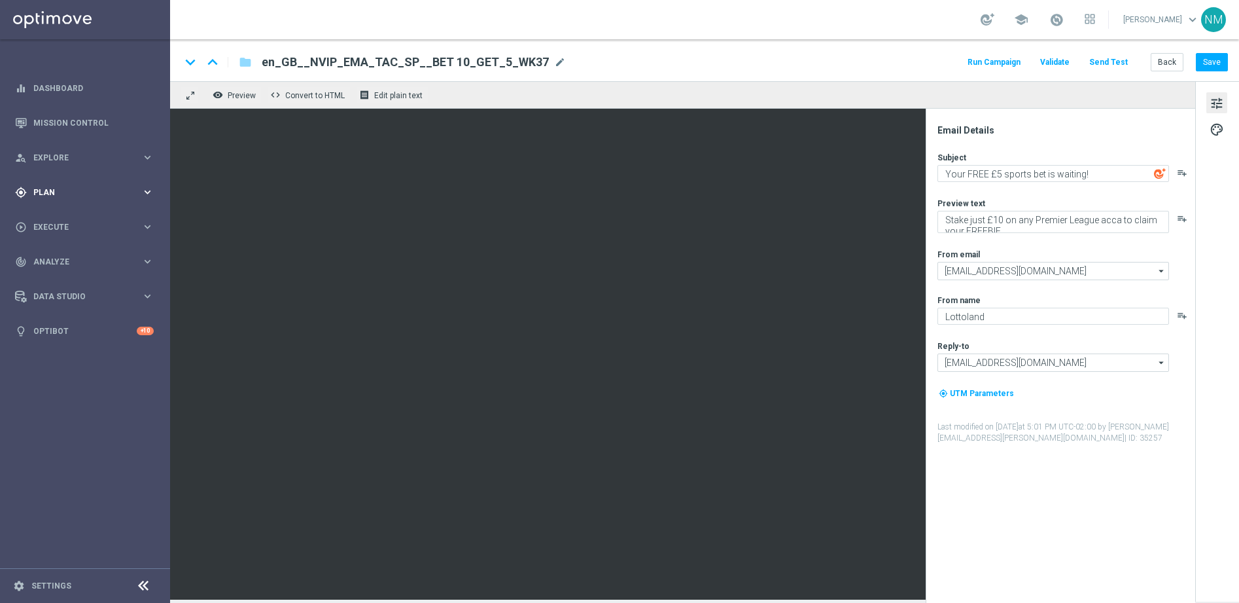
click at [78, 187] on div "gps_fixed Plan" at bounding box center [78, 193] width 126 height 12
click at [80, 152] on div "person_search Explore" at bounding box center [78, 158] width 126 height 12
click at [43, 355] on div "gps_fixed Plan keyboard_arrow_right" at bounding box center [84, 349] width 169 height 35
click at [67, 222] on link "Target Groups" at bounding box center [85, 219] width 102 height 10
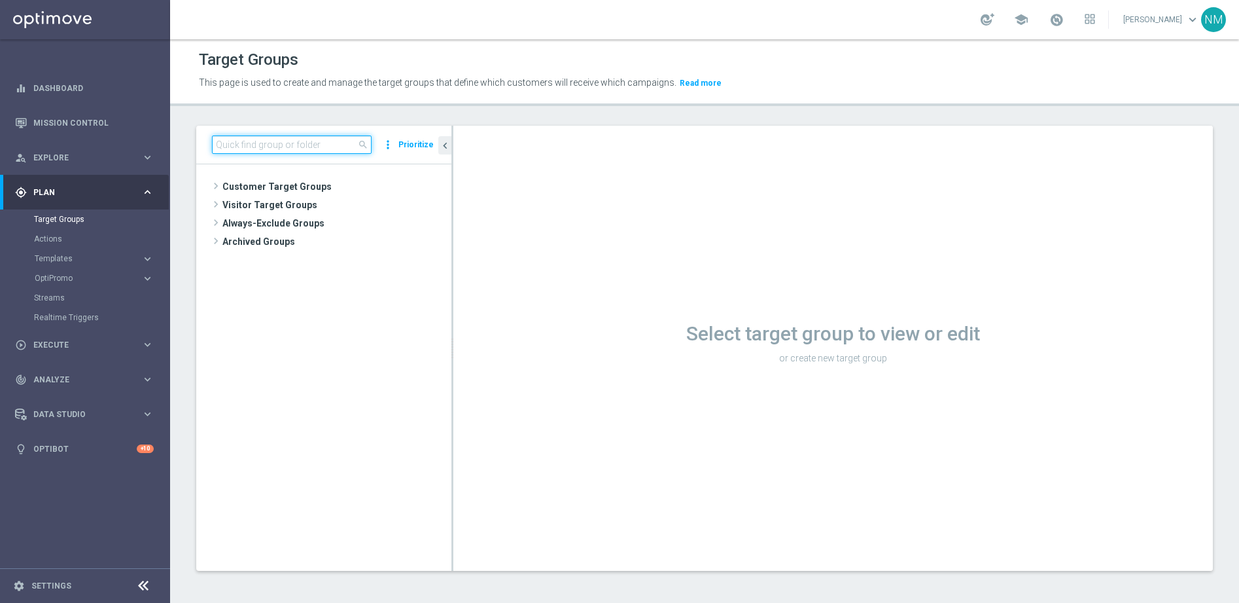
click at [317, 150] on input at bounding box center [292, 144] width 160 height 18
paste input "UK_SPORTSBOOK_EMAIL | Stakes in lifetime"
type input "UK_SPORTSBOOK_EMAIL | Stakes in lifetime"
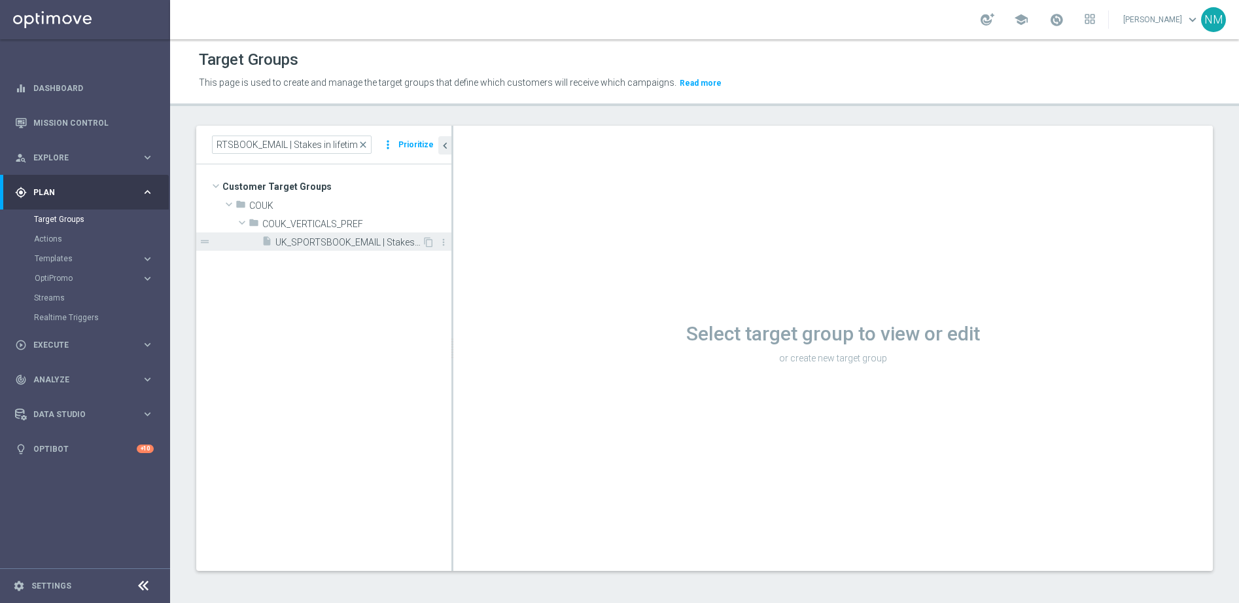
click at [338, 239] on span "UK_SPORTSBOOK_EMAIL | Stakes in lifetime" at bounding box center [348, 242] width 147 height 11
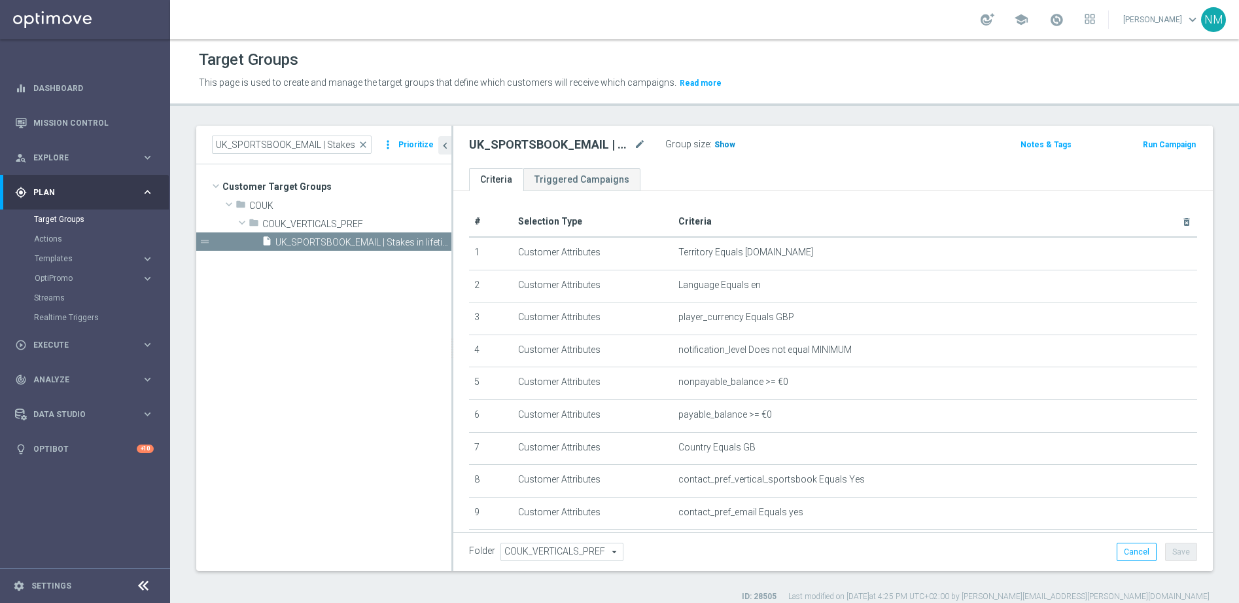
click at [724, 143] on span "Show" at bounding box center [725, 144] width 21 height 9
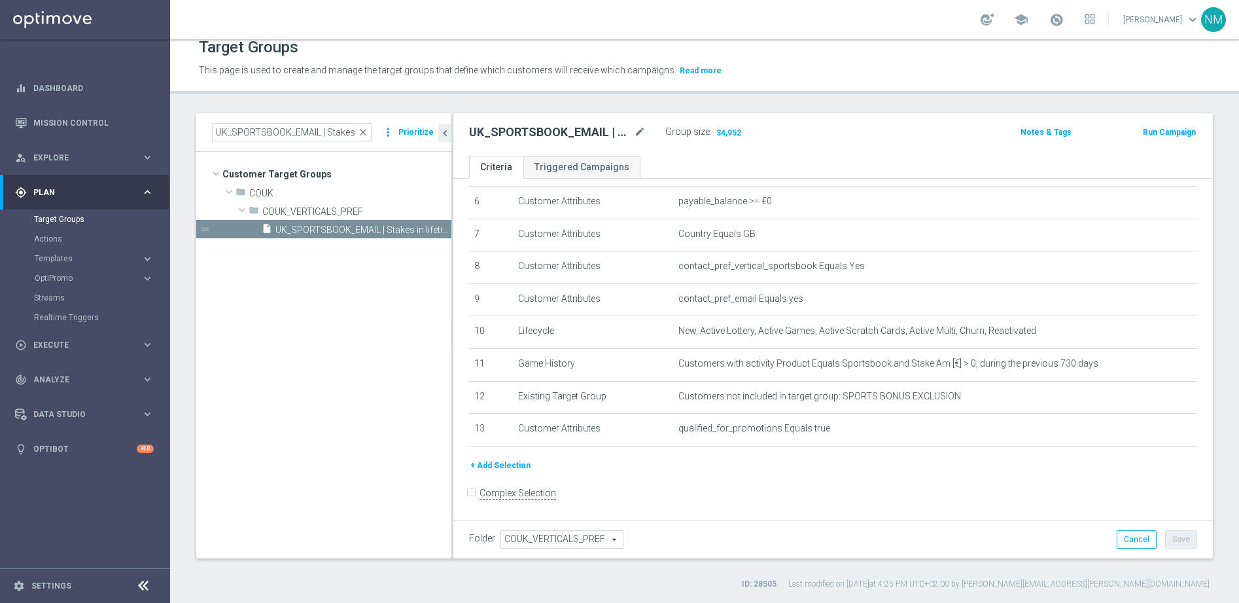
scroll to position [201, 0]
click at [432, 228] on icon "content_copy" at bounding box center [428, 229] width 10 height 10
click at [351, 226] on span "Copy of UK_SPORTSBOOK_EMAIL | Stakes in lifetime" at bounding box center [348, 229] width 147 height 11
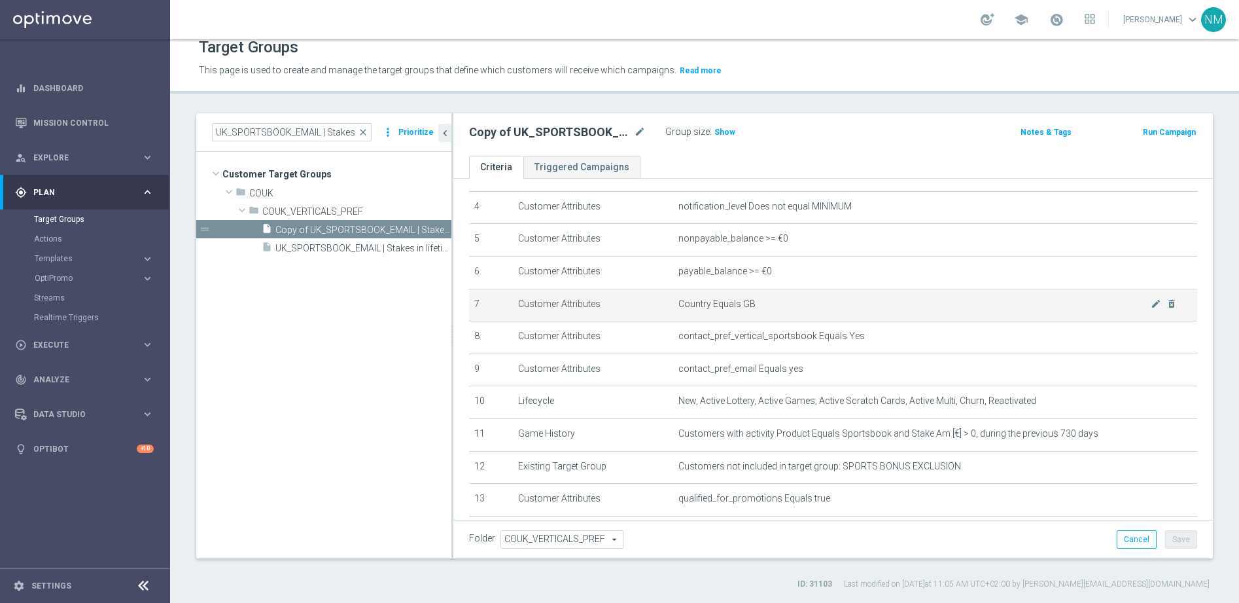
scroll to position [201, 0]
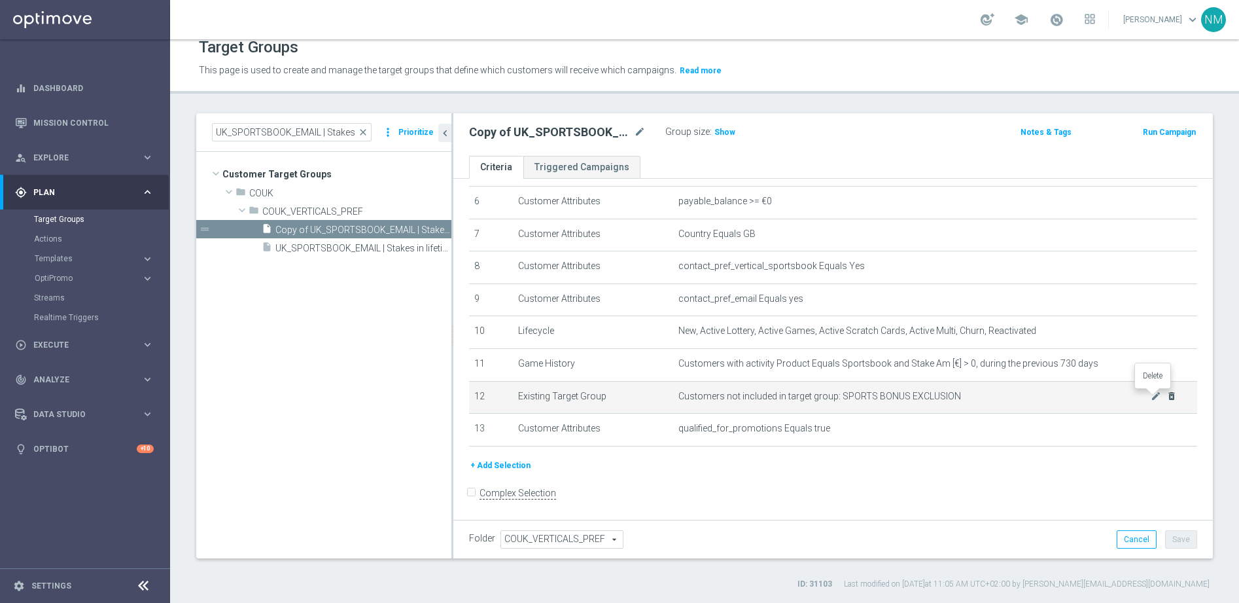
click at [1167, 397] on icon "delete_forever" at bounding box center [1172, 396] width 10 height 10
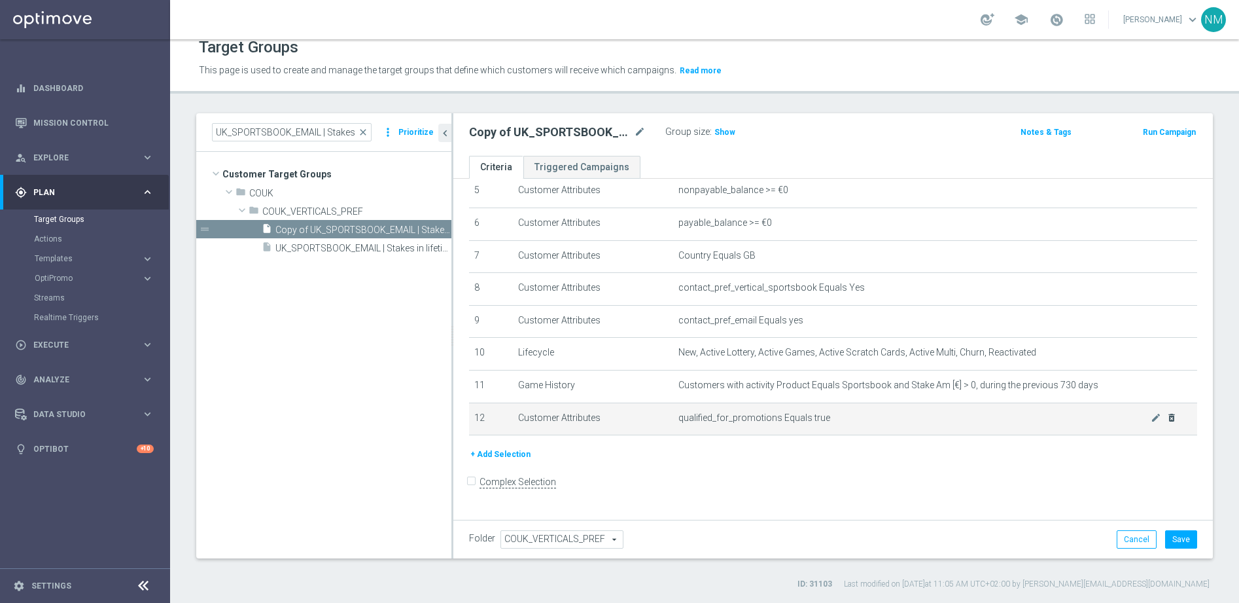
scroll to position [168, 0]
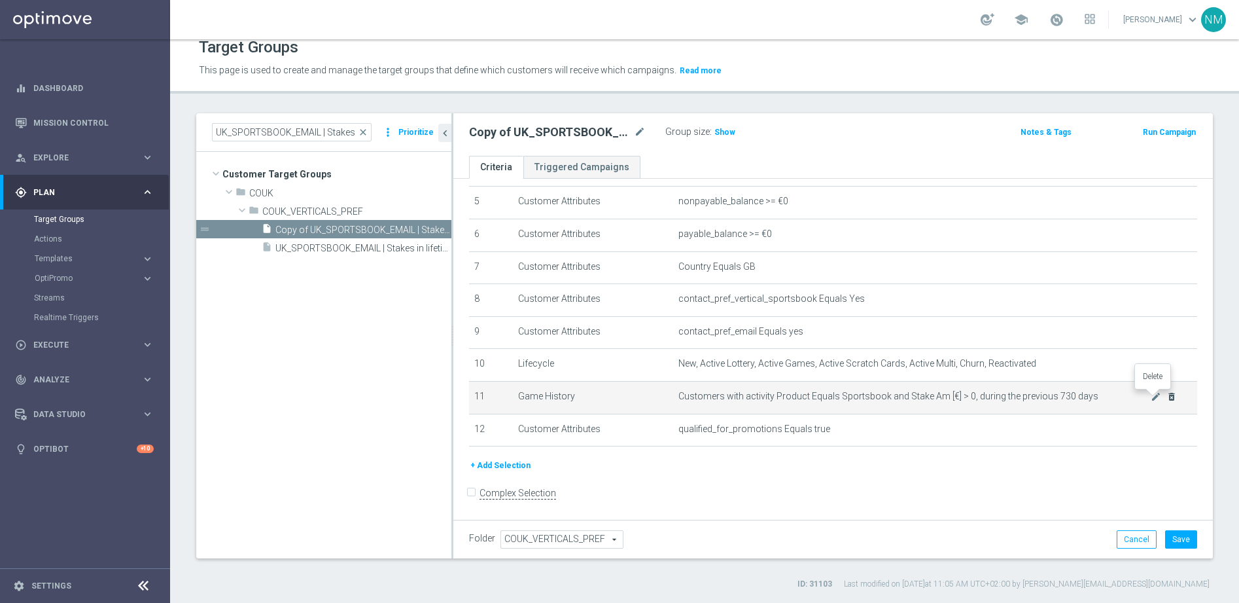
click at [1167, 397] on icon "delete_forever" at bounding box center [1172, 396] width 10 height 10
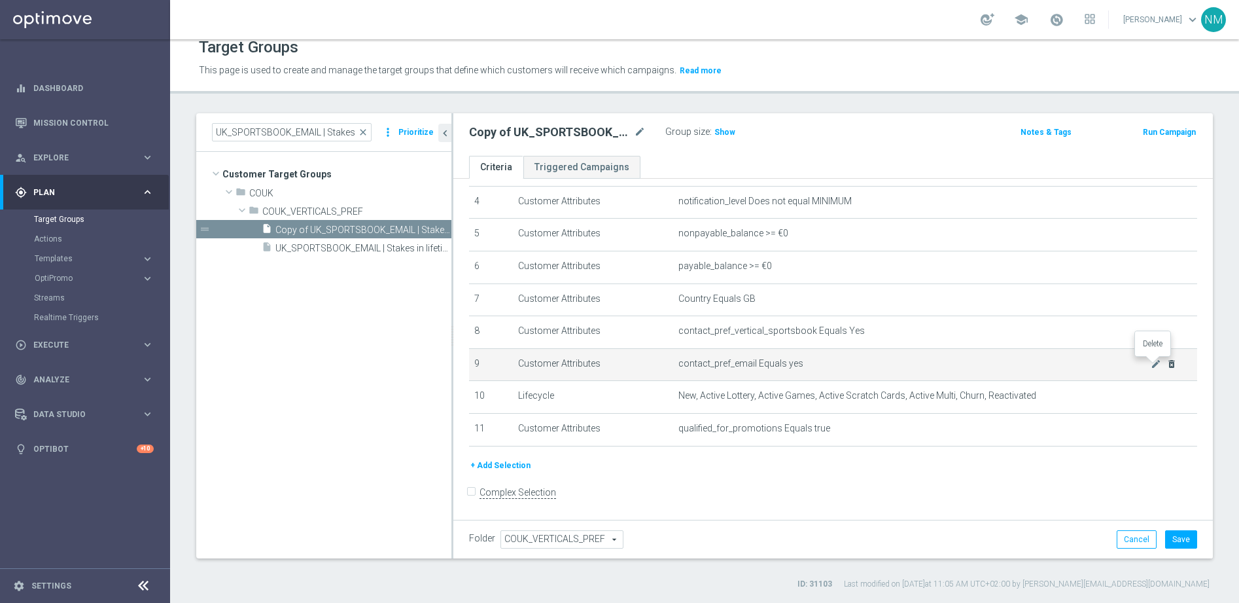
click at [1167, 363] on icon "delete_forever" at bounding box center [1172, 364] width 10 height 10
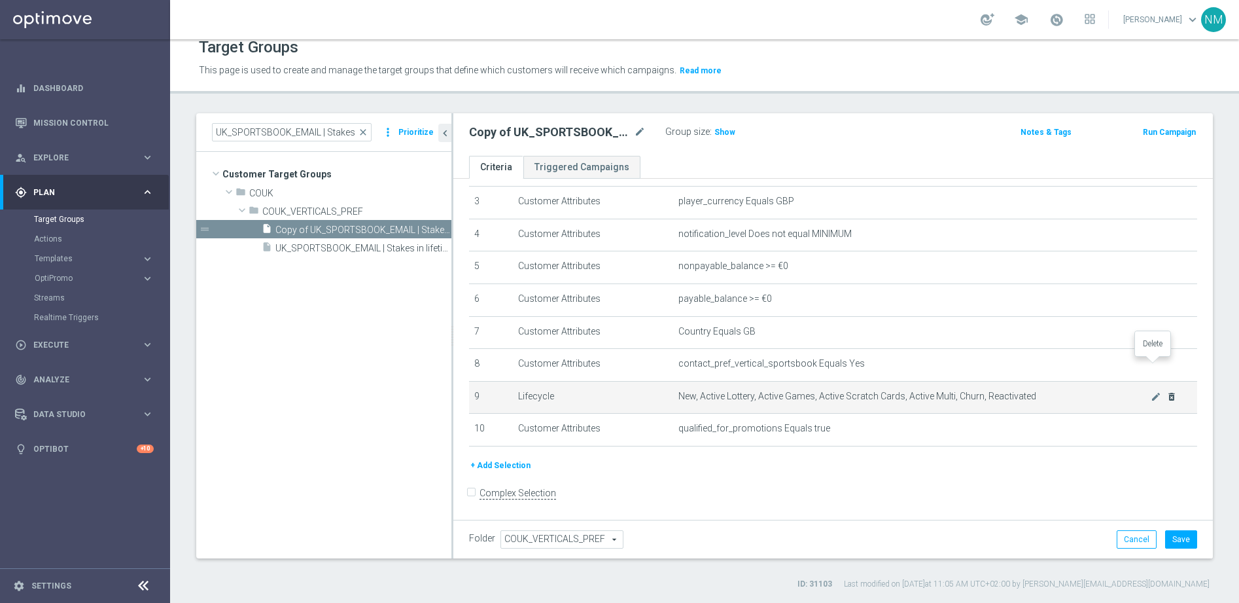
click at [0, 0] on icon "delete_forever" at bounding box center [0, 0] width 0 height 0
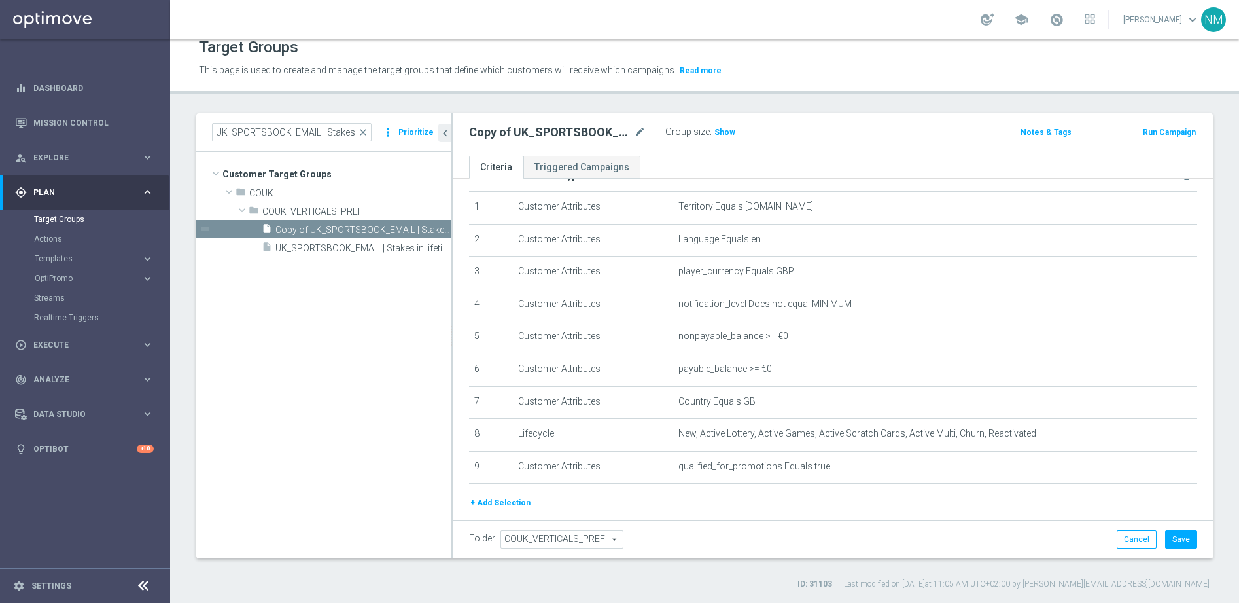
scroll to position [71, 0]
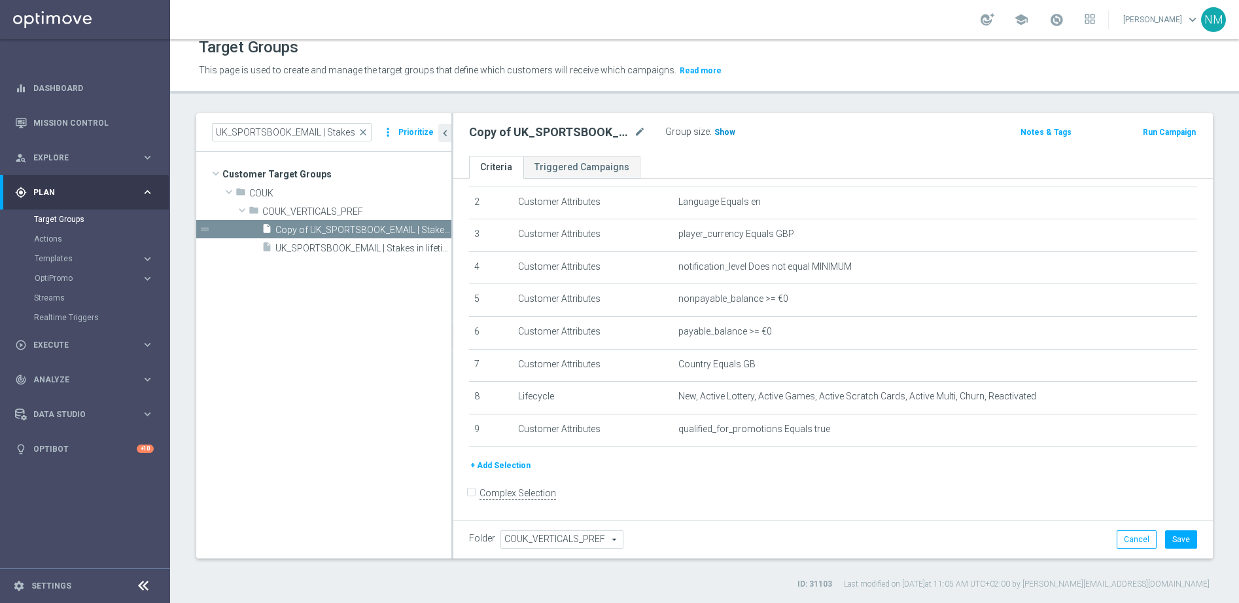
click at [720, 135] on span "Show" at bounding box center [725, 132] width 21 height 9
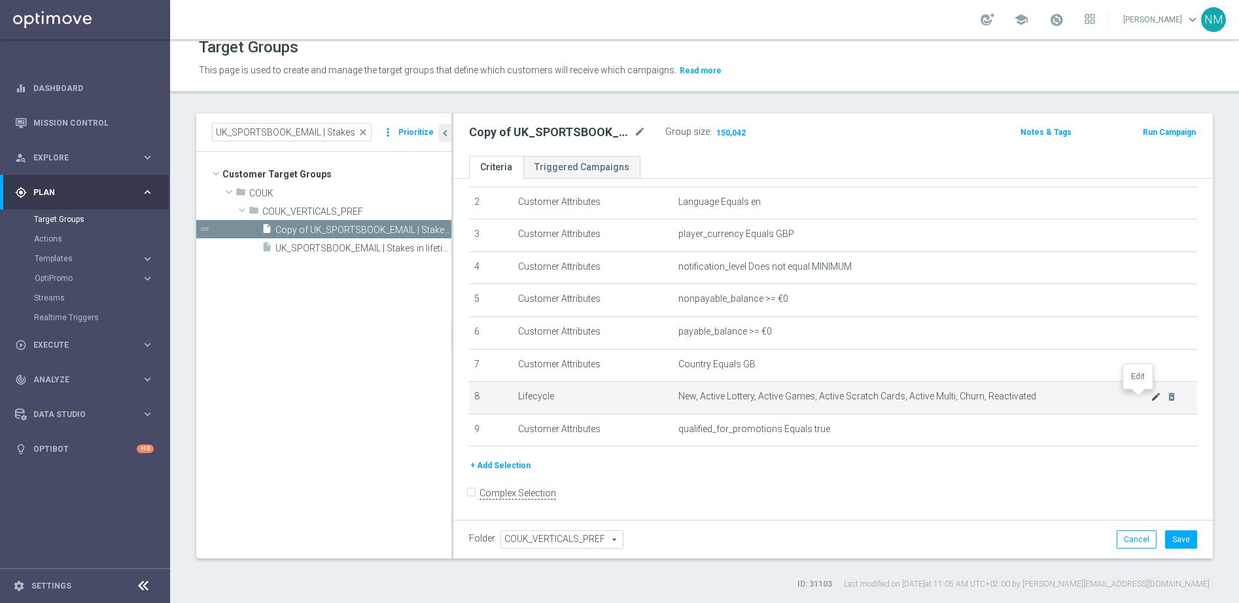
click at [1151, 395] on icon "mode_edit" at bounding box center [1156, 396] width 10 height 10
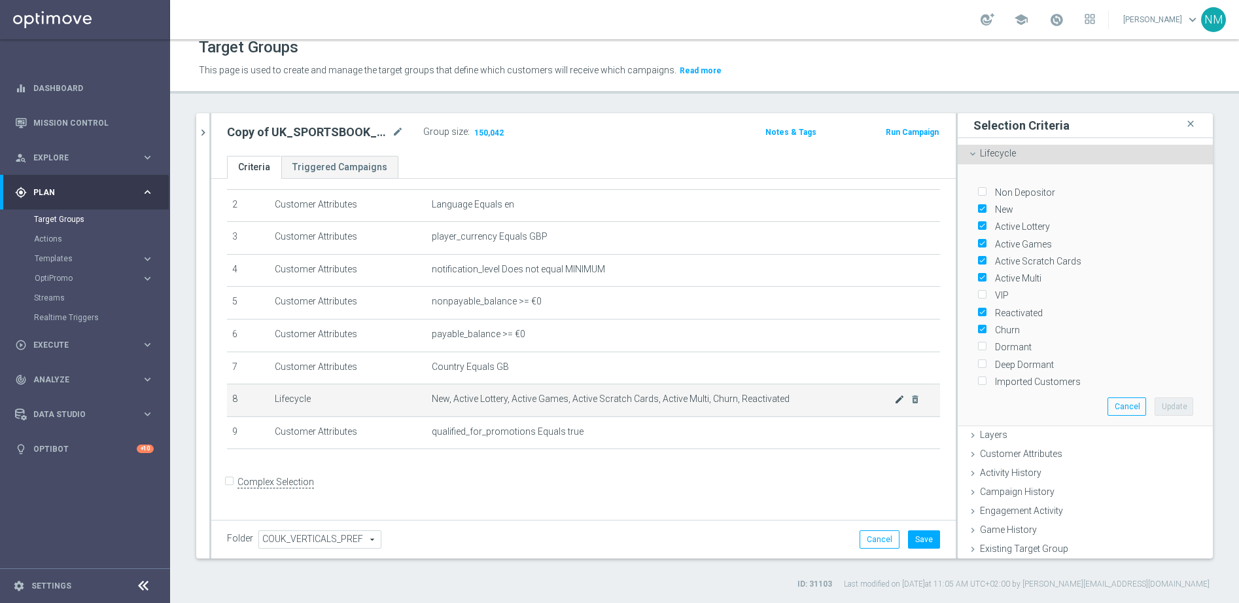
scroll to position [57, 0]
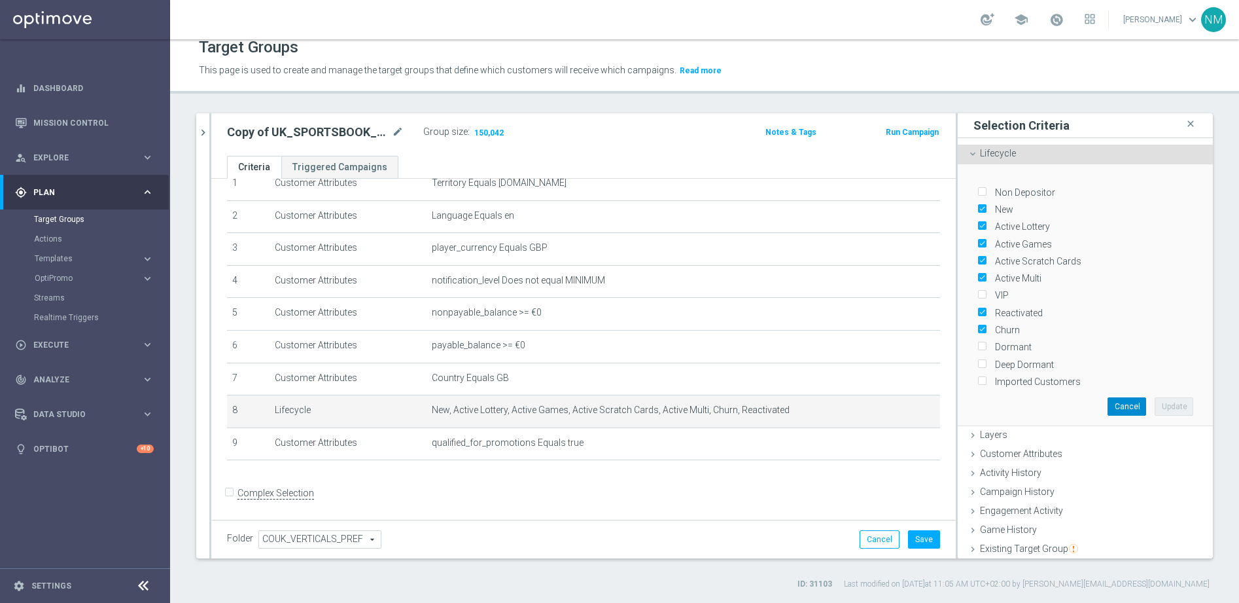
click at [1108, 400] on button "Cancel" at bounding box center [1127, 406] width 39 height 18
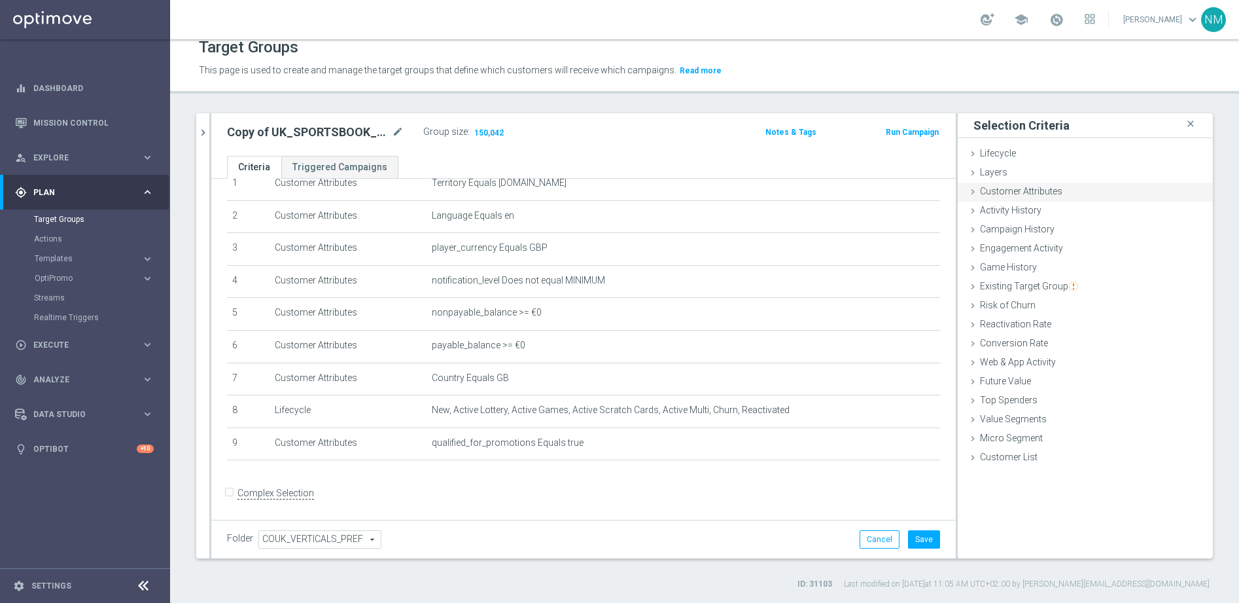
click at [1031, 192] on span "Customer Attributes" at bounding box center [1021, 191] width 82 height 10
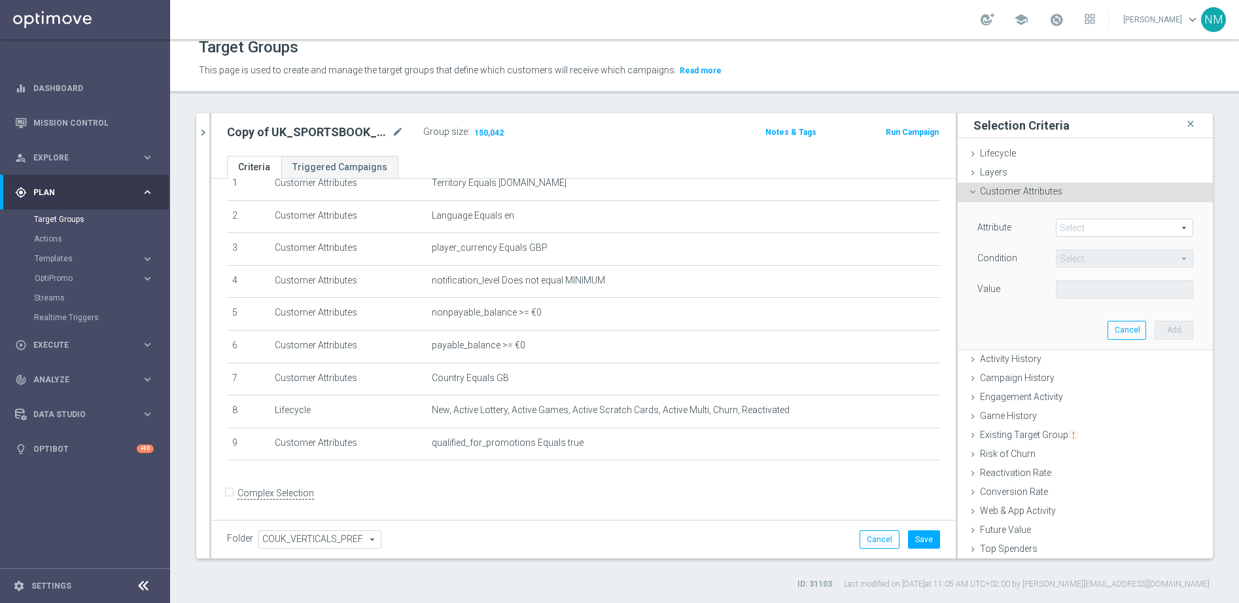
click at [1084, 230] on span at bounding box center [1125, 227] width 136 height 17
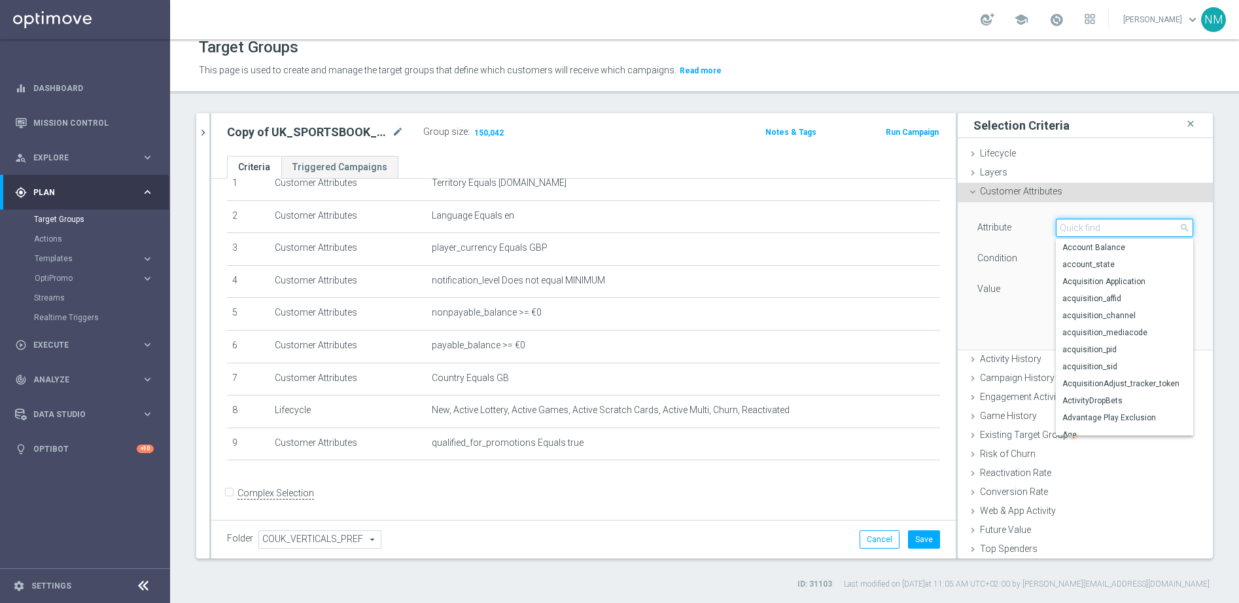
click at [1071, 231] on input "search" at bounding box center [1124, 228] width 137 height 18
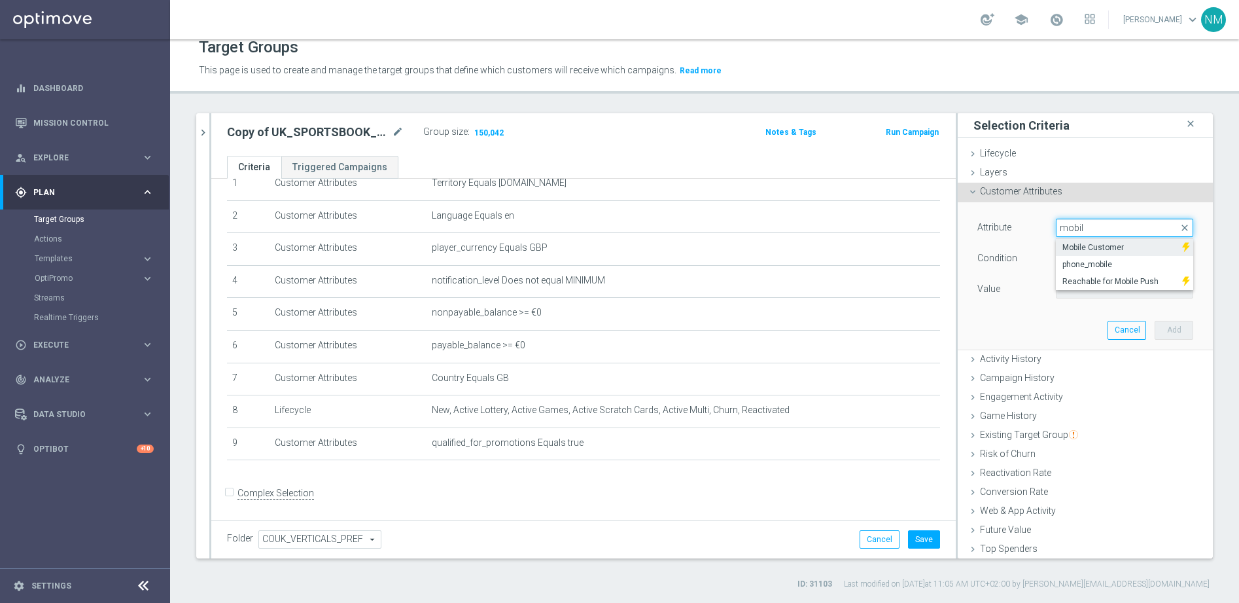
type input "mobil"
click at [1072, 249] on span "Mobile Customer" at bounding box center [1119, 247] width 113 height 10
type input "Mobile Customer"
type input "Equals"
click at [1101, 285] on span at bounding box center [1125, 289] width 136 height 17
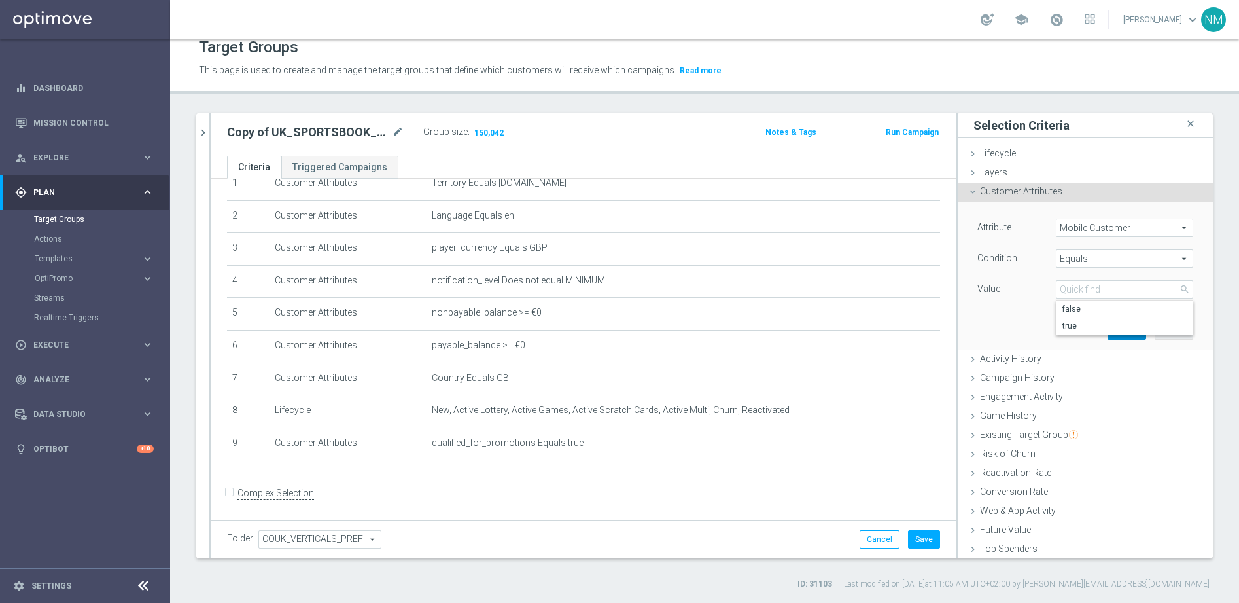
click at [1083, 321] on span "true" at bounding box center [1125, 326] width 124 height 10
type input "true"
click at [1157, 335] on button "Add" at bounding box center [1174, 330] width 39 height 18
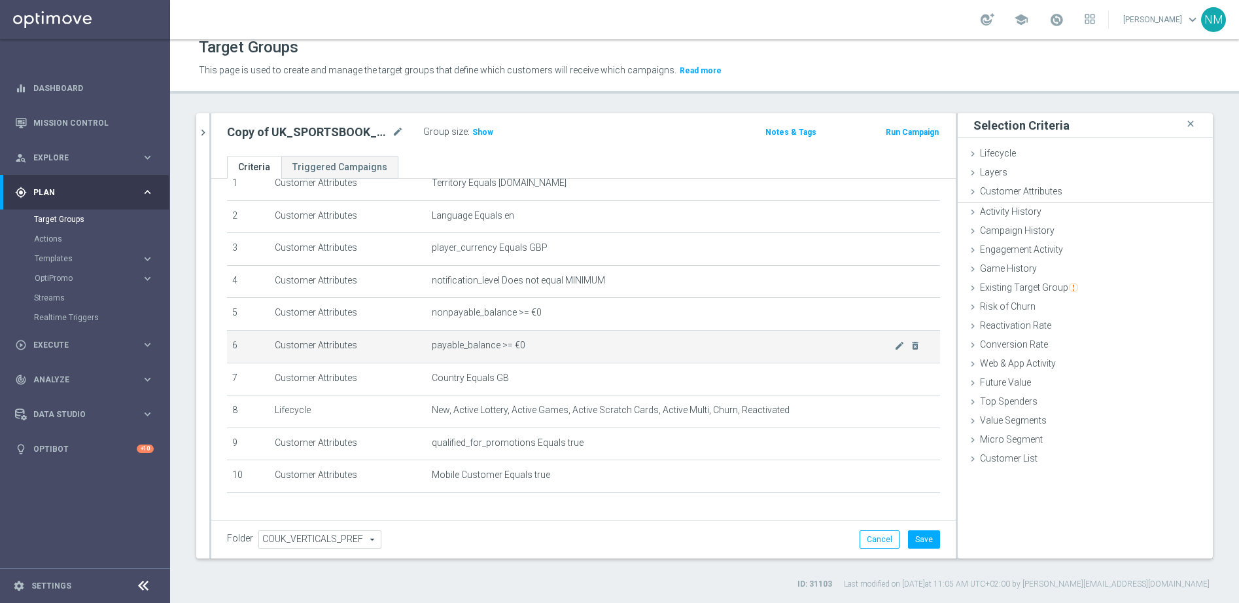
scroll to position [71, 0]
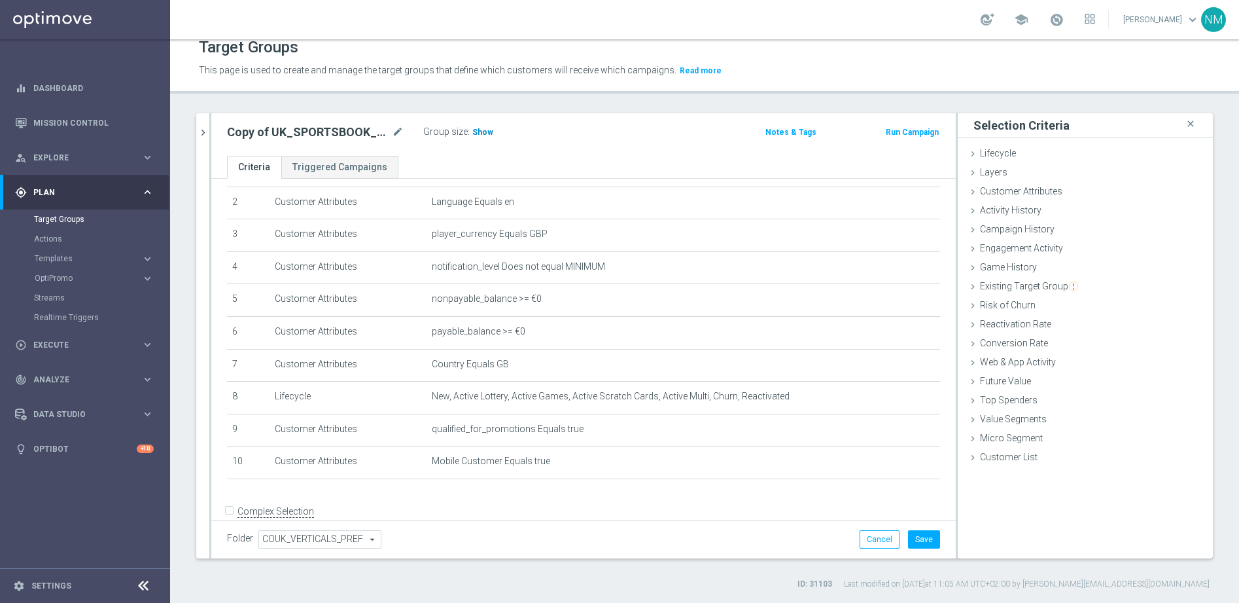
click at [480, 137] on h3 "Show" at bounding box center [483, 132] width 24 height 14
click at [205, 135] on icon "chevron_right" at bounding box center [203, 132] width 12 height 12
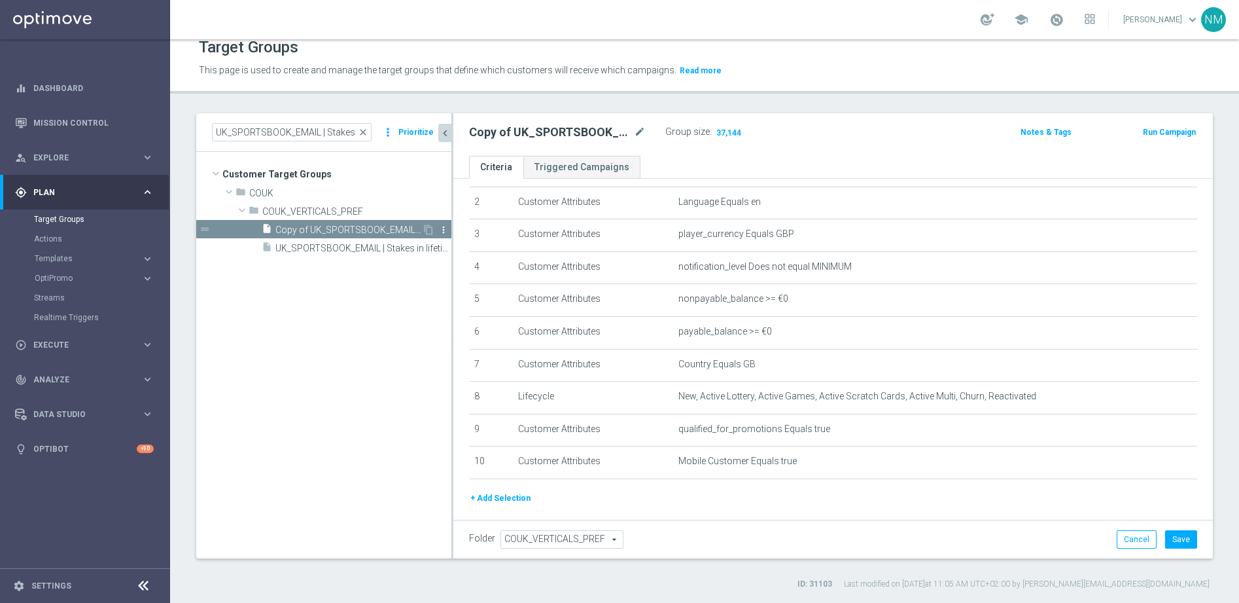
click at [442, 226] on icon "more_vert" at bounding box center [443, 229] width 10 height 10
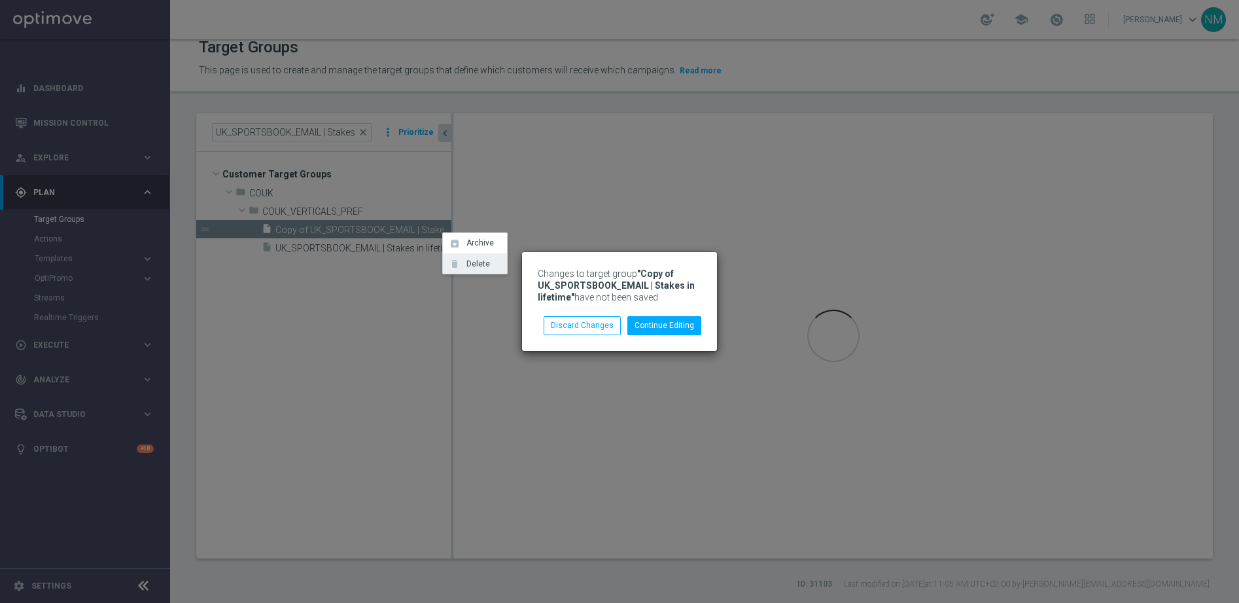
click at [474, 262] on span "Delete" at bounding box center [476, 263] width 28 height 9
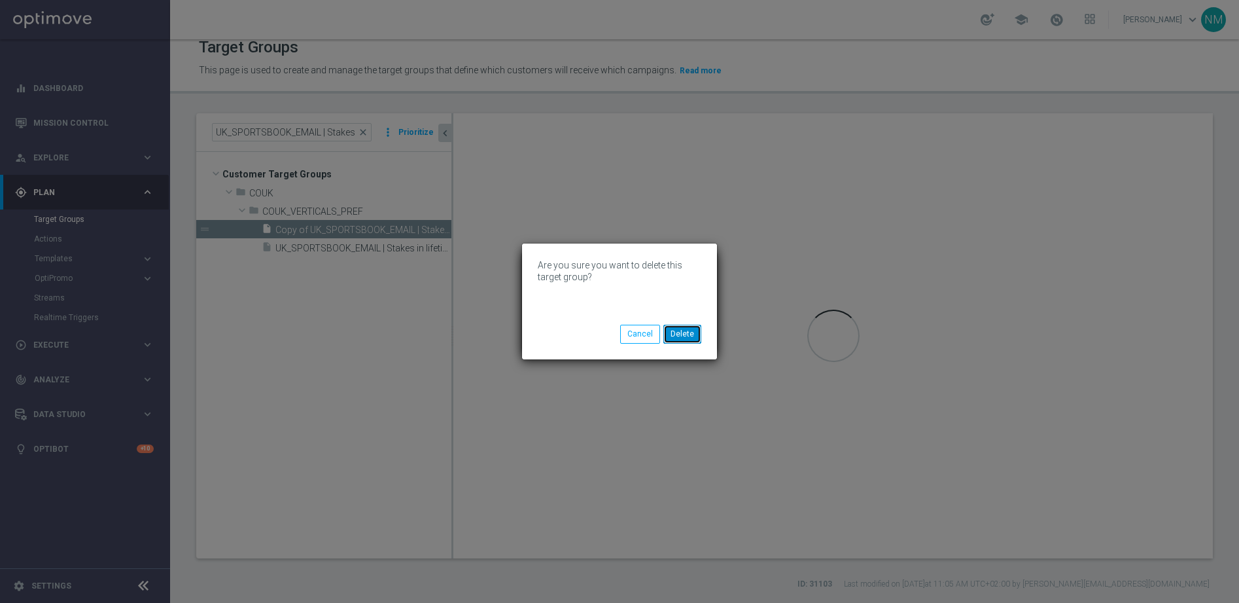
click at [694, 334] on button "Delete" at bounding box center [683, 334] width 38 height 18
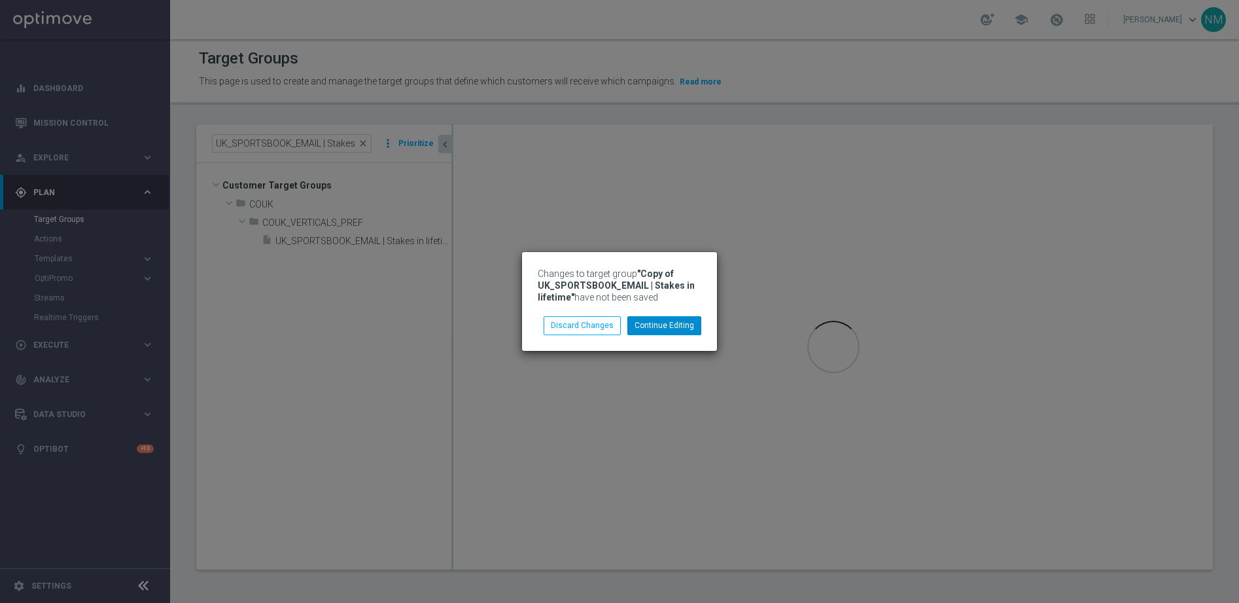
scroll to position [1, 0]
click at [586, 328] on button "Discard Changes" at bounding box center [582, 325] width 77 height 18
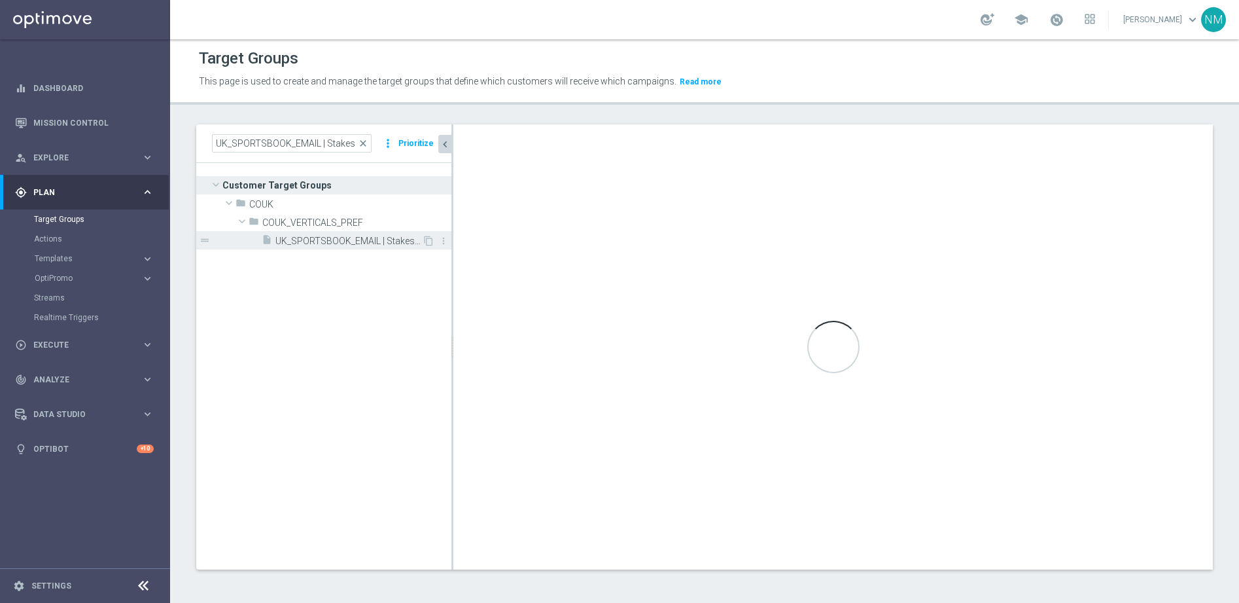
click at [342, 234] on div "insert_drive_file UK_SPORTSBOOK_EMAIL | Stakes in lifetime" at bounding box center [342, 240] width 160 height 18
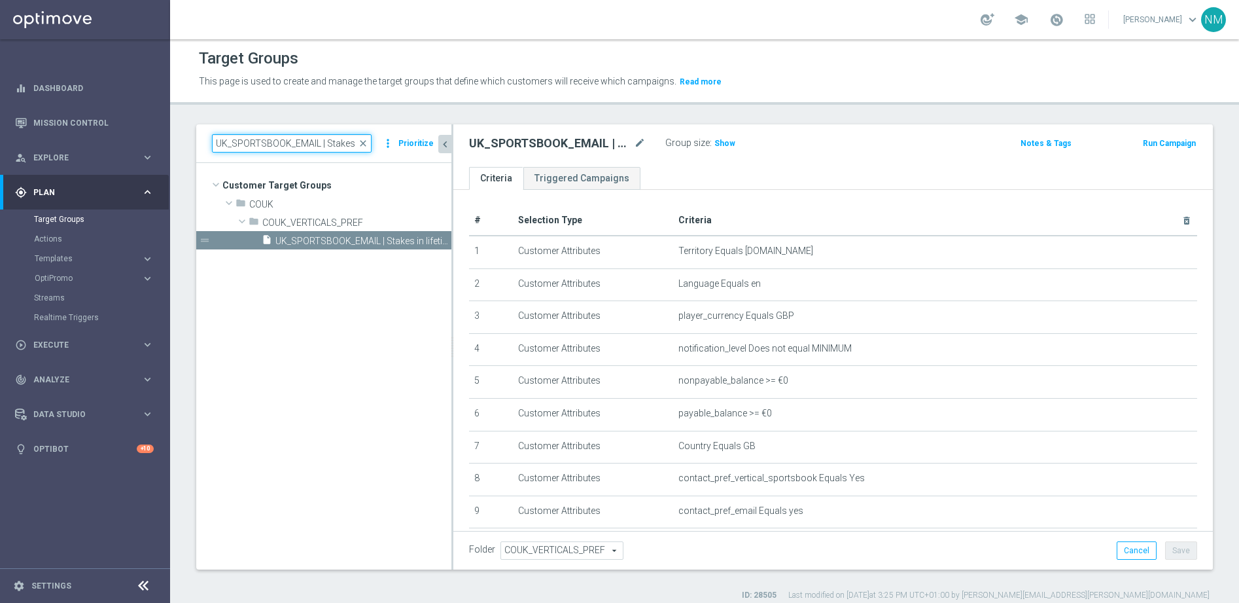
click at [326, 149] on input "UK_SPORTSBOOK_EMAIL | Stakes in lifetime" at bounding box center [292, 143] width 160 height 18
paste input "CASINO_RICHINBOX | NOT ON APP YET"
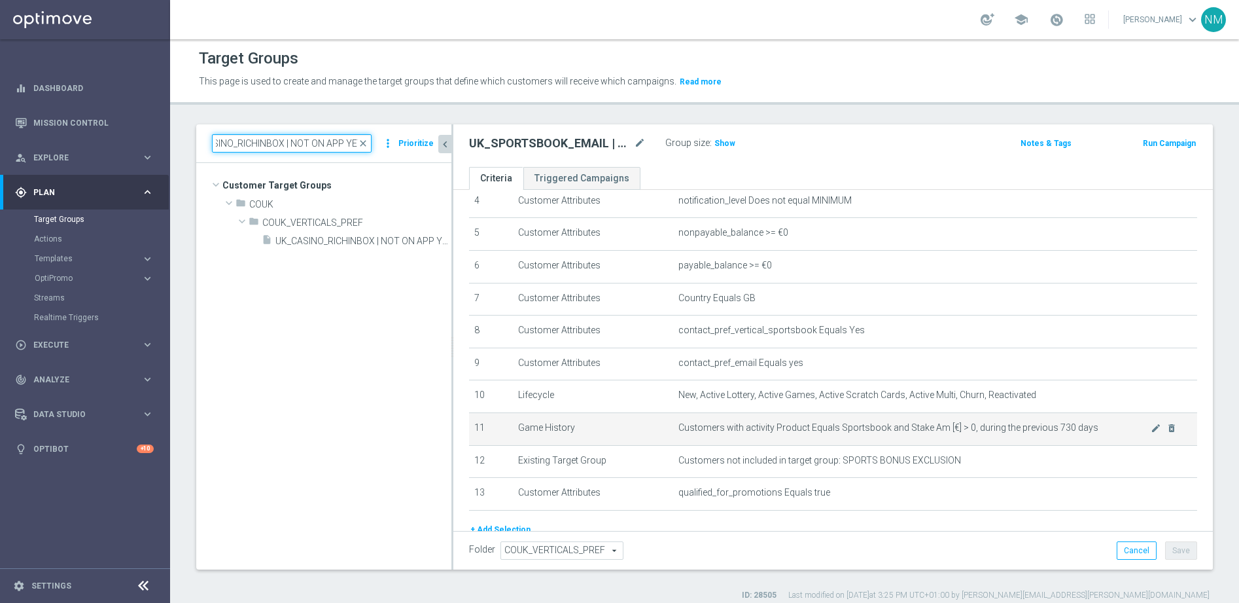
scroll to position [152, 0]
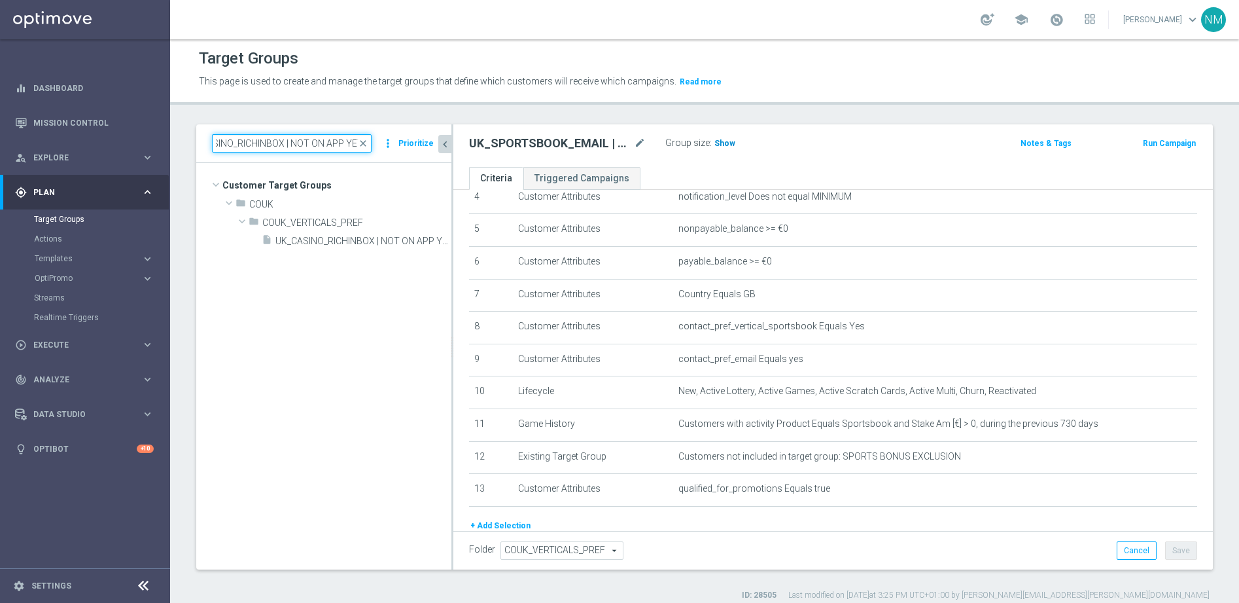
type input "UK_CASINO_RICHINBOX | NOT ON APP YET"
click at [720, 143] on span "Show" at bounding box center [725, 143] width 21 height 9
click at [317, 238] on span "UK_CASINO_RICHINBOX | NOT ON APP YET" at bounding box center [348, 241] width 147 height 11
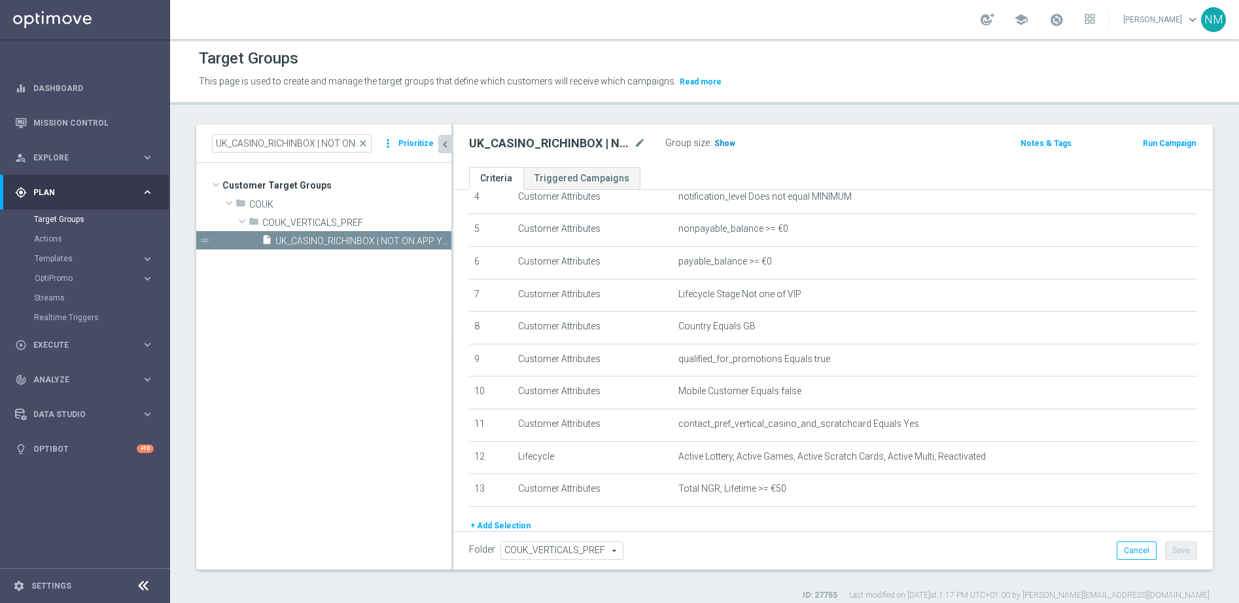
click at [730, 136] on h3 "Show" at bounding box center [725, 143] width 24 height 14
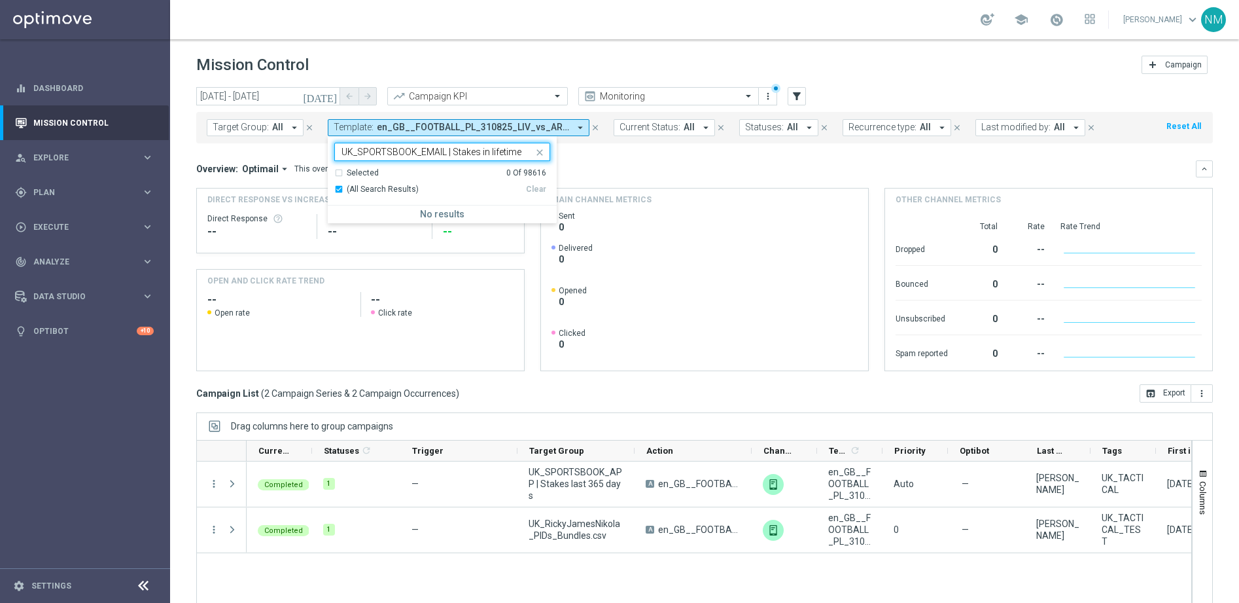
scroll to position [52, 0]
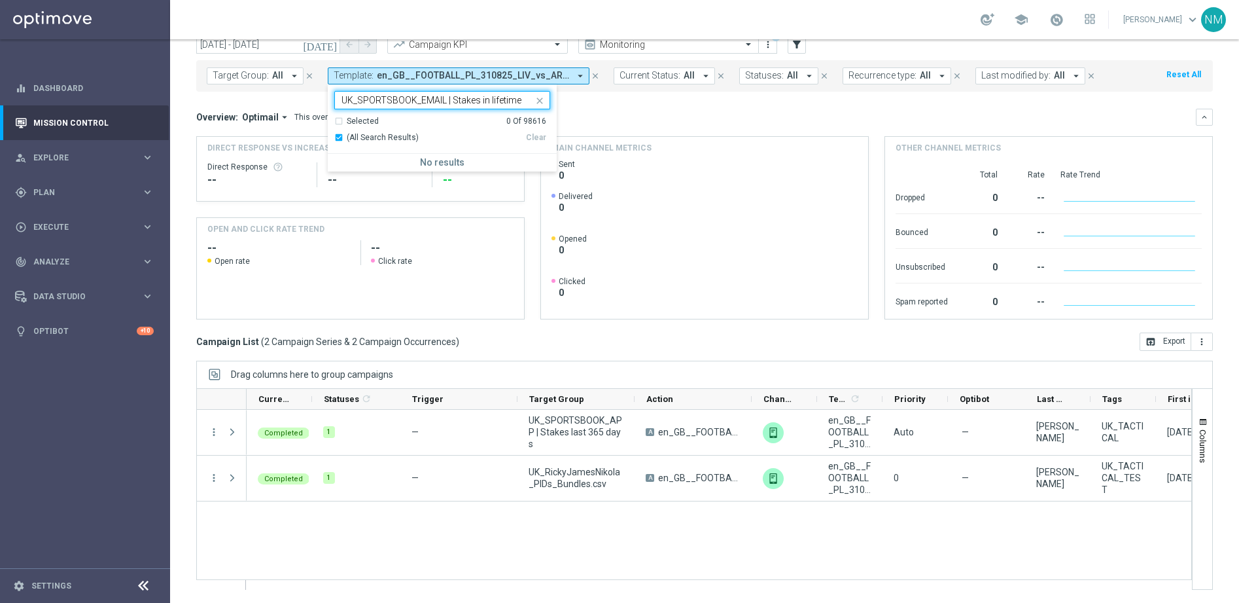
click at [405, 102] on input "UK_SPORTSBOOK_EMAIL | Stakes in lifetime" at bounding box center [438, 100] width 192 height 11
click at [542, 156] on div "en_GB__20FS_APP_OFFER_REBRANDED__NVIP_RI_TAC_GM - en_GB__20FS_APP_OFFER_REBRAND…" at bounding box center [442, 164] width 216 height 21
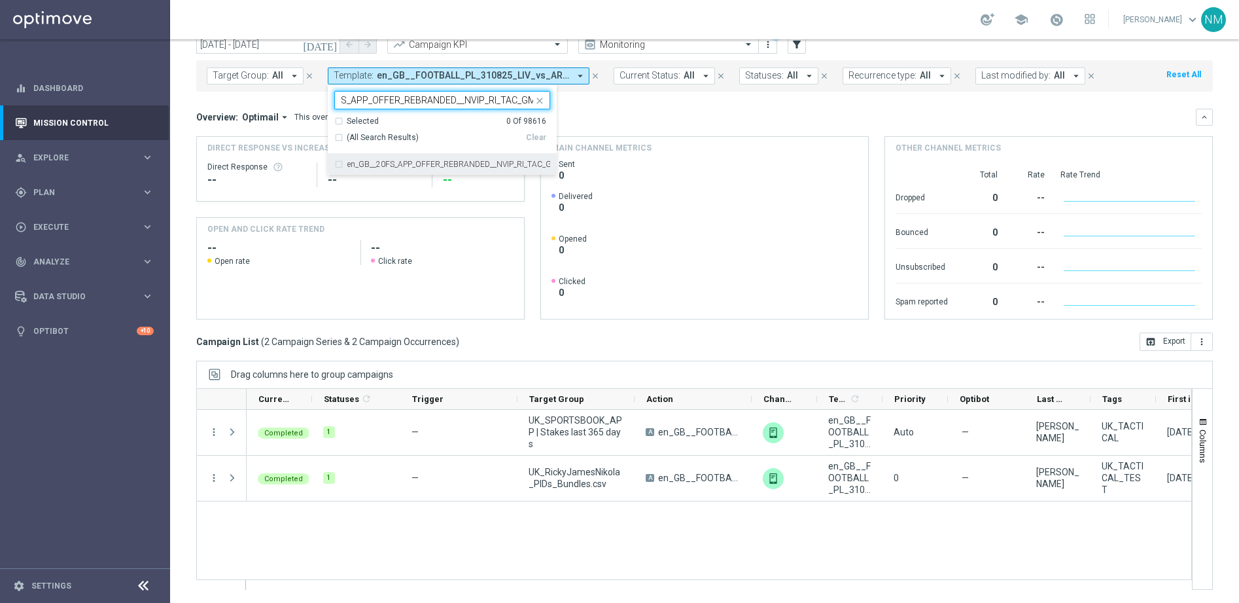
type input "en_GB__20FS_APP_OFFER_REBRANDED__NVIP_RI_TAC_GM"
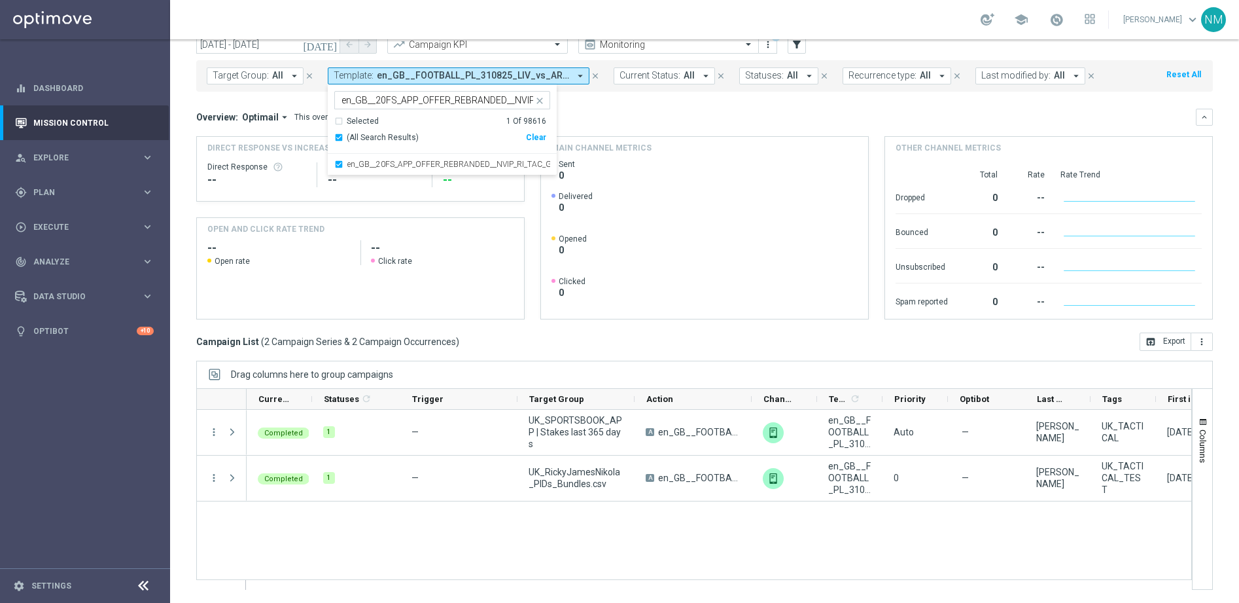
click at [614, 113] on div "Overview: Optimail arrow_drop_down This overview shows data of campaigns execut…" at bounding box center [696, 117] width 1000 height 12
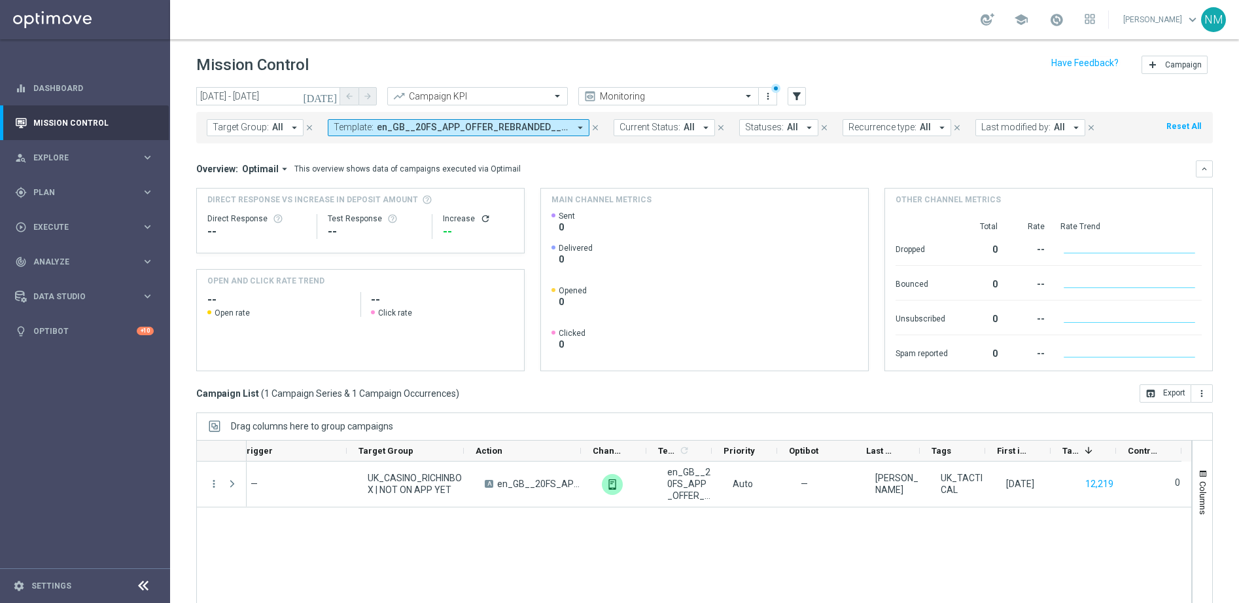
scroll to position [23, 0]
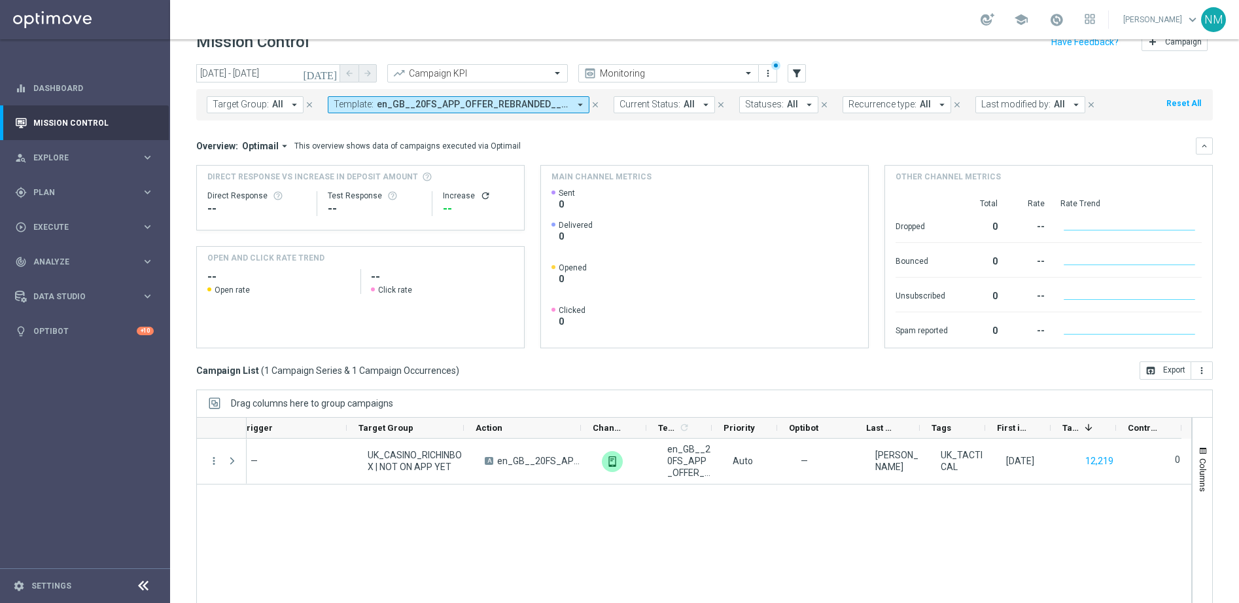
click at [579, 103] on icon "arrow_drop_down" at bounding box center [581, 105] width 12 height 12
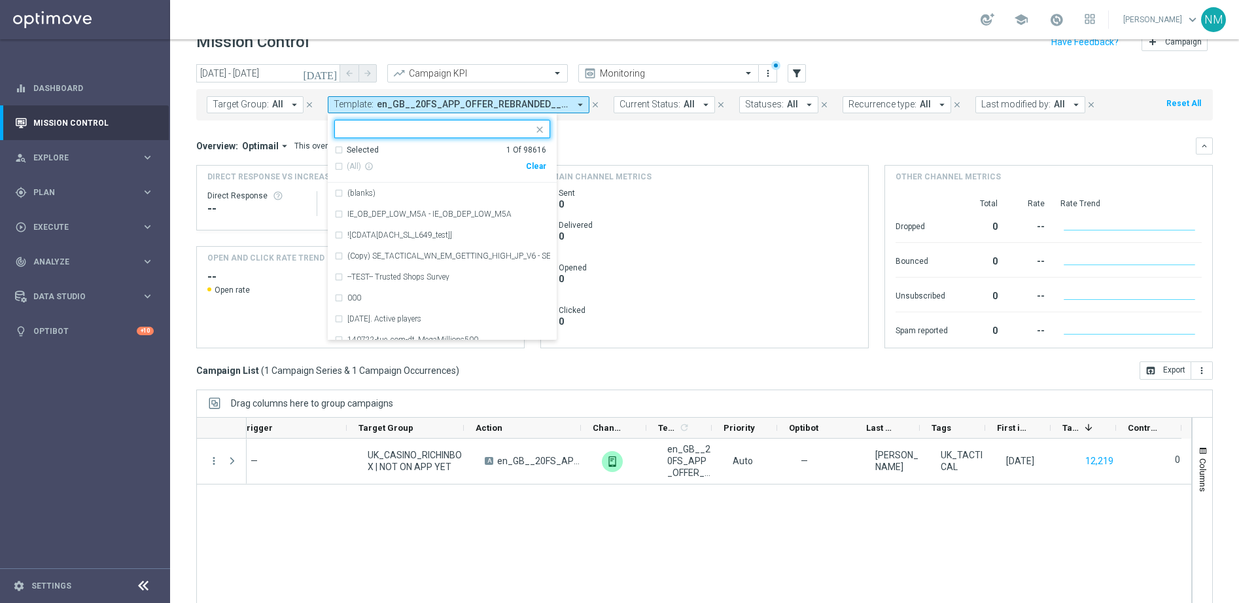
click at [0, 0] on div "Clear" at bounding box center [0, 0] width 0 height 0
click at [579, 128] on mini-dashboard "Overview: Optimail arrow_drop_down This overview shows data of campaigns execut…" at bounding box center [704, 240] width 1017 height 241
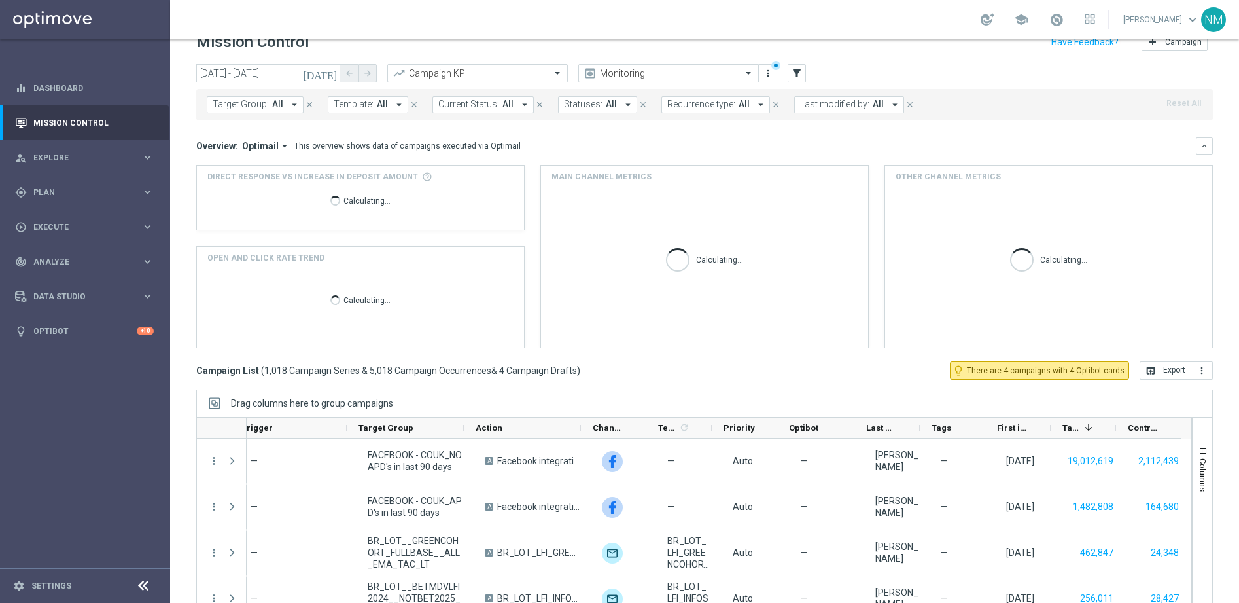
click at [289, 101] on icon "arrow_drop_down" at bounding box center [295, 105] width 12 height 12
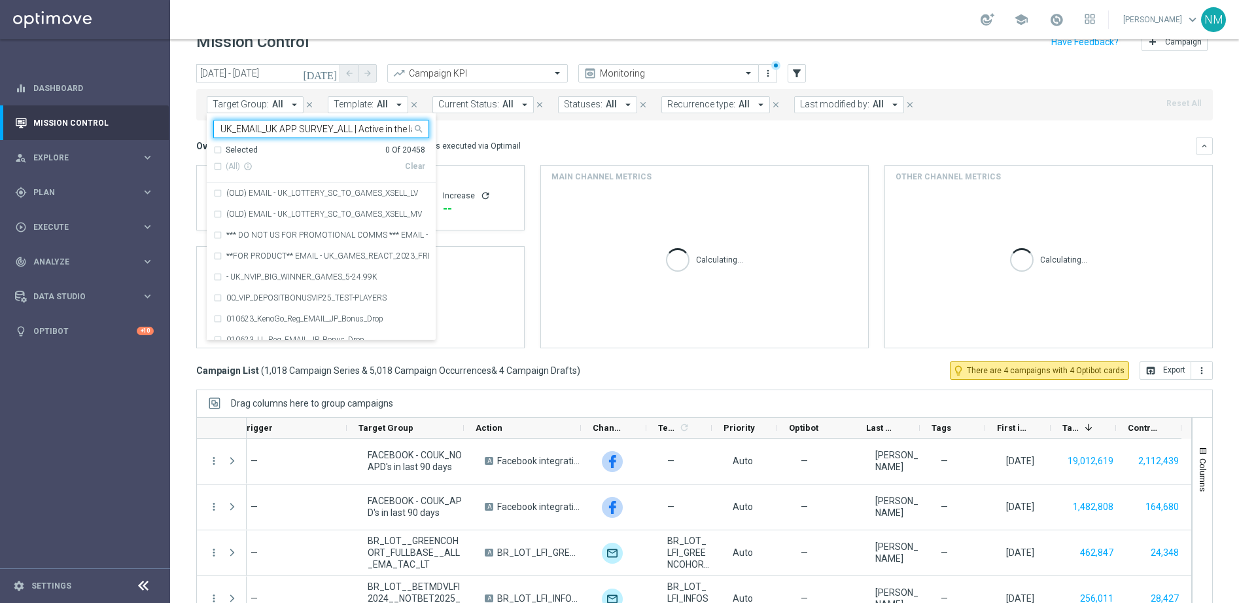
scroll to position [0, 88]
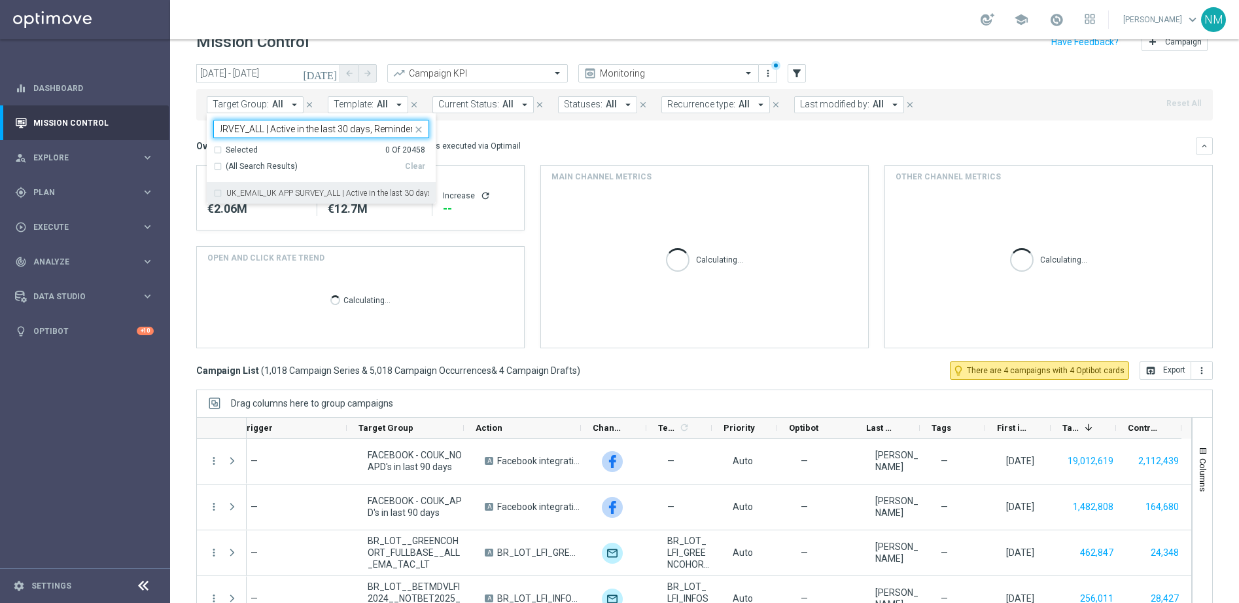
click at [291, 189] on label "UK_EMAIL_UK APP SURVEY_ALL | Active in the last 30 days, Reminder" at bounding box center [327, 193] width 203 height 8
type input "UK_EMAIL_UK APP SURVEY_ALL | Active in the last 30 days, Reminder"
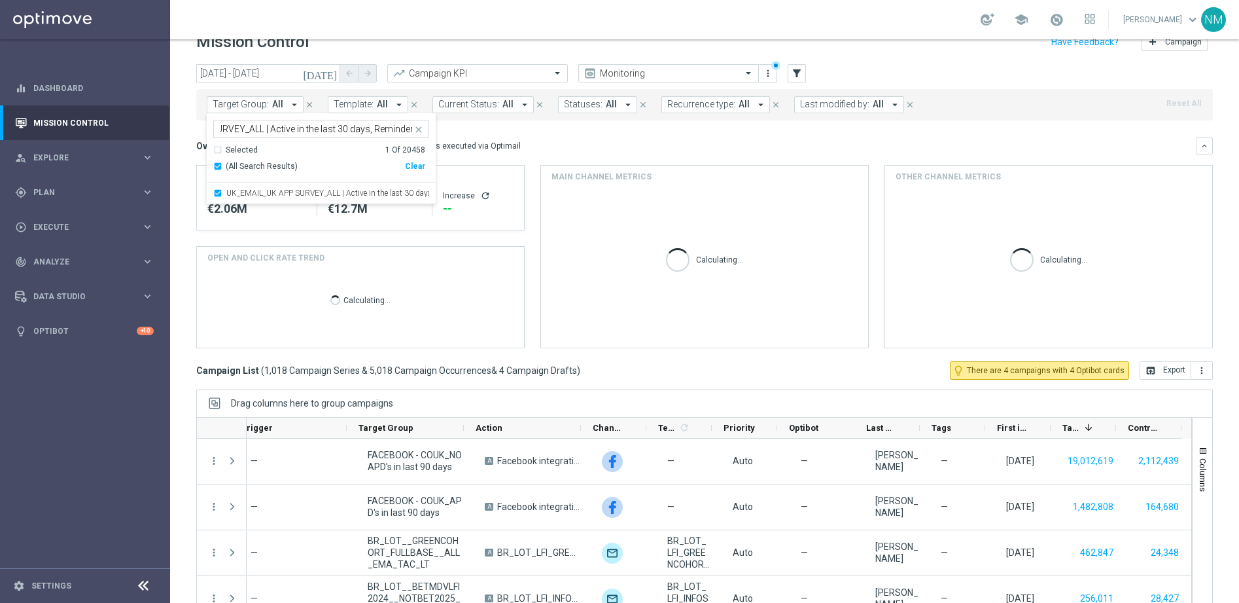
scroll to position [0, 0]
click at [527, 149] on div "Overview: Optimail arrow_drop_down This overview shows data of campaigns execut…" at bounding box center [696, 146] width 1000 height 12
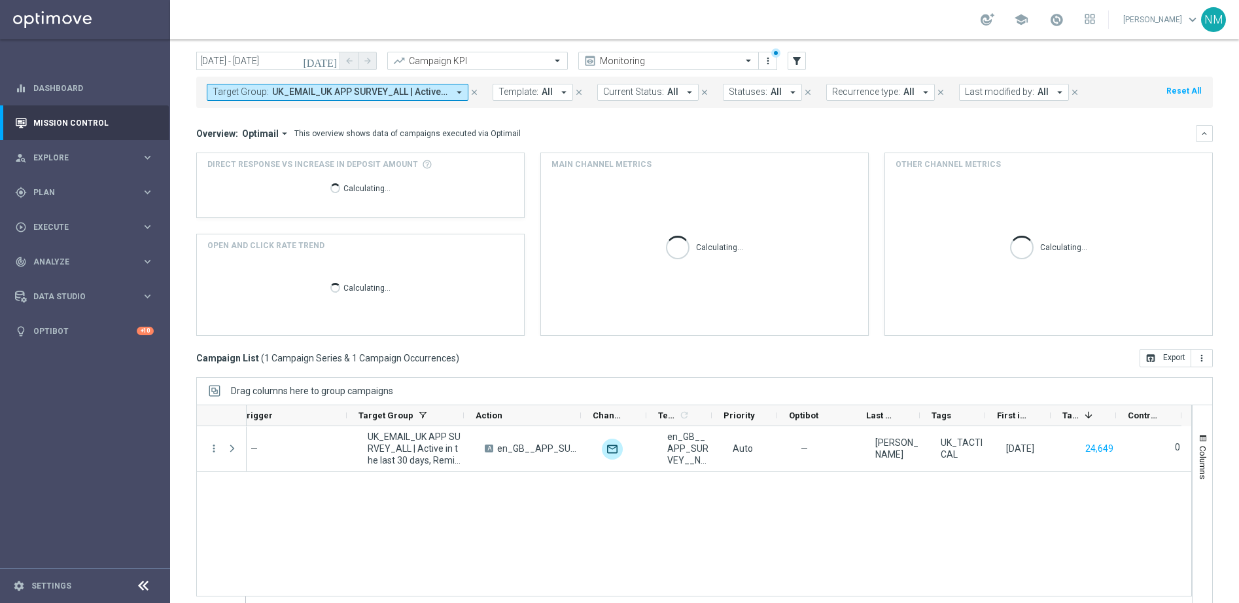
scroll to position [52, 0]
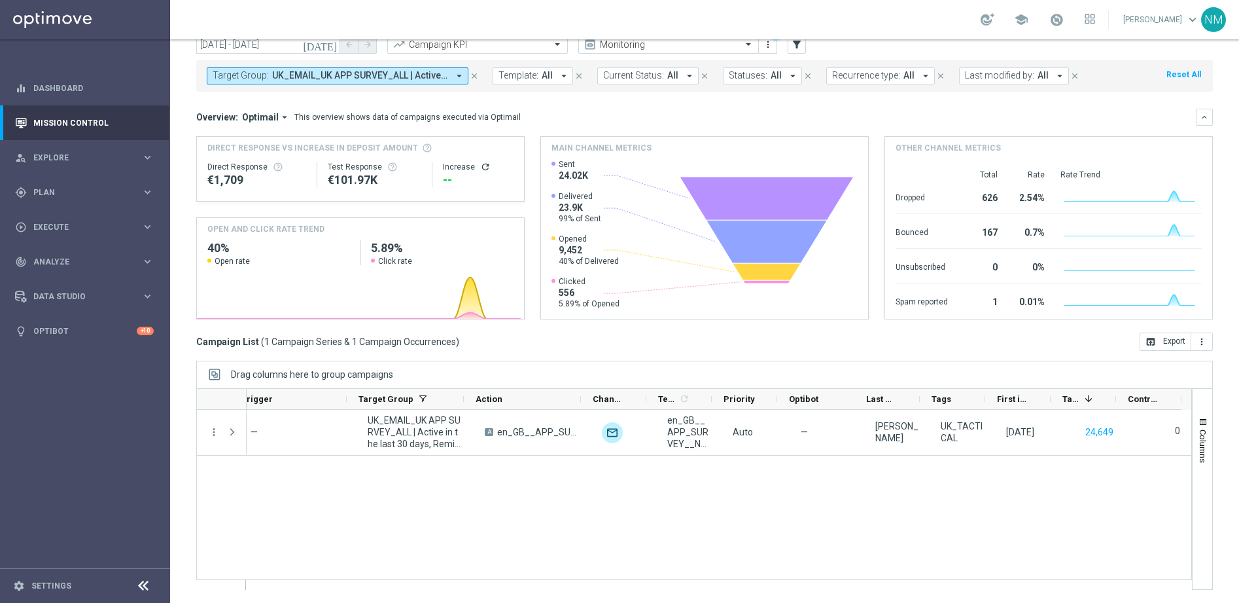
click at [462, 77] on icon "arrow_drop_down" at bounding box center [459, 76] width 12 height 12
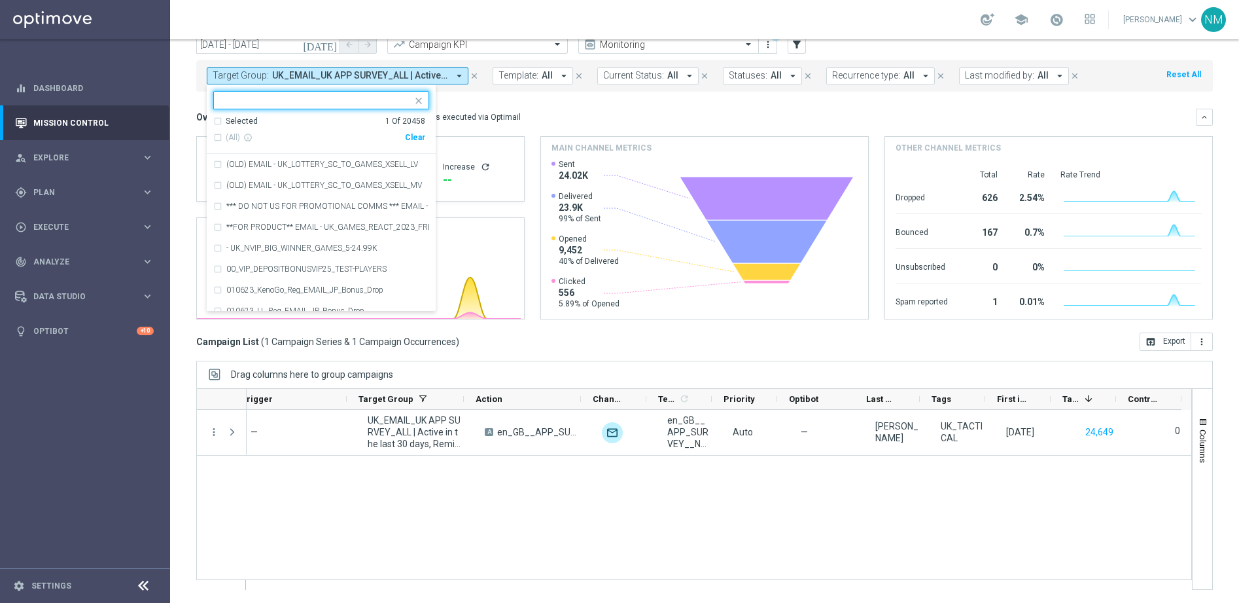
click at [0, 0] on div "Clear" at bounding box center [0, 0] width 0 height 0
click at [359, 99] on input "text" at bounding box center [317, 100] width 192 height 11
paste input "UK_CASINO_EMAIL | APP RETENTION"
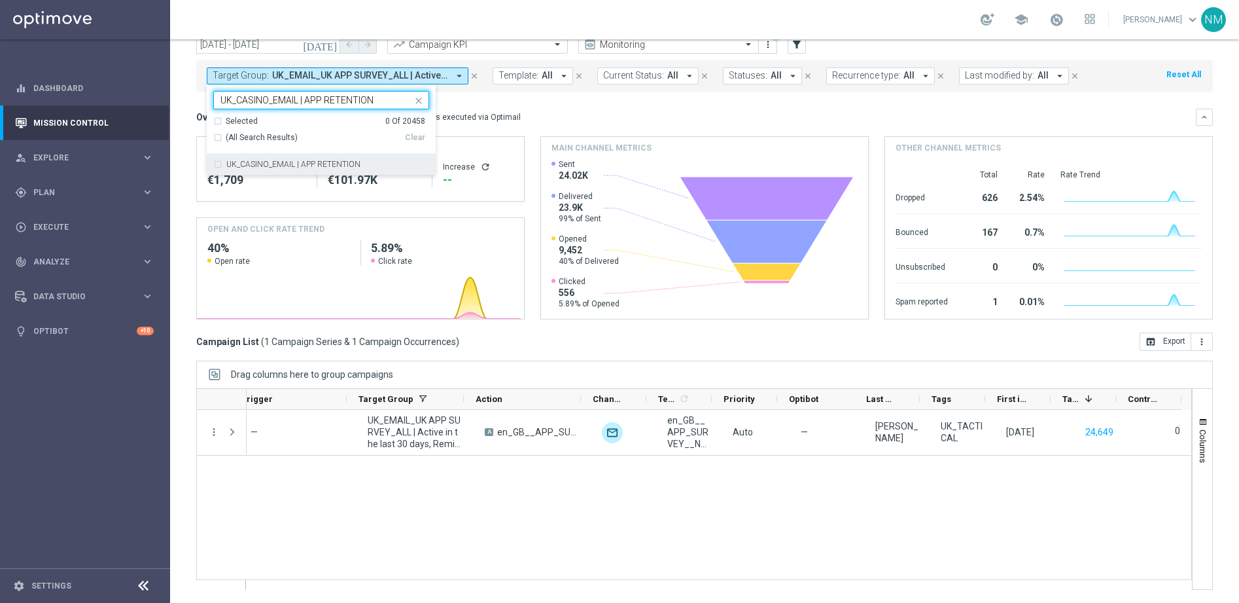
click at [347, 163] on label "UK_CASINO_EMAIL | APP RETENTION" at bounding box center [293, 164] width 134 height 8
type input "UK_CASINO_EMAIL | APP RETENTION"
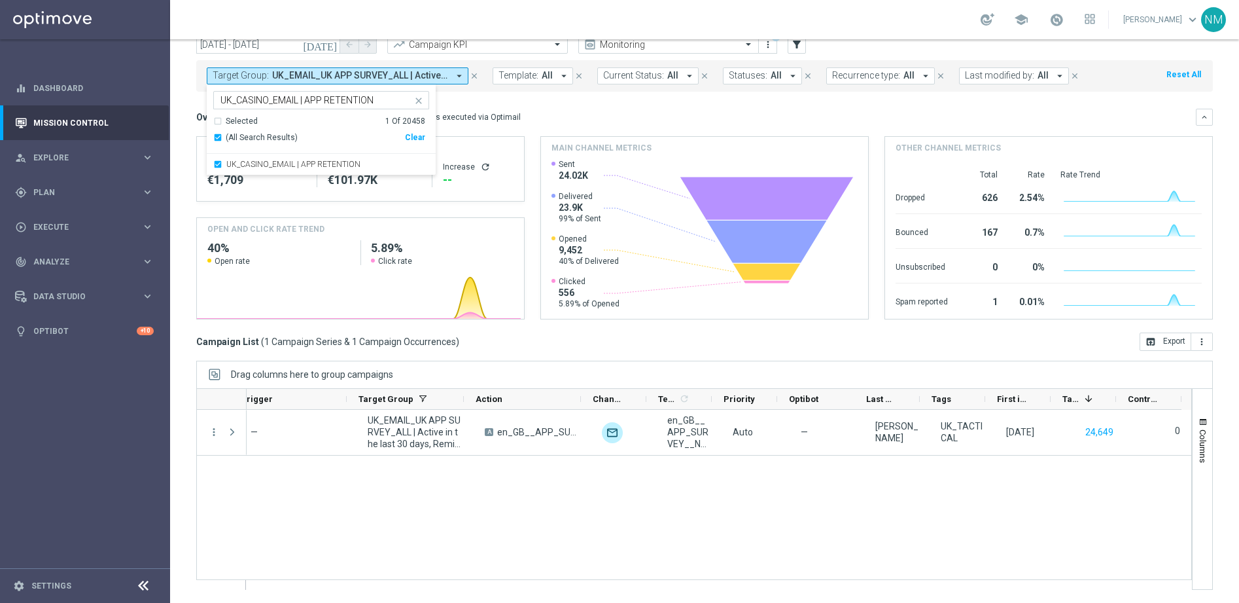
click at [489, 107] on mini-dashboard "Overview: Optimail arrow_drop_down This overview shows data of campaigns execut…" at bounding box center [704, 212] width 1017 height 241
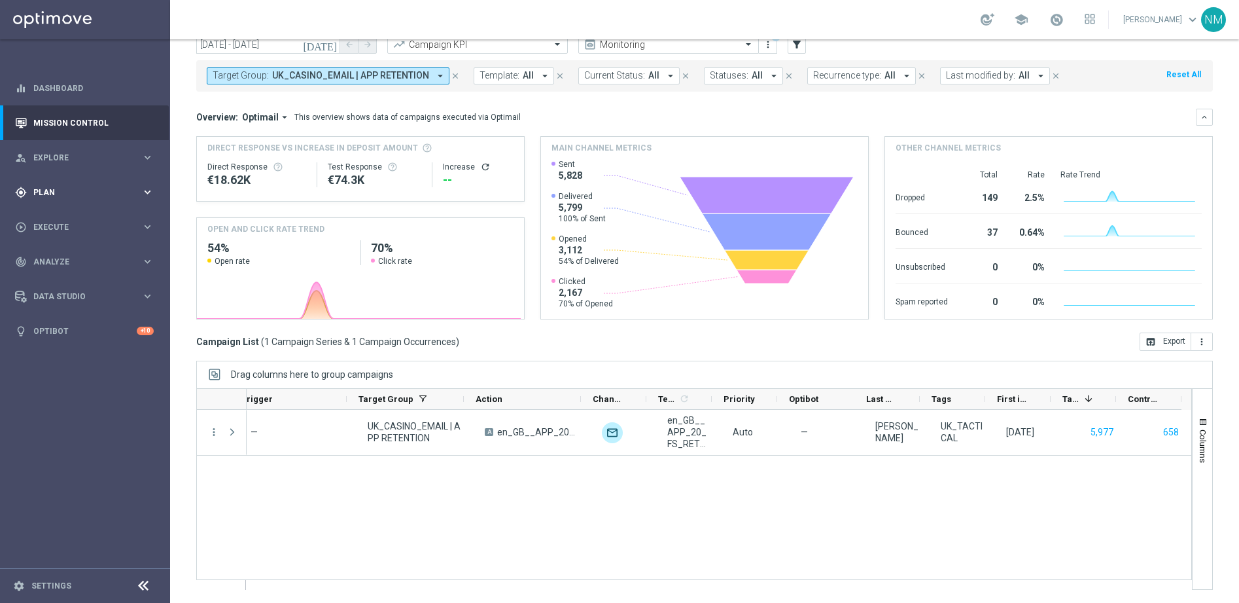
click at [102, 178] on div "gps_fixed Plan keyboard_arrow_right" at bounding box center [84, 192] width 169 height 35
click at [72, 216] on link "Target Groups" at bounding box center [85, 219] width 102 height 10
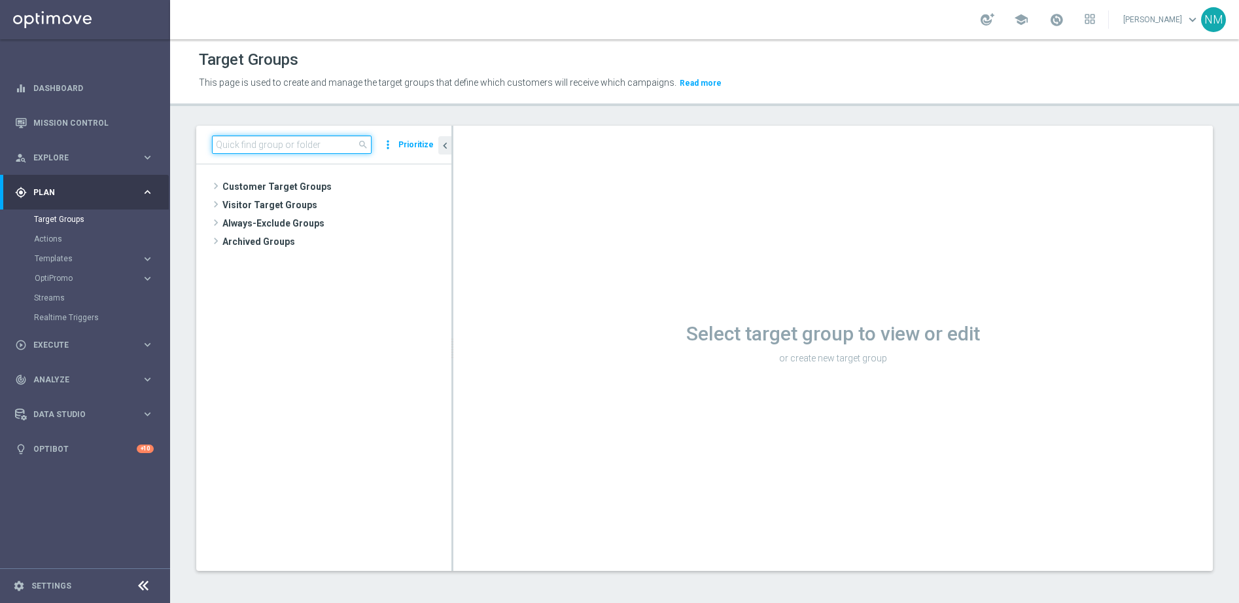
click at [310, 152] on input at bounding box center [292, 144] width 160 height 18
paste input "UK_CASINO_EMAIL | APP RETENTION"
type input "UK_CASINO_EMAIL | APP RETENTION"
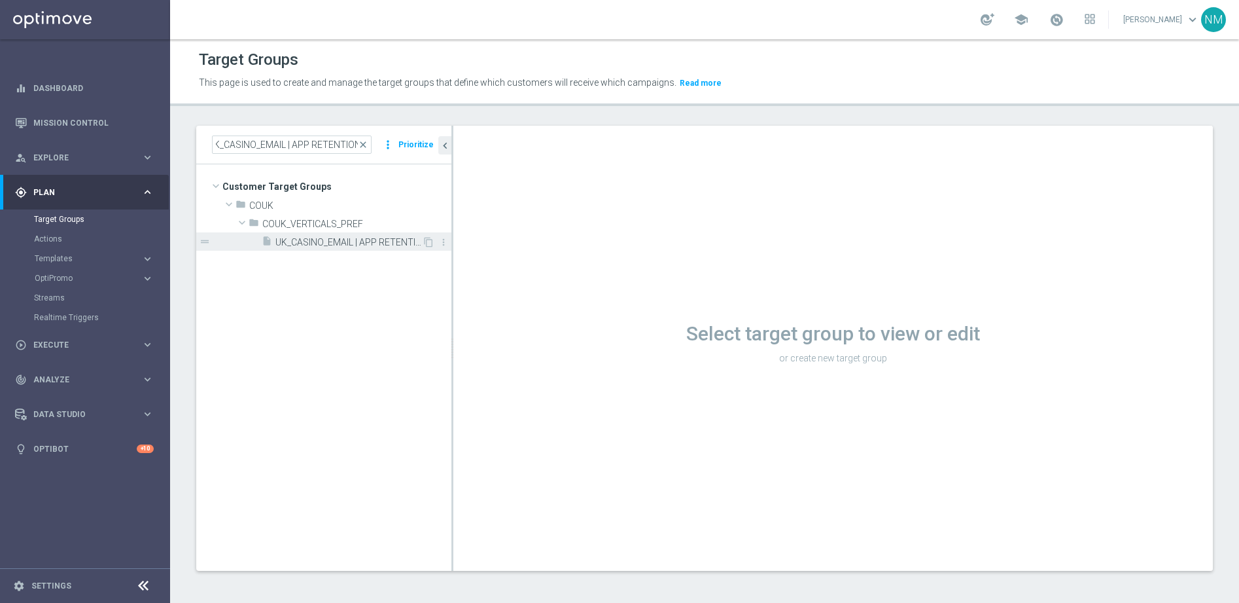
click at [310, 238] on span "UK_CASINO_EMAIL | APP RETENTION" at bounding box center [348, 242] width 147 height 11
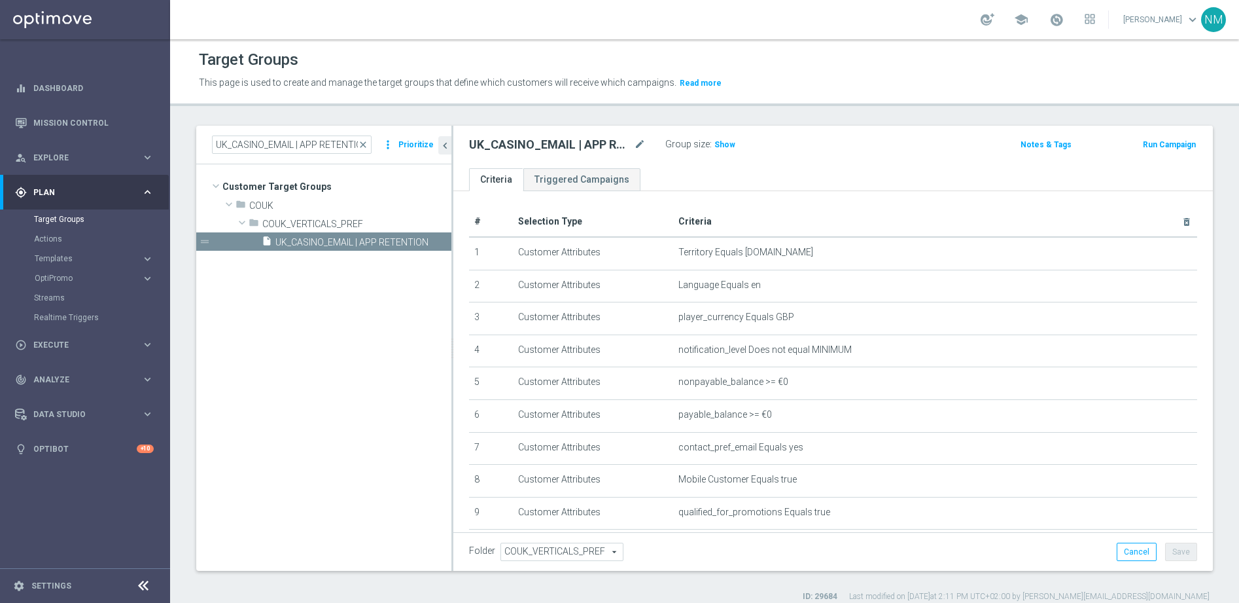
scroll to position [7, 0]
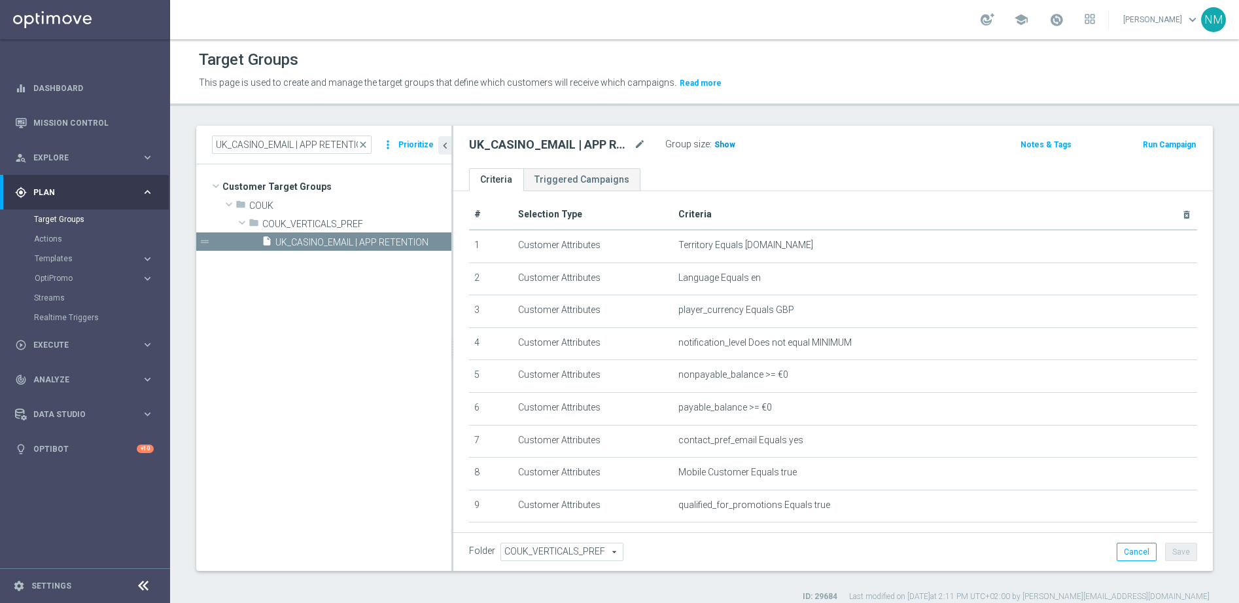
click at [722, 145] on span "Show" at bounding box center [725, 144] width 21 height 9
click at [91, 128] on link "Mission Control" at bounding box center [93, 122] width 120 height 35
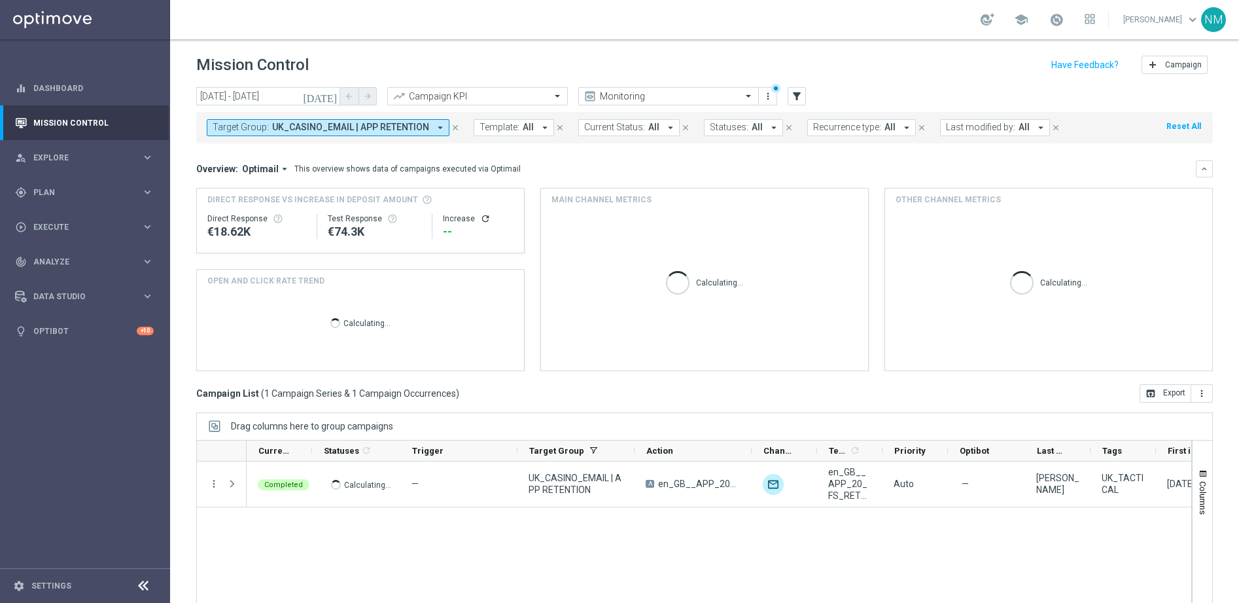
click at [439, 126] on icon "arrow_drop_down" at bounding box center [441, 128] width 12 height 12
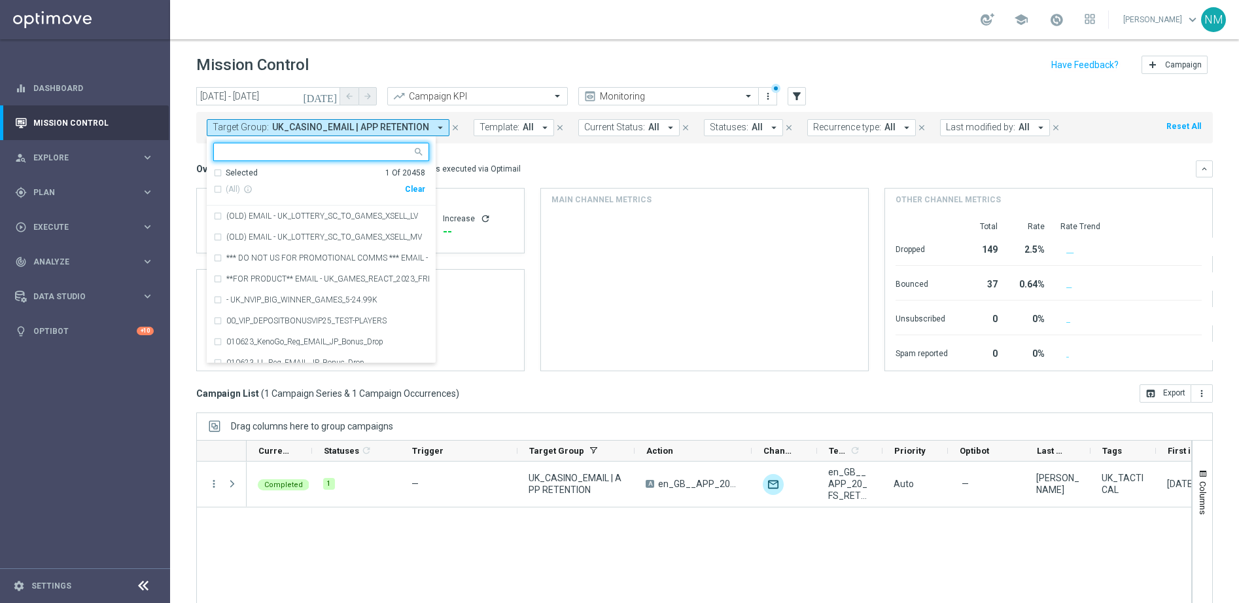
click at [0, 0] on div "Clear" at bounding box center [0, 0] width 0 height 0
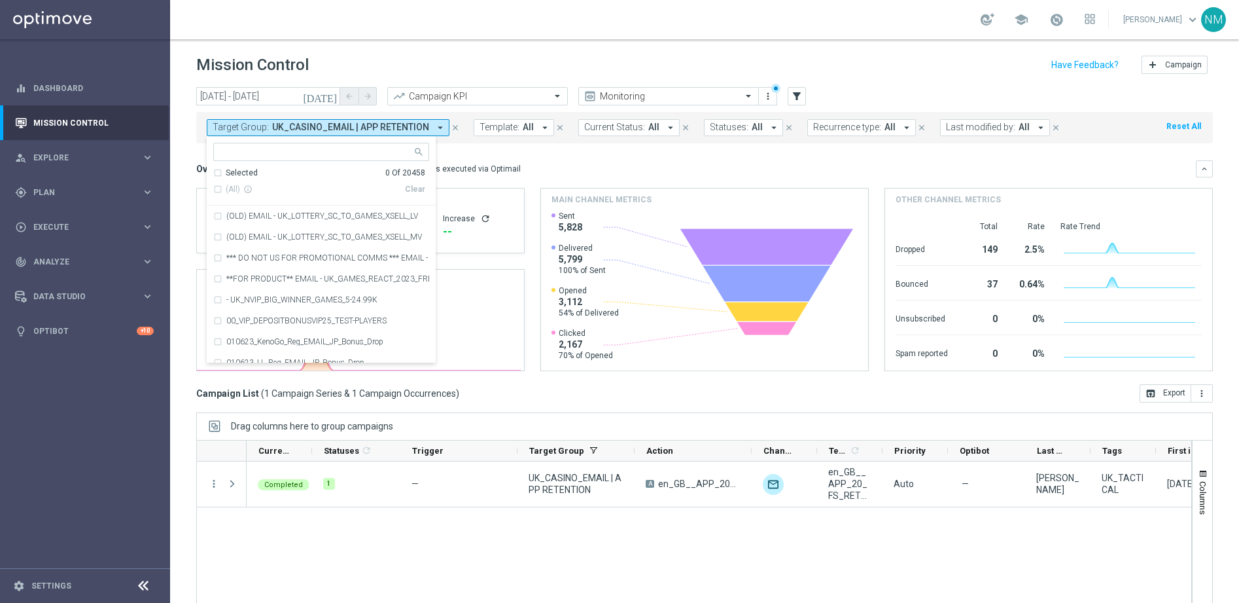
click at [520, 156] on mini-dashboard "Overview: Optimail arrow_drop_down This overview shows data of campaigns execut…" at bounding box center [704, 263] width 1017 height 241
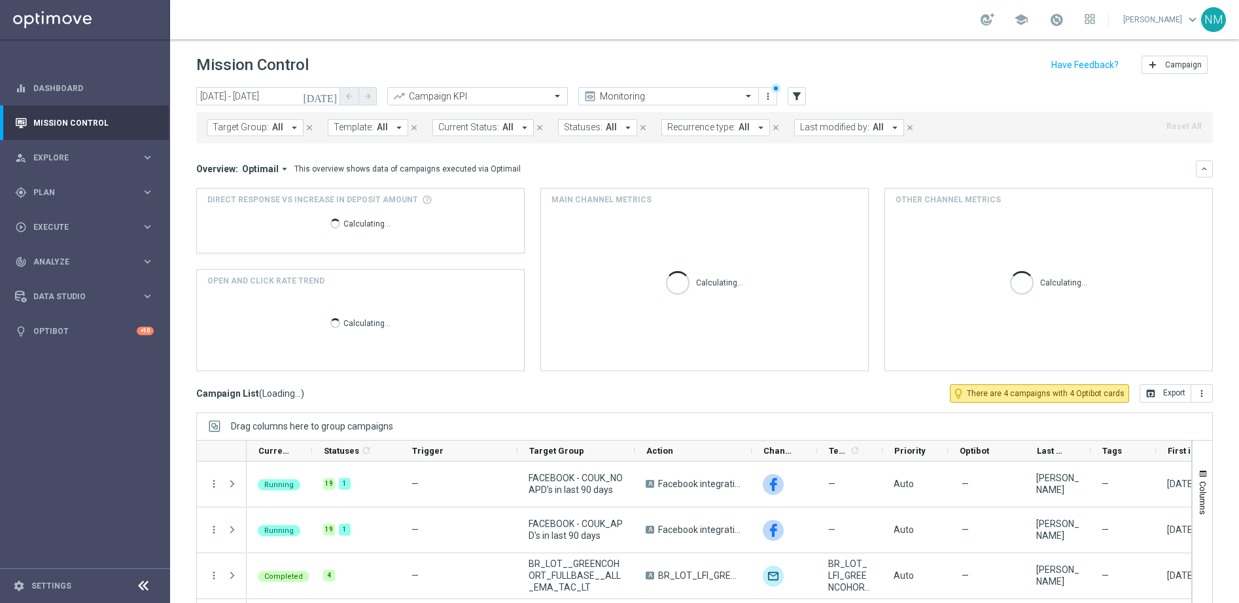
click at [519, 126] on icon "arrow_drop_down" at bounding box center [525, 128] width 12 height 12
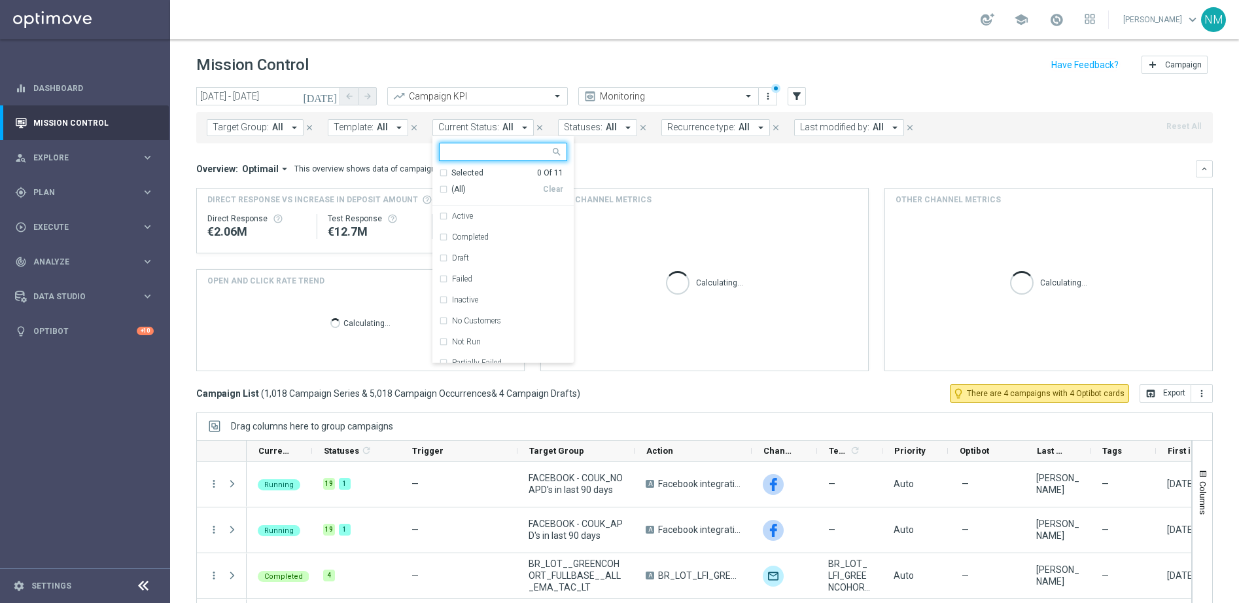
click at [402, 160] on div "Overview: Optimail arrow_drop_down This overview shows data of campaigns execut…" at bounding box center [704, 168] width 1017 height 17
click at [372, 132] on button "Template: All arrow_drop_down" at bounding box center [368, 127] width 80 height 17
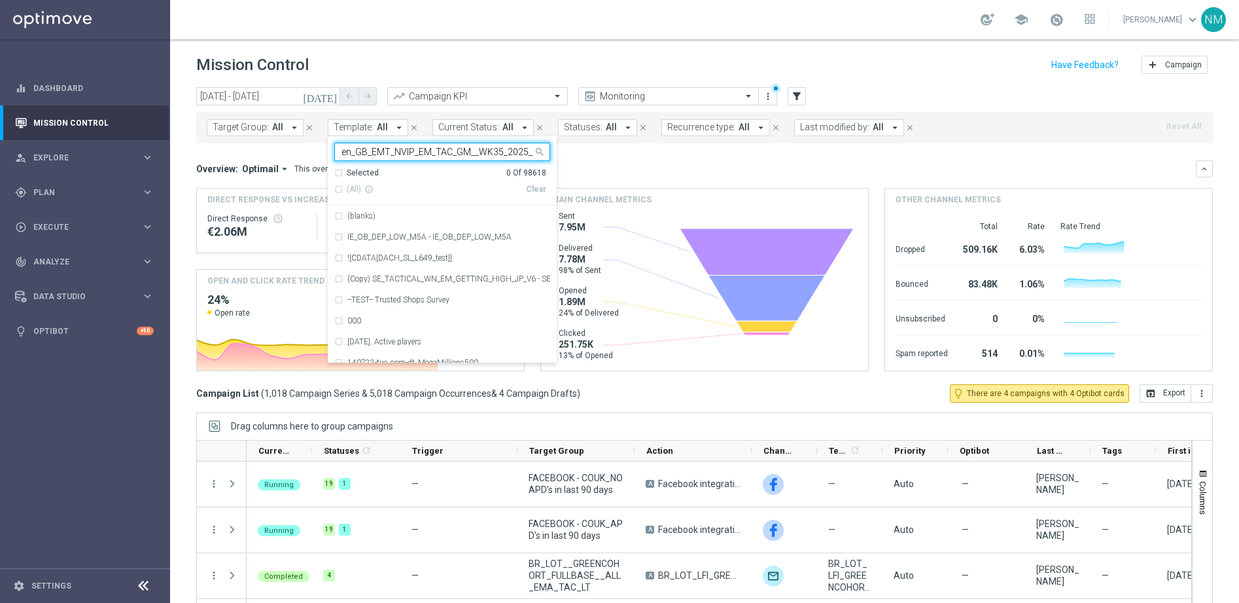
scroll to position [0, 149]
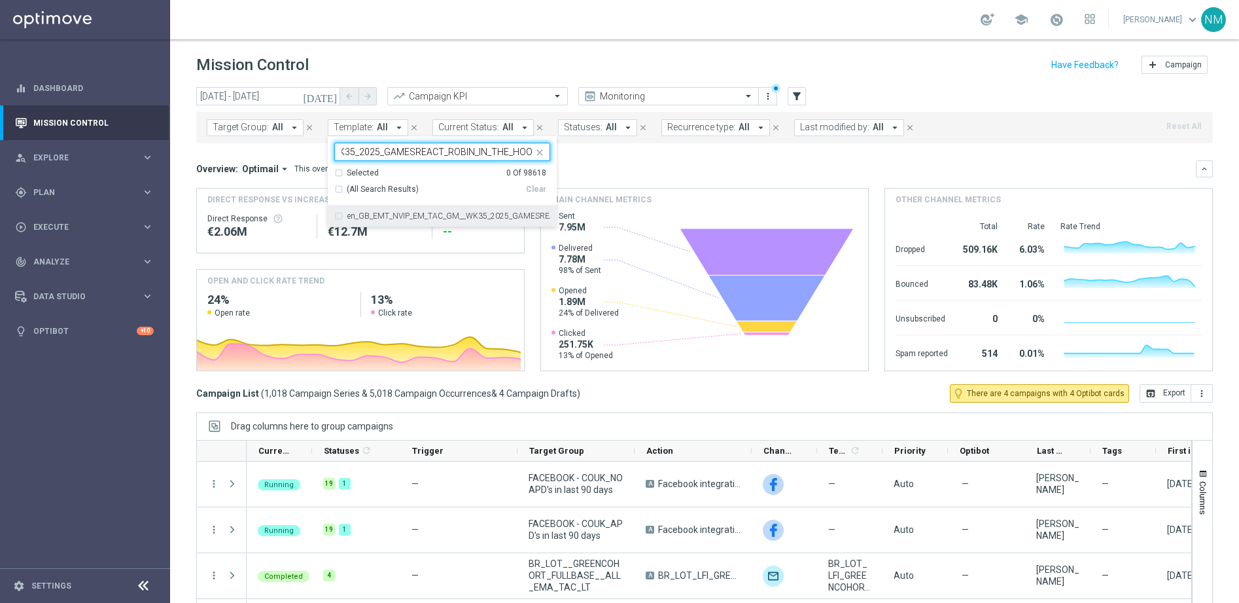
click at [383, 217] on label "en_GB_EMT_NVIP_EM_TAC_GM__WK35_2025_GAMESREACT_ROBIN_IN_THE_HOOD" at bounding box center [448, 216] width 203 height 8
type input "en_GB_EMT_NVIP_EM_TAC_GM__WK35_2025_GAMESREACT_ROBIN_IN_THE_HOOD"
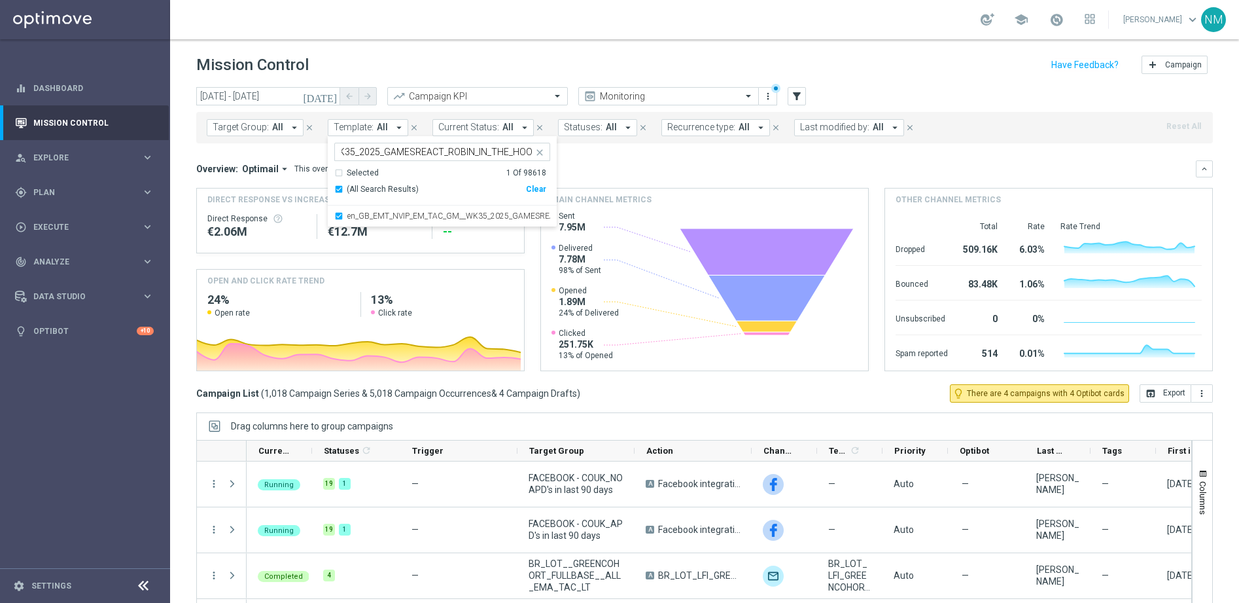
scroll to position [0, 0]
click at [624, 143] on mini-dashboard "Overview: Optimail arrow_drop_down This overview shows data of campaigns execut…" at bounding box center [704, 263] width 1017 height 241
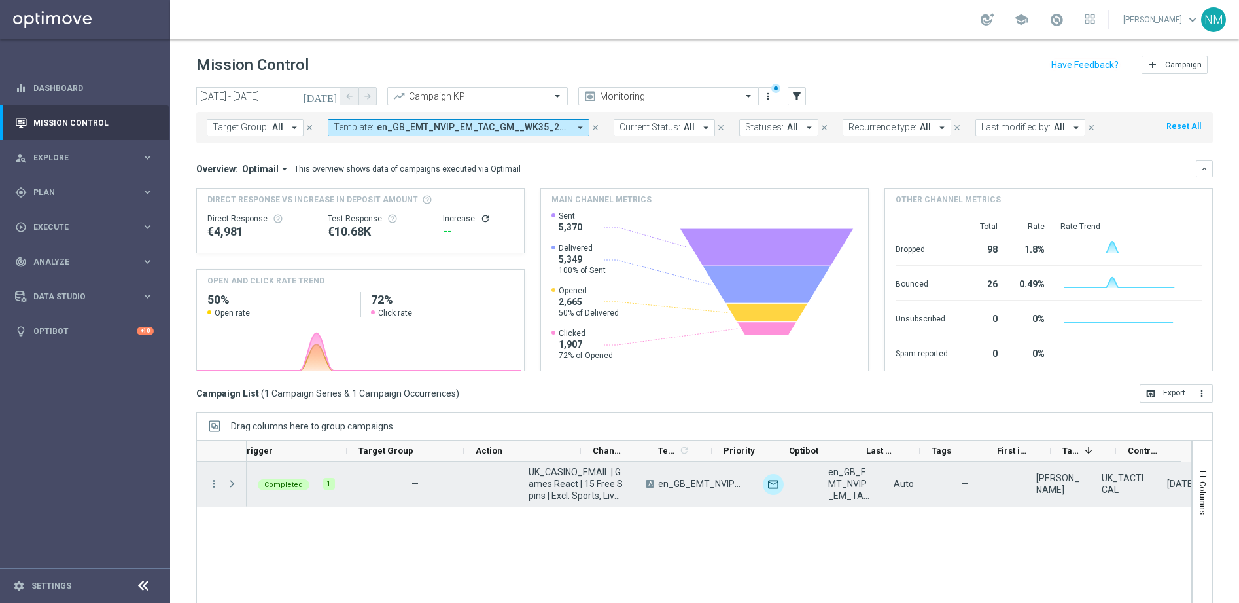
scroll to position [0, 169]
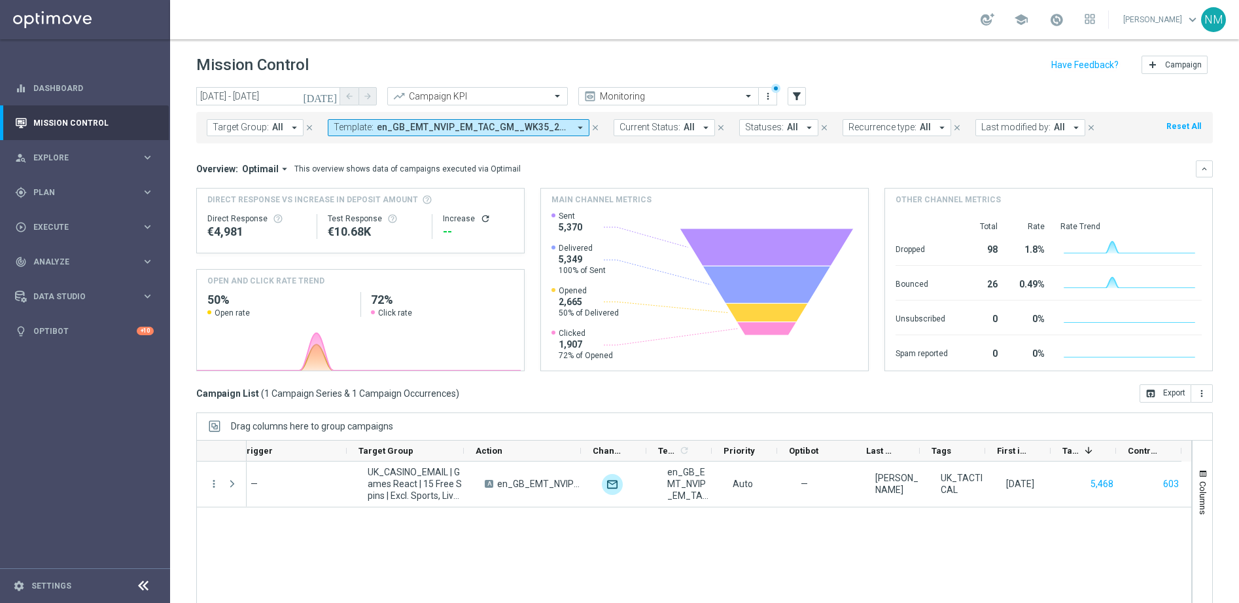
click at [575, 130] on icon "arrow_drop_down" at bounding box center [581, 128] width 12 height 12
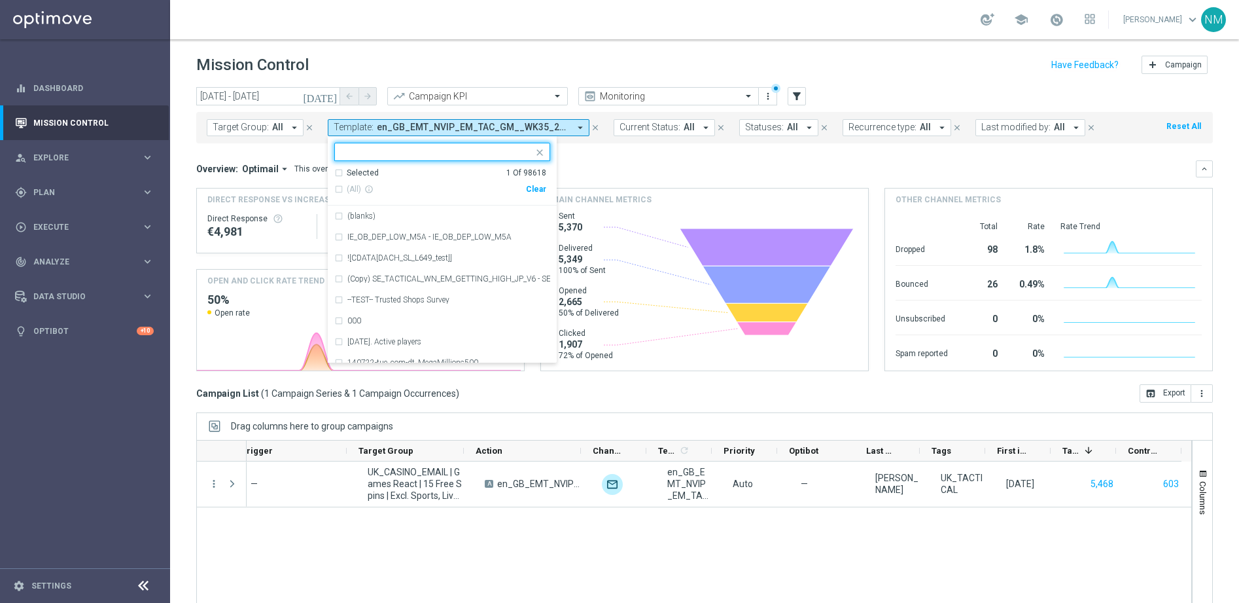
drag, startPoint x: 535, startPoint y: 192, endPoint x: 521, endPoint y: 161, distance: 34.0
click at [0, 0] on div "Clear" at bounding box center [0, 0] width 0 height 0
click at [516, 152] on input "text" at bounding box center [438, 152] width 192 height 11
paste input "en_GB_NVIP_TAC_GM__NONDEPS_STAKE20GET50_250815"
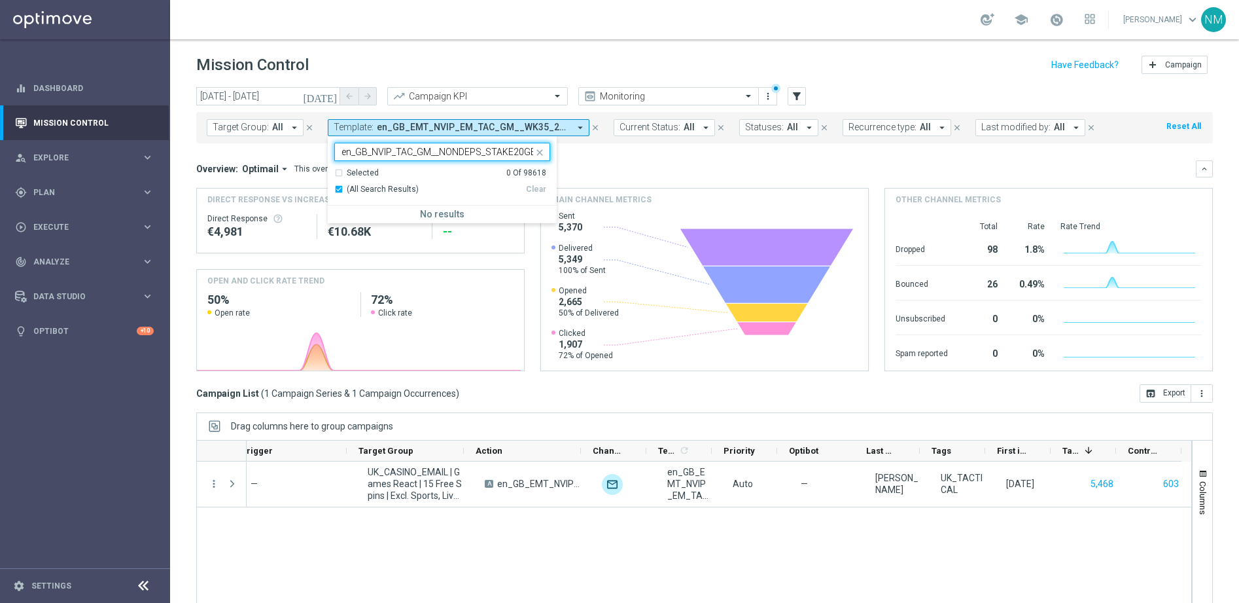
scroll to position [0, 49]
type input "en_GB_NVIP_TAC_GM__NONDEPS_STAKE20GET50_250815"
click at [541, 153] on icon "close" at bounding box center [540, 152] width 10 height 10
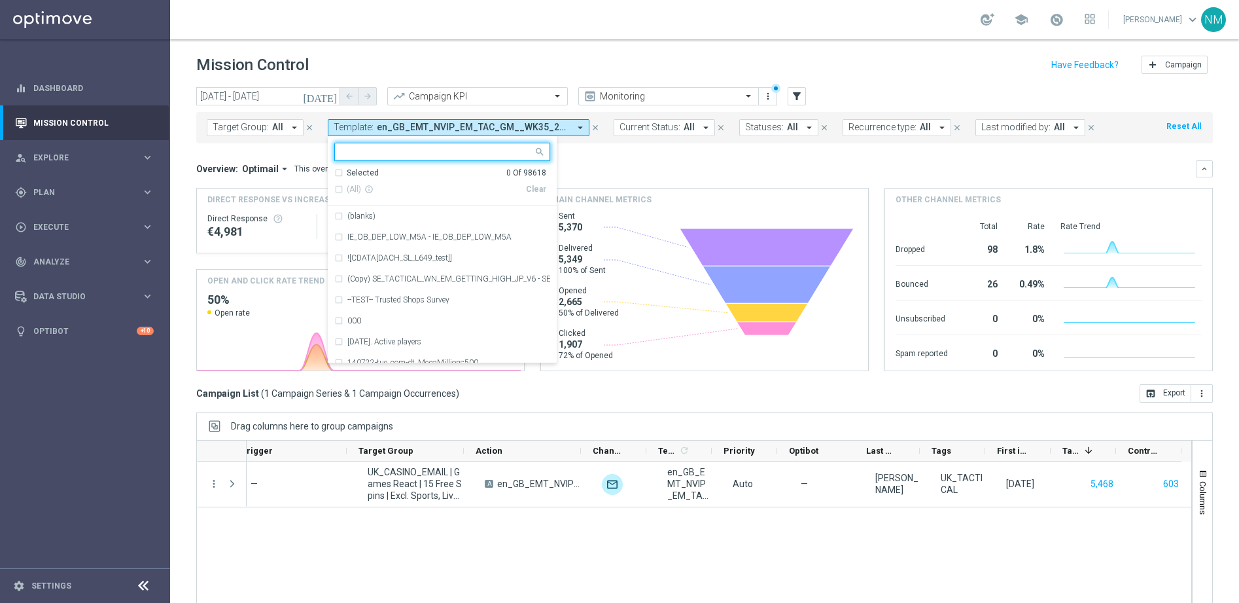
click at [517, 152] on input "text" at bounding box center [438, 152] width 192 height 11
paste input "en_GB_NVIP_TAC_GM__NONDEPS_STAKE20GET50_250815"
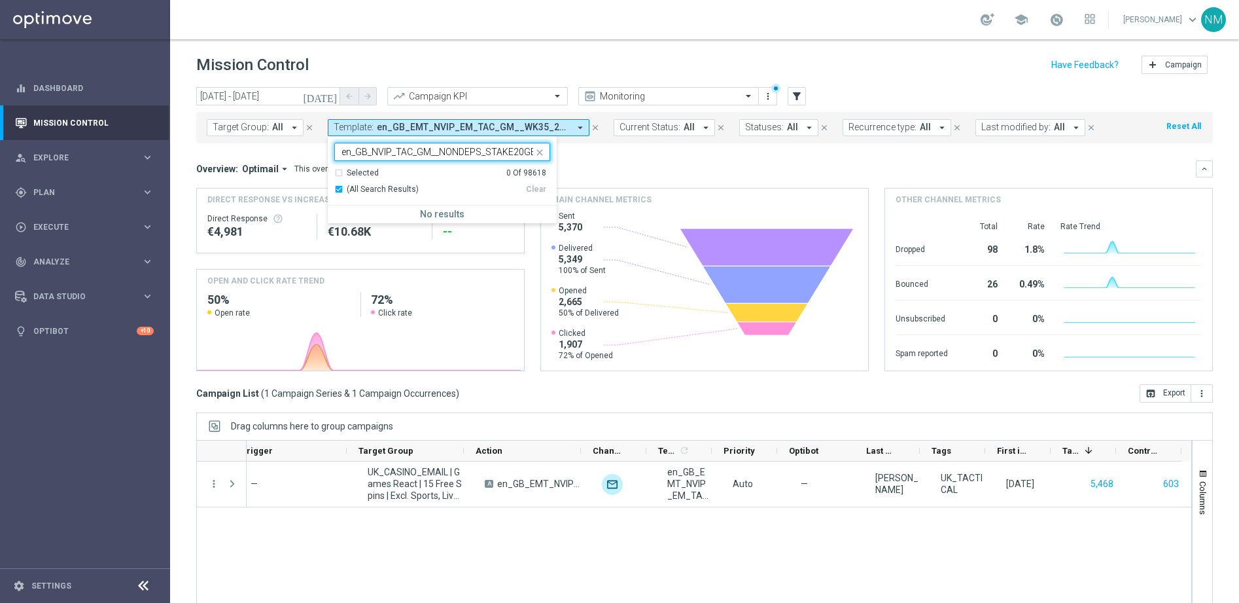
click at [440, 155] on input "en_GB_NVIP_TAC_GM__NONDEPS_STAKE20GET50_250815" at bounding box center [438, 152] width 192 height 11
paste input "EMT_NVIP_EM"
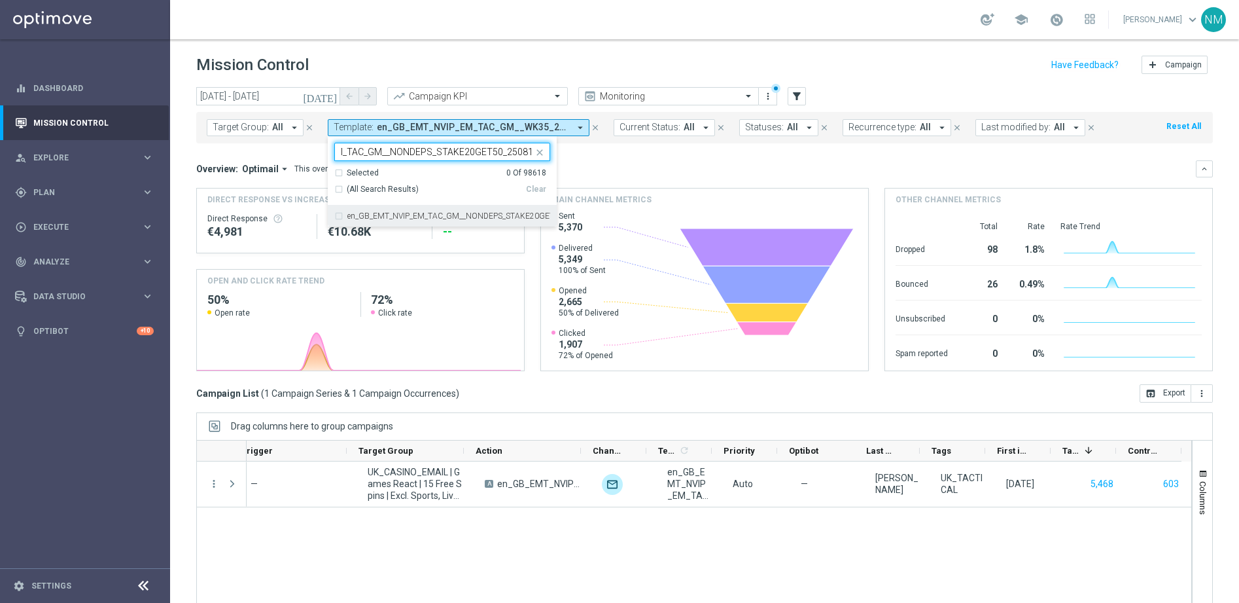
click at [460, 211] on div "en_GB_EMT_NVIP_EM_TAC_GM__NONDEPS_STAKE20GET50_250815" at bounding box center [442, 215] width 216 height 21
type input "en_GB_EMT_NVIP_EM_TAC_GM__NONDEPS_STAKE20GET50_250815"
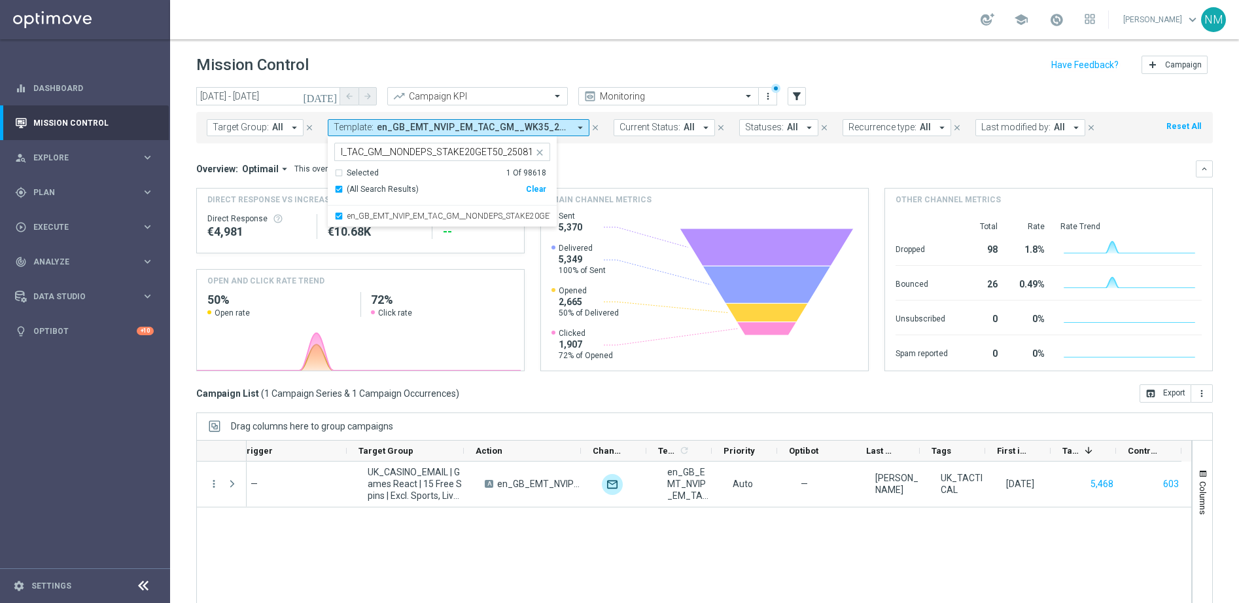
scroll to position [0, 0]
click at [661, 148] on mini-dashboard "Overview: Optimail arrow_drop_down This overview shows data of campaigns execut…" at bounding box center [704, 263] width 1017 height 241
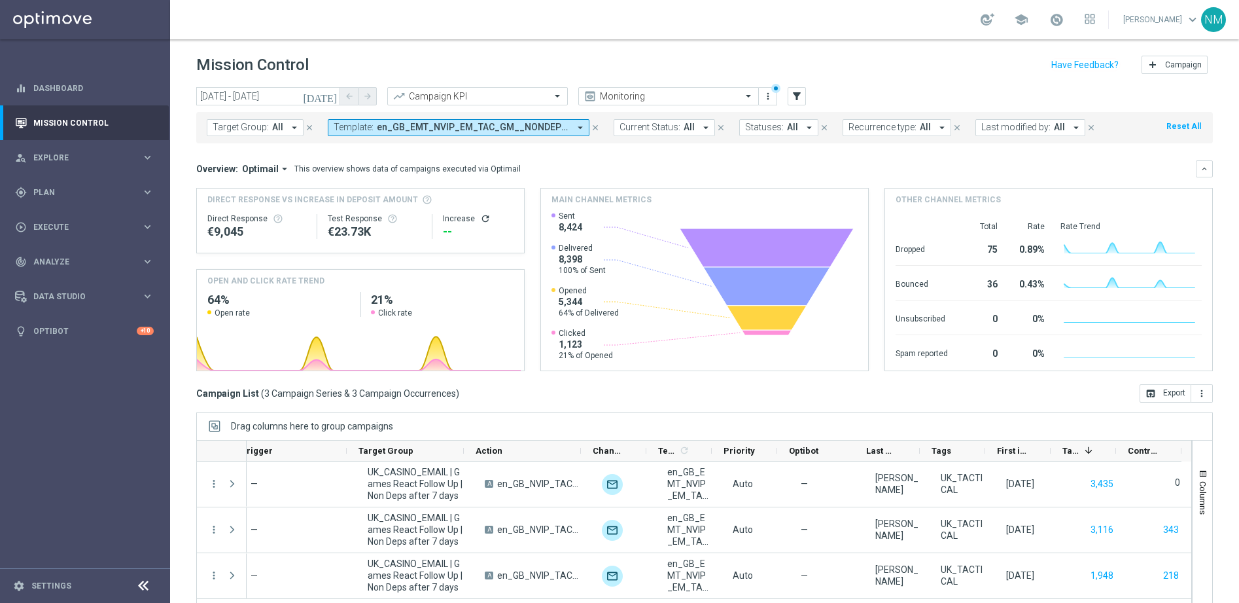
click at [368, 133] on button "Template: en_GB_EMT_NVIP_EM_TAC_GM__NONDEPS_STAKE20GET50_250815 arrow_drop_down" at bounding box center [459, 127] width 262 height 17
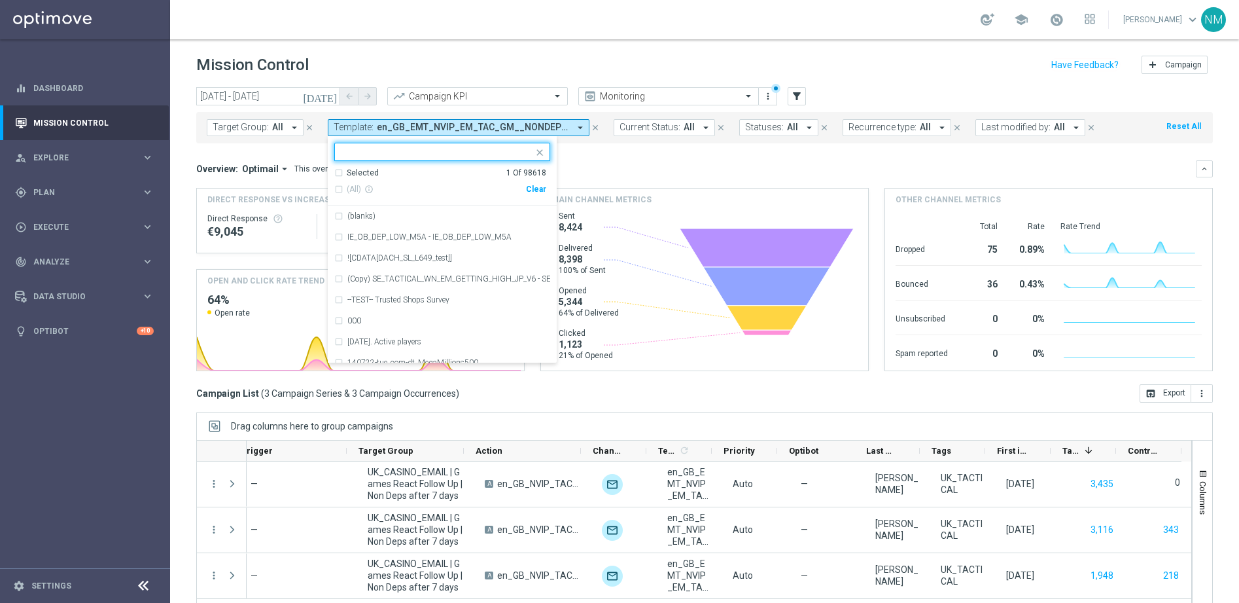
click at [349, 63] on div "Mission Control add Campaign" at bounding box center [704, 65] width 1017 height 26
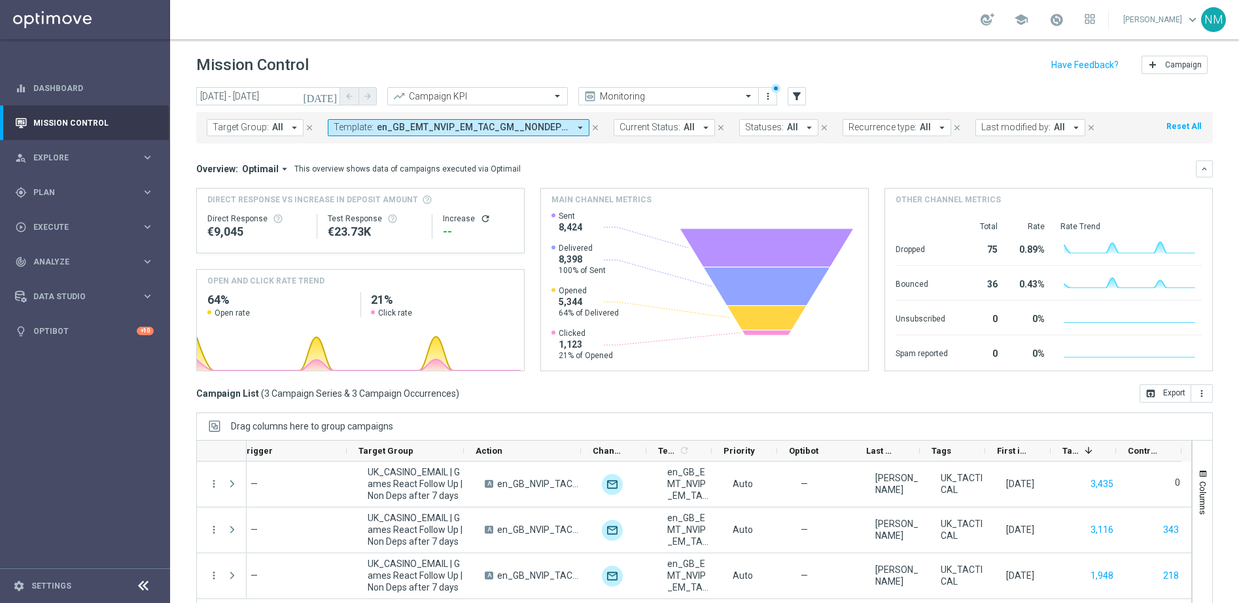
click at [334, 107] on div "Target Group: All arrow_drop_down close Template: en_GB_EMT_NVIP_EM_TAC_GM__NON…" at bounding box center [704, 125] width 1017 height 37
click at [332, 100] on icon "today" at bounding box center [320, 96] width 35 height 12
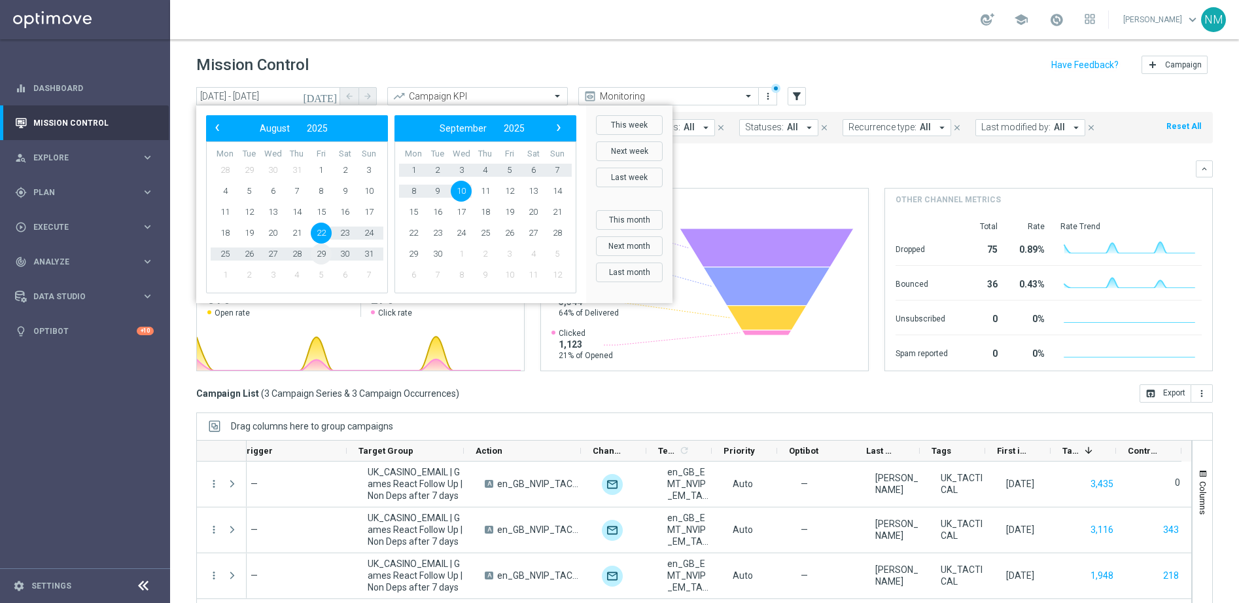
click at [323, 251] on span "29" at bounding box center [321, 253] width 21 height 21
type input "29 Aug 2025 - 29 Aug 2025"
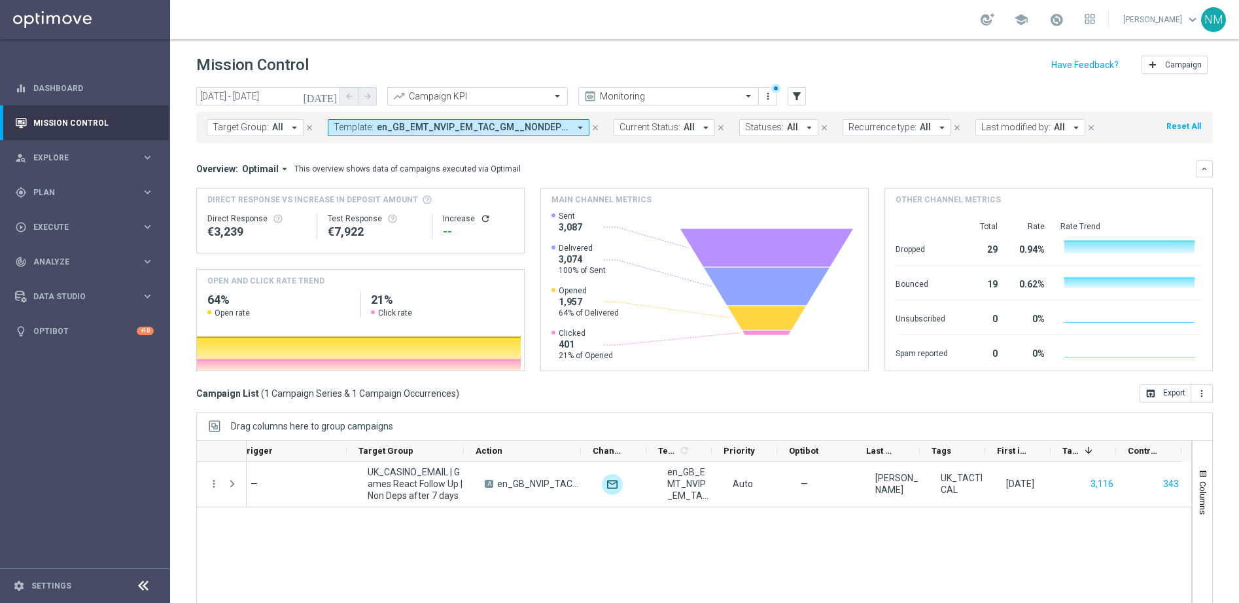
click at [408, 306] on h2 "21%" at bounding box center [442, 300] width 143 height 16
drag, startPoint x: 368, startPoint y: 302, endPoint x: 390, endPoint y: 303, distance: 22.3
click at [390, 303] on div "64% Open rate 21% Click rate" at bounding box center [360, 305] width 327 height 26
click at [510, 130] on span "en_GB_EMT_NVIP_EM_TAC_GM__NONDEPS_STAKE20GET50_250815" at bounding box center [473, 127] width 192 height 11
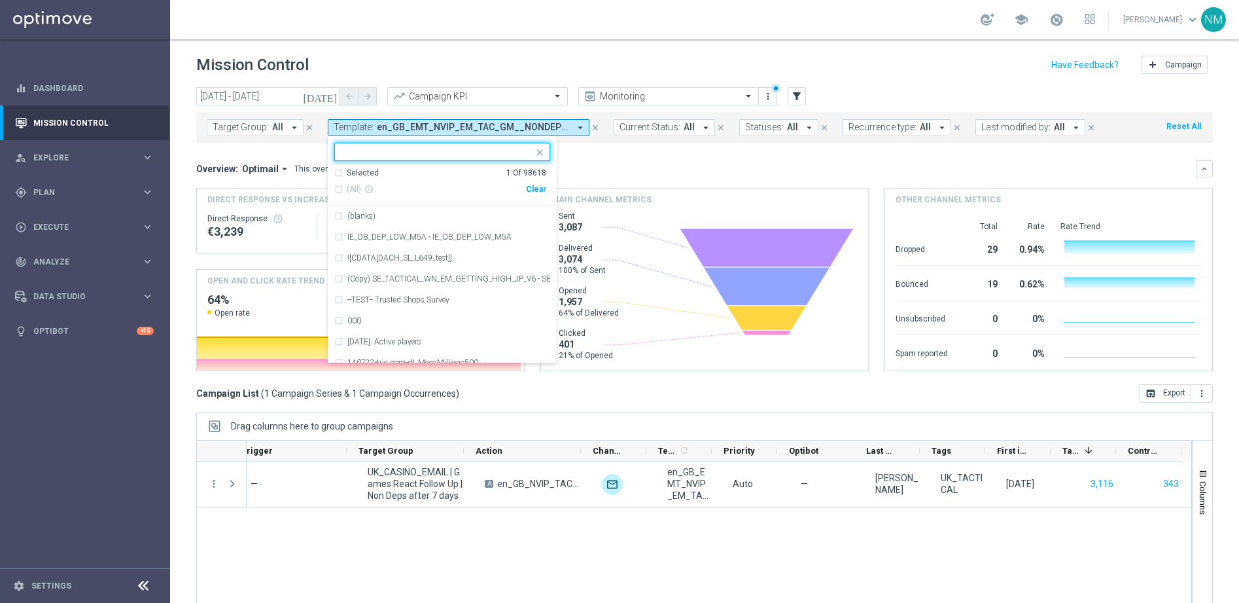
click at [0, 0] on div "Clear" at bounding box center [0, 0] width 0 height 0
click at [484, 152] on input "text" at bounding box center [438, 152] width 192 height 11
paste input "en_GB__20FS_APP_OFFER_OPTIMOVE_VERSION__NVIP_EMA_TAC_GM"
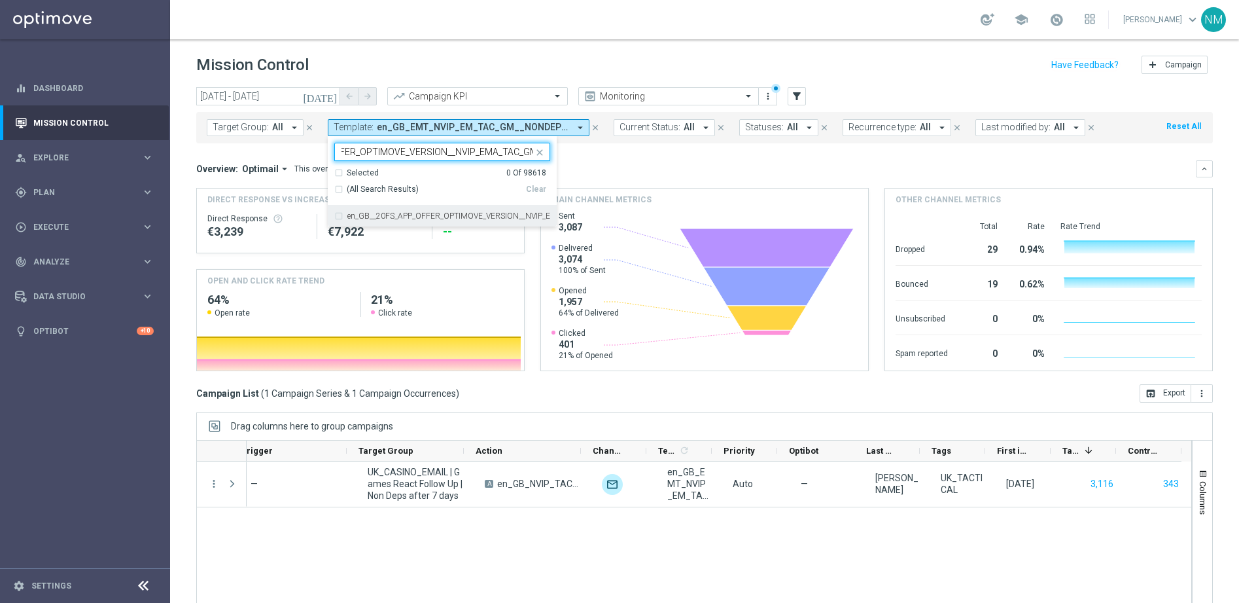
drag, startPoint x: 484, startPoint y: 208, endPoint x: 533, endPoint y: 192, distance: 51.5
click at [484, 208] on div "en_GB__20FS_APP_OFFER_OPTIMOVE_VERSION__NVIP_EMA_TAC_GM" at bounding box center [442, 215] width 216 height 21
type input "en_GB__20FS_APP_OFFER_OPTIMOVE_VERSION__NVIP_EMA_TAC_GM"
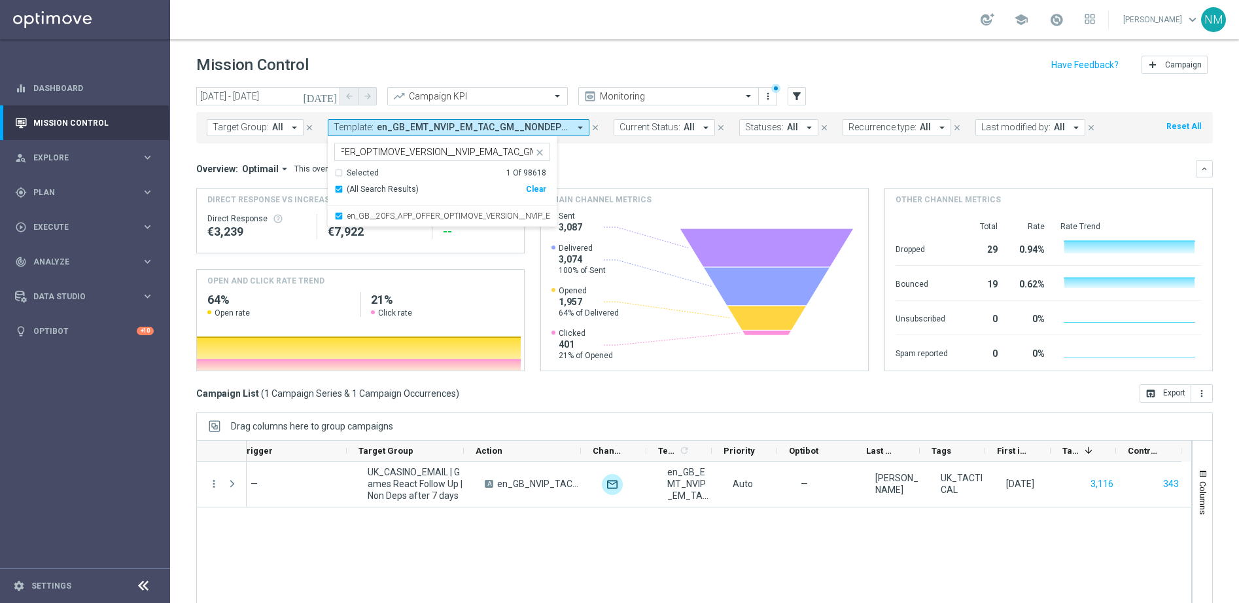
scroll to position [0, 0]
click at [645, 164] on div "Overview: Optimail arrow_drop_down This overview shows data of campaigns execut…" at bounding box center [696, 169] width 1000 height 12
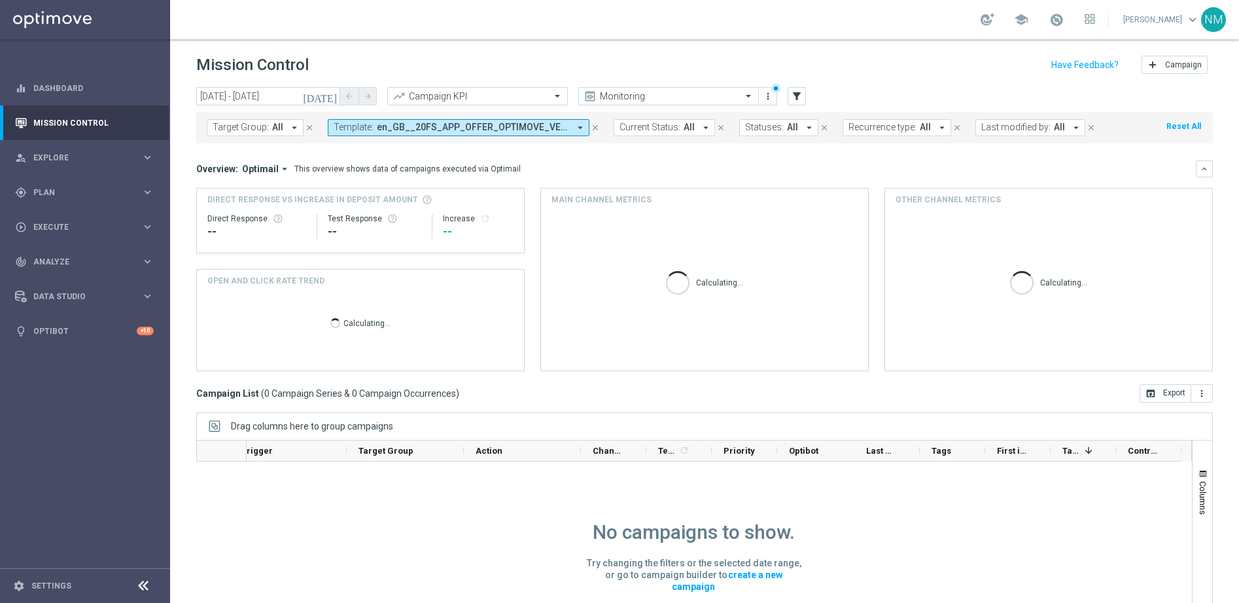
click at [326, 92] on icon "today" at bounding box center [320, 96] width 35 height 12
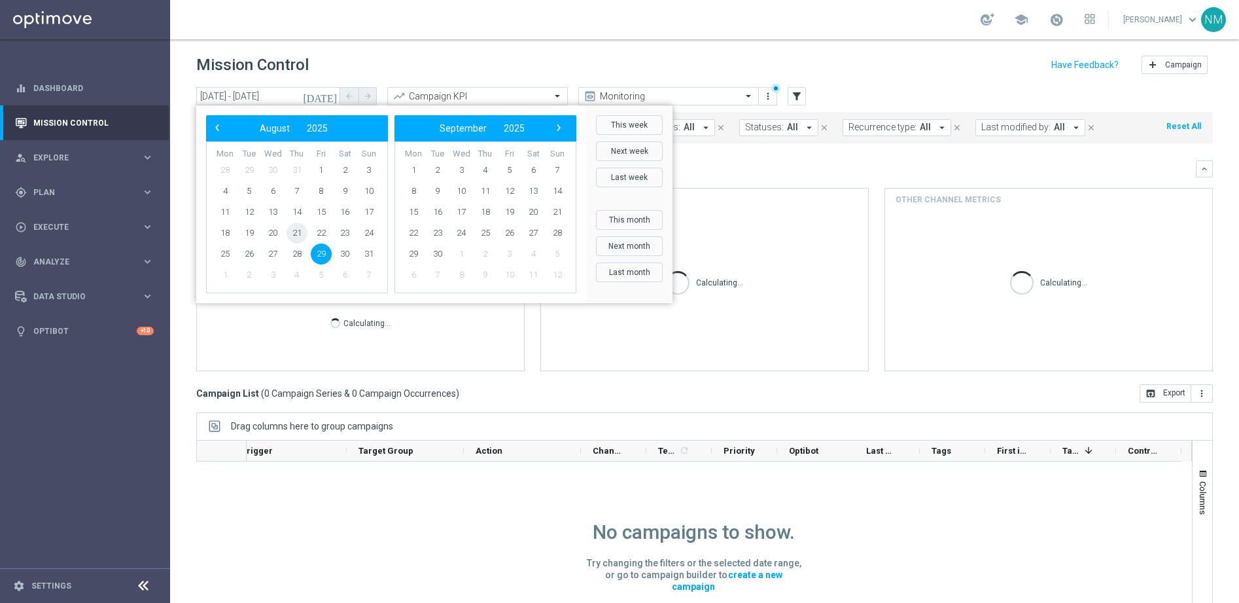
click at [305, 229] on span "21" at bounding box center [297, 232] width 21 height 21
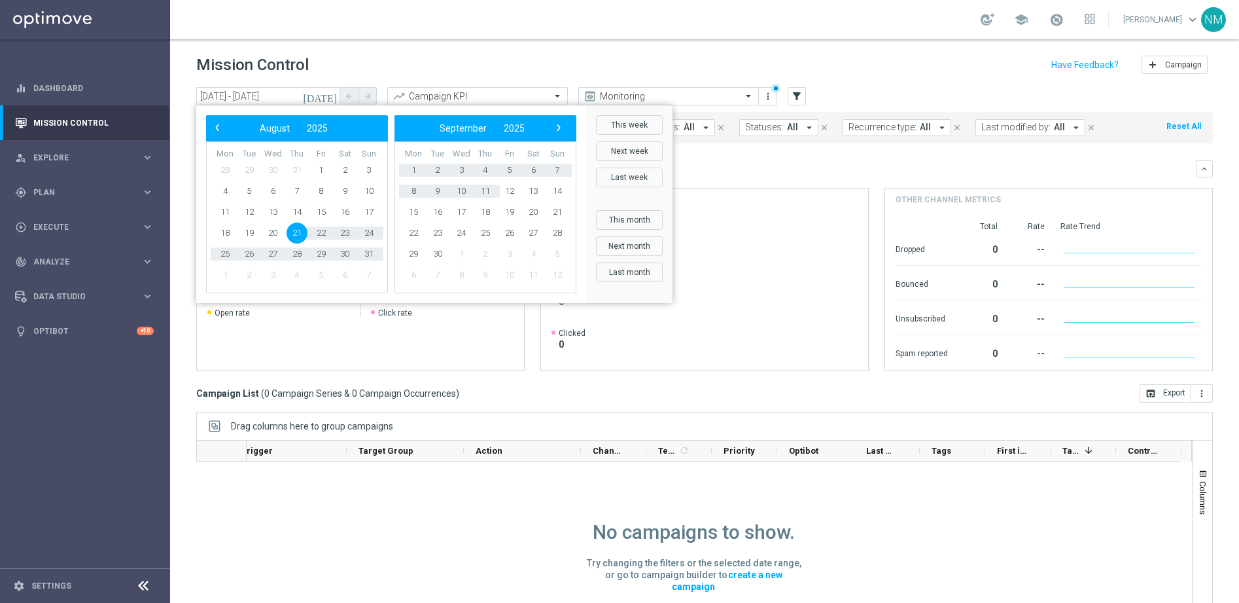
type input "21 Aug 2025 - 10 Sep 2025"
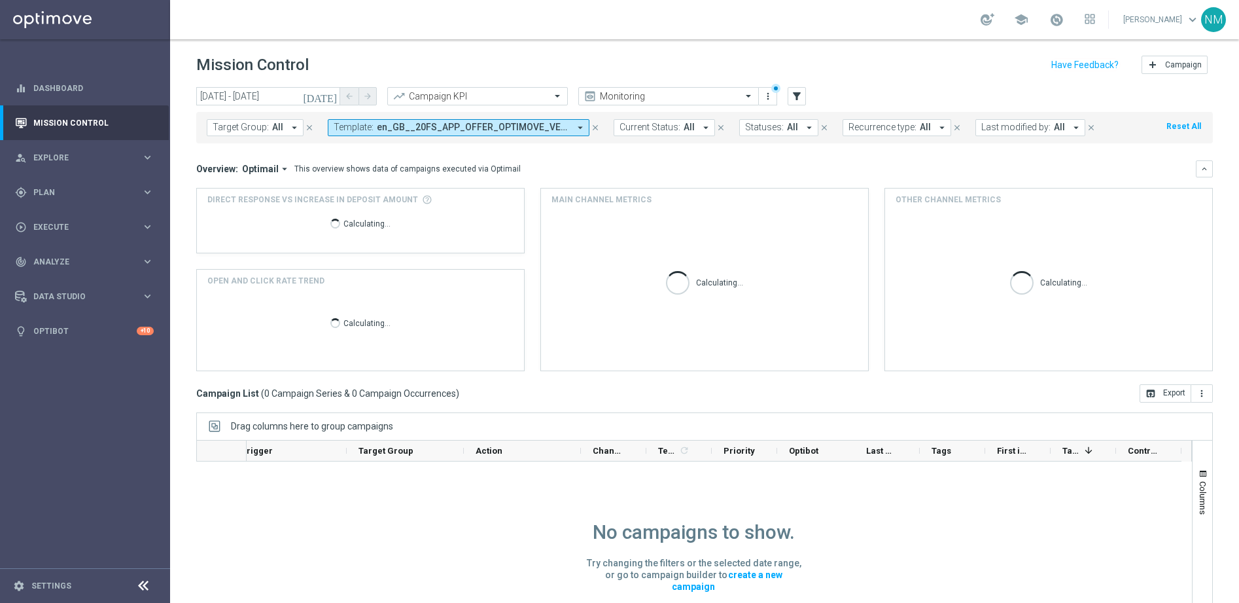
scroll to position [31, 0]
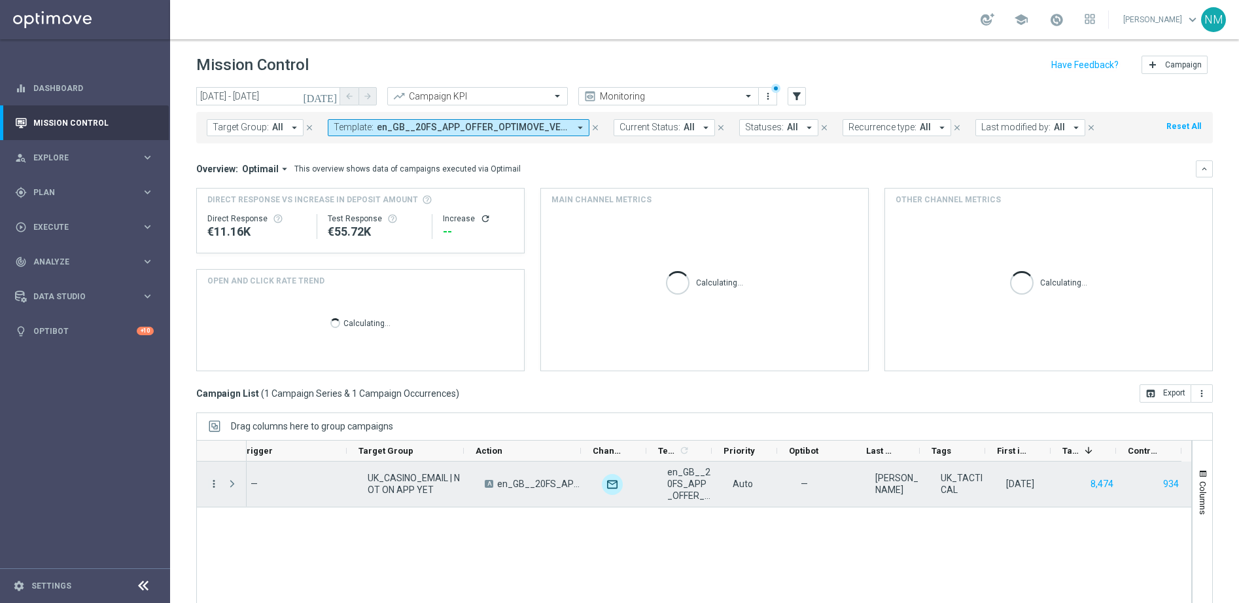
click at [212, 484] on icon "more_vert" at bounding box center [214, 484] width 12 height 12
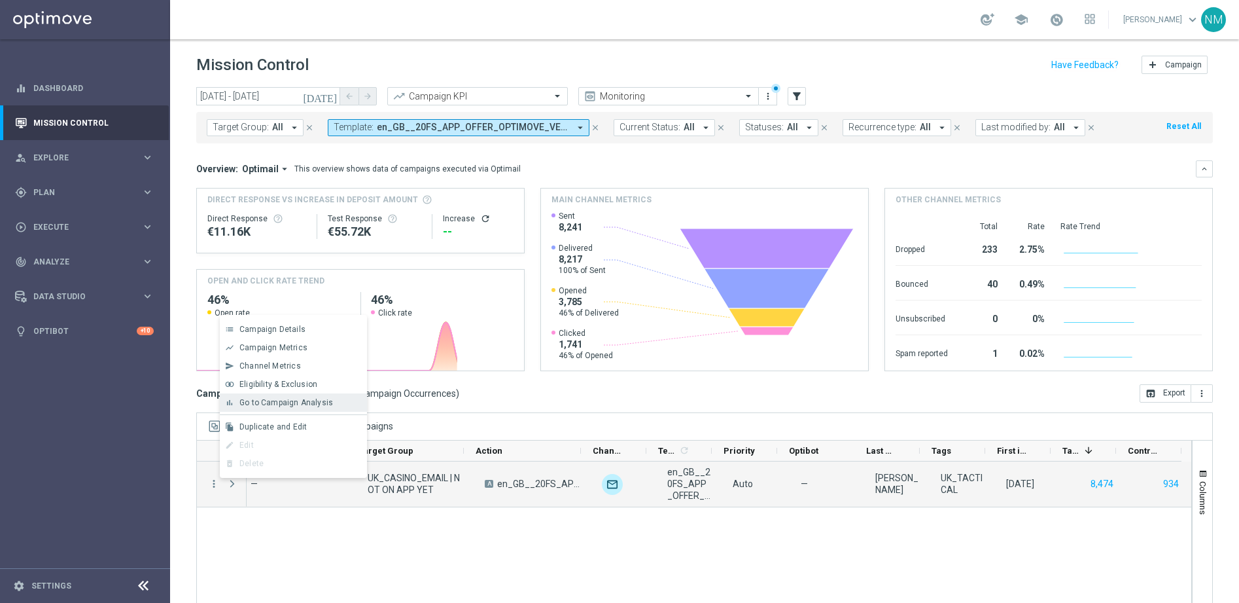
click at [281, 400] on span "Go to Campaign Analysis" at bounding box center [287, 402] width 94 height 9
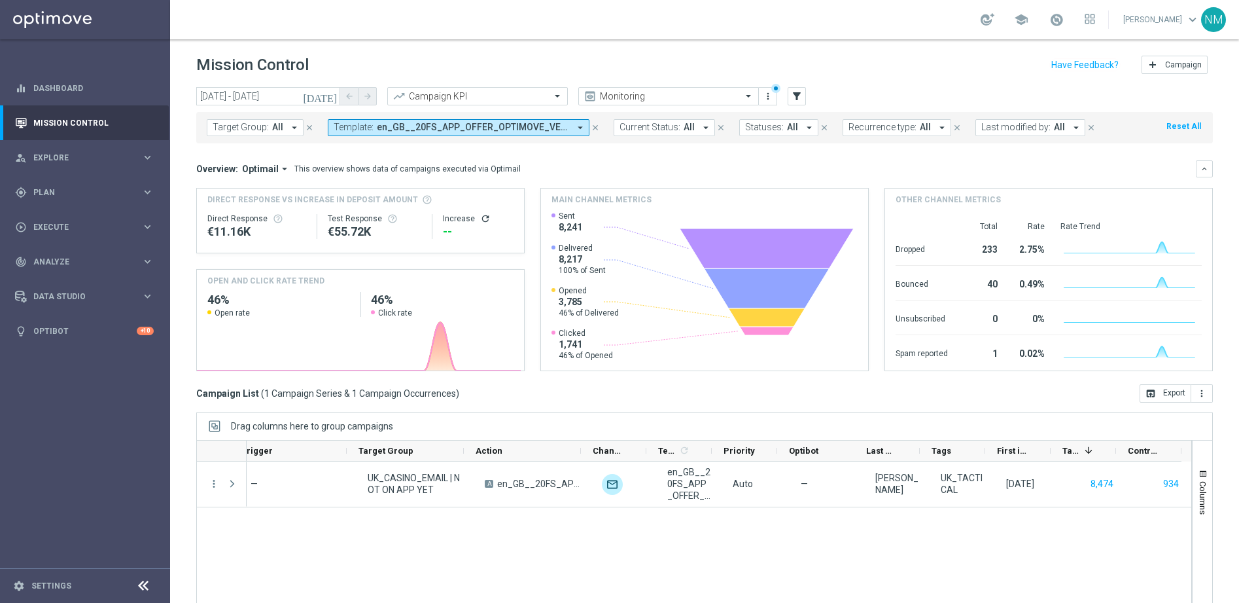
click at [578, 130] on icon "arrow_drop_down" at bounding box center [581, 128] width 12 height 12
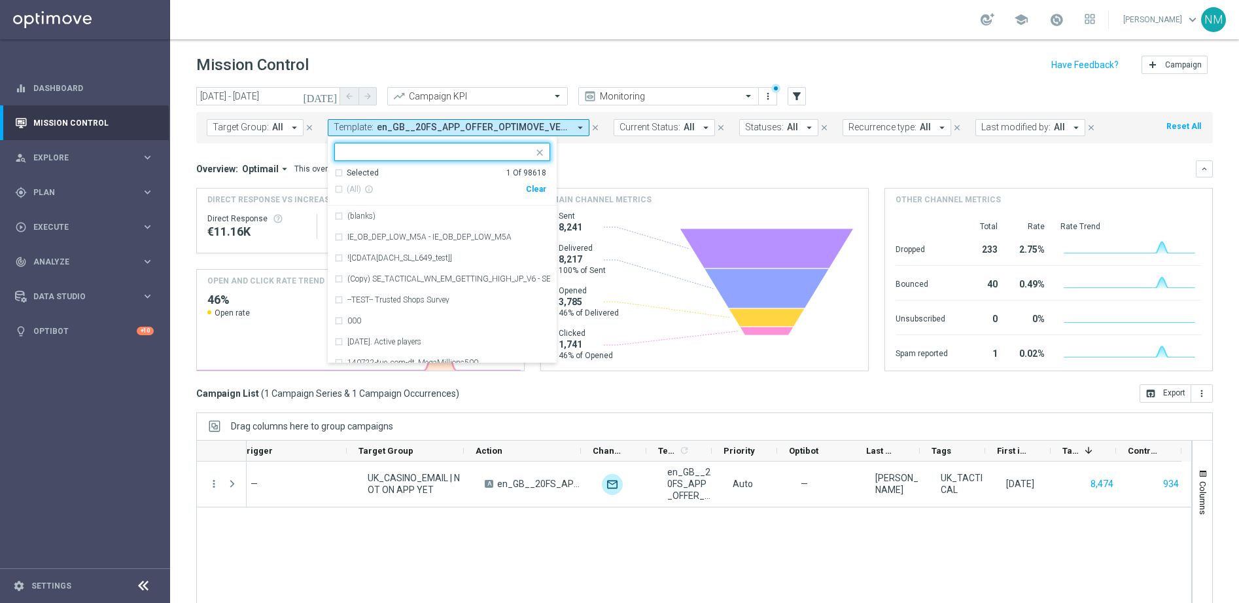
click at [0, 0] on div "Clear" at bounding box center [0, 0] width 0 height 0
click at [499, 156] on input "text" at bounding box center [438, 152] width 192 height 11
paste input "en_GB__APP_20_FS_RETENTION__NVIP_EMA_TAC_GM"
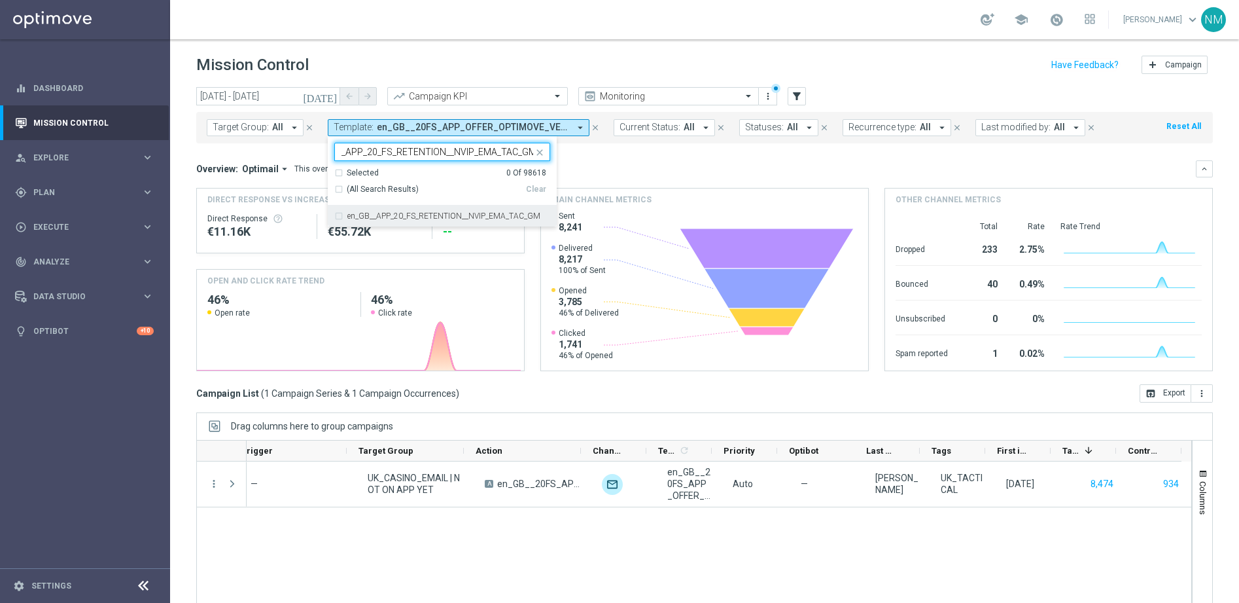
click at [472, 218] on label "en_GB__APP_20_FS_RETENTION__NVIP_EMA_TAC_GM" at bounding box center [443, 216] width 193 height 8
type input "en_GB__APP_20_FS_RETENTION__NVIP_EMA_TAC_GM"
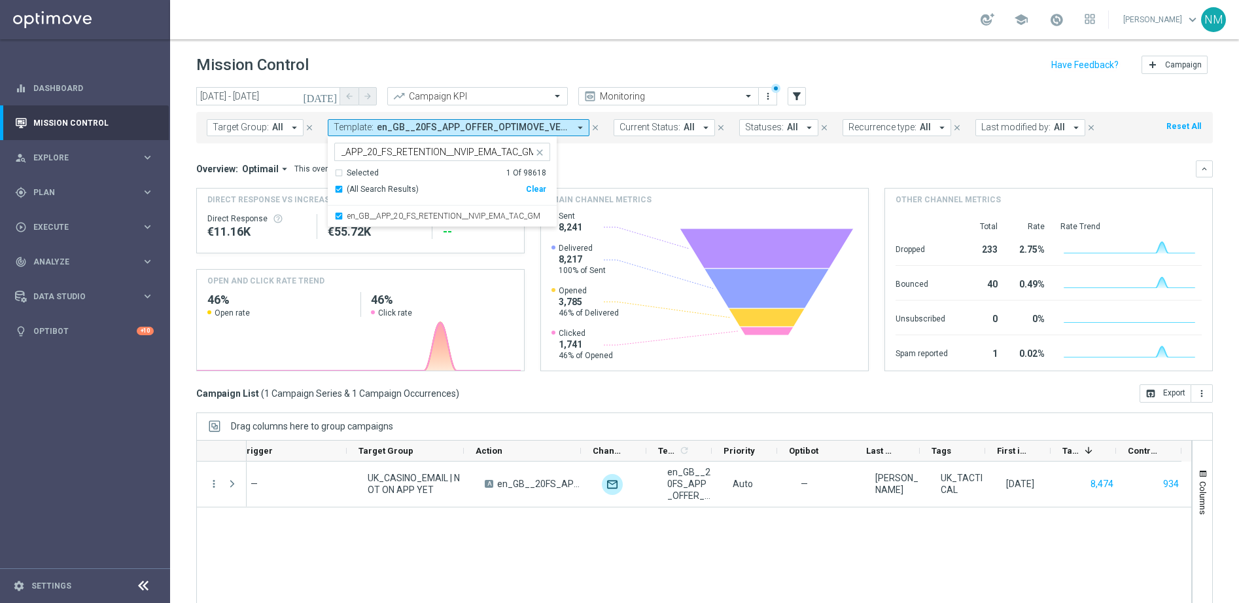
scroll to position [0, 0]
click at [635, 158] on mini-dashboard "Overview: Optimail arrow_drop_down This overview shows data of campaigns execut…" at bounding box center [704, 263] width 1017 height 241
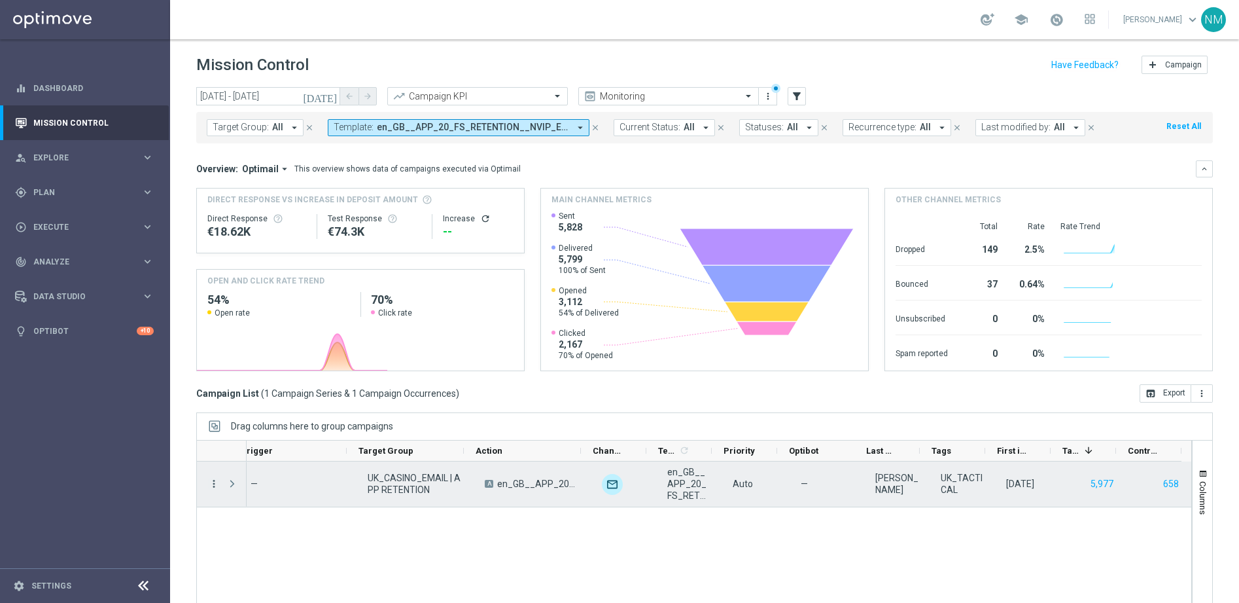
click at [214, 482] on icon "more_vert" at bounding box center [214, 484] width 12 height 12
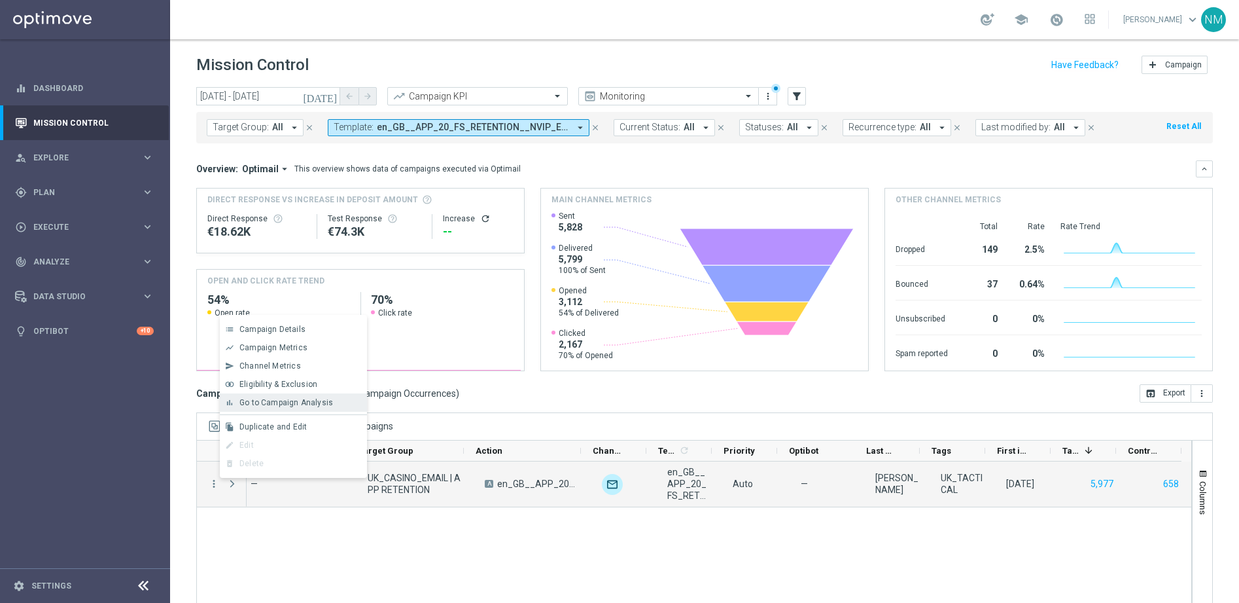
click at [268, 400] on span "Go to Campaign Analysis" at bounding box center [287, 402] width 94 height 9
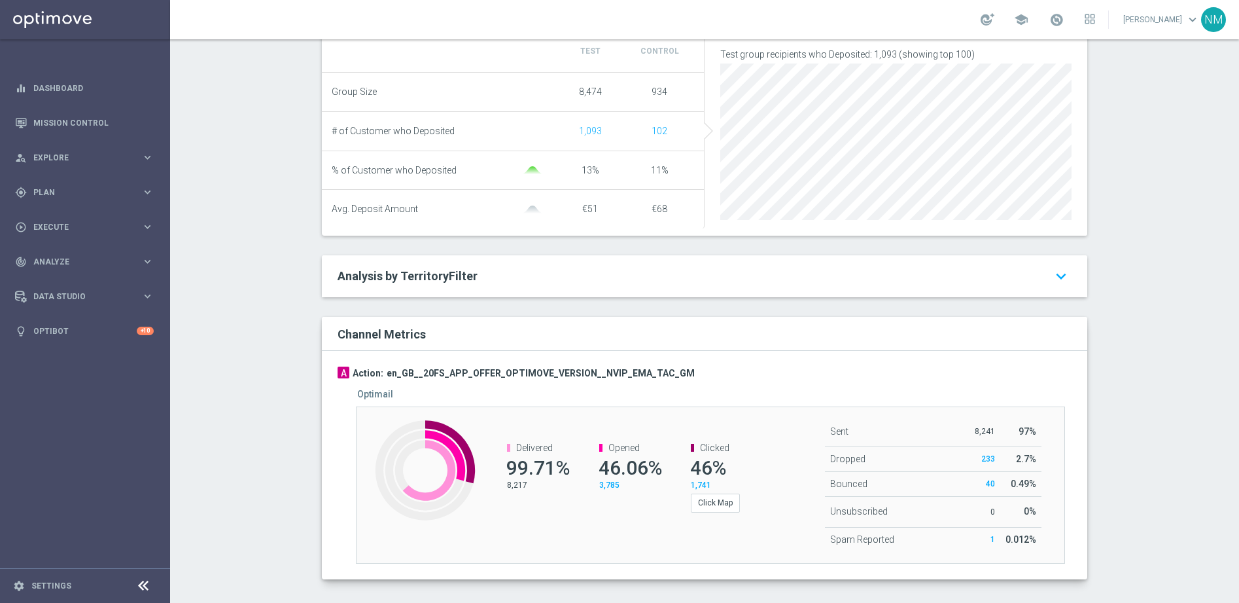
scroll to position [542, 0]
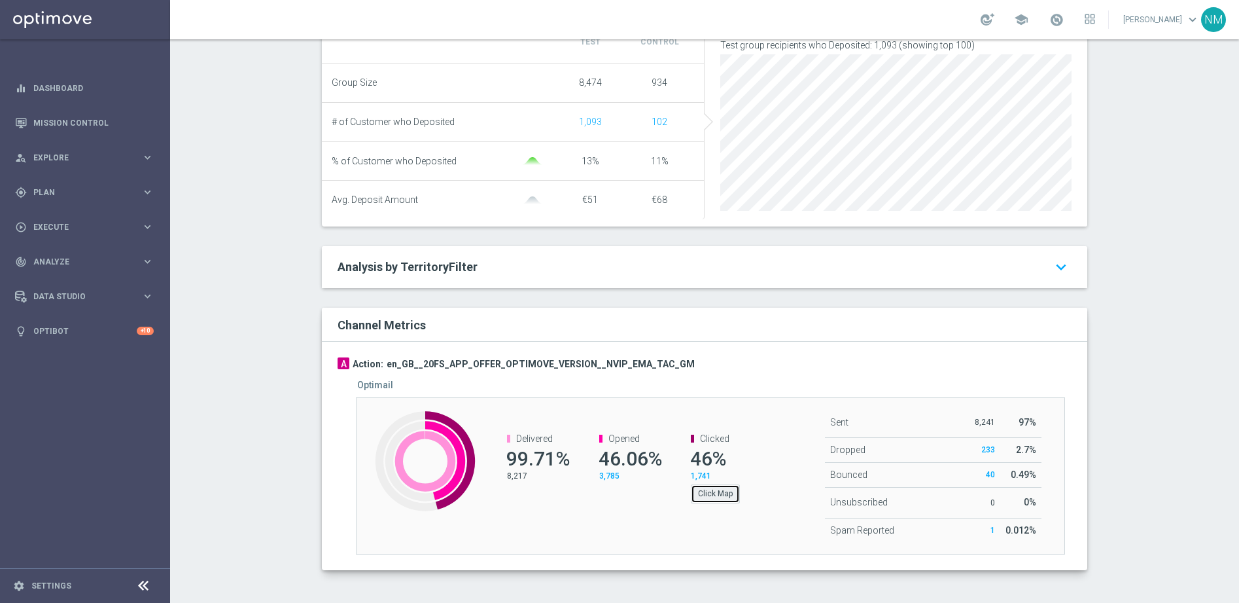
click at [704, 498] on button "Click Map" at bounding box center [715, 493] width 49 height 18
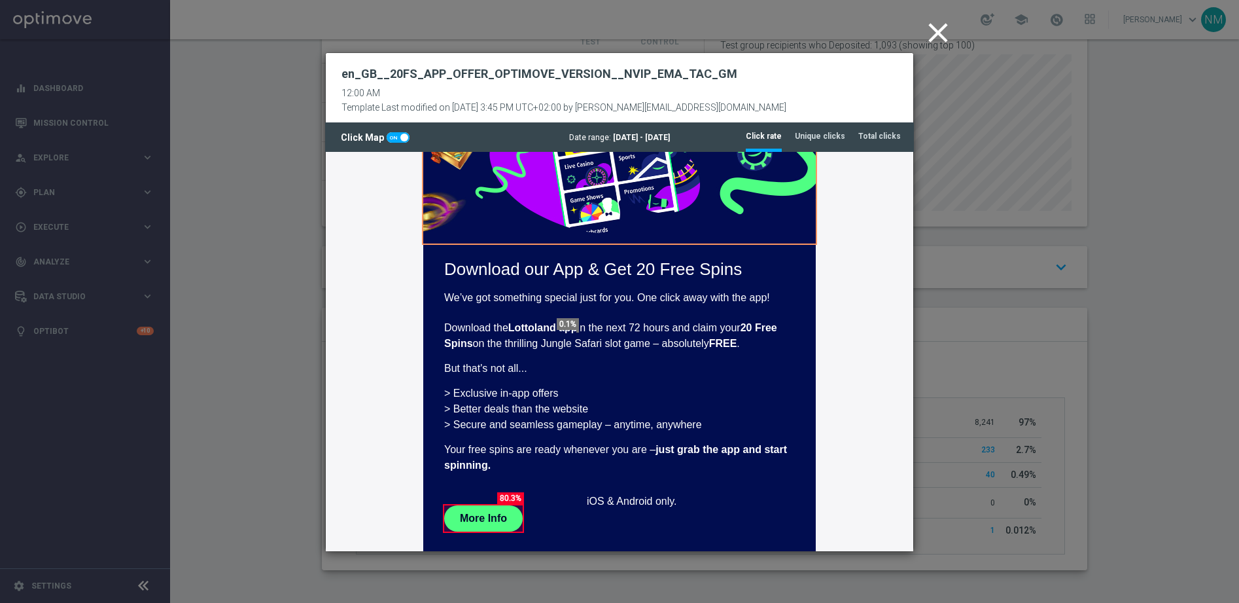
scroll to position [223, 0]
click at [870, 133] on tab-header "Total clicks" at bounding box center [880, 136] width 43 height 11
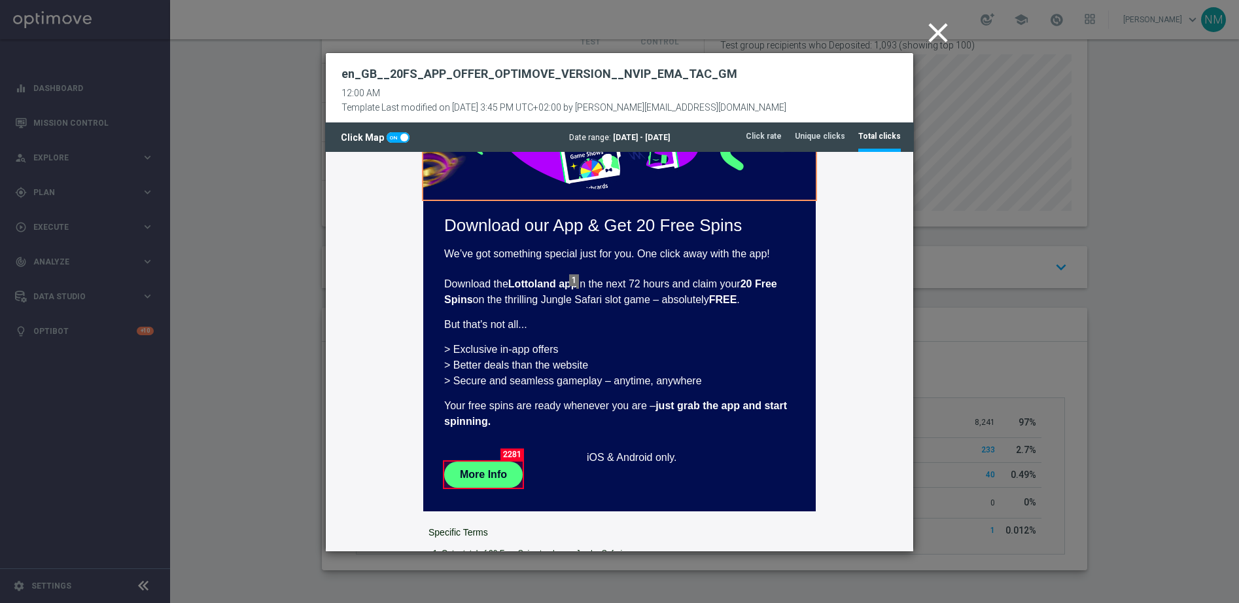
scroll to position [272, 0]
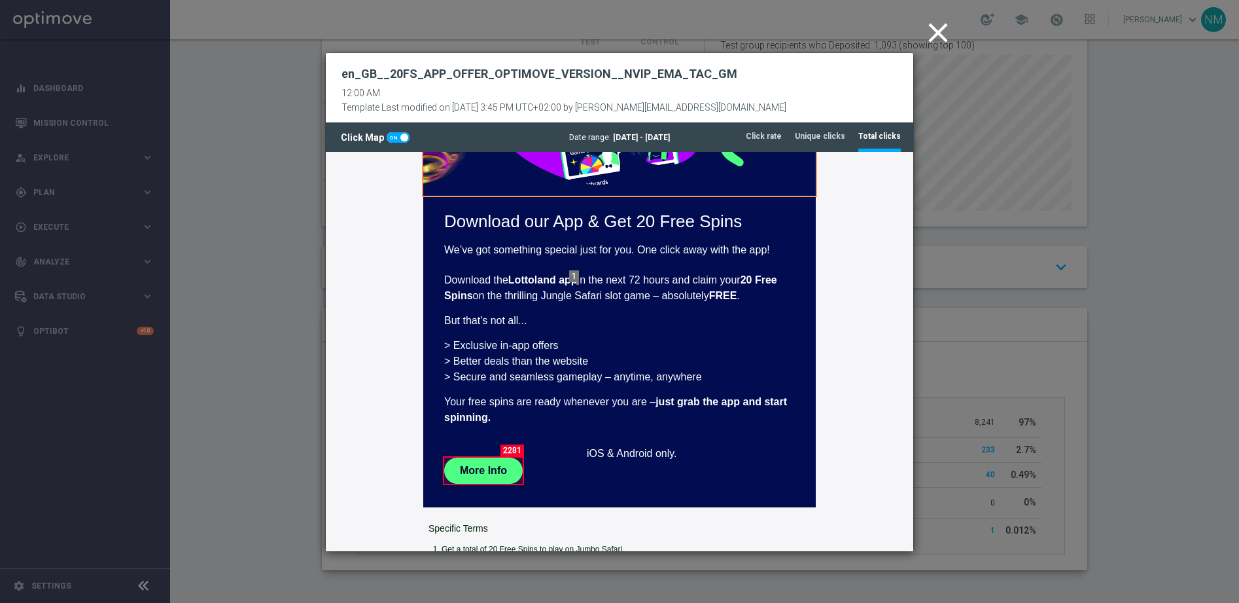
click at [932, 31] on icon "close" at bounding box center [938, 32] width 33 height 33
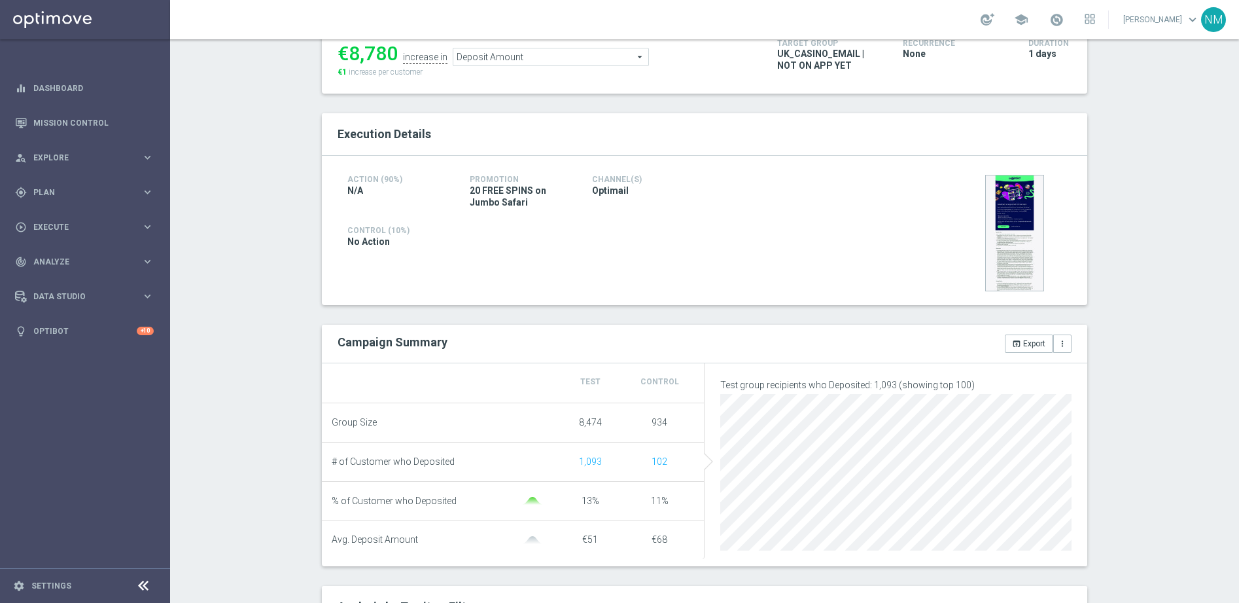
scroll to position [0, 0]
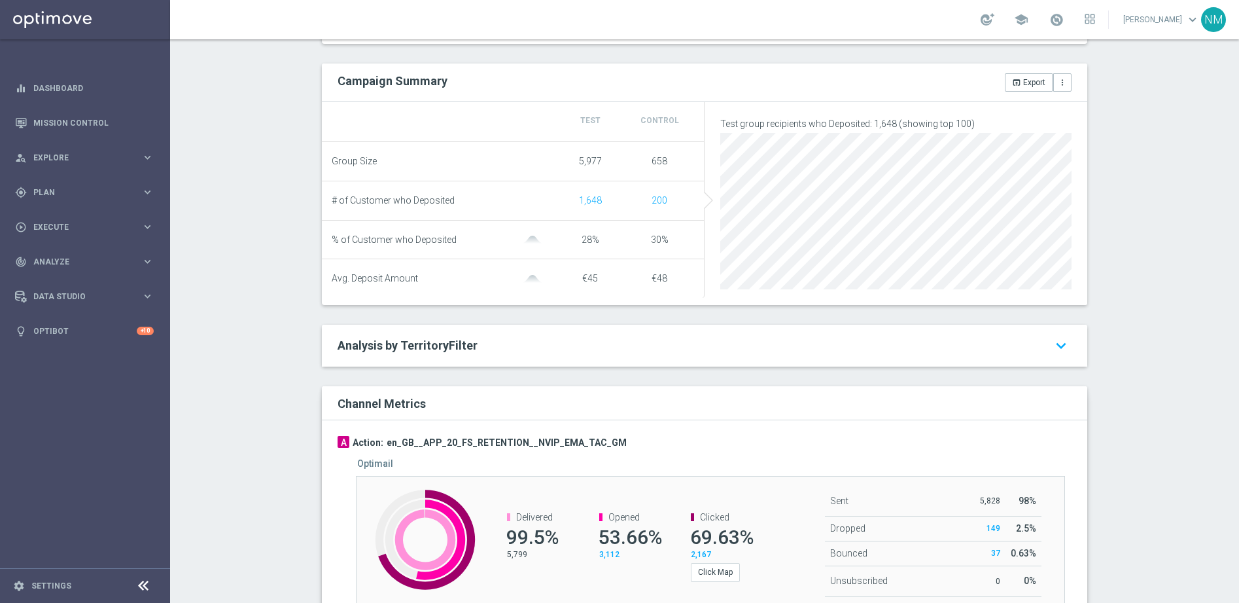
scroll to position [549, 0]
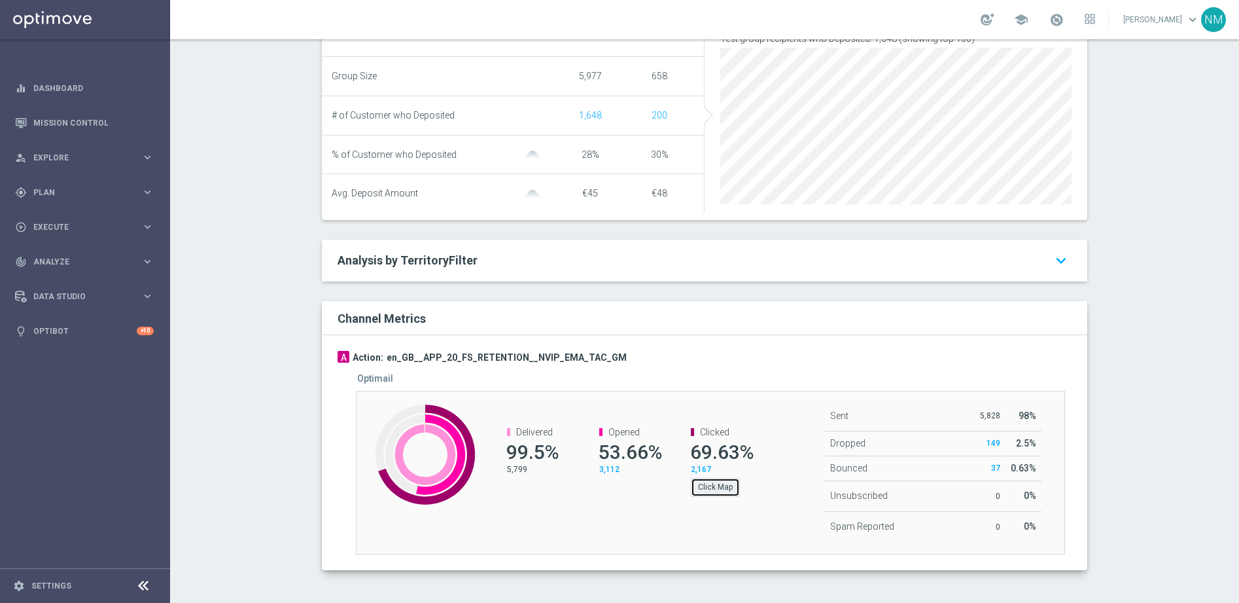
click at [723, 493] on button "Click Map" at bounding box center [715, 487] width 49 height 18
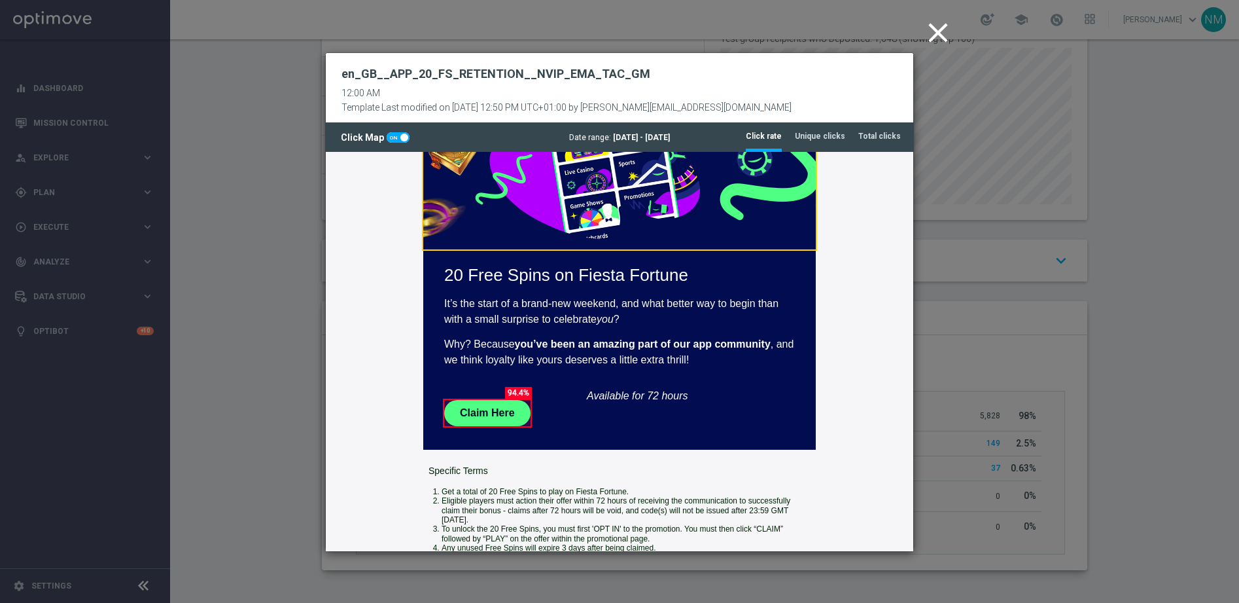
scroll to position [230, 0]
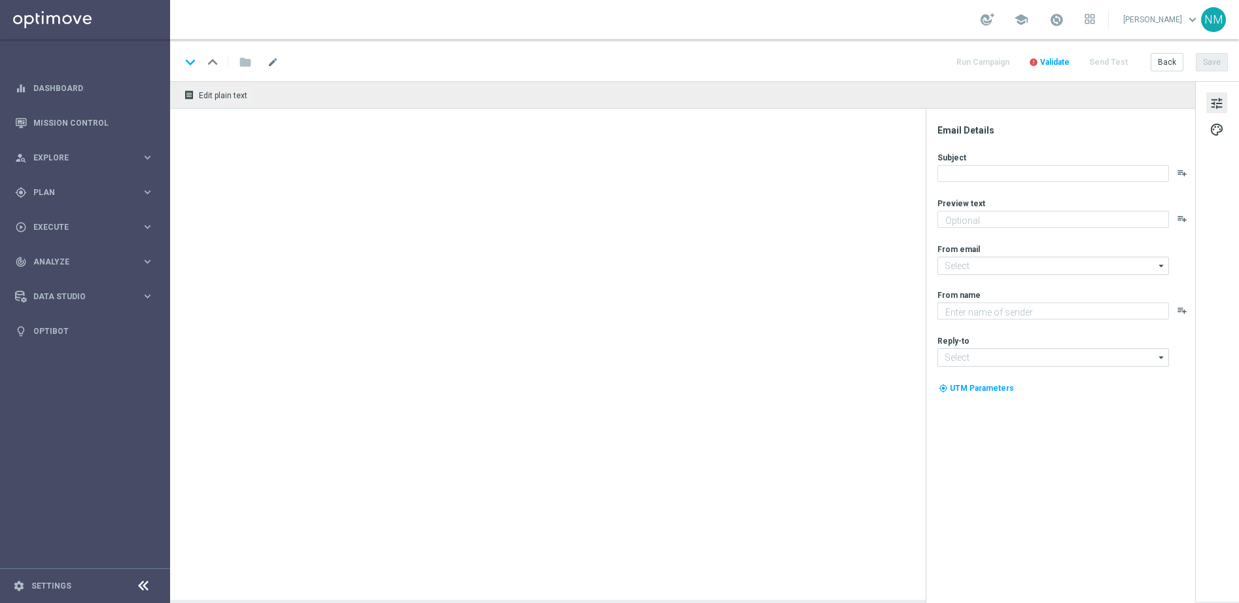
type textarea "Register [DATE] to claim your 50 Free Spins"
type textarea "Lottoland"
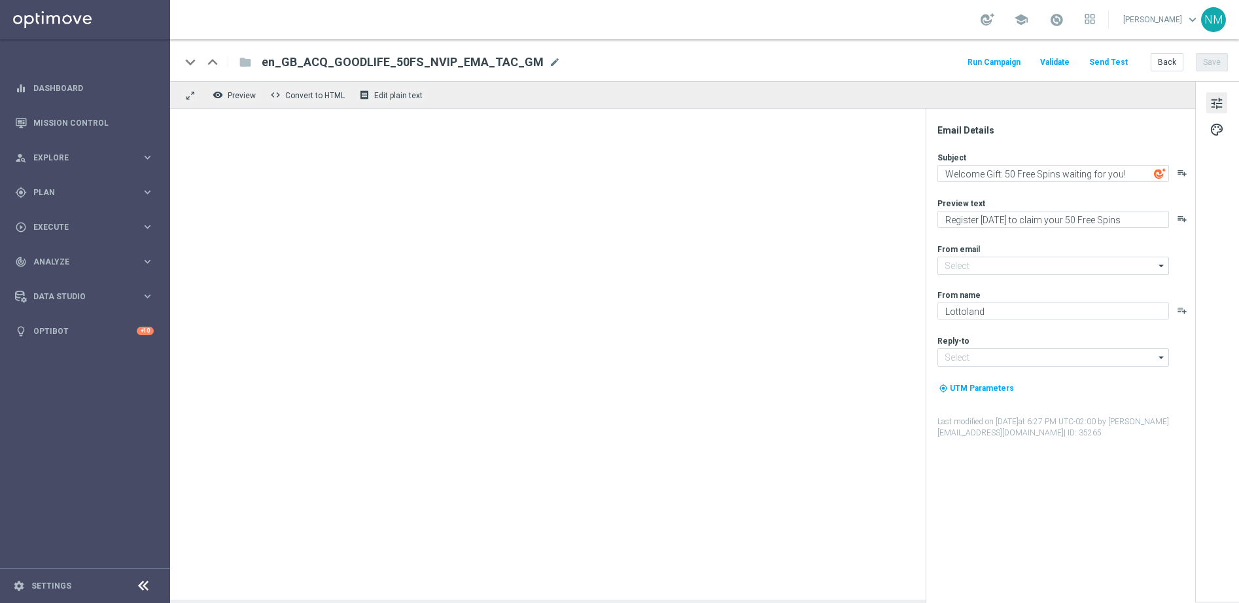
type input "[EMAIL_ADDRESS][DOMAIN_NAME]"
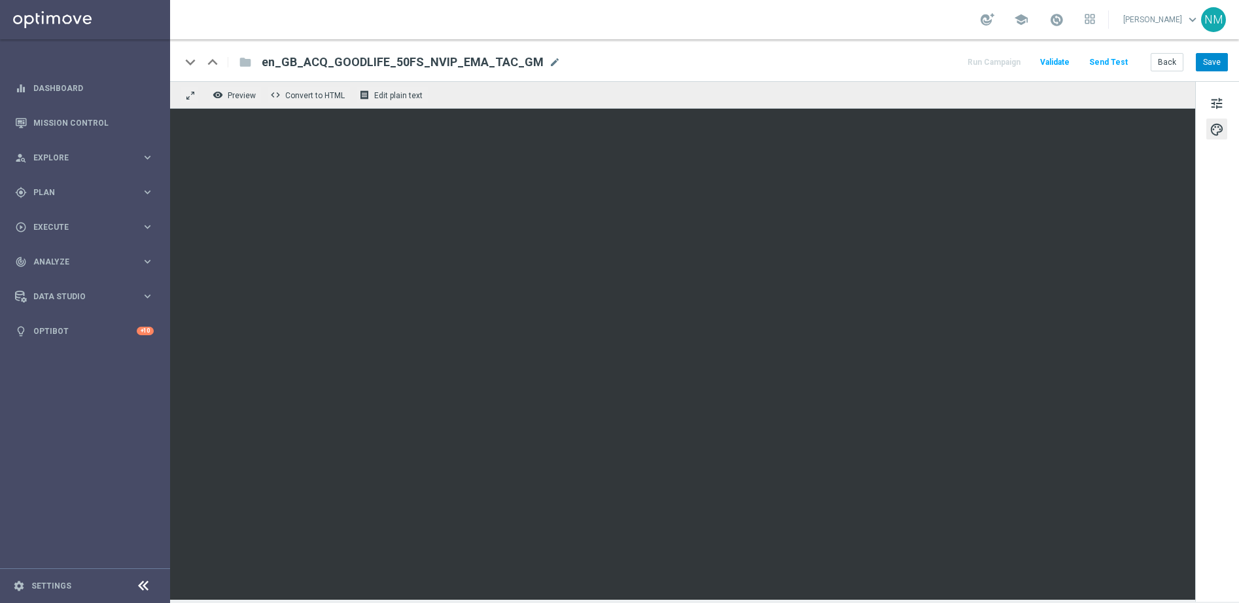
drag, startPoint x: 1232, startPoint y: 57, endPoint x: 1223, endPoint y: 59, distance: 8.7
click at [1232, 57] on div "keyboard_arrow_down keyboard_arrow_up folder en_GB_ACQ_GOODLIFE_50FS_NVIP_EMA_T…" at bounding box center [704, 60] width 1069 height 42
click at [1223, 59] on button "Save" at bounding box center [1212, 62] width 32 height 18
